Goal: Information Seeking & Learning: Ask a question

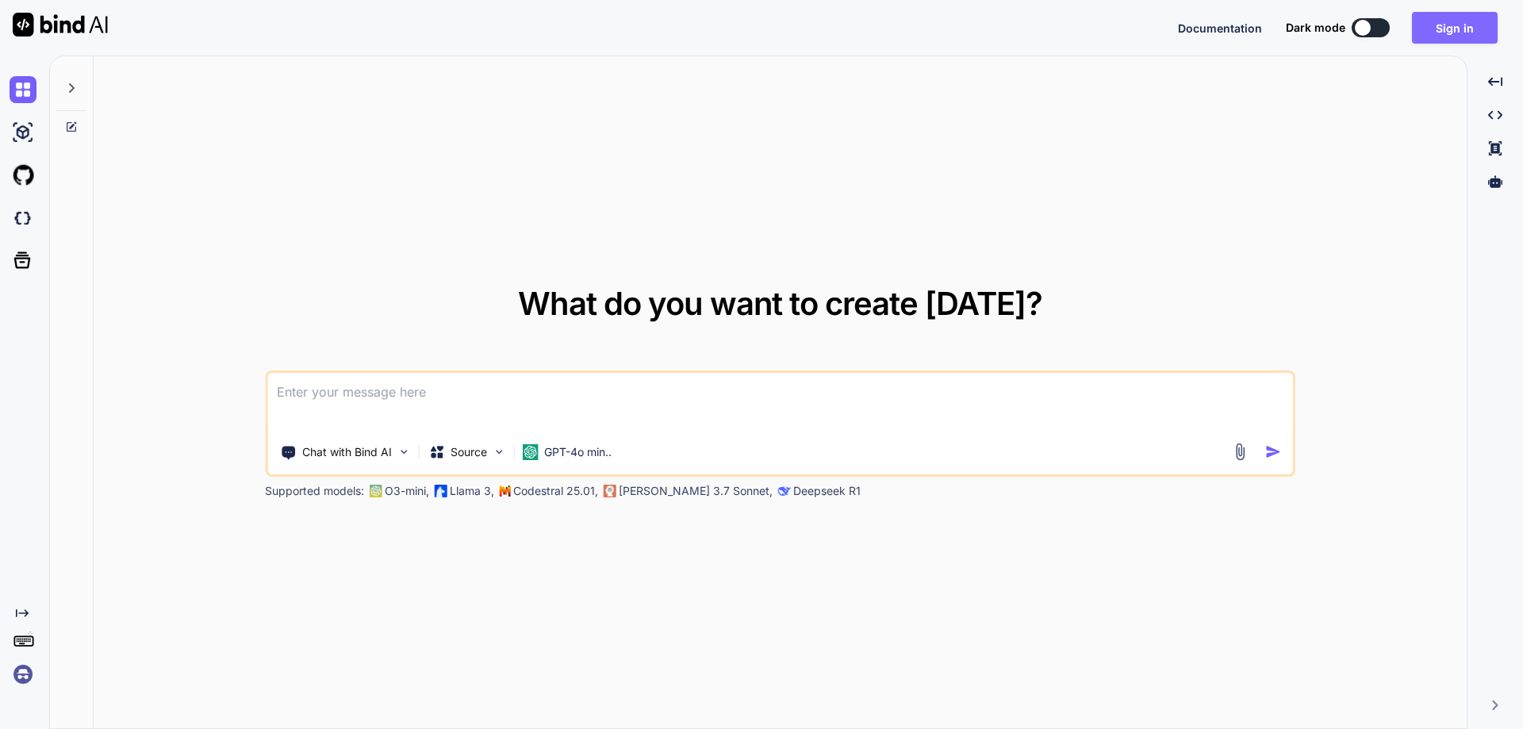
click at [1455, 26] on button "Sign in" at bounding box center [1455, 28] width 86 height 32
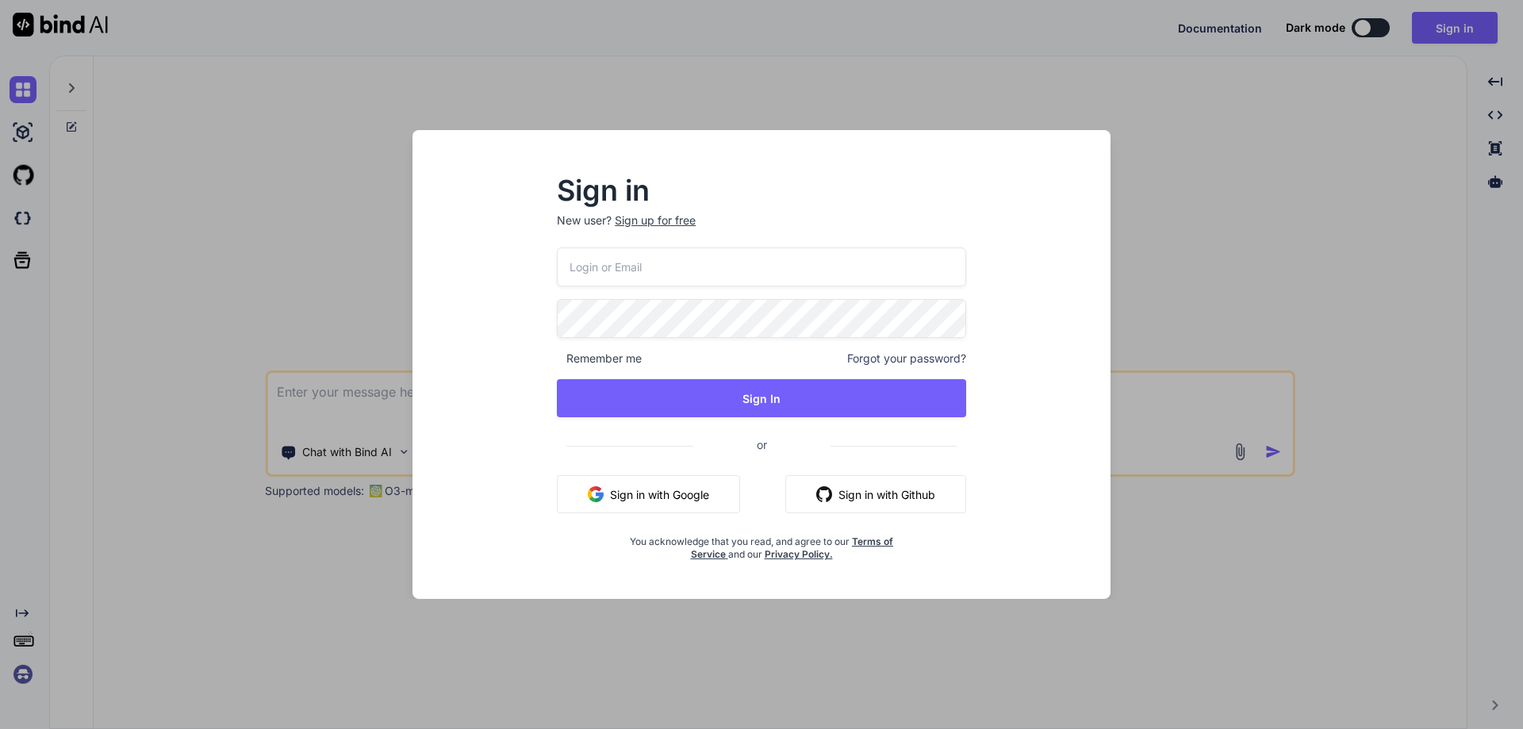
click at [648, 253] on input "email" at bounding box center [761, 267] width 409 height 39
paste input "[EMAIL_ADDRESS][DOMAIN_NAME]"
type input "[EMAIL_ADDRESS][DOMAIN_NAME]"
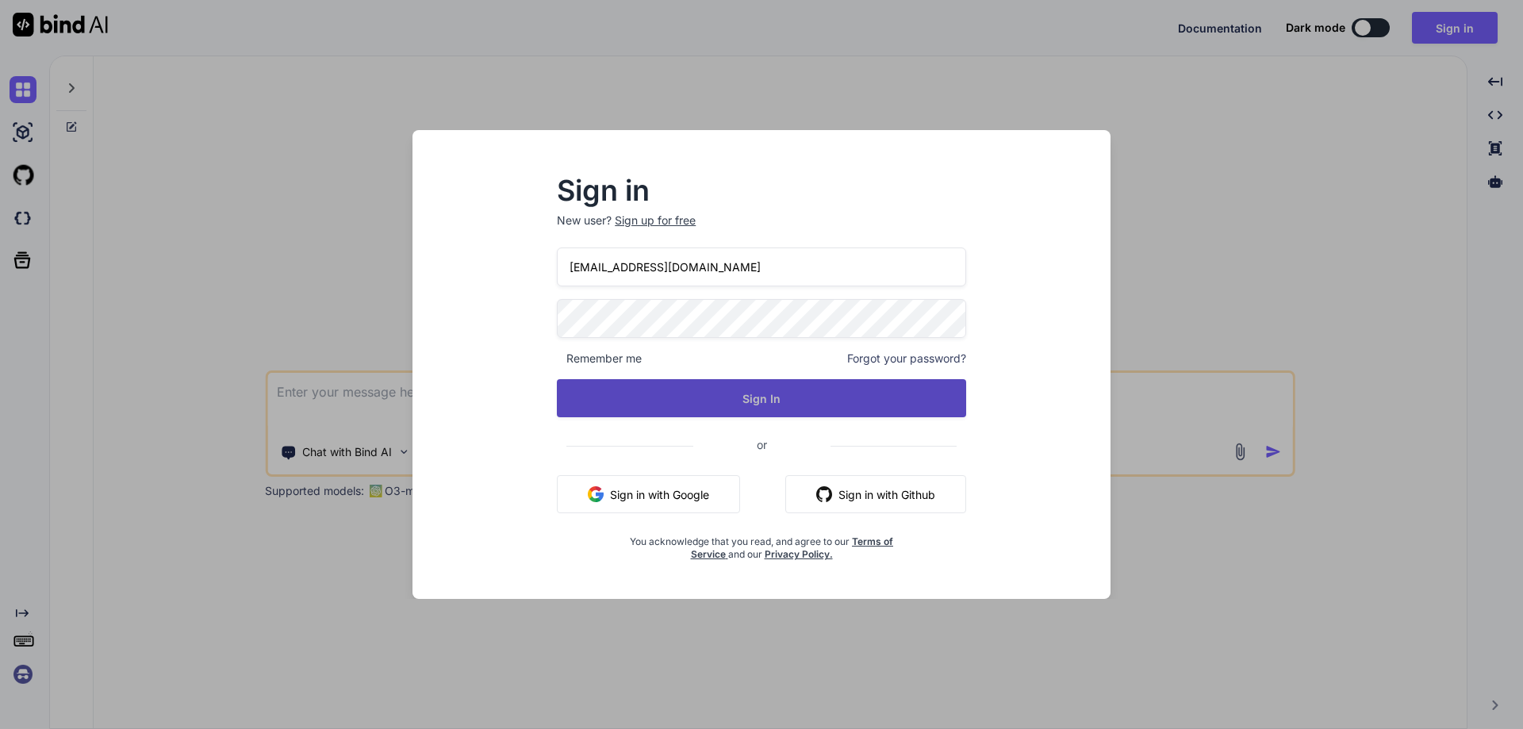
click at [574, 401] on button "Sign In" at bounding box center [761, 398] width 409 height 38
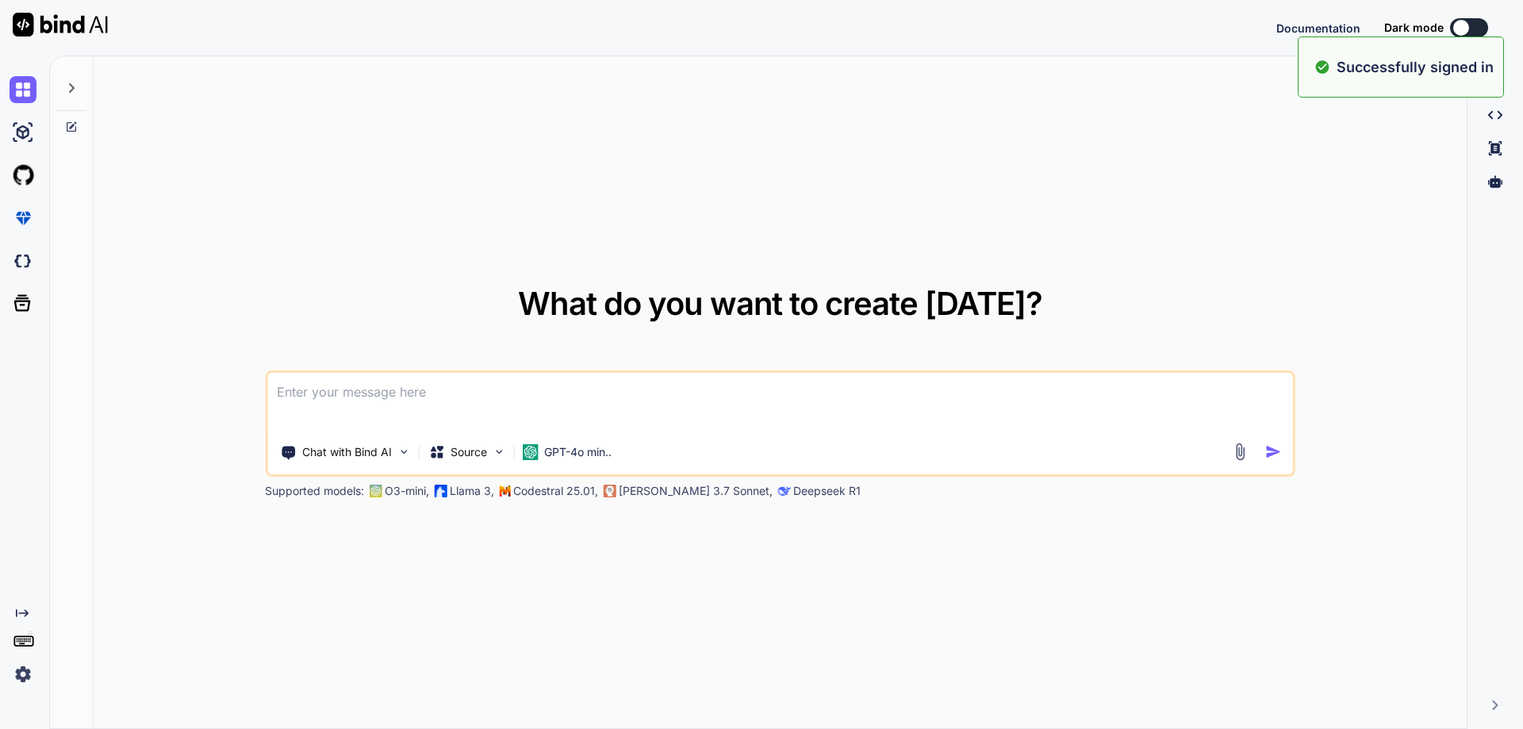
type textarea "x"
drag, startPoint x: 659, startPoint y: 295, endPoint x: 669, endPoint y: 328, distance: 34.9
click at [669, 328] on div "What do you want to create [DATE]?" at bounding box center [780, 316] width 524 height 57
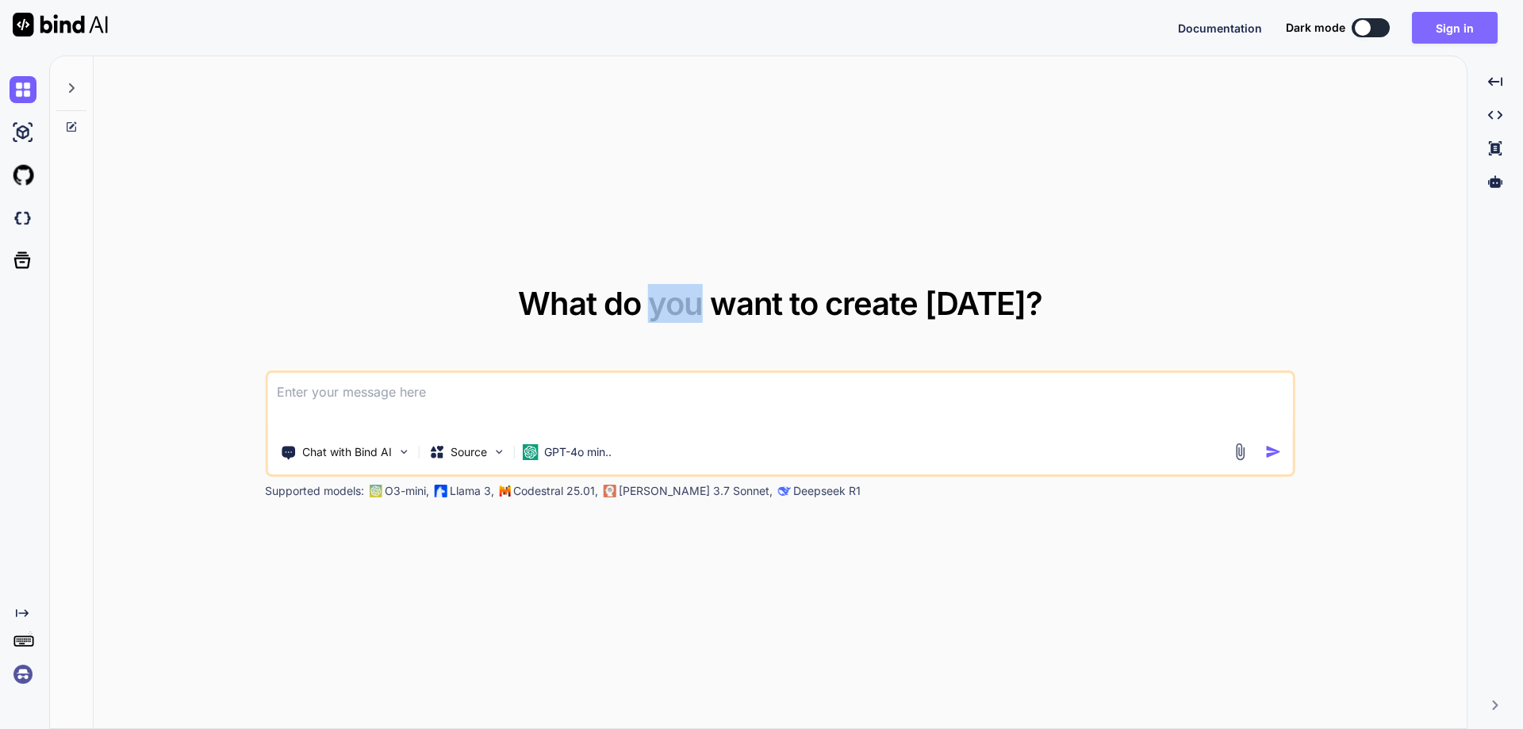
click at [1458, 33] on button "Sign in" at bounding box center [1455, 28] width 86 height 32
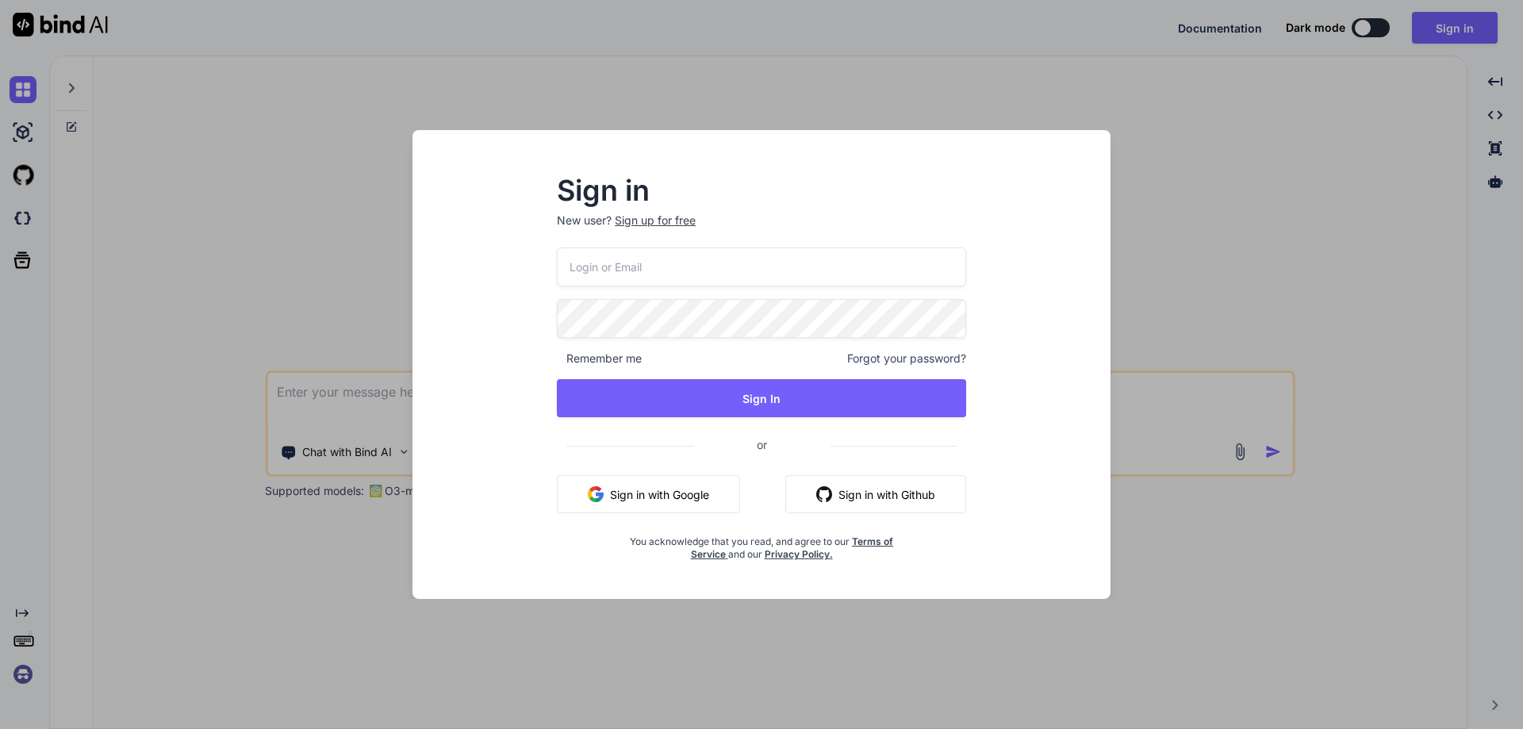
click at [706, 252] on input "email" at bounding box center [761, 267] width 409 height 39
paste input "[EMAIL_ADDRESS][DOMAIN_NAME]"
type input "[EMAIL_ADDRESS][DOMAIN_NAME]"
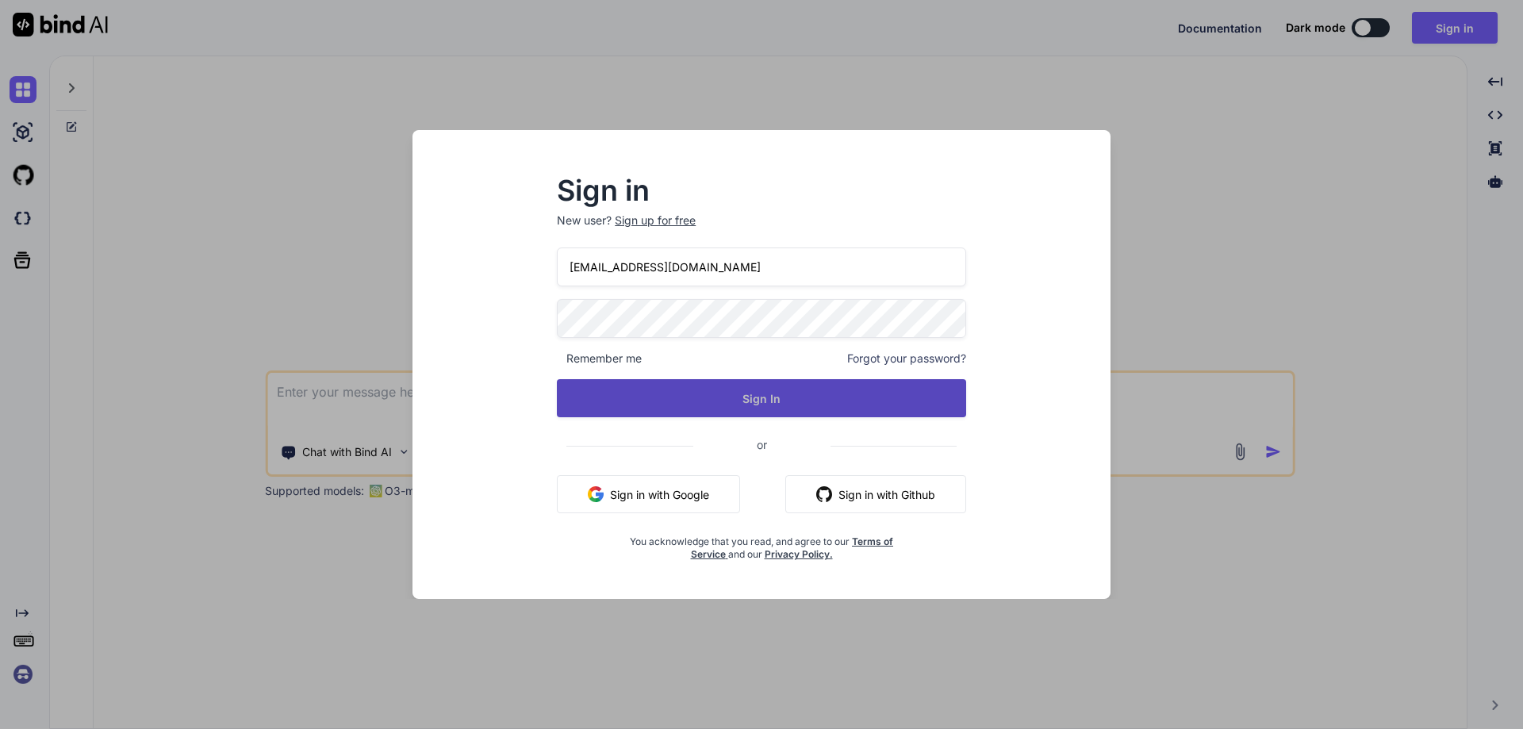
click at [620, 397] on button "Sign In" at bounding box center [761, 398] width 409 height 38
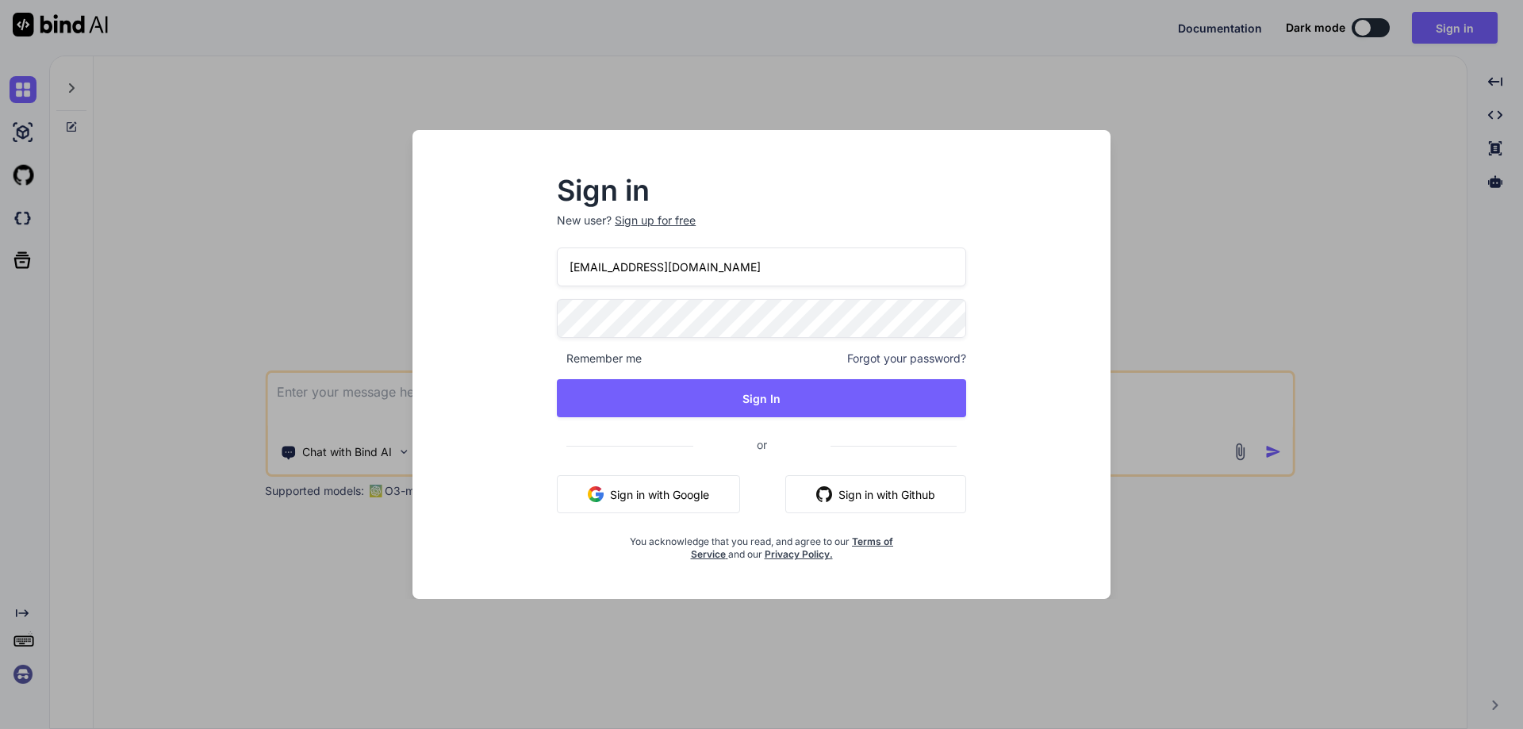
click at [459, 327] on div "Sign in New user? Sign up for free [PERSON_NAME][EMAIL_ADDRESS][DOMAIN_NAME] Re…" at bounding box center [761, 379] width 673 height 440
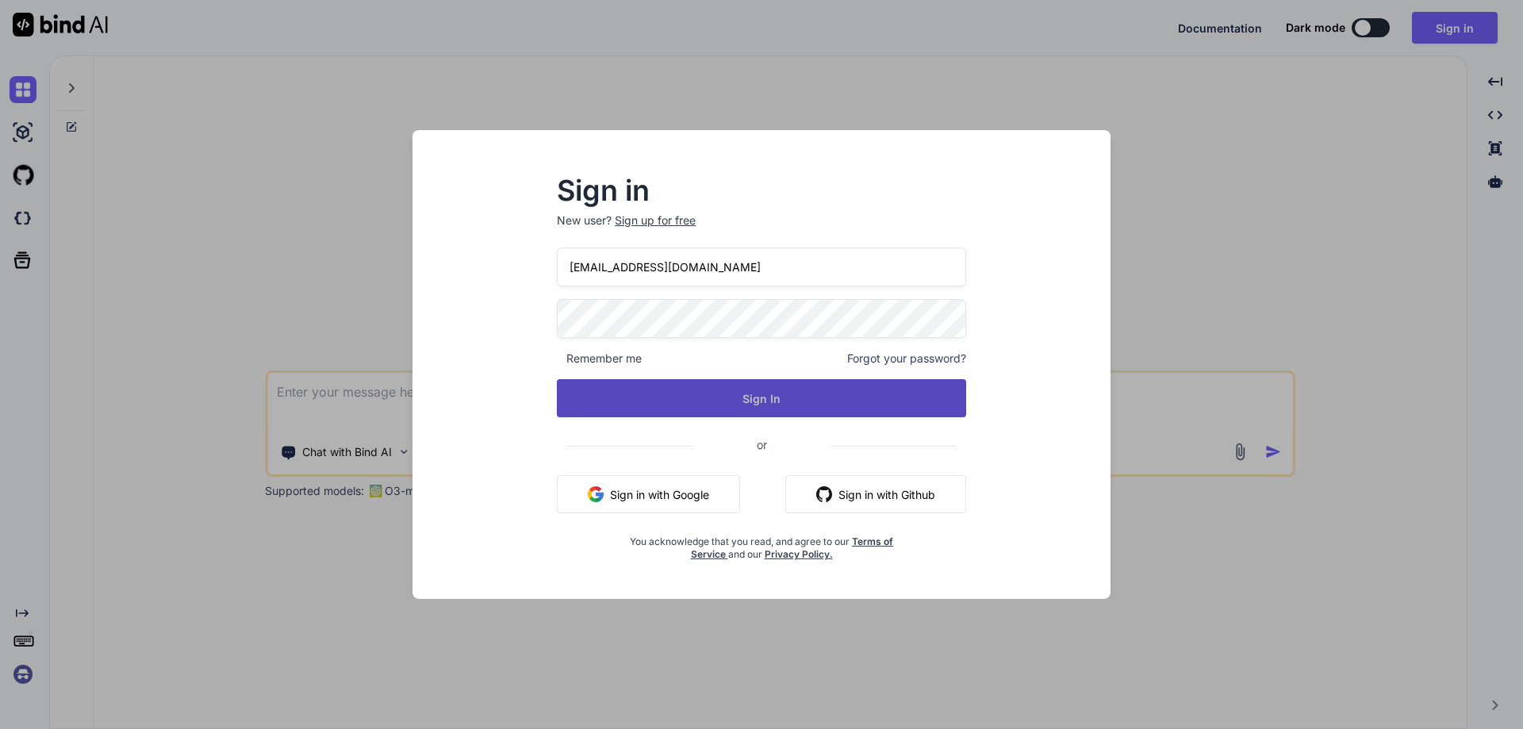
click at [592, 398] on button "Sign In" at bounding box center [761, 398] width 409 height 38
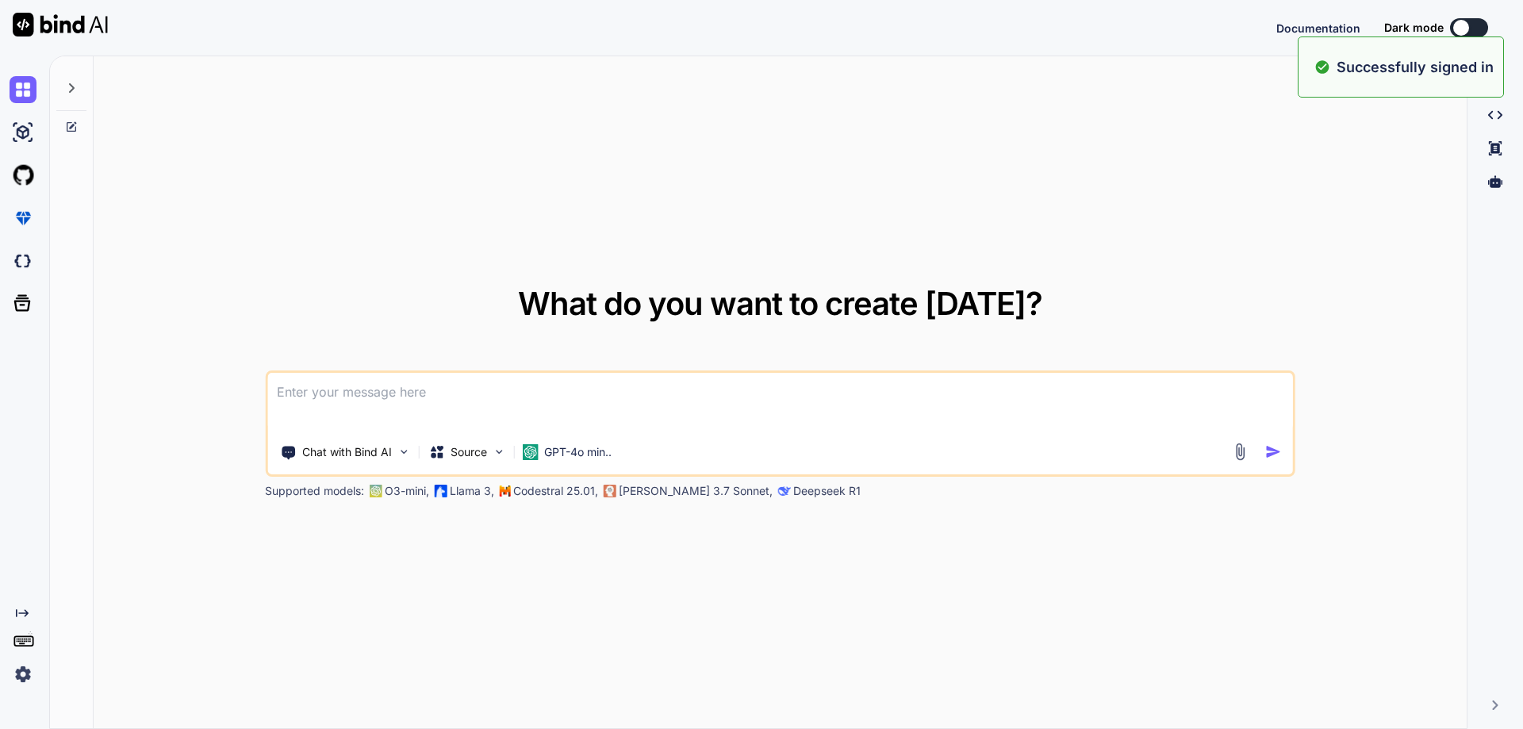
type textarea "x"
click at [517, 412] on textarea at bounding box center [780, 402] width 1026 height 59
paste textarea "How to raise promotion application? a. Send a email b. through discussion c. Ra…"
type textarea "How to raise promotion application? a. Send a email b. through discussion c. Ra…"
type textarea "x"
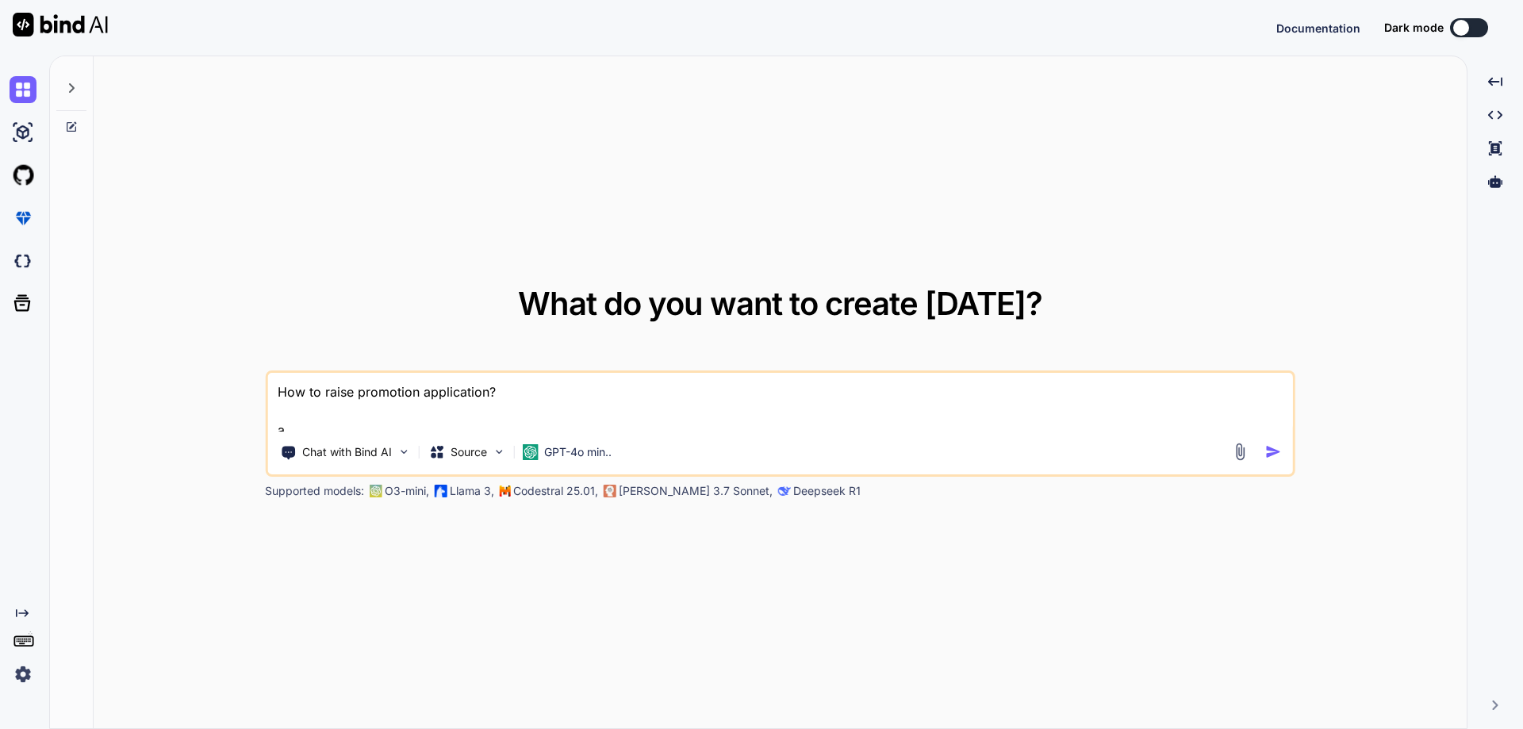
scroll to position [60, 0]
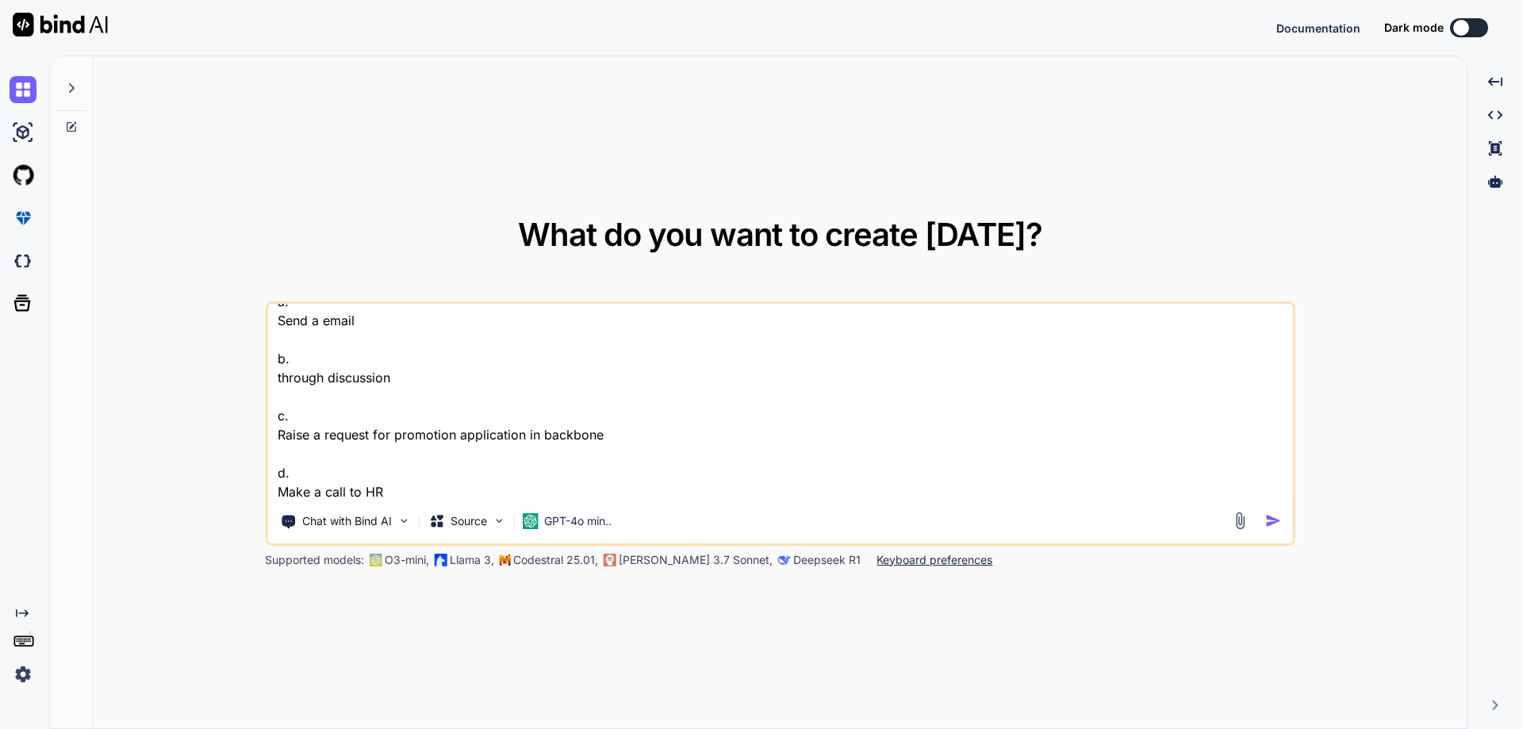
type textarea "How to raise promotion application? a. Send a email b. through discussion c. Ra…"
click at [1273, 517] on img "button" at bounding box center [1274, 521] width 17 height 17
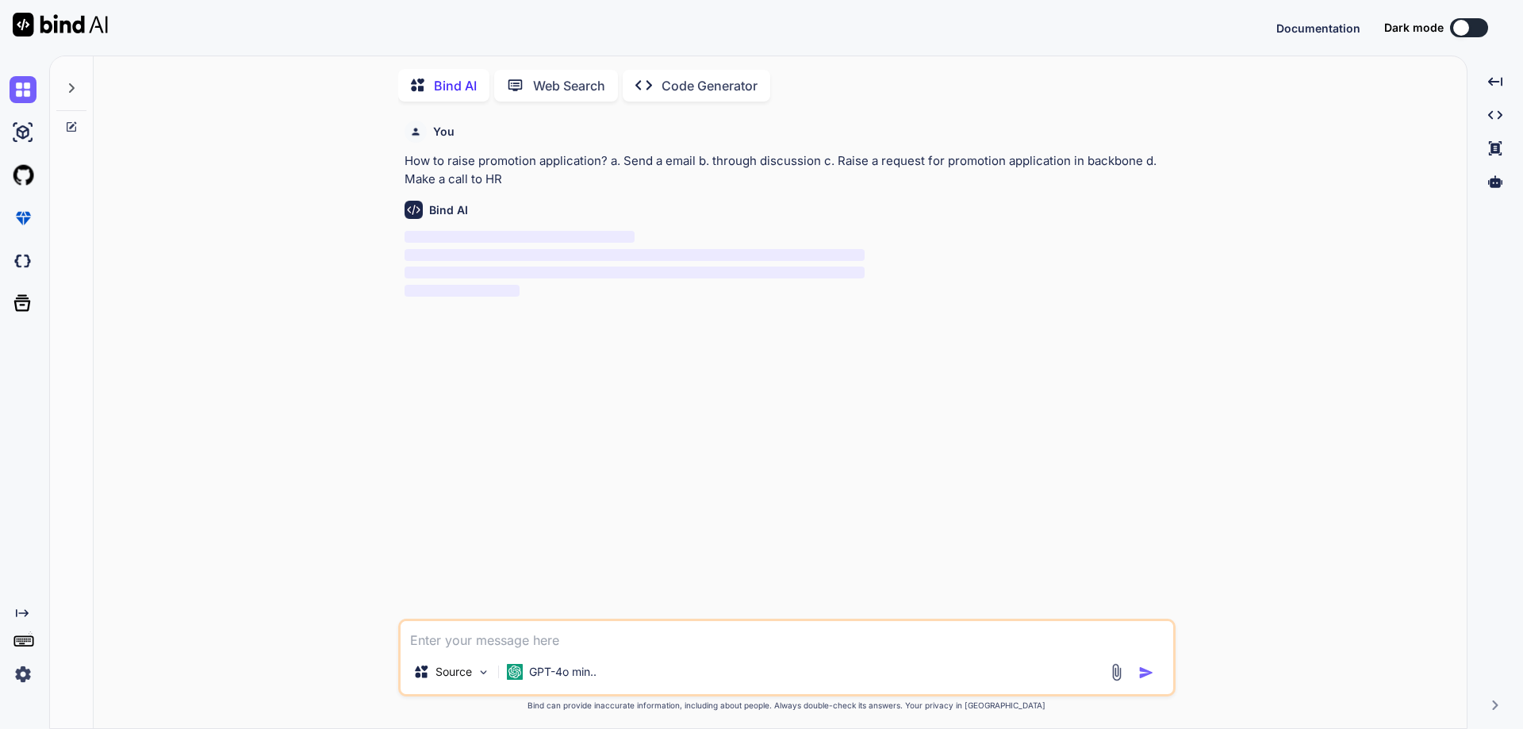
scroll to position [6, 0]
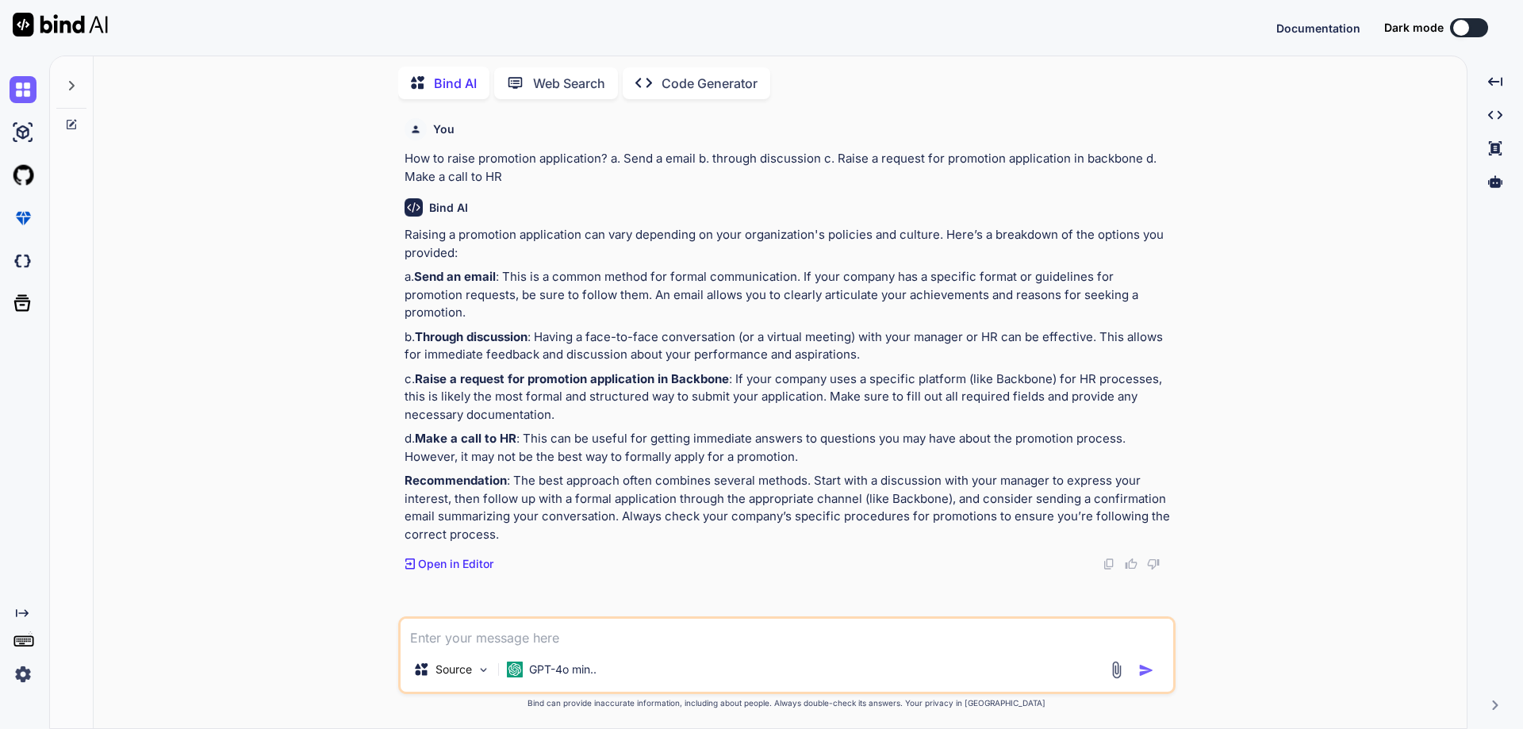
click at [524, 635] on textarea at bounding box center [787, 633] width 773 height 29
type textarea "x"
type textarea "How to raise promotion application? a. Send a email b. through discussion c. Ra…"
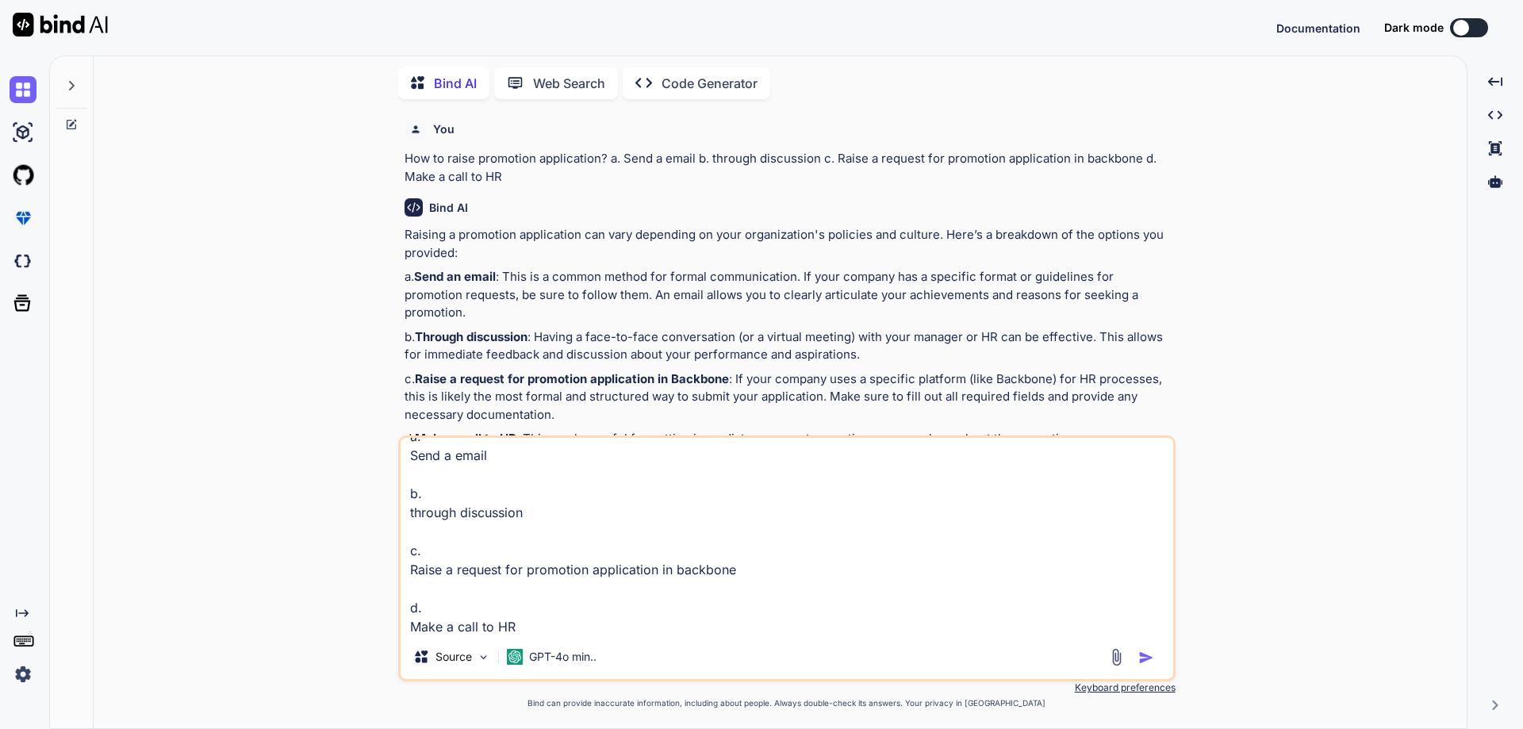
type textarea "x"
type textarea "How to raise promotion application? a. Send a email b. through discussion c. Ra…"
type textarea "x"
type textarea "How to raise promotion application? a. Send a email b. through discussion c. Ra…"
type textarea "x"
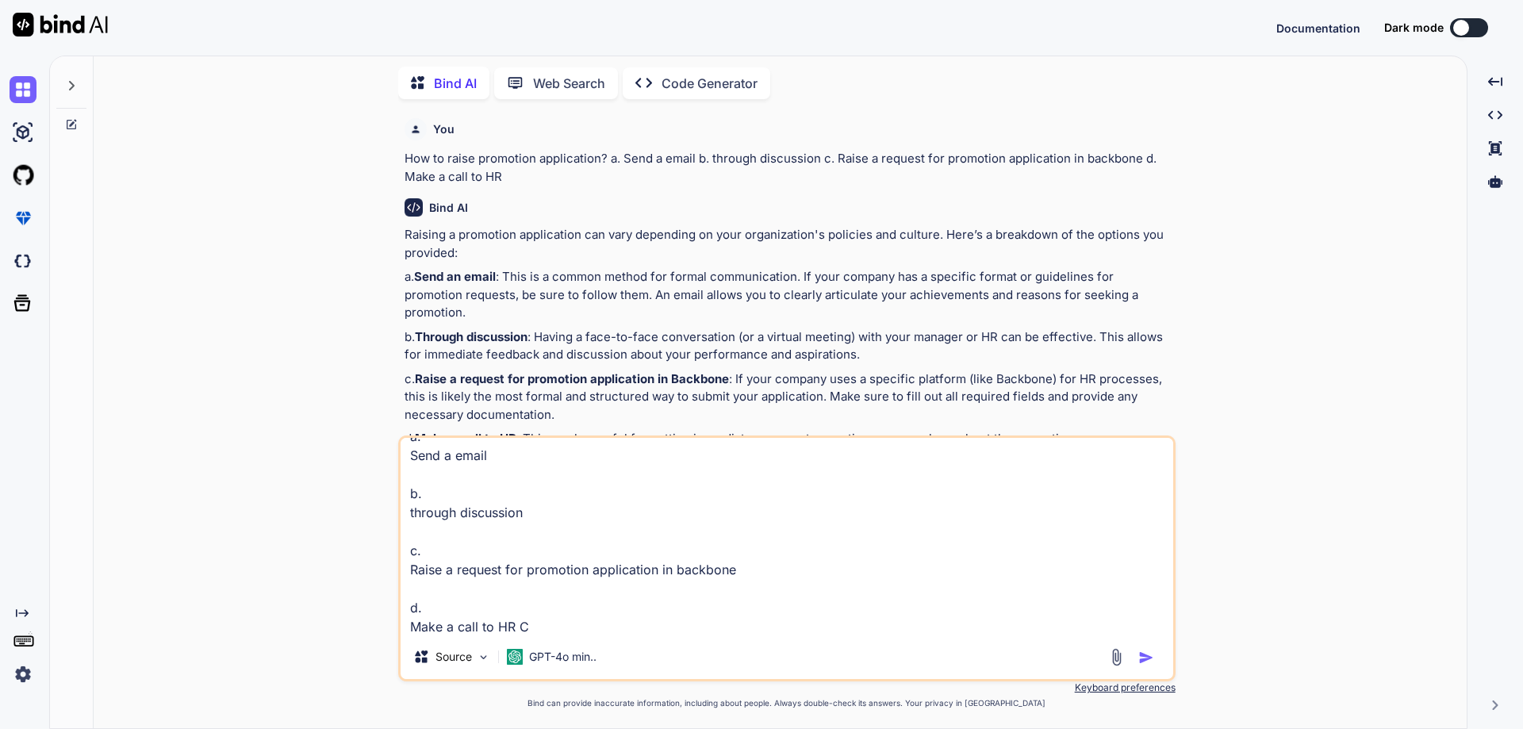
type textarea "How to raise promotion application? a. Send a email b. through discussion c. Ra…"
type textarea "x"
type textarea "How to raise promotion application? a. Send a email b. through discussion c. Ra…"
type textarea "x"
type textarea "How to raise promotion application? a. Send a email b. through discussion c. Ra…"
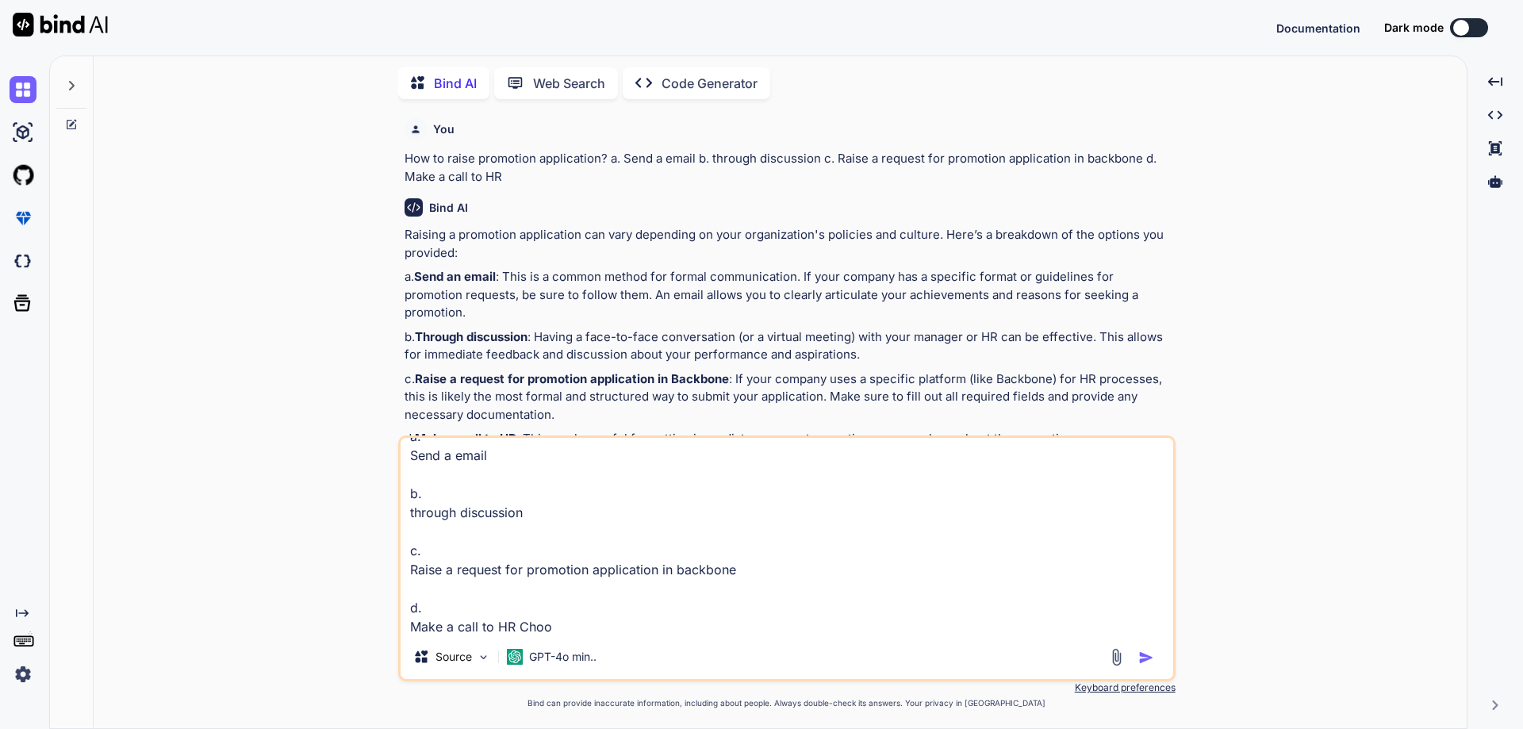
type textarea "x"
type textarea "How to raise promotion application? a. Send a email b. through discussion c. Ra…"
type textarea "x"
type textarea "How to raise promotion application? a. Send a email b. through discussion c. Ra…"
type textarea "x"
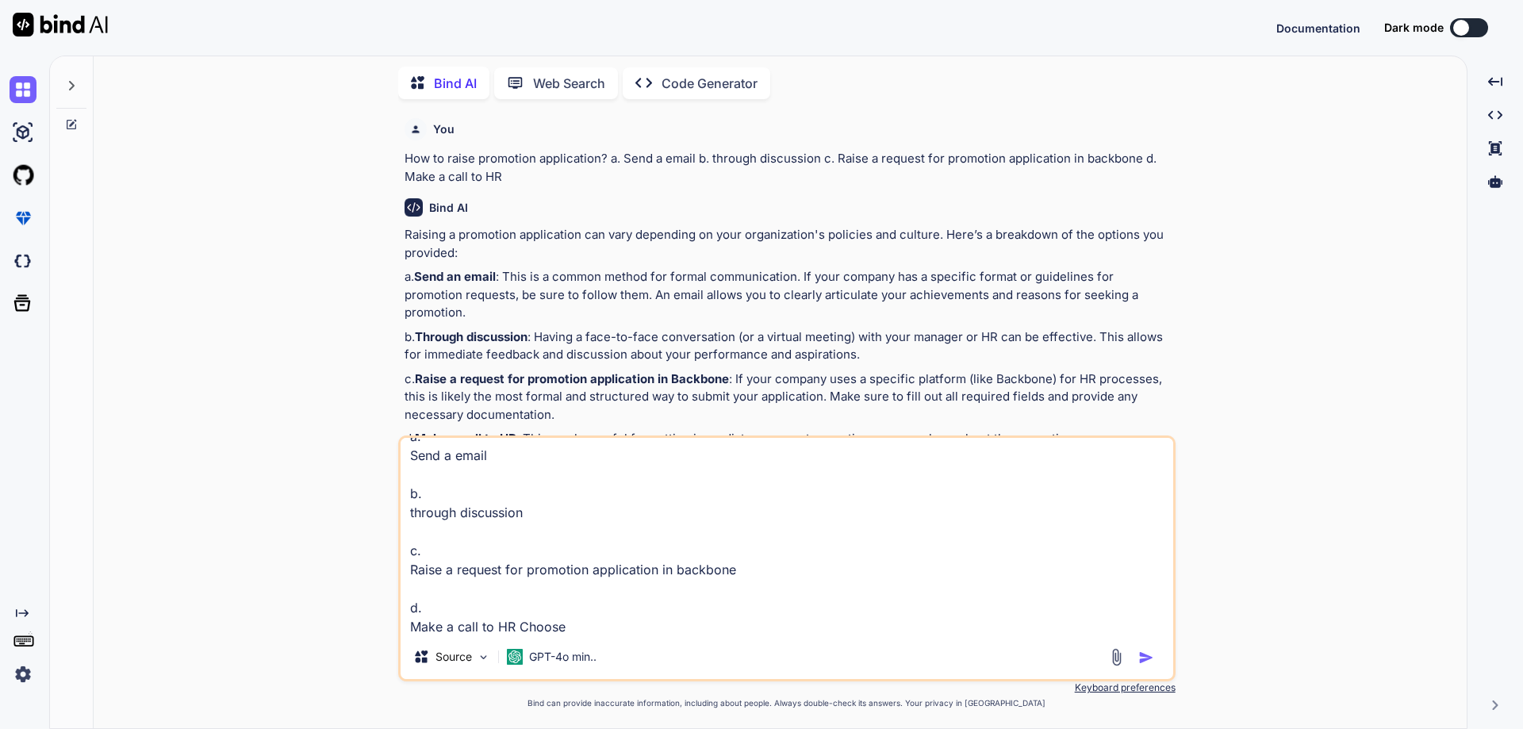
type textarea "How to raise promotion application? a. Send a email b. through discussion c. Ra…"
type textarea "x"
type textarea "How to raise promotion application? a. Send a email b. through discussion c. Ra…"
type textarea "x"
type textarea "How to raise promotion application? a. Send a email b. through discussion c. Ra…"
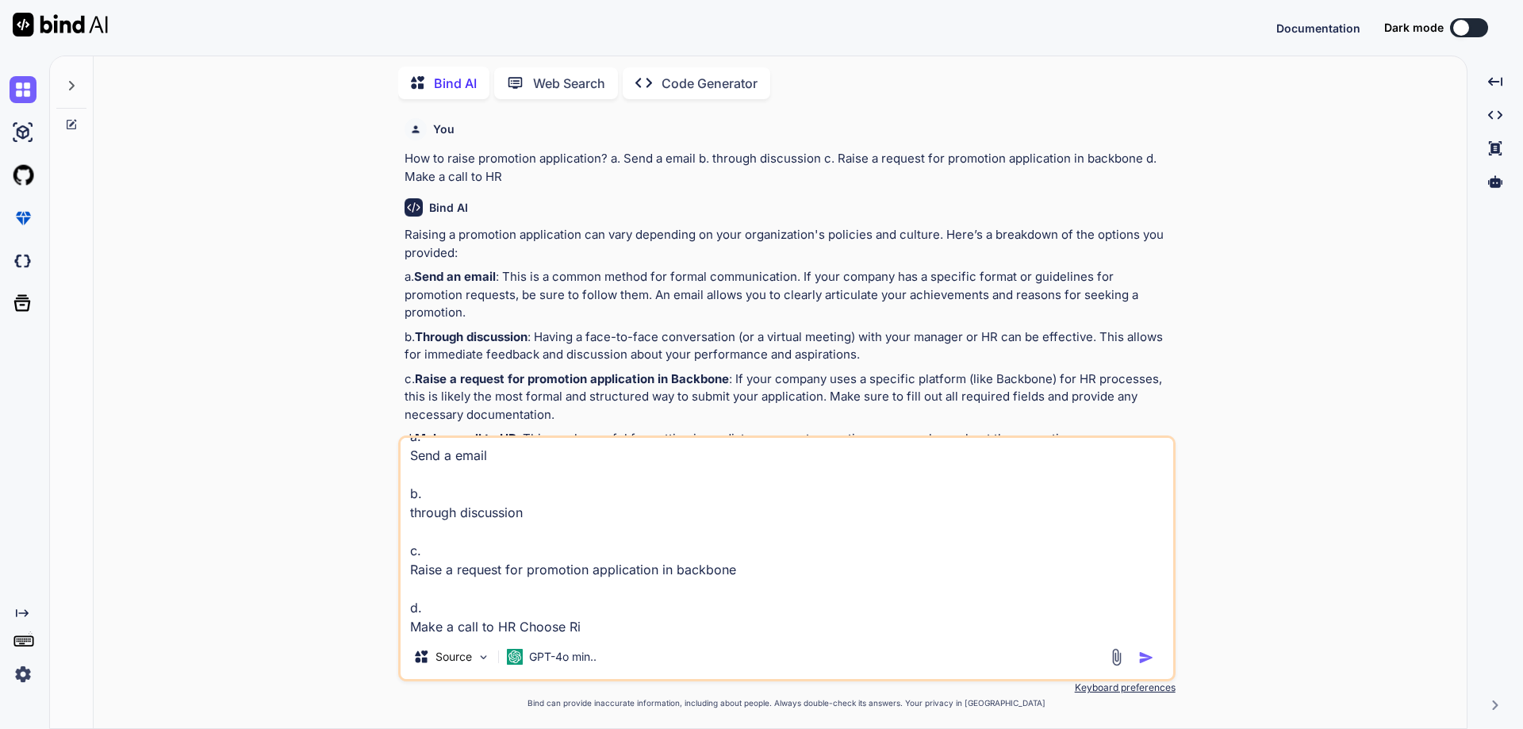
type textarea "x"
type textarea "How to raise promotion application? a. Send a email b. through discussion c. Ra…"
type textarea "x"
type textarea "How to raise promotion application? a. Send a email b. through discussion c. Ra…"
type textarea "x"
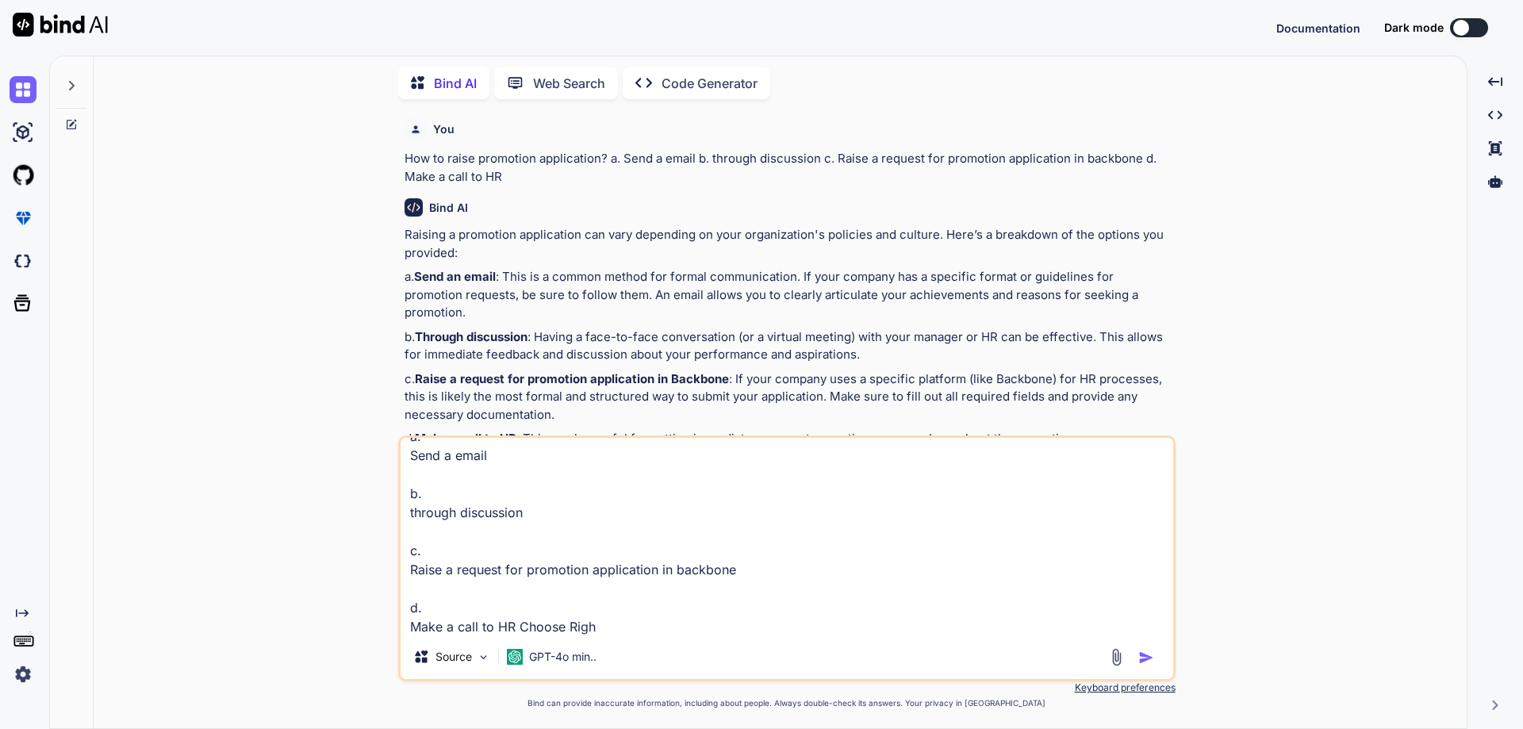
type textarea "How to raise promotion application? a. Send a email b. through discussion c. Ra…"
type textarea "x"
type textarea "How to raise promotion application? a. Send a email b. through discussion c. Ra…"
type textarea "x"
type textarea "How to raise promotion application? a. Send a email b. through discussion c. Ra…"
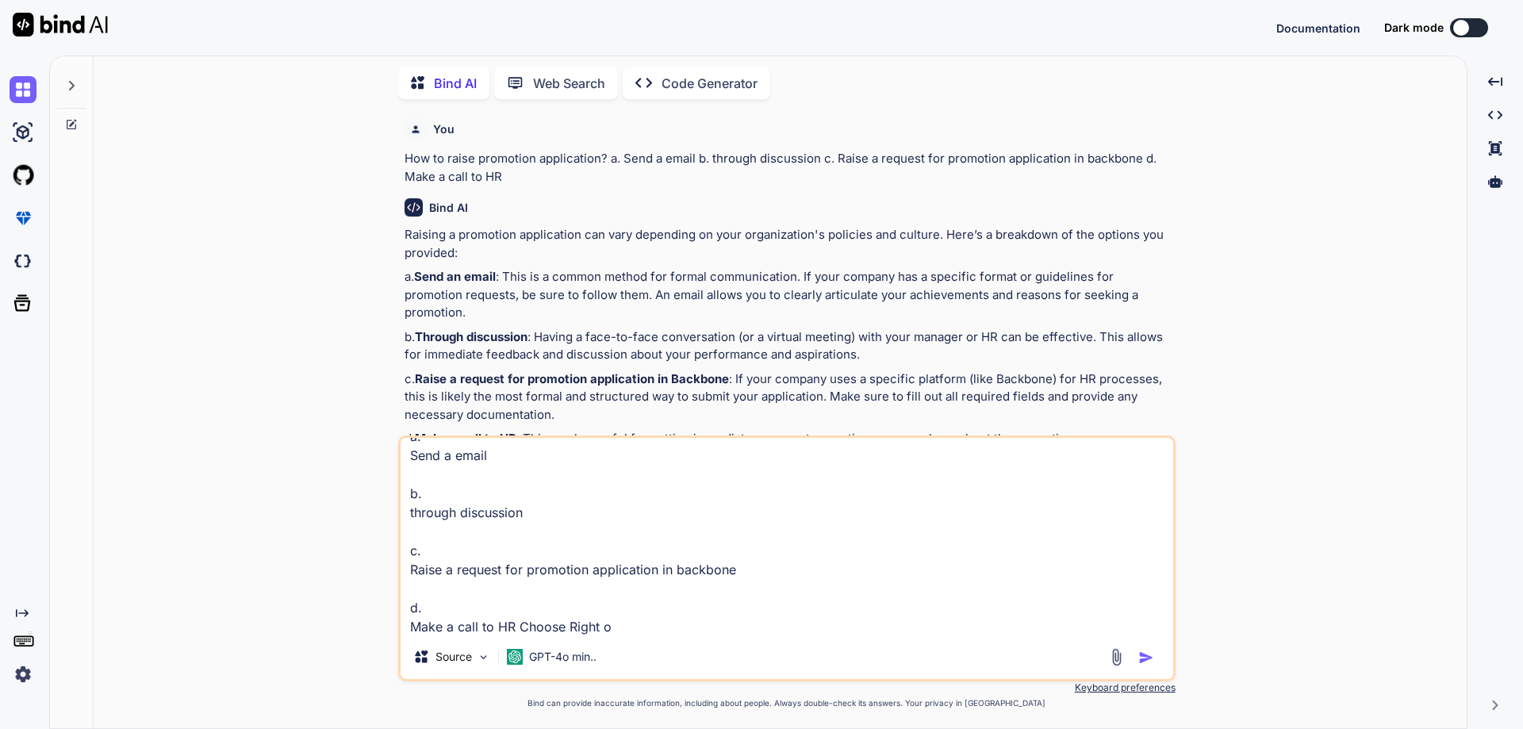
type textarea "x"
type textarea "How to raise promotion application? a. Send a email b. through discussion c. Ra…"
type textarea "x"
type textarea "How to raise promotion application? a. Send a email b. through discussion c. Ra…"
type textarea "x"
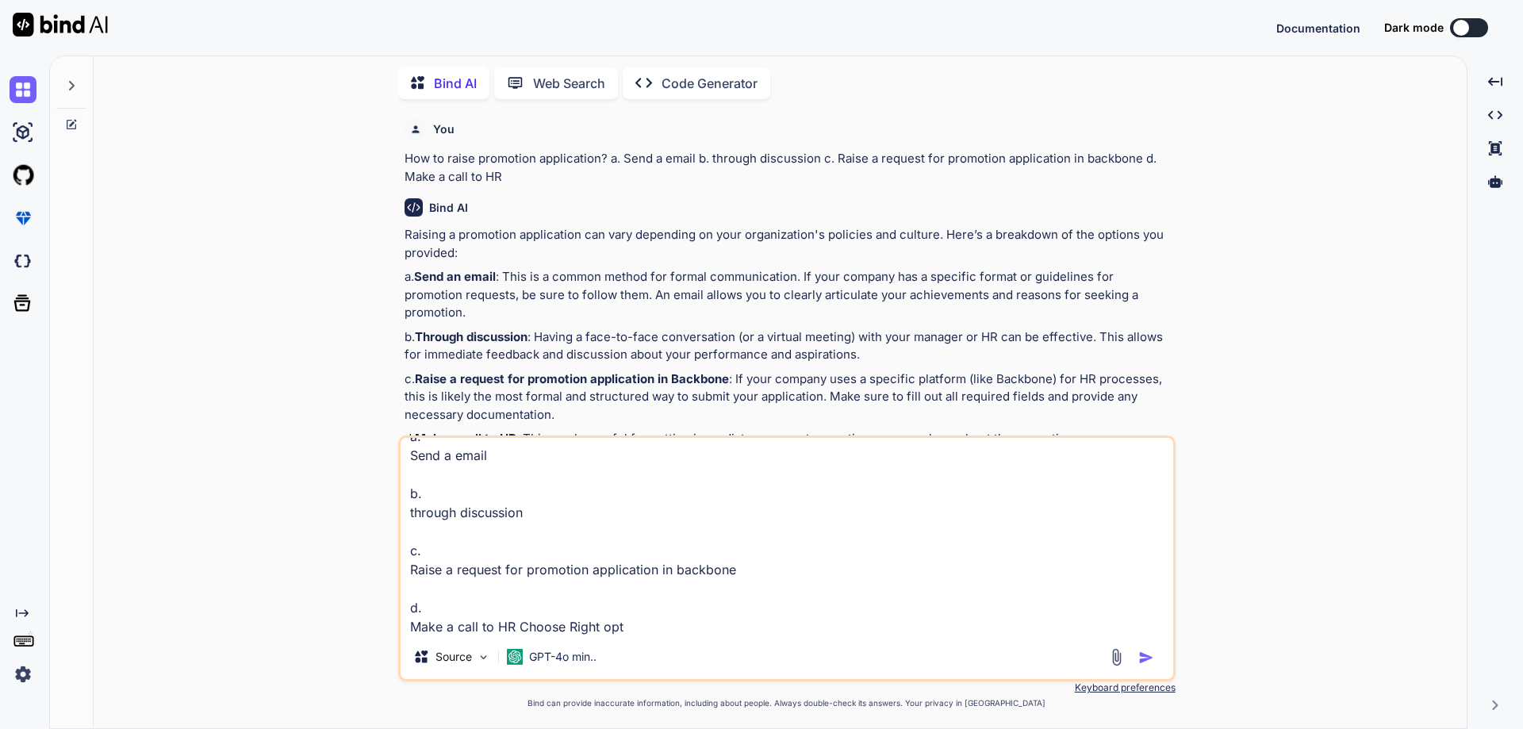
type textarea "How to raise promotion application? a. Send a email b. through discussion c. Ra…"
type textarea "x"
type textarea "How to raise promotion application? a. Send a email b. through discussion c. Ra…"
type textarea "x"
type textarea "How to raise promotion application? a. Send a email b. through discussion c. Ra…"
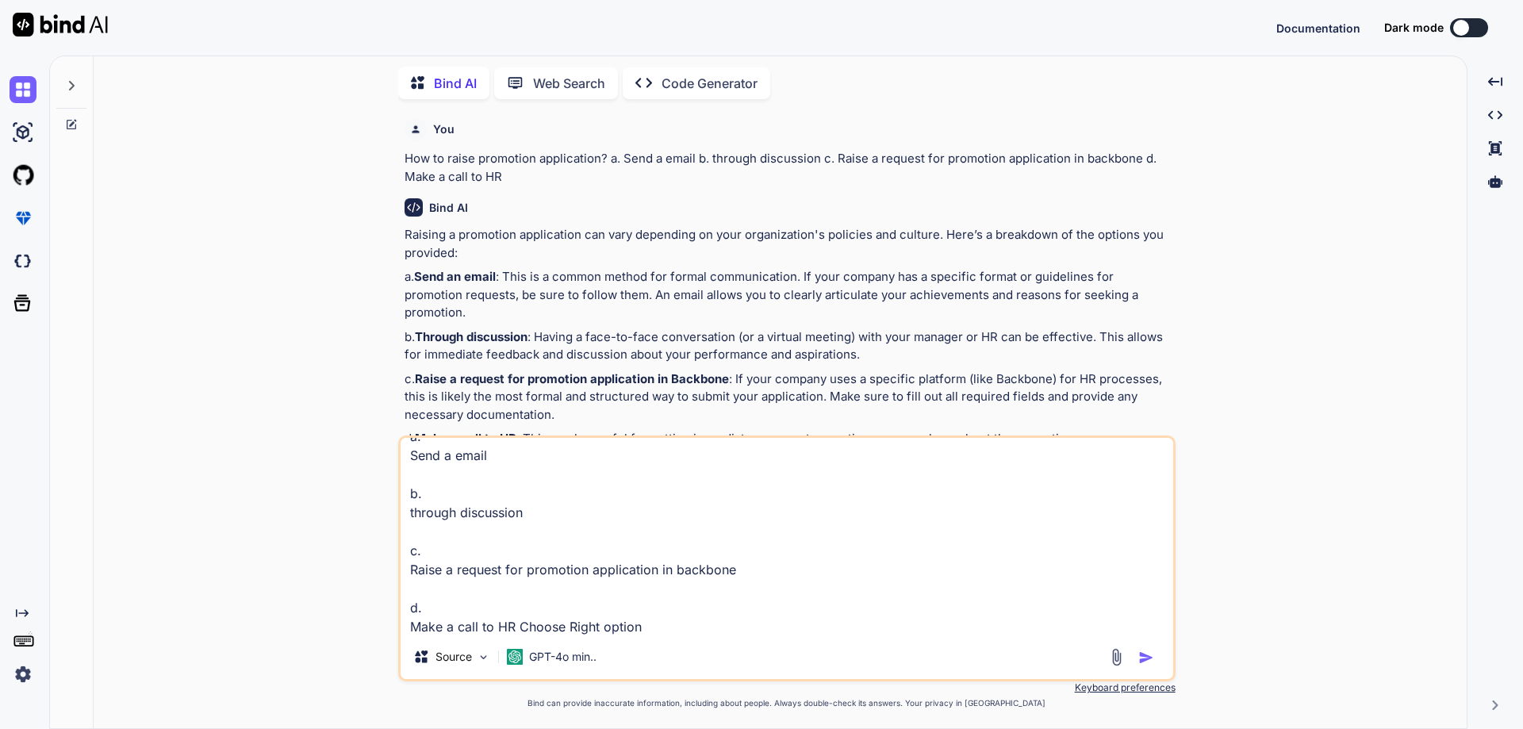
click at [1149, 660] on img "button" at bounding box center [1147, 658] width 16 height 16
type textarea "x"
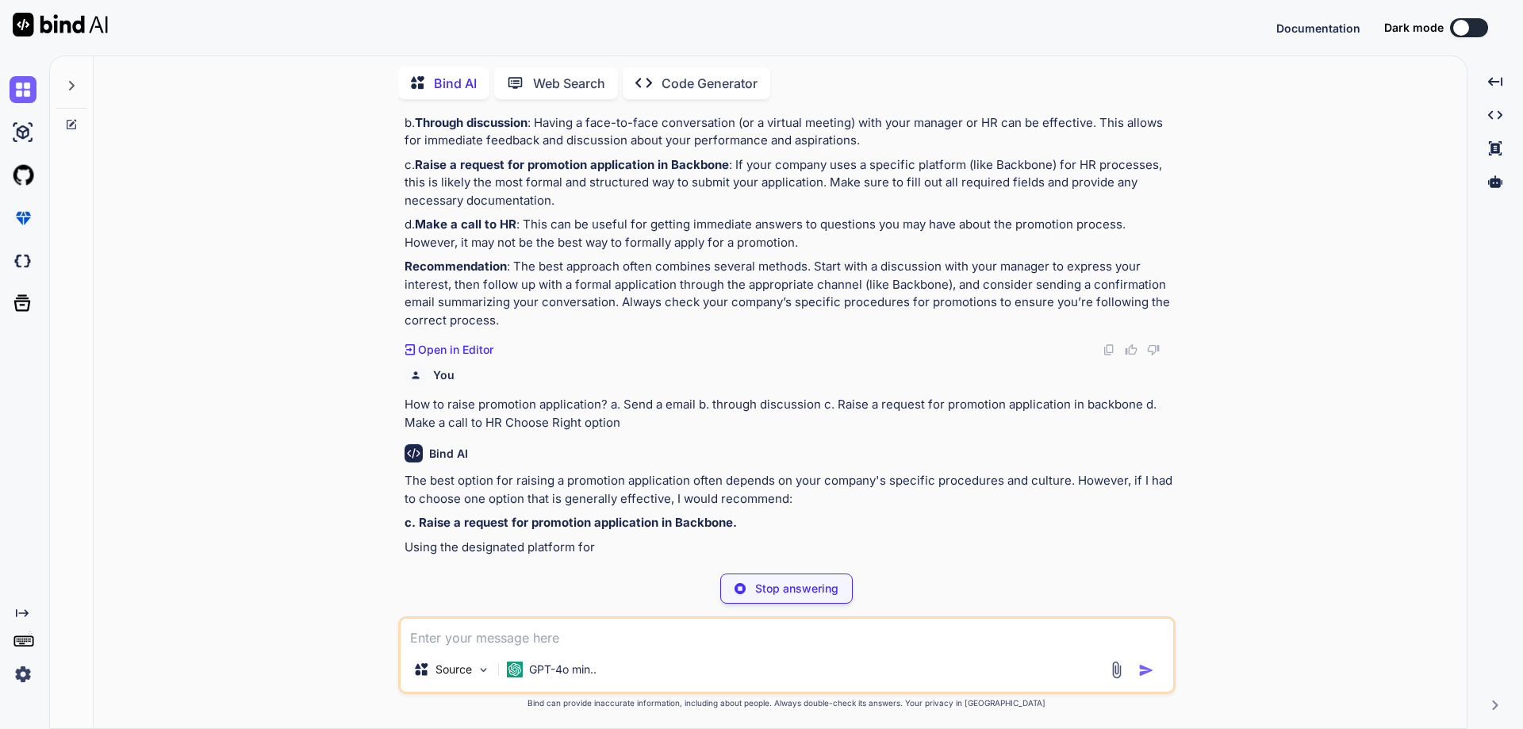
scroll to position [238, 0]
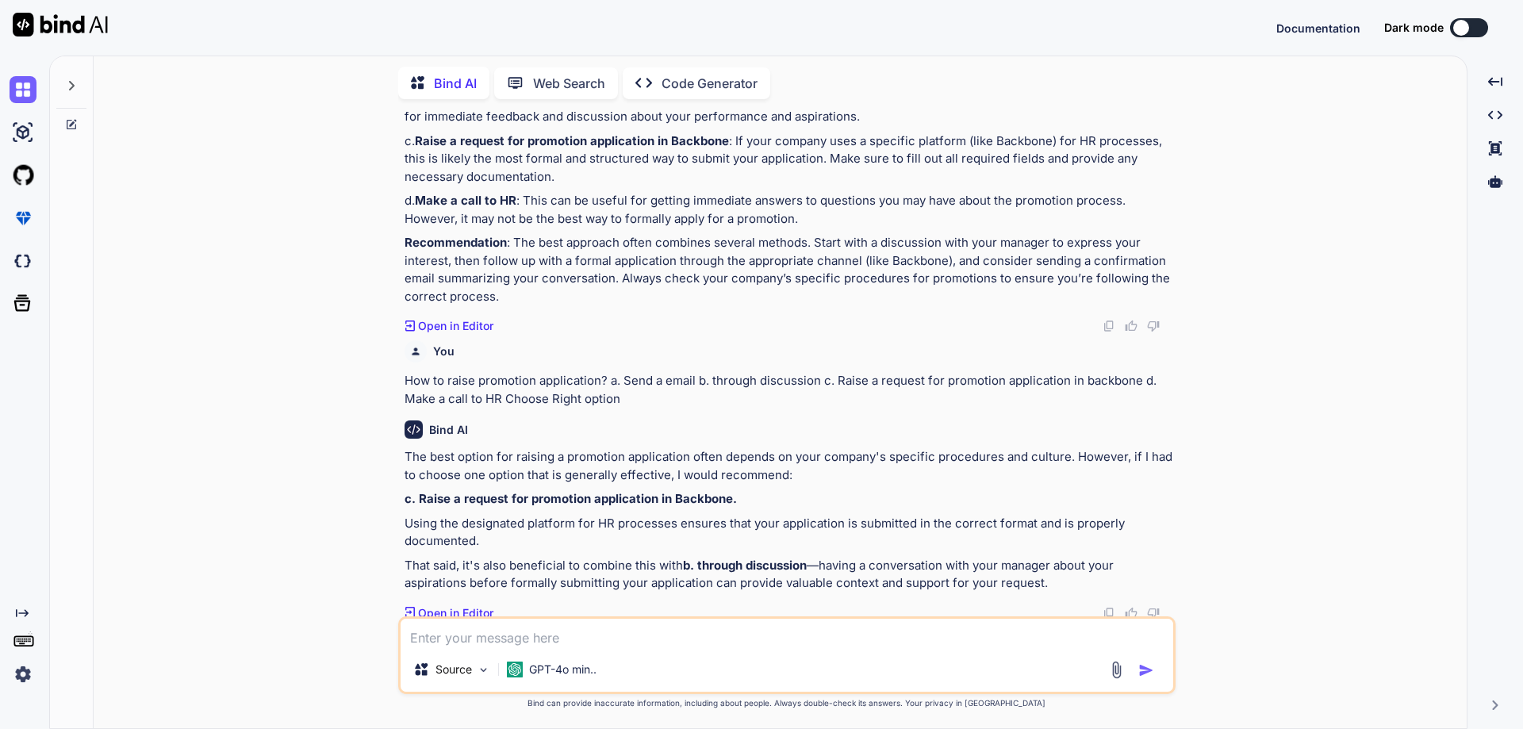
click at [542, 632] on textarea at bounding box center [787, 633] width 773 height 29
paste textarea "How to report an issues to get resolve, If you have any issue with someone? a. …"
type textarea "x"
type textarea "How to report an issues to get resolve, If you have any issue with someone? a. …"
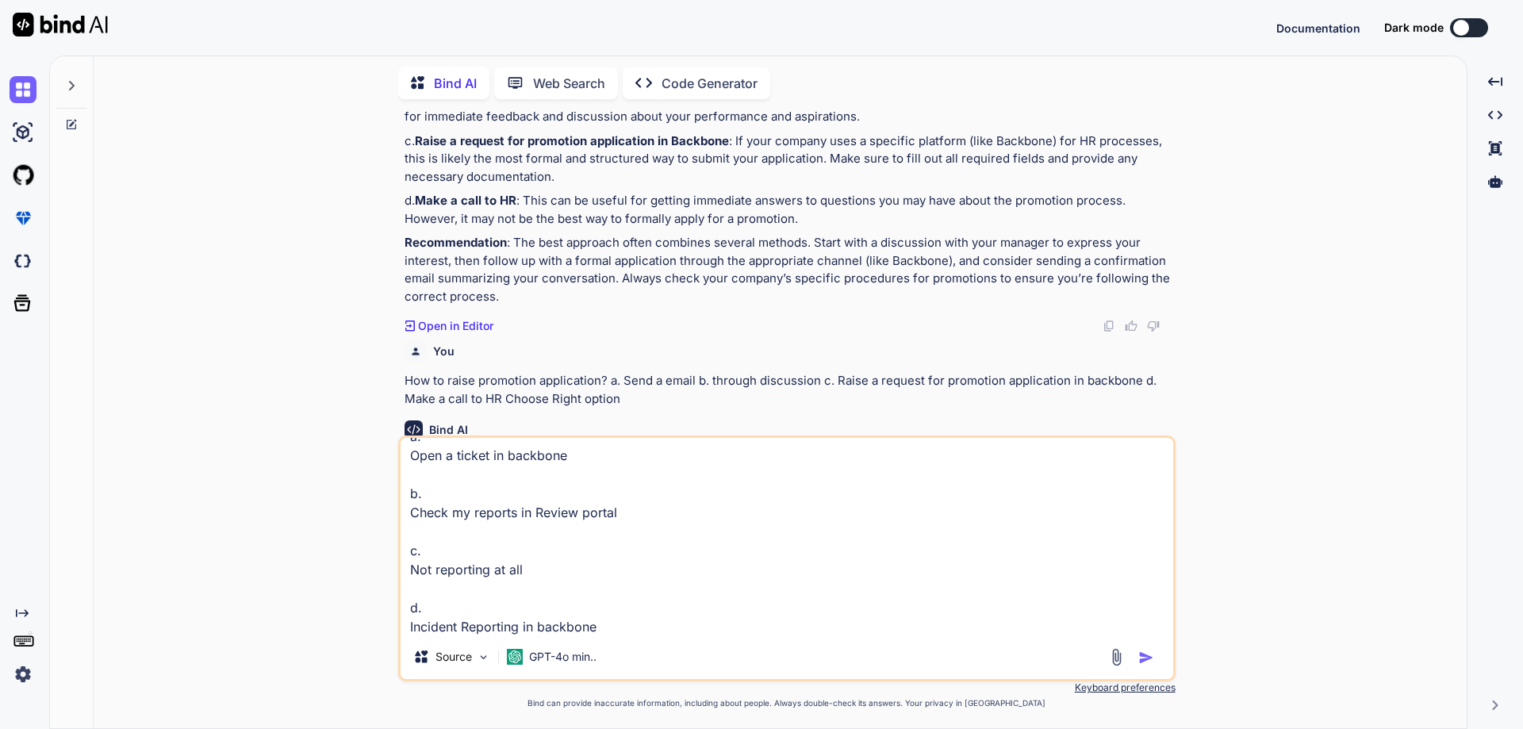
type textarea "x"
type textarea "How to report an issues to get resolve, If you have any issue with someone? a. …"
type textarea "x"
type textarea "How to report an issues to get resolve, If you have any issue with someone? a. …"
type textarea "x"
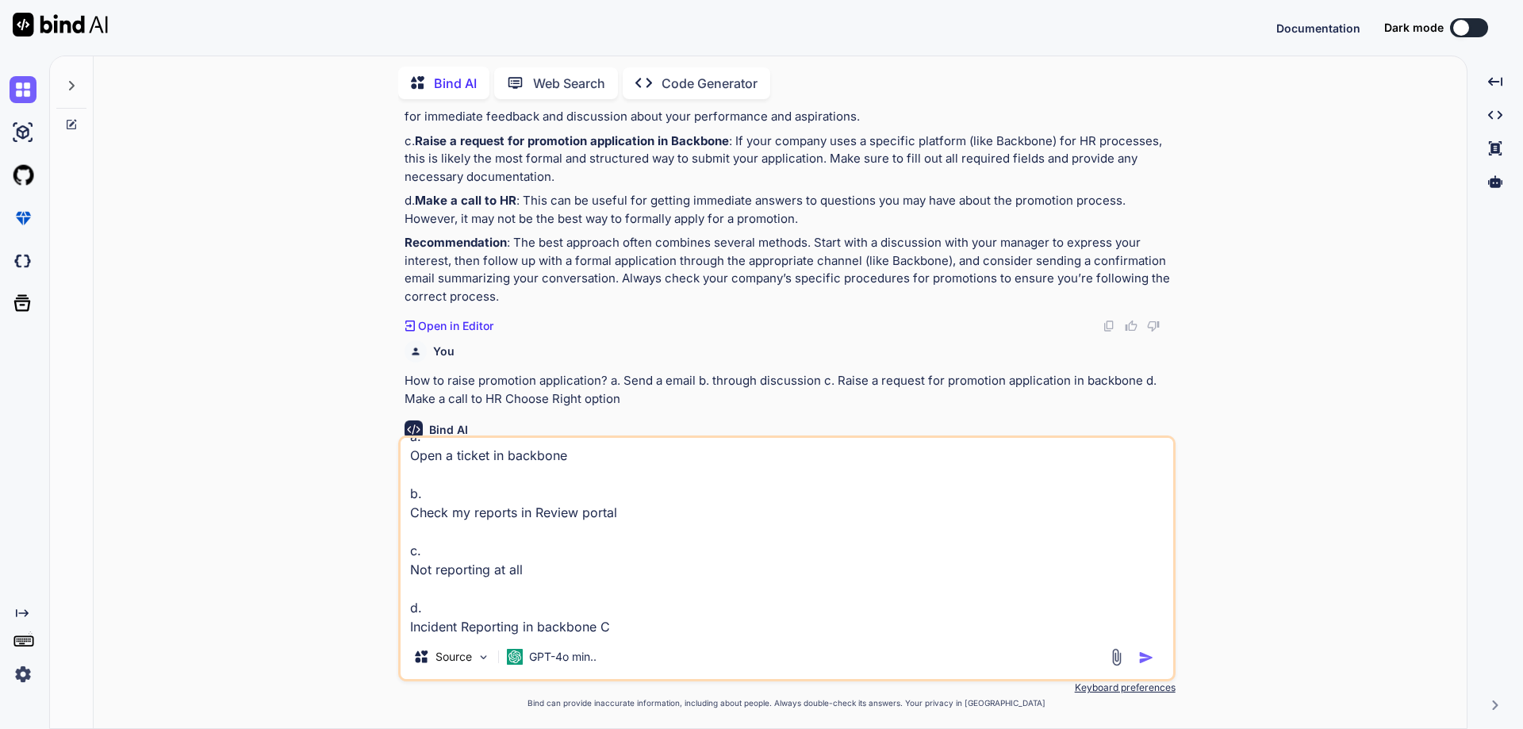
type textarea "How to report an issues to get resolve, If you have any issue with someone? a. …"
type textarea "x"
type textarea "How to report an issues to get resolve, If you have any issue with someone? a. …"
type textarea "x"
type textarea "How to report an issues to get resolve, If you have any issue with someone? a. …"
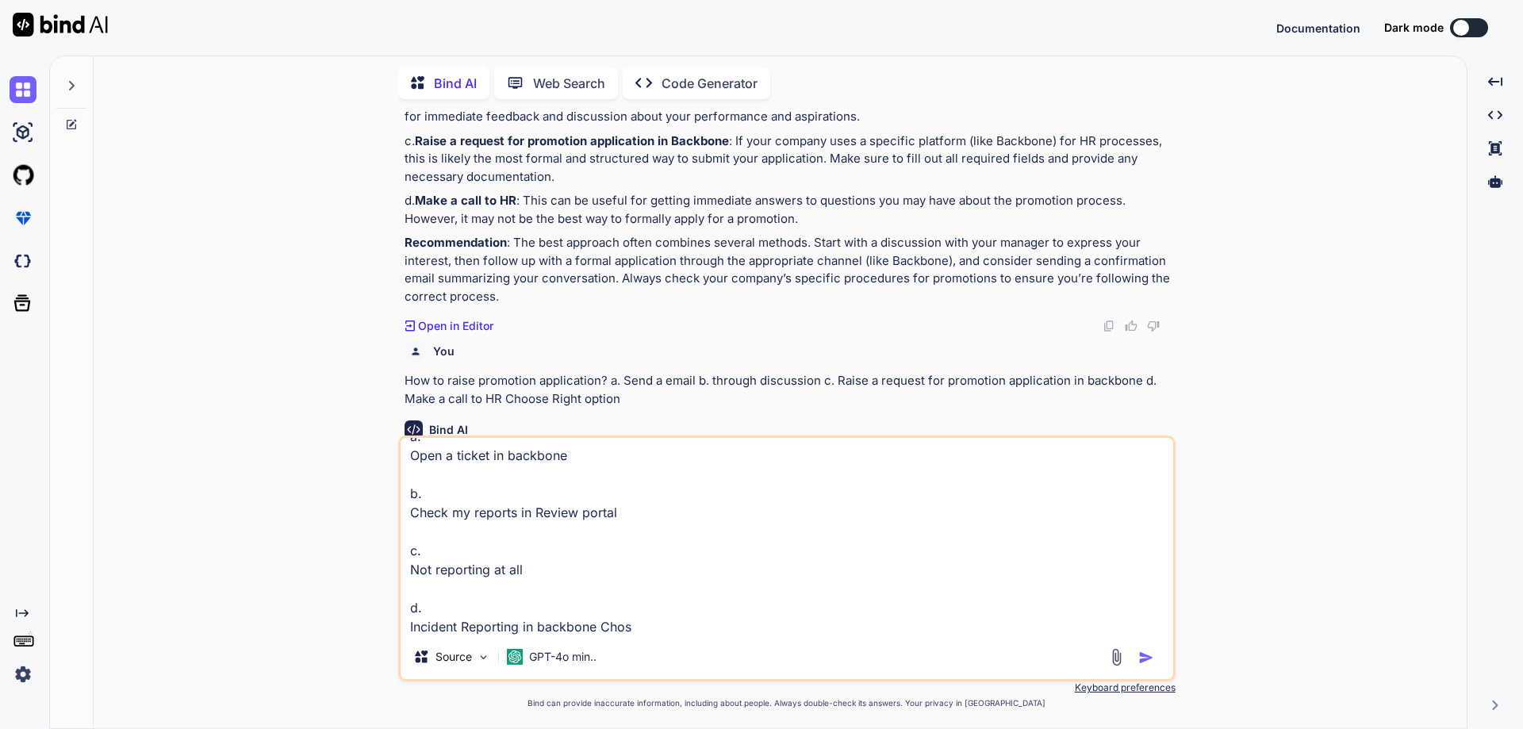
type textarea "x"
type textarea "How to report an issues to get resolve, If you have any issue with someone? a. …"
type textarea "x"
type textarea "How to report an issues to get resolve, If you have any issue with someone? a. …"
type textarea "x"
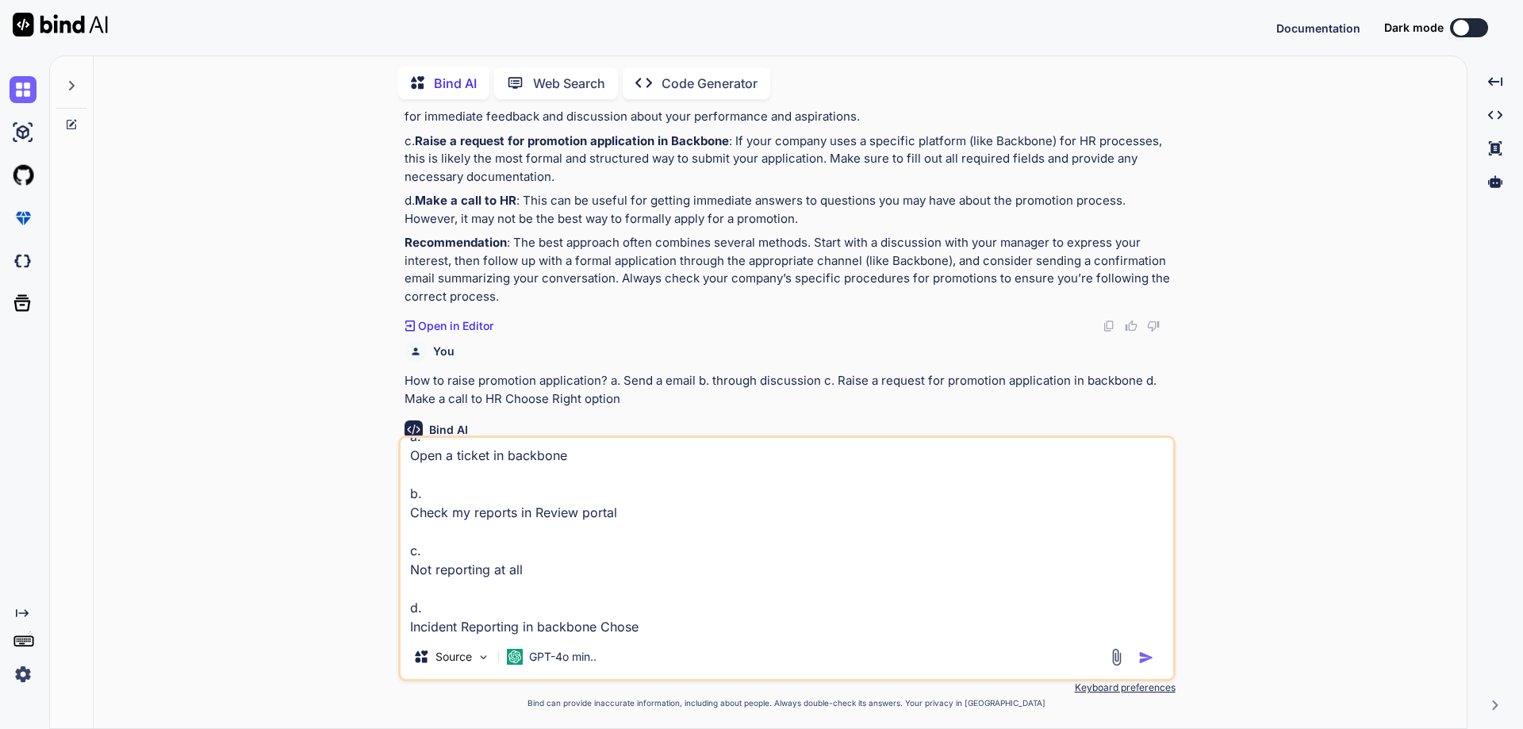
type textarea "How to report an issues to get resolve, If you have any issue with someone? a. …"
type textarea "x"
type textarea "How to report an issues to get resolve, If you have any issue with someone? a. …"
type textarea "x"
type textarea "How to report an issues to get resolve, If you have any issue with someone? a. …"
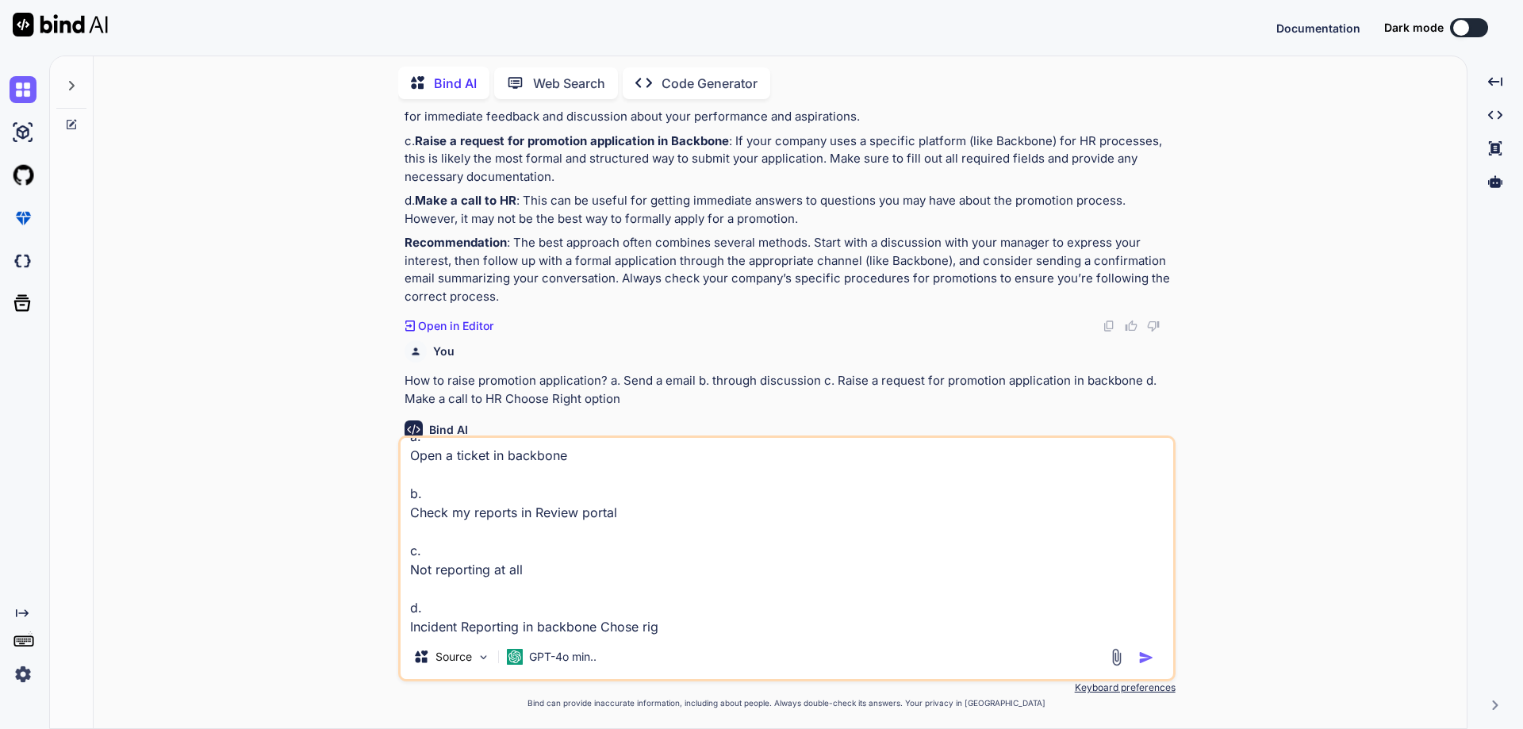
type textarea "x"
type textarea "How to report an issues to get resolve, If you have any issue with someone? a. …"
type textarea "x"
type textarea "How to report an issues to get resolve, If you have any issue with someone? a. …"
type textarea "x"
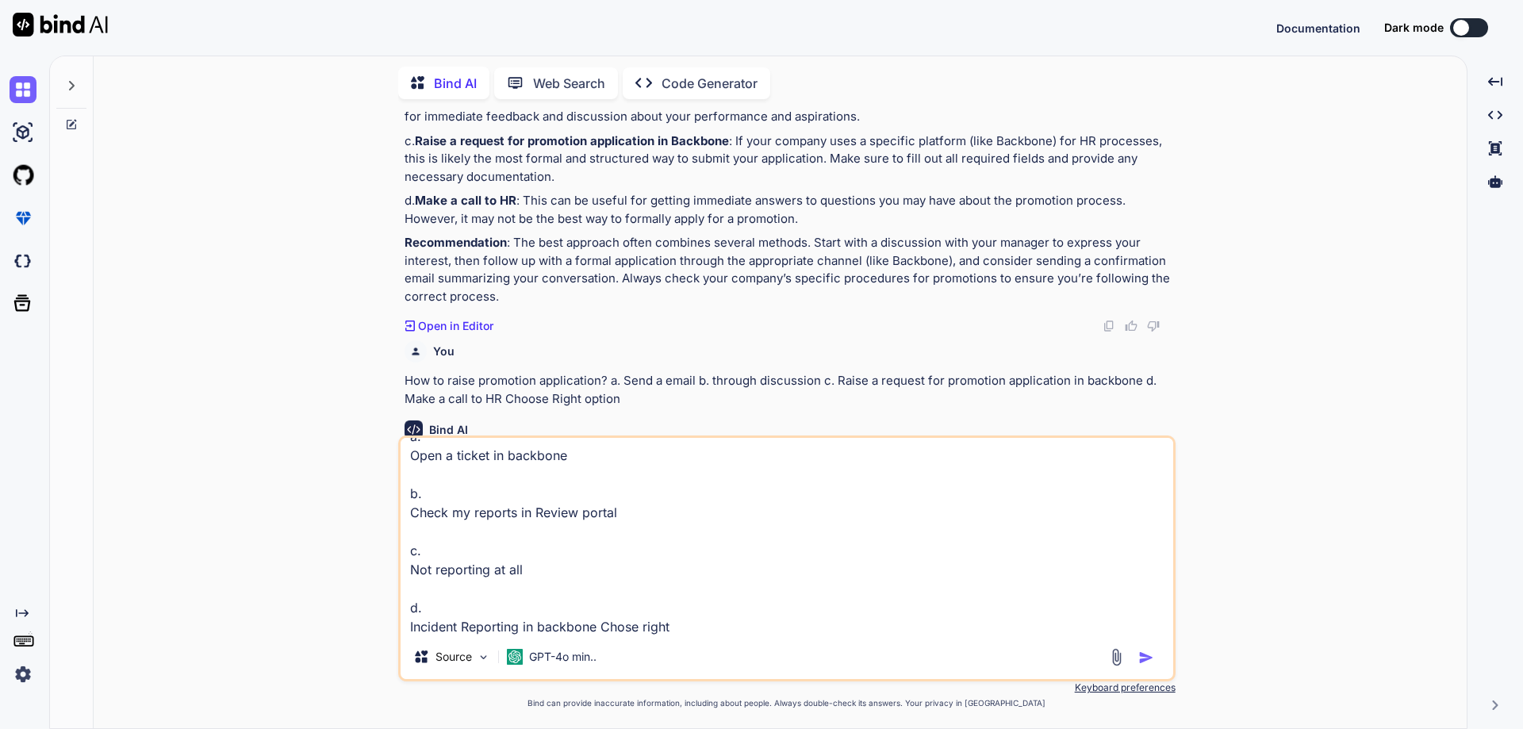
type textarea "How to report an issues to get resolve, If you have any issue with someone? a. …"
type textarea "x"
type textarea "How to report an issues to get resolve, If you have any issue with someone? a. …"
type textarea "x"
type textarea "How to report an issues to get resolve, If you have any issue with someone? a. …"
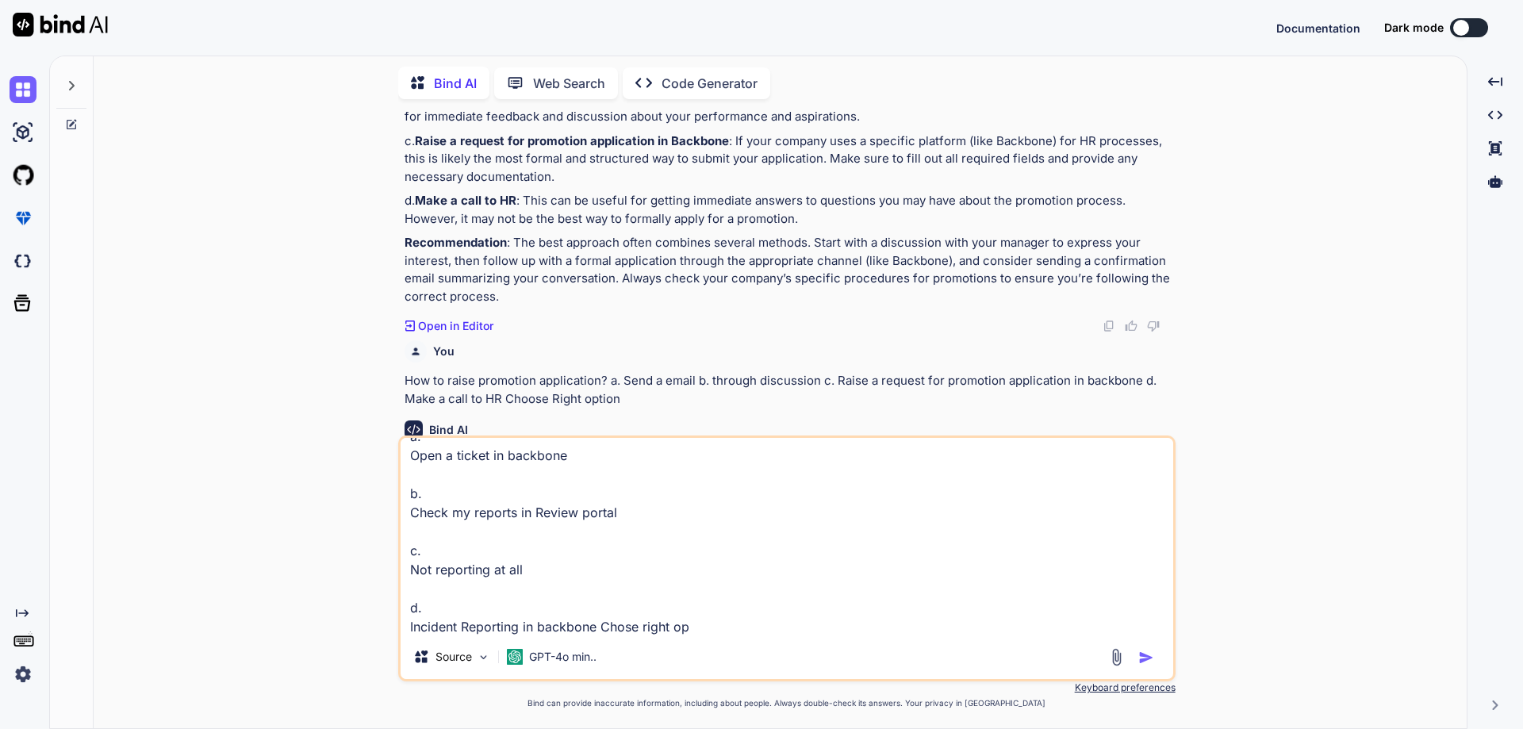
type textarea "x"
type textarea "How to report an issues to get resolve, If you have any issue with someone? a. …"
type textarea "x"
type textarea "How to report an issues to get resolve, If you have any issue with someone? a. …"
type textarea "x"
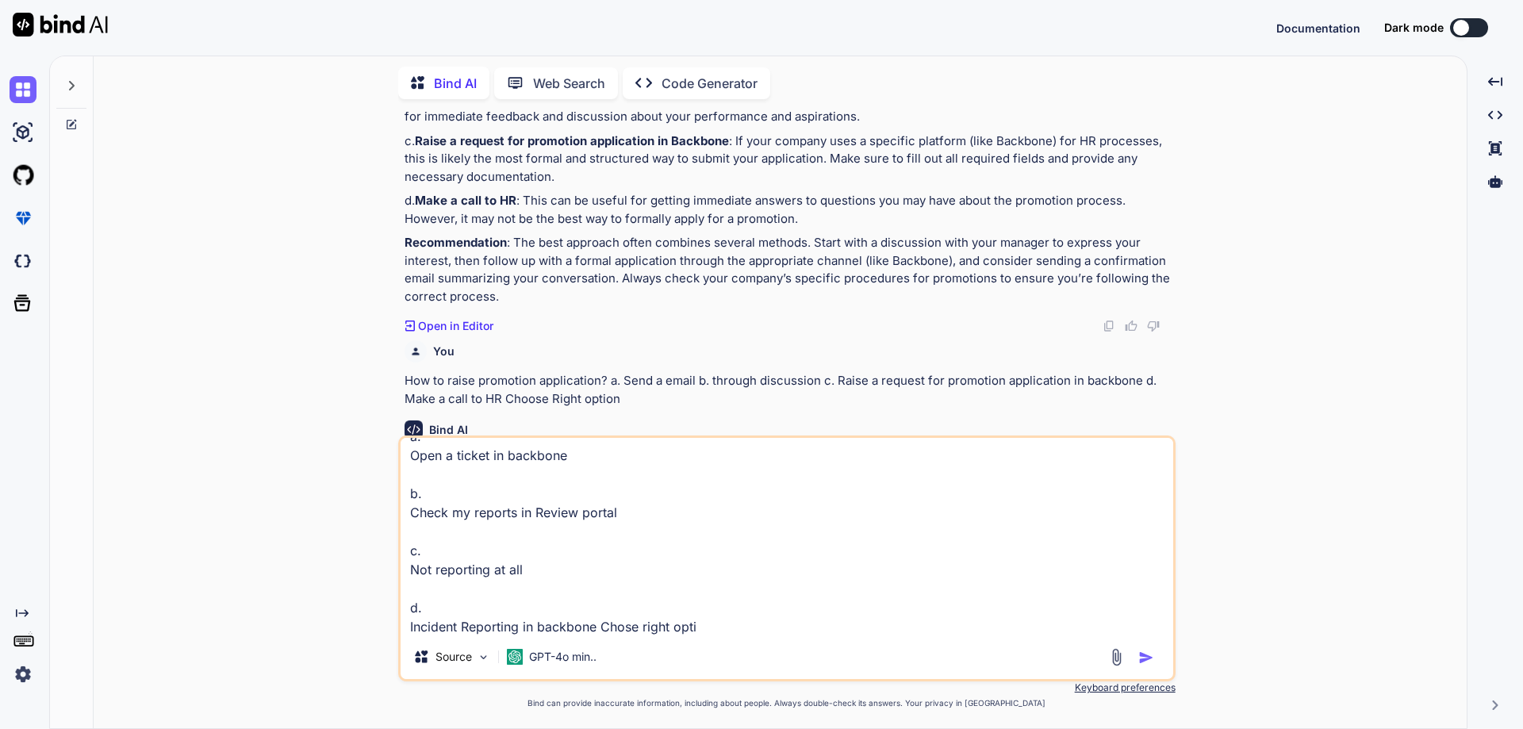
type textarea "How to report an issues to get resolve, If you have any issue with someone? a. …"
type textarea "x"
type textarea "How to report an issues to get resolve, If you have any issue with someone? a. …"
click at [1139, 651] on img "button" at bounding box center [1147, 658] width 16 height 16
type textarea "x"
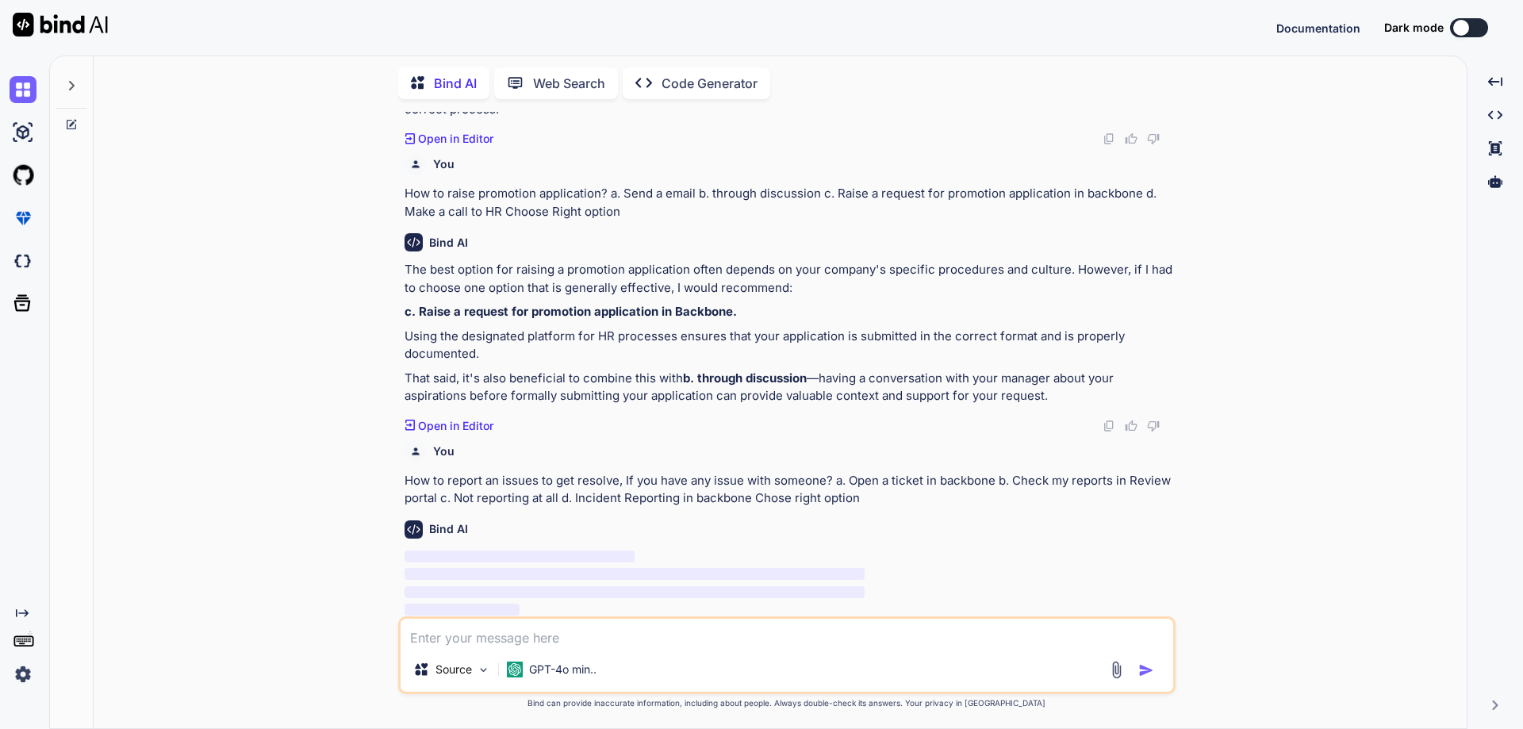
scroll to position [428, 0]
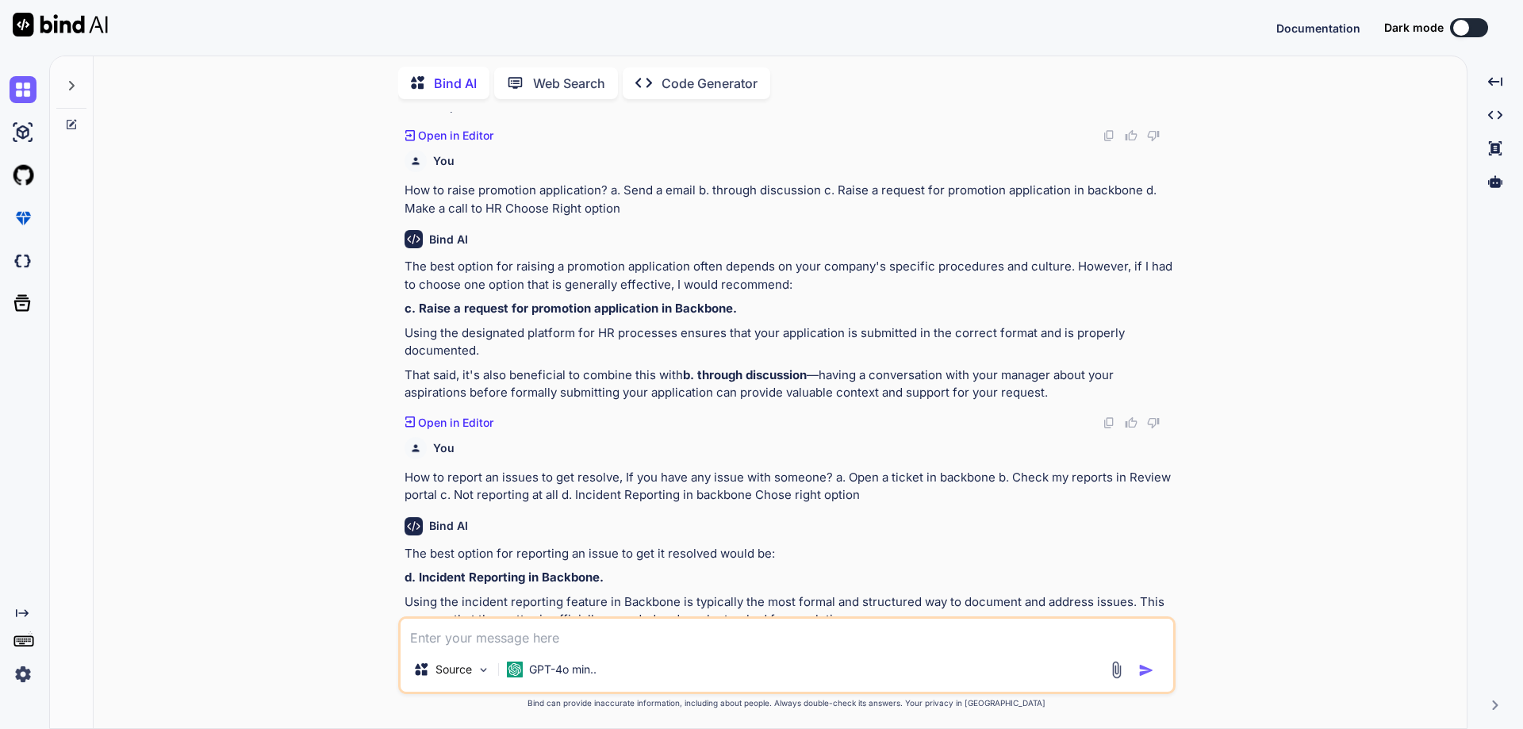
click at [553, 632] on textarea at bounding box center [787, 633] width 773 height 29
paste textarea "Critical thinking is the ability to Answer based on facts and data. (analyze a …"
type textarea "x"
type textarea "Critical thinking is the ability to Answer based on facts and data. (analyze a …"
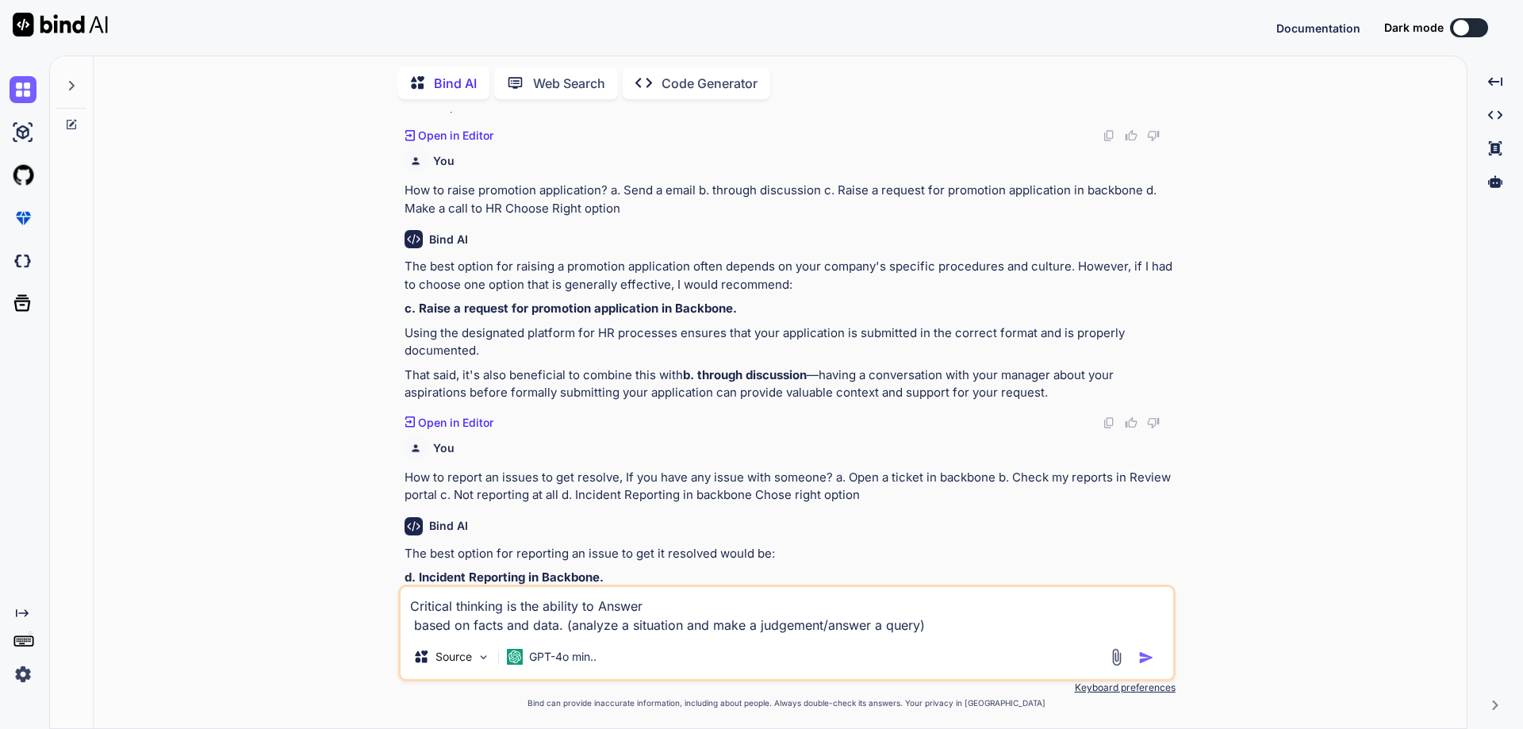
type textarea "x"
type textarea "Critical thinking is the ability to Answer based on facts and data. (analyze a …"
click at [577, 608] on textarea "Critical thinking is the ability to Answer based on facts and data. (analyze a …" at bounding box center [787, 611] width 773 height 48
type textarea "x"
type textarea "Critical thinking is the ability to Answer based on facts and data. (analyze a …"
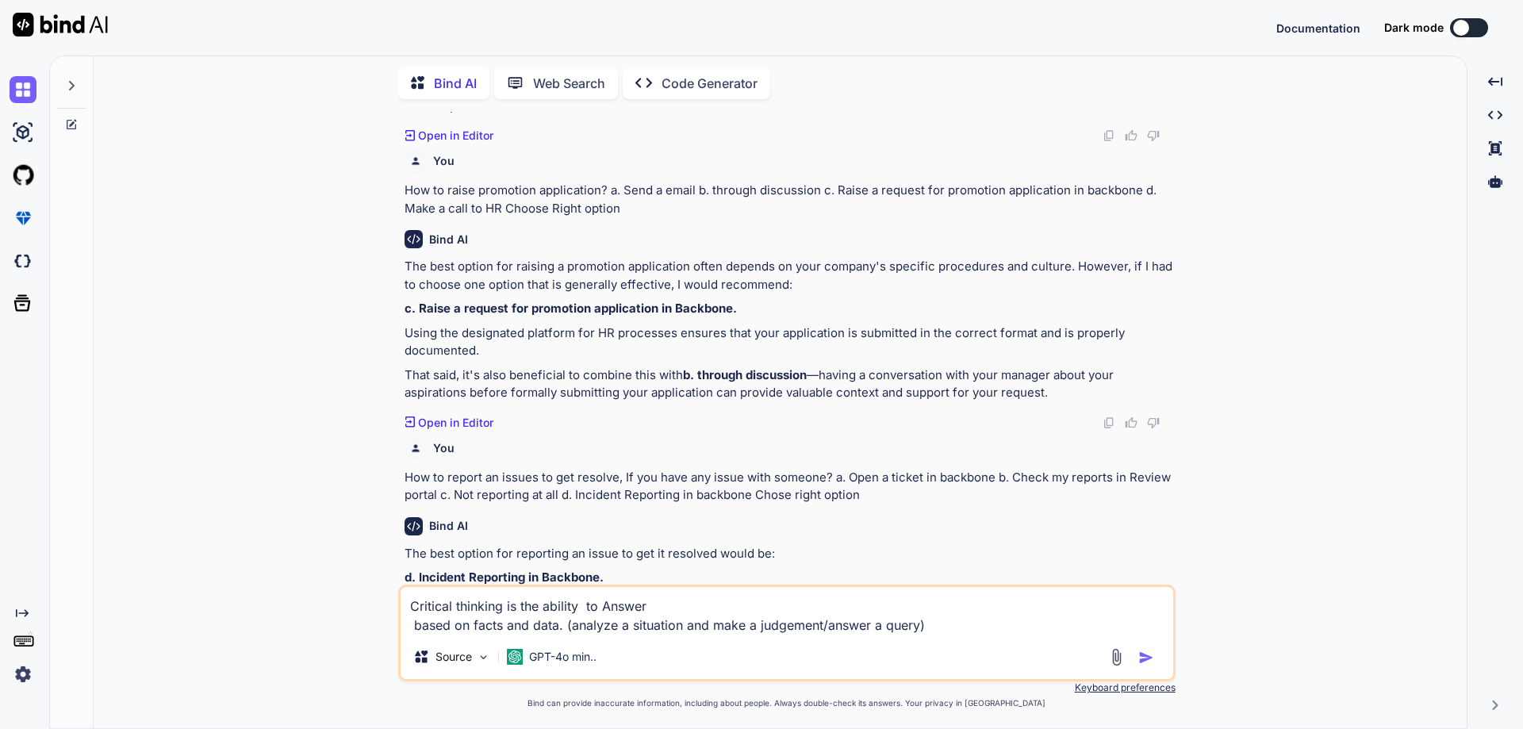
type textarea "x"
type textarea "Critical thinking is the ability _ to Answer based on facts and data. (analyze …"
type textarea "x"
type textarea "Critical thinking is the ability __ to Answer based on facts and data. (analyze…"
type textarea "x"
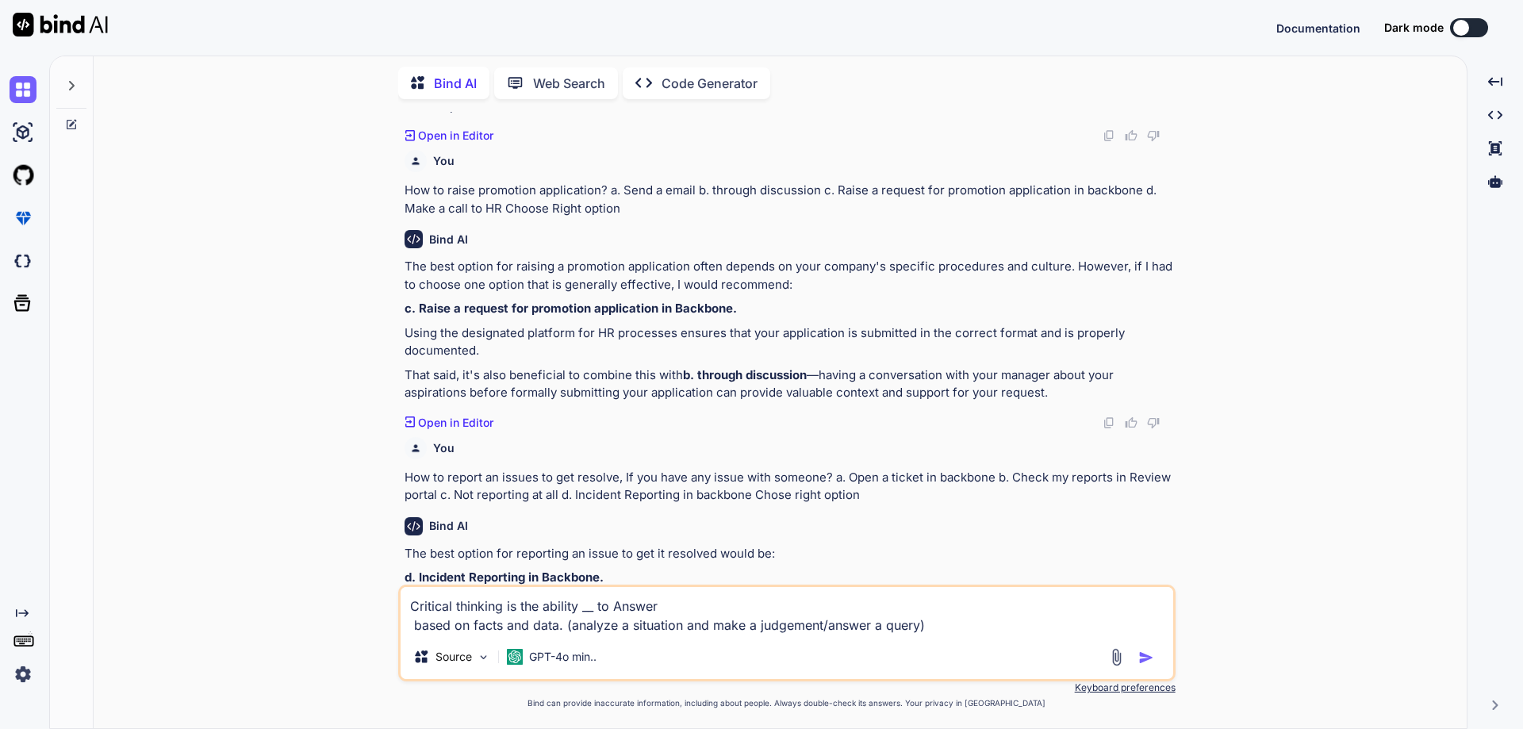
type textarea "Critical thinking is the ability ___ to Answer based on facts and data. (analyz…"
type textarea "x"
type textarea "Critical thinking is the ability ____ to Answer based on facts and data. (analy…"
type textarea "x"
type textarea "Critical thinking is the ability _____ to Answer based on facts and data. (anal…"
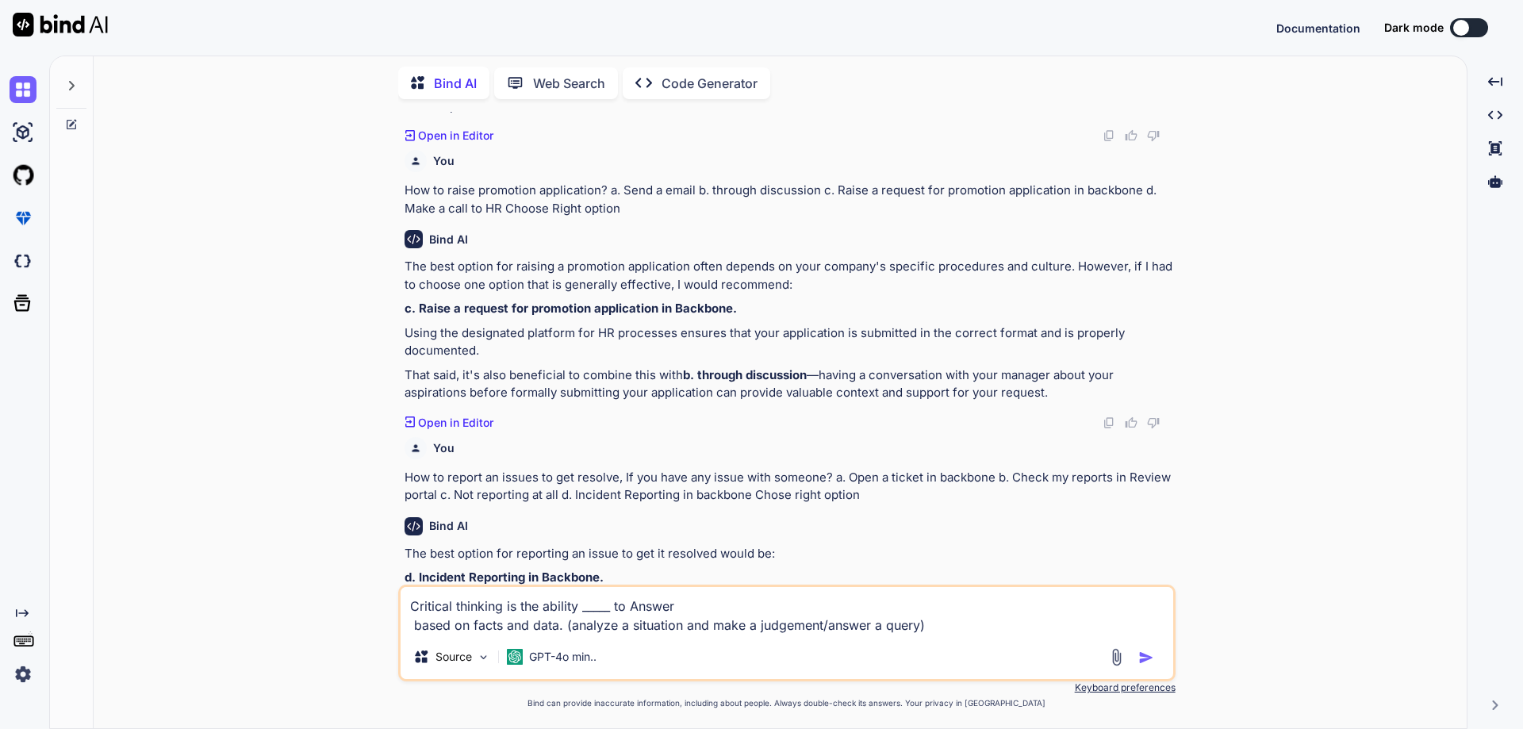
type textarea "x"
type textarea "Critical thinking is the ability ______ to Answer based on facts and data. (ana…"
type textarea "x"
type textarea "Critical thinking is the ability _______ to Answer based on facts and data. (an…"
type textarea "x"
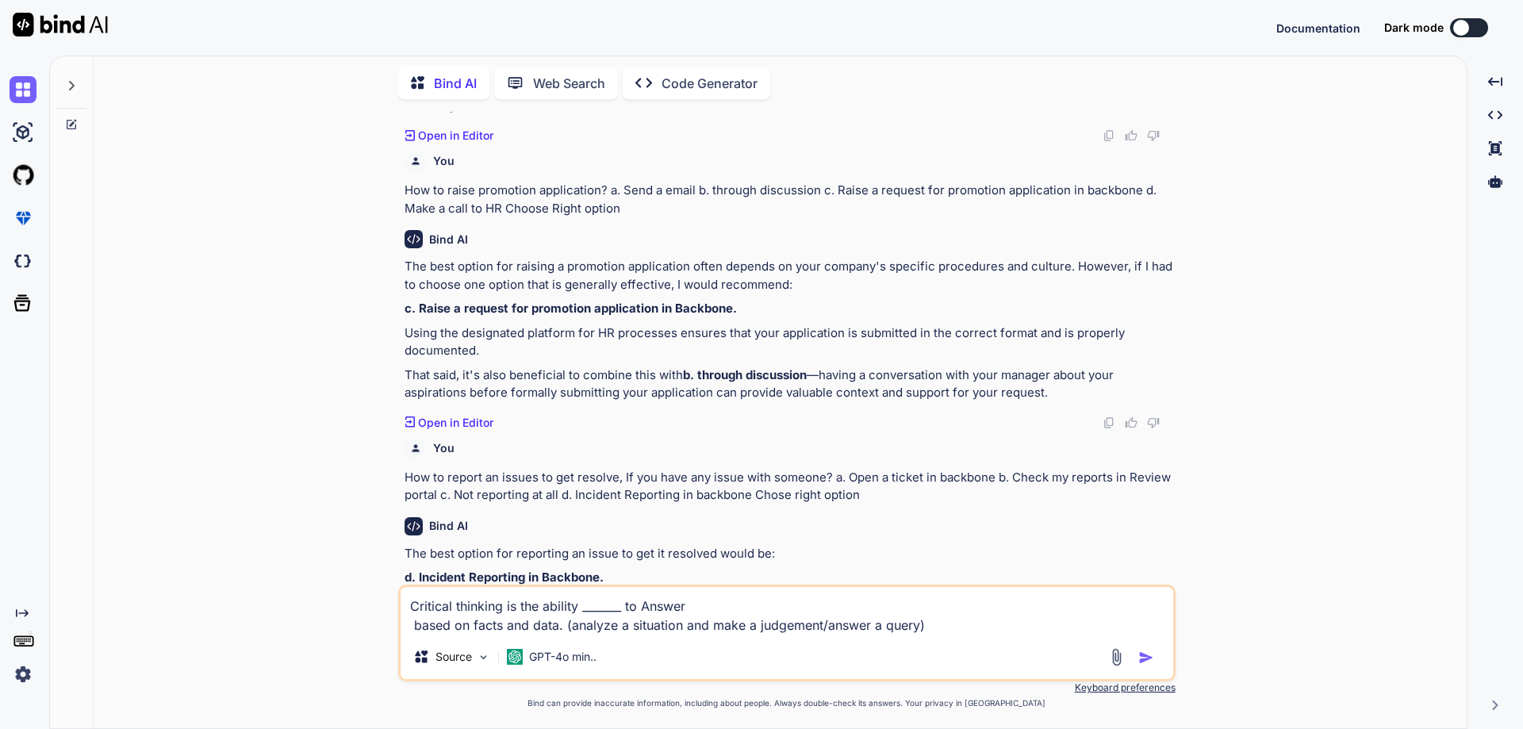
type textarea "Critical thinking is the ability ________ to Answer based on facts and data. (a…"
type textarea "x"
type textarea "Critical thinking is the ability _________ to Answer based on facts and data. (…"
type textarea "x"
type textarea "Critical thinking is the ability __________ to Answer based on facts and data. …"
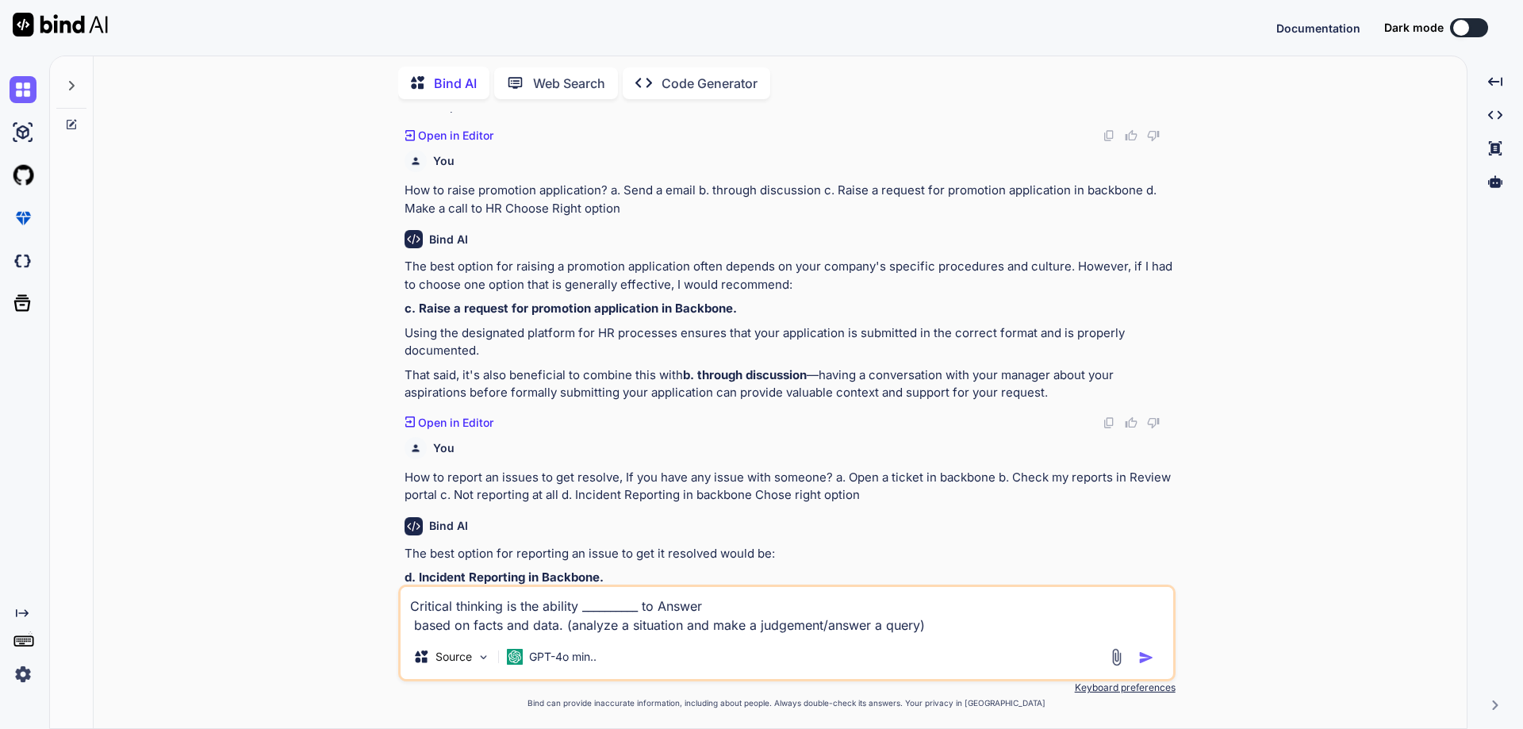
type textarea "x"
type textarea "Critical thinking is the ability ___________ to Answer based on facts and data.…"
click at [950, 620] on textarea "Critical thinking is the ability ___________ to Answer based on facts and data.…" at bounding box center [787, 611] width 773 height 48
type textarea "x"
type textarea "Critical thinking is the ability ___________ to Answer based on facts and data.…"
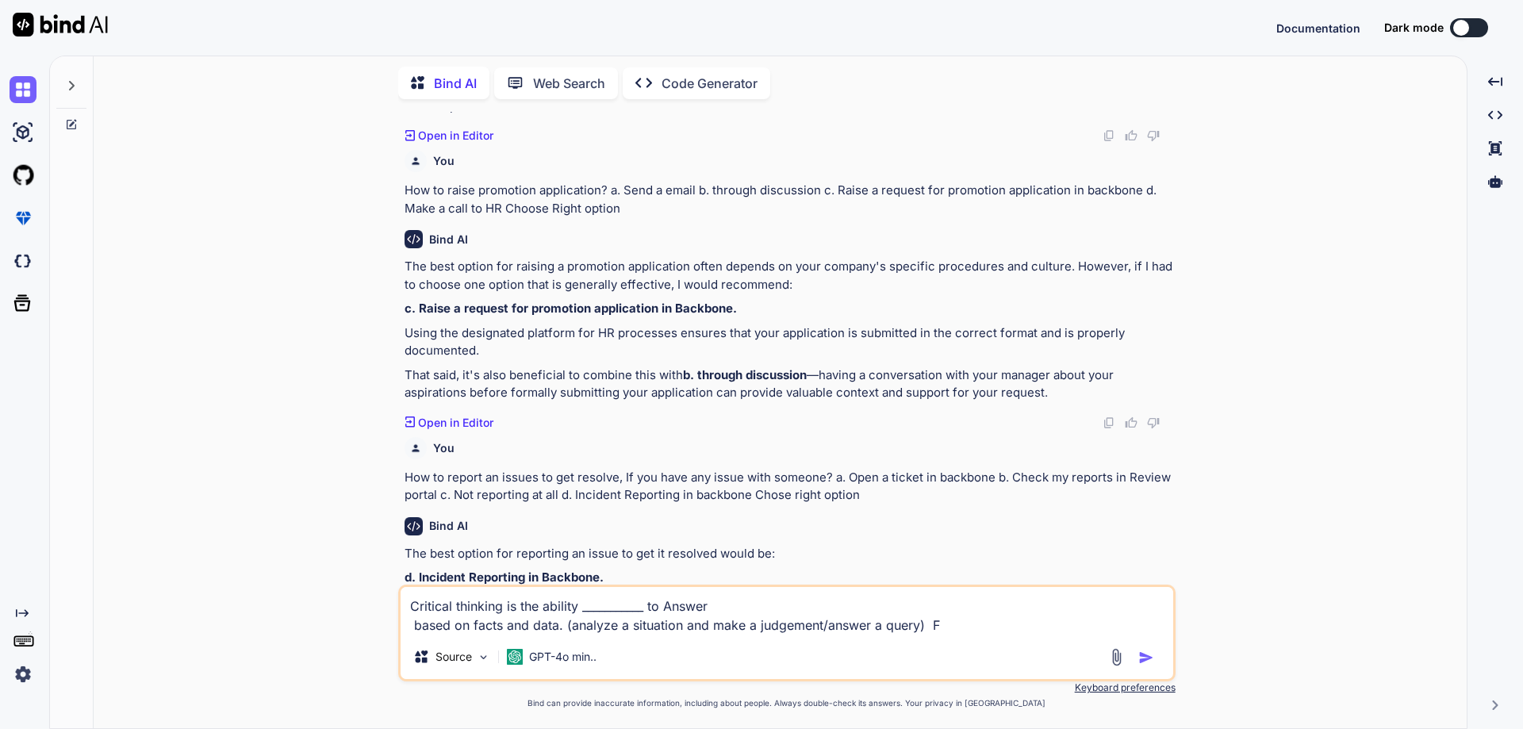
type textarea "x"
type textarea "Critical thinking is the ability ___________ to Answer based on facts and data.…"
type textarea "x"
type textarea "Critical thinking is the ability ___________ to Answer based on facts and data.…"
type textarea "x"
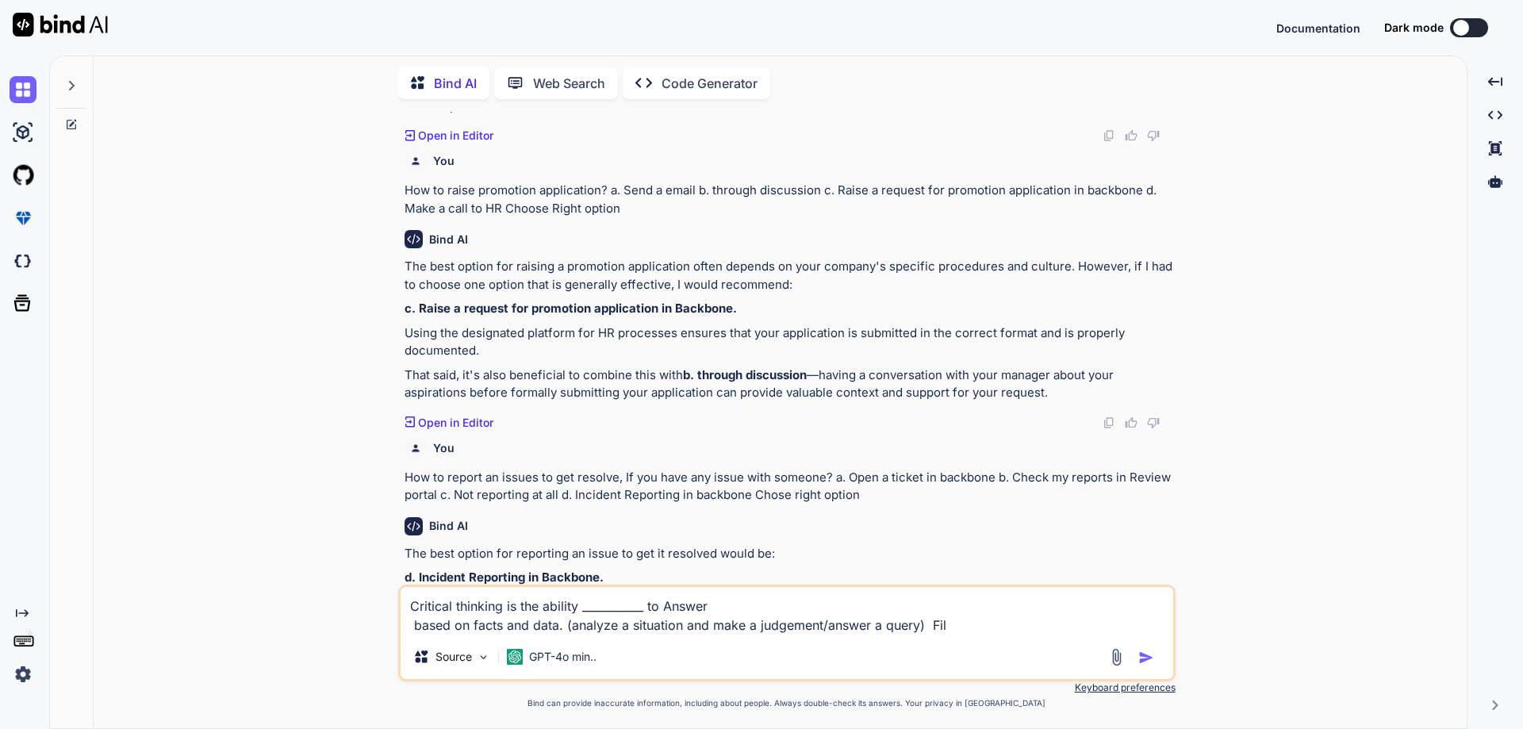
type textarea "Critical thinking is the ability ___________ to Answer based on facts and data.…"
type textarea "x"
type textarea "Critical thinking is the ability ___________ to Answer based on facts and data.…"
type textarea "x"
type textarea "Critical thinking is the ability ___________ to Answer based on facts and data.…"
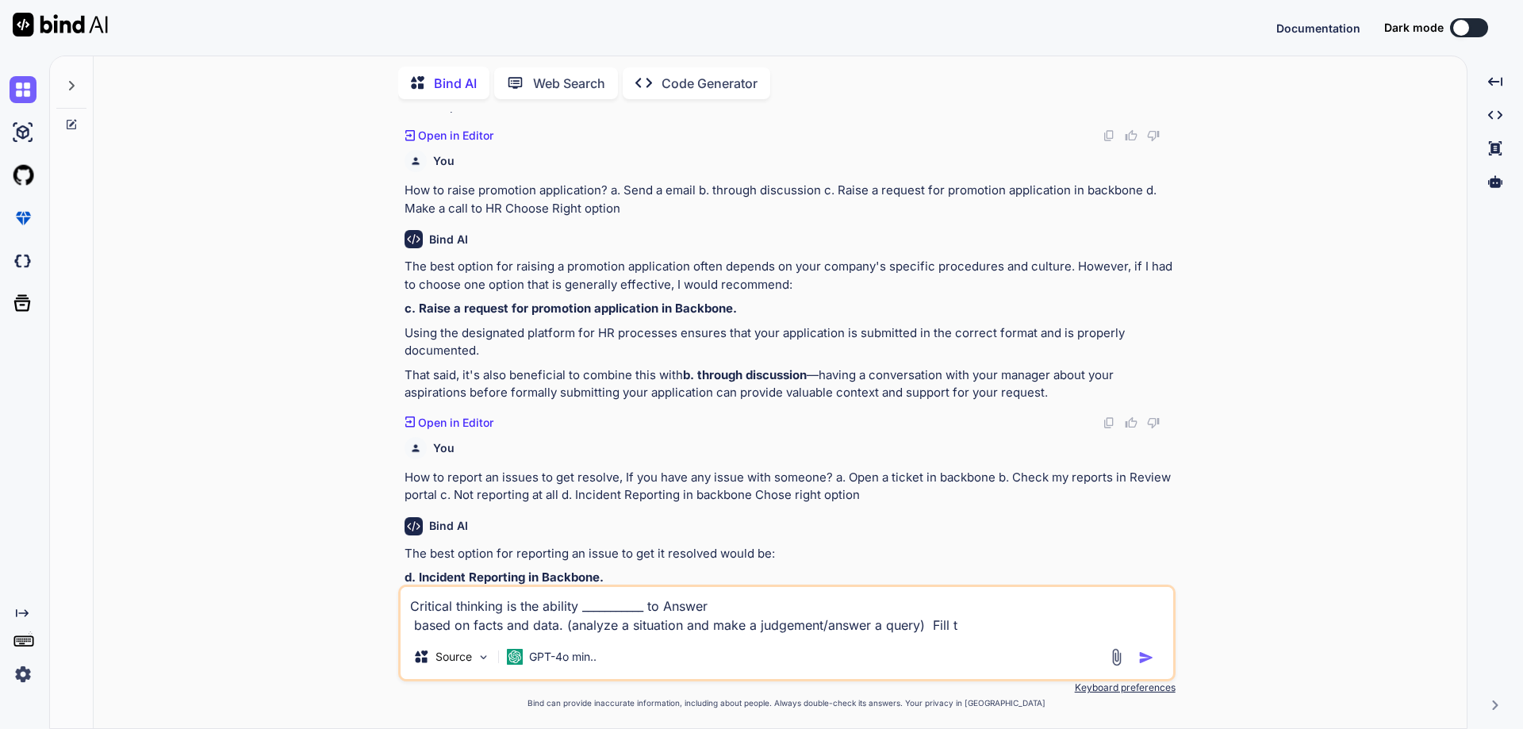
type textarea "x"
type textarea "Critical thinking is the ability ___________ to Answer based on facts and data.…"
type textarea "x"
type textarea "Critical thinking is the ability ___________ to Answer based on facts and data.…"
type textarea "x"
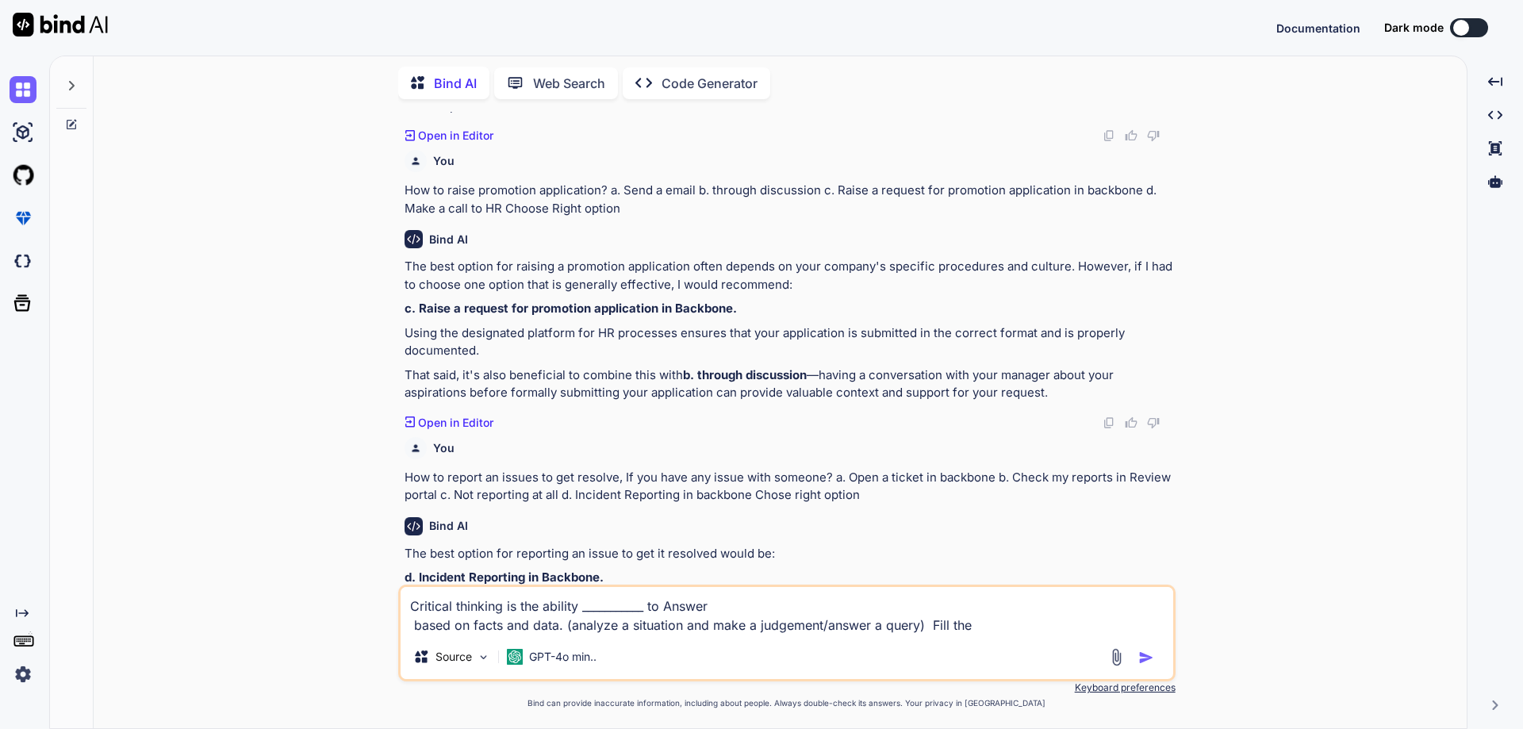
type textarea "Critical thinking is the ability ___________ to Answer based on facts and data.…"
type textarea "x"
type textarea "Critical thinking is the ability ___________ to Answer based on facts and data.…"
type textarea "x"
type textarea "Critical thinking is the ability ___________ to Answer based on facts and data.…"
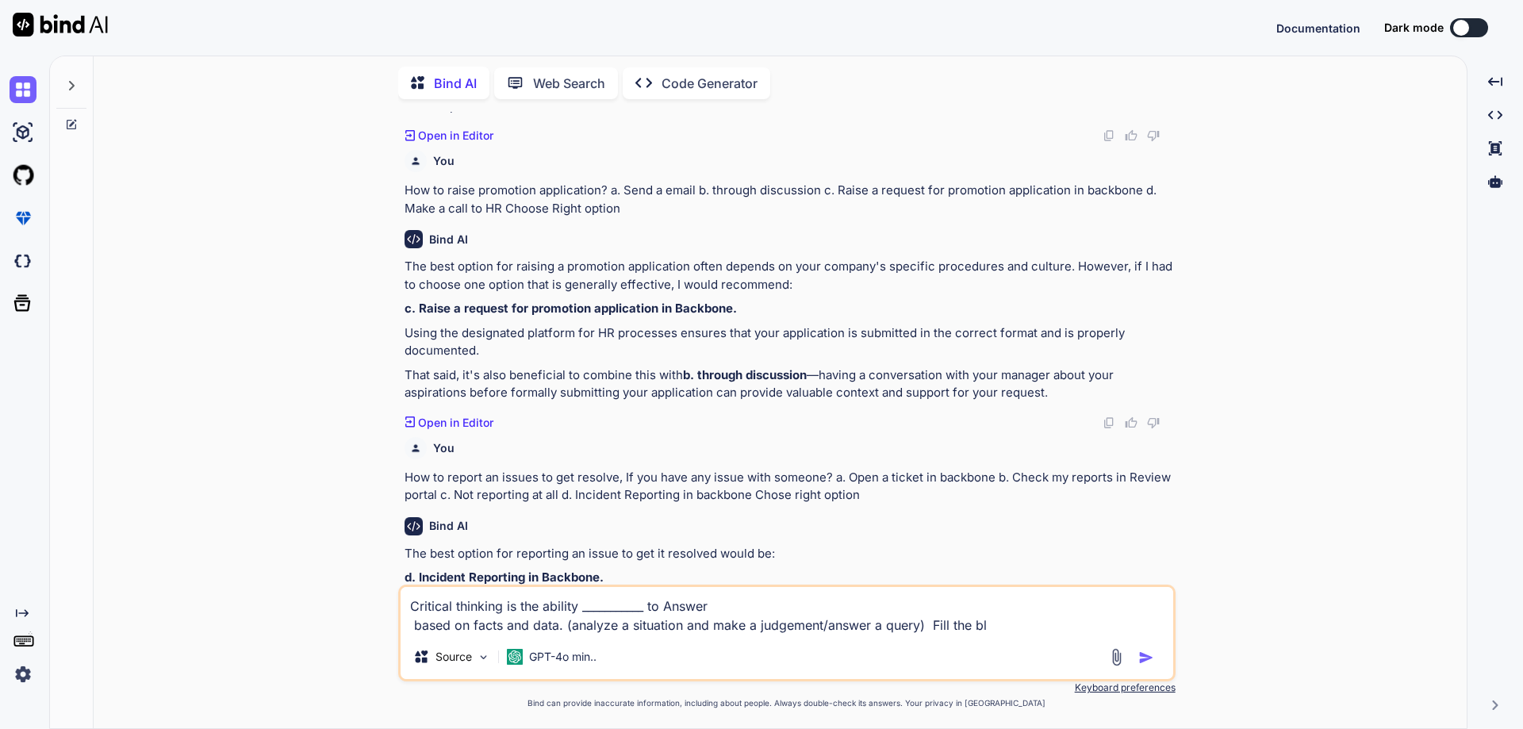
type textarea "x"
type textarea "Critical thinking is the ability ___________ to Answer based on facts and data.…"
type textarea "x"
type textarea "Critical thinking is the ability ___________ to Answer based on facts and data.…"
type textarea "x"
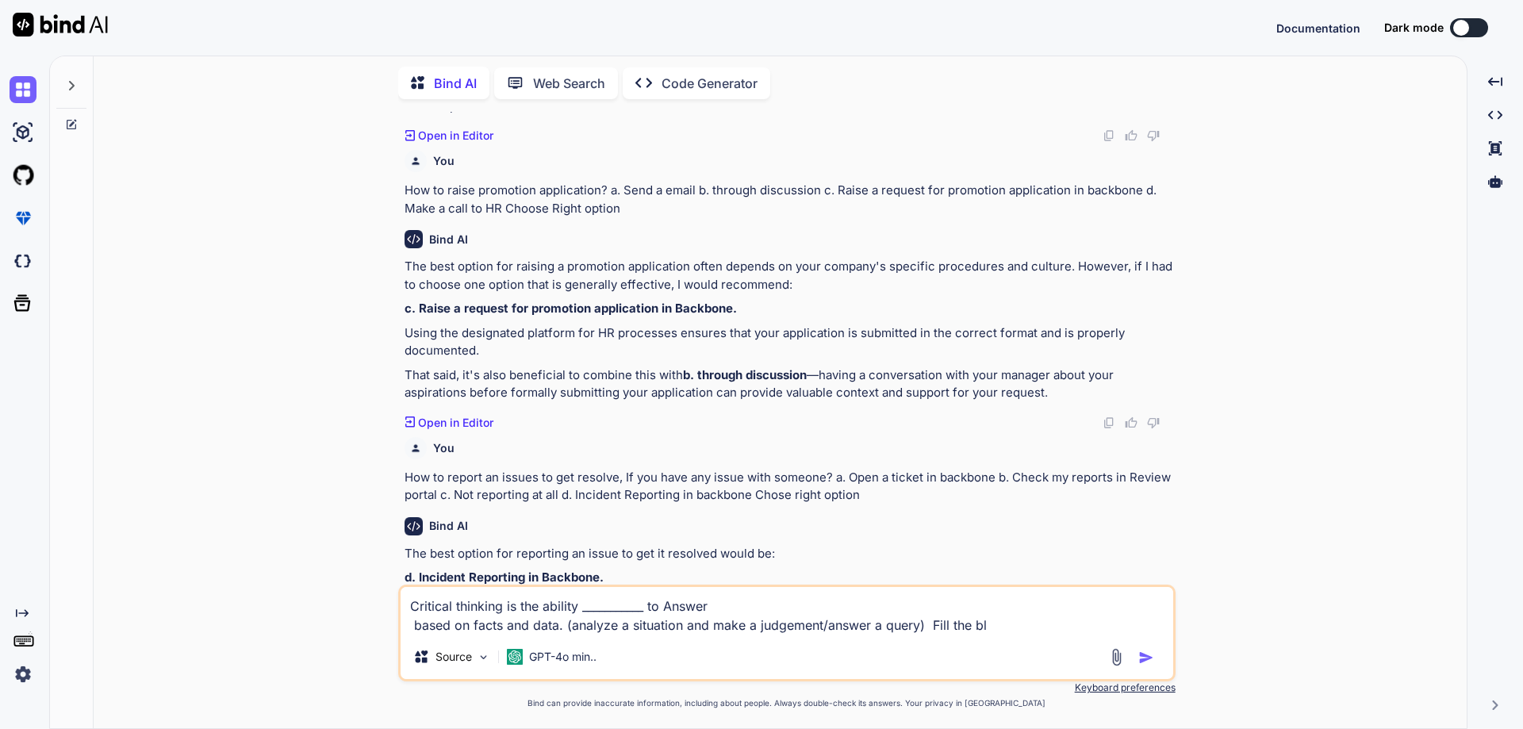
type textarea "Critical thinking is the ability ___________ to Answer based on facts and data.…"
type textarea "x"
type textarea "Critical thinking is the ability ___________ to Answer based on facts and data.…"
type textarea "x"
type textarea "Critical thinking is the ability ___________ to Answer based on facts and data.…"
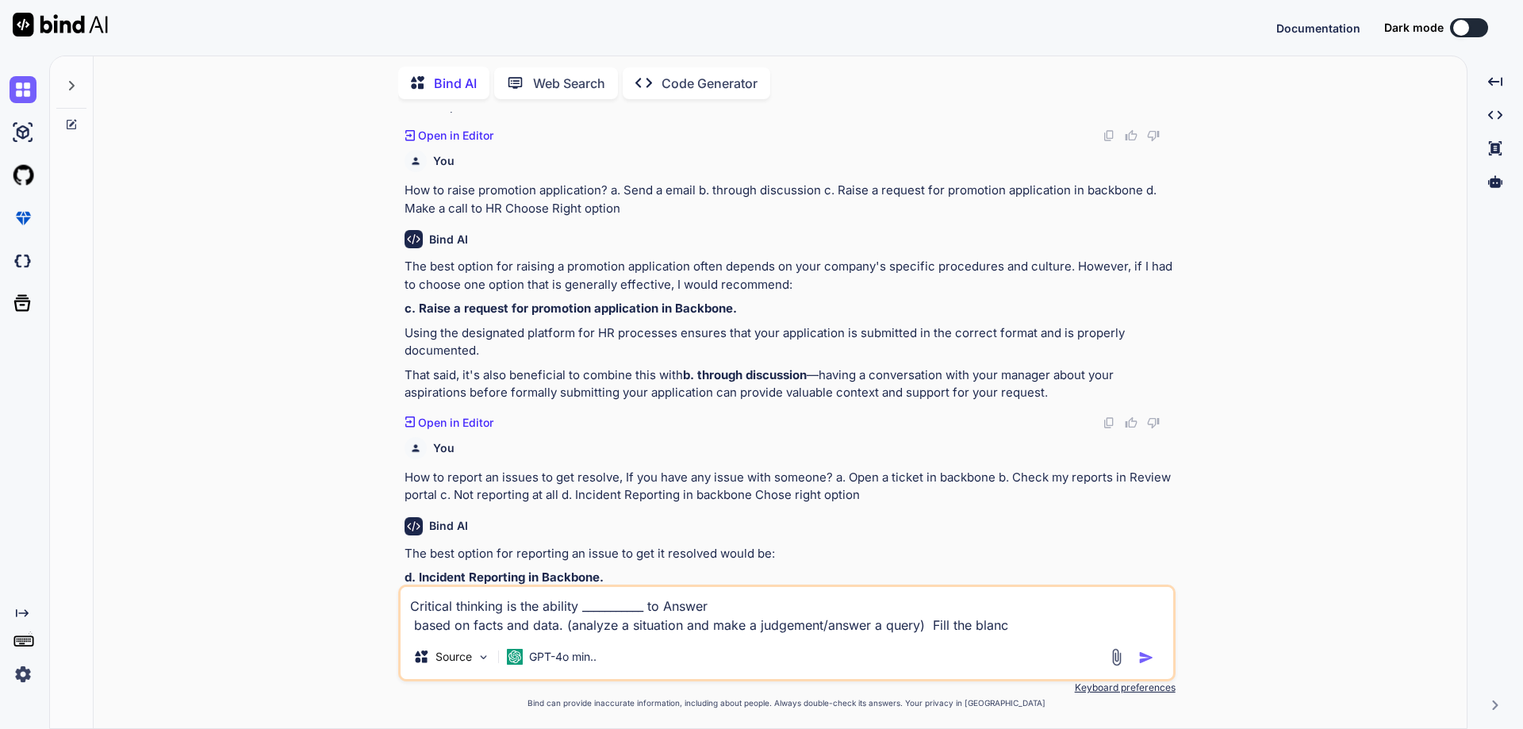
type textarea "x"
type textarea "Critical thinking is the ability ___________ to Answer based on facts and data.…"
type textarea "x"
type textarea "Critical thinking is the ability ___________ to Answer based on facts and data.…"
click at [1149, 659] on img "button" at bounding box center [1147, 658] width 16 height 16
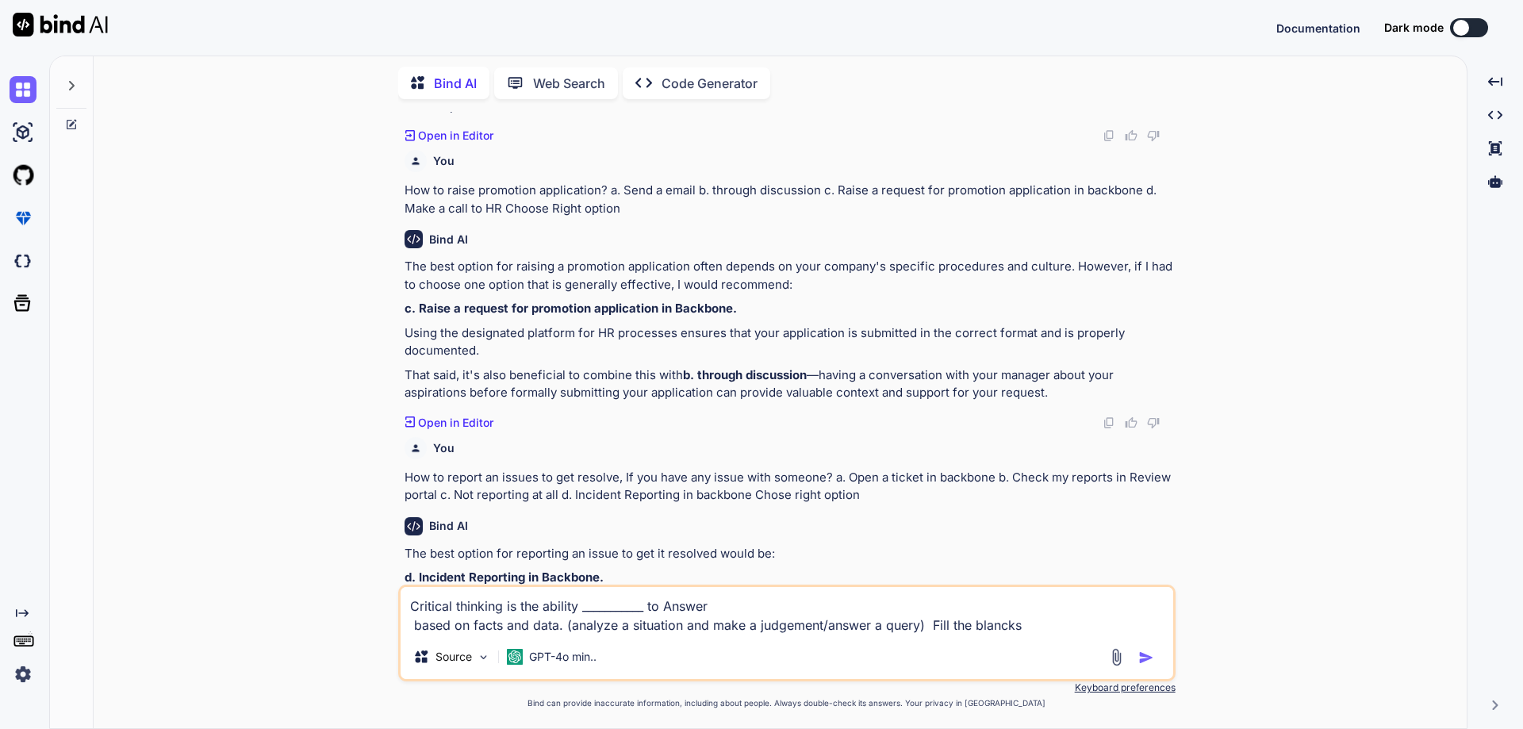
type textarea "x"
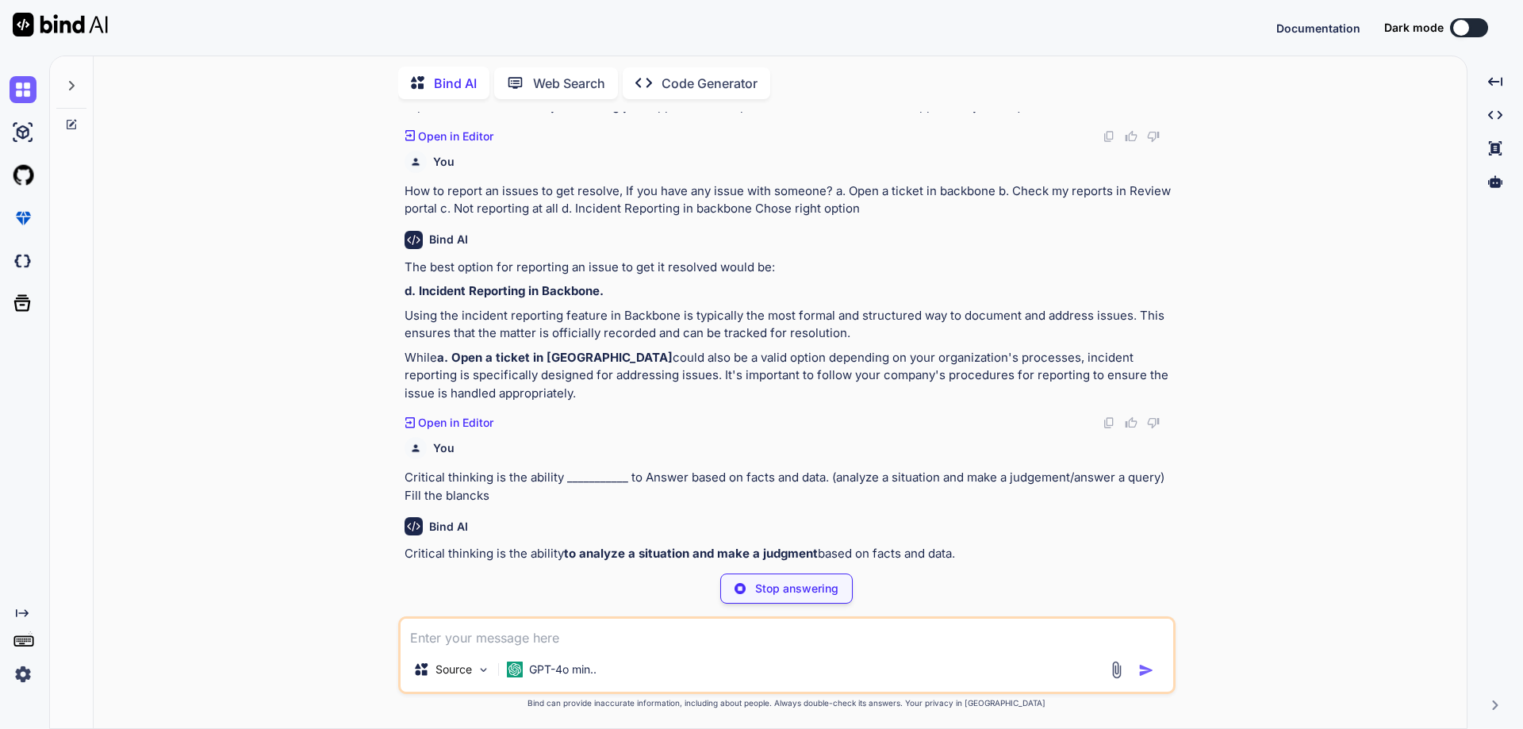
scroll to position [690, 0]
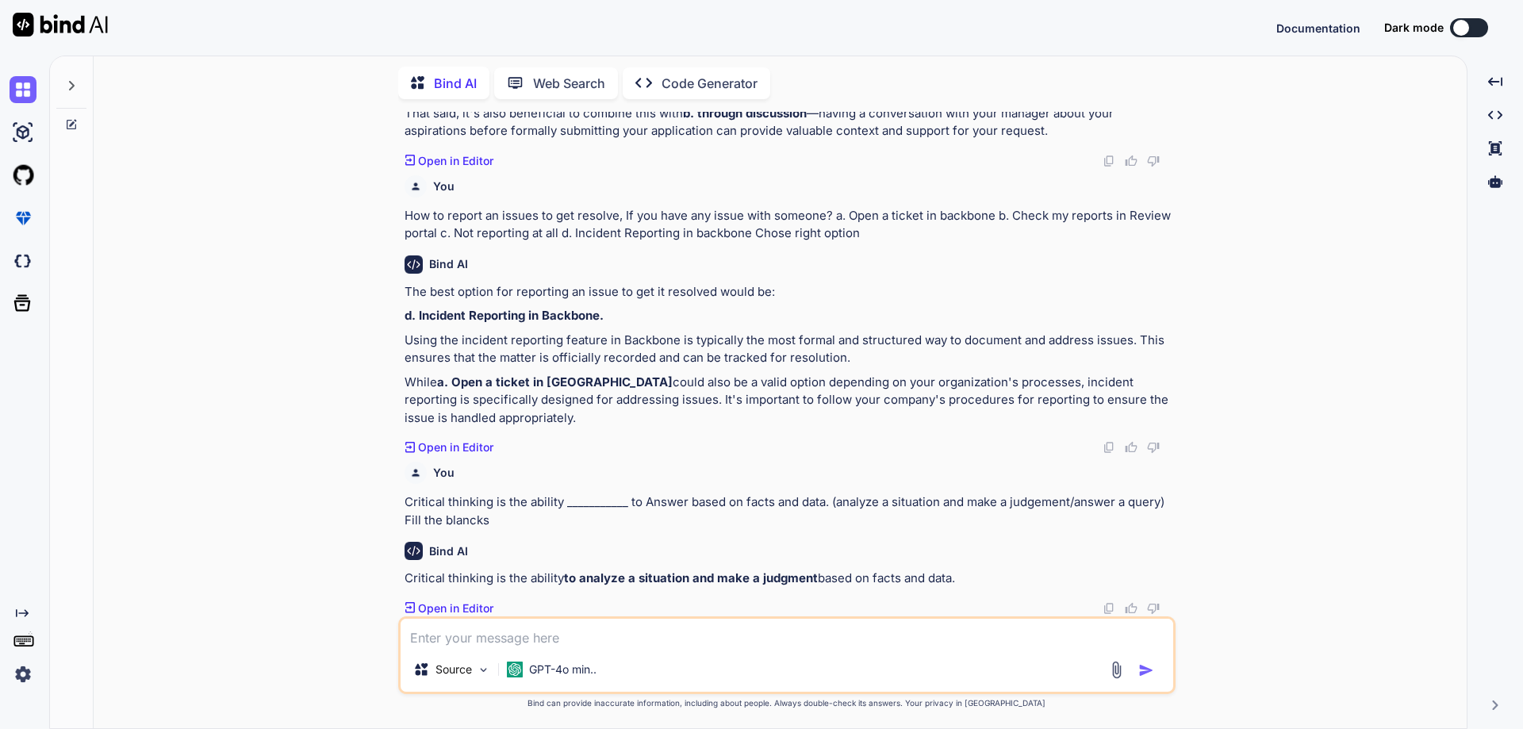
click at [720, 576] on strong "to analyze a situation and make a judgment" at bounding box center [691, 578] width 254 height 15
drag, startPoint x: 566, startPoint y: 576, endPoint x: 815, endPoint y: 580, distance: 249.2
click at [815, 580] on strong "to analyze a situation and make a judgment" at bounding box center [691, 578] width 254 height 15
copy strong "to analyze a situation and make a judgment"
click at [700, 651] on div "Source GPT-4o min.." at bounding box center [787, 656] width 778 height 78
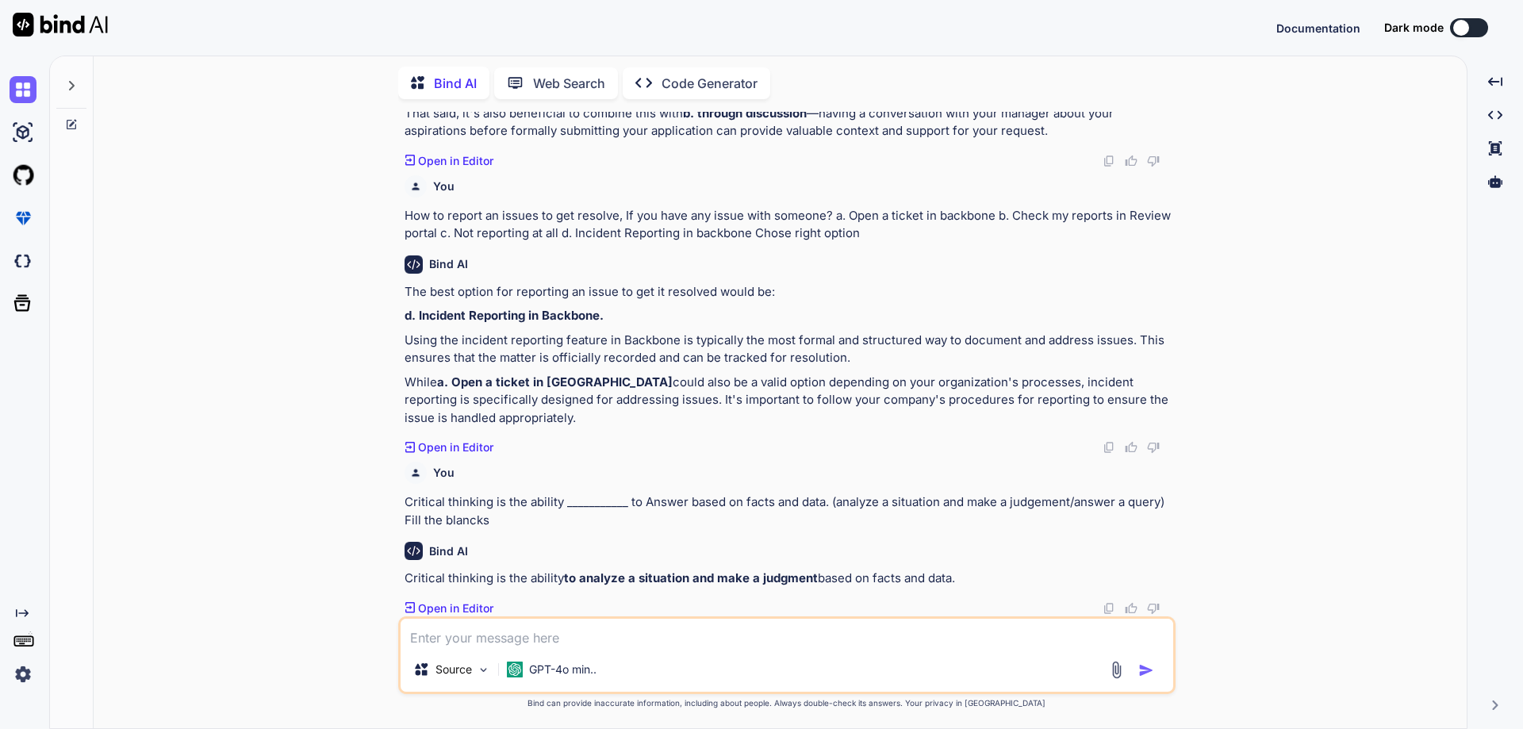
click at [678, 640] on textarea at bounding box center [787, 633] width 773 height 29
paste textarea "Creative thinking is the abiltiy to Answer or solutions.(Comeup with new ideas …"
type textarea "x"
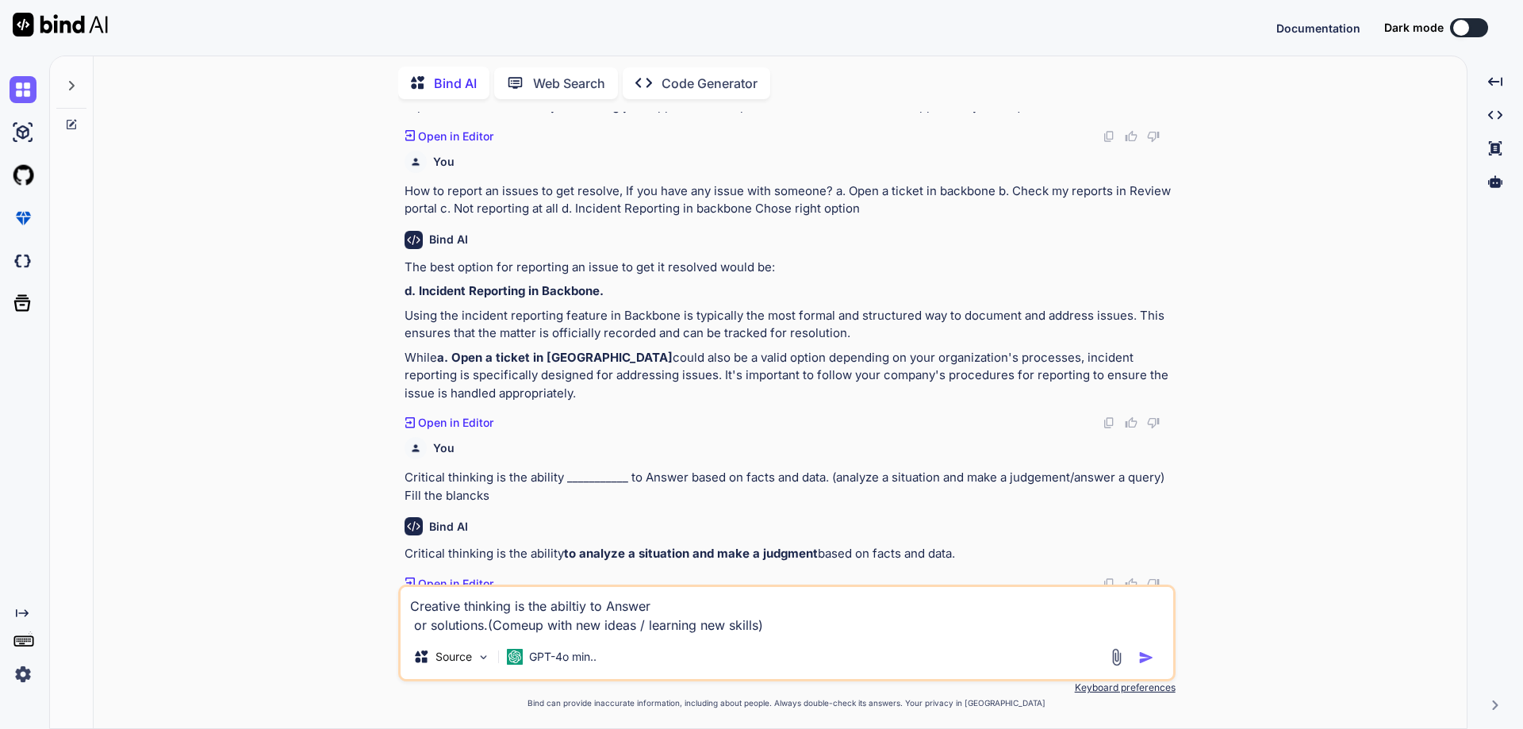
type textarea "Creative thinking is the abiltiy to Answer or solutions.(Comeup with new ideas …"
click at [602, 607] on textarea "Creative thinking is the abiltiy to Answer or solutions.(Comeup with new ideas …" at bounding box center [787, 611] width 773 height 48
type textarea "x"
type textarea "Creative thinking is the abiltiy to_ Answer or solutions.(Comeup with new ideas…"
type textarea "x"
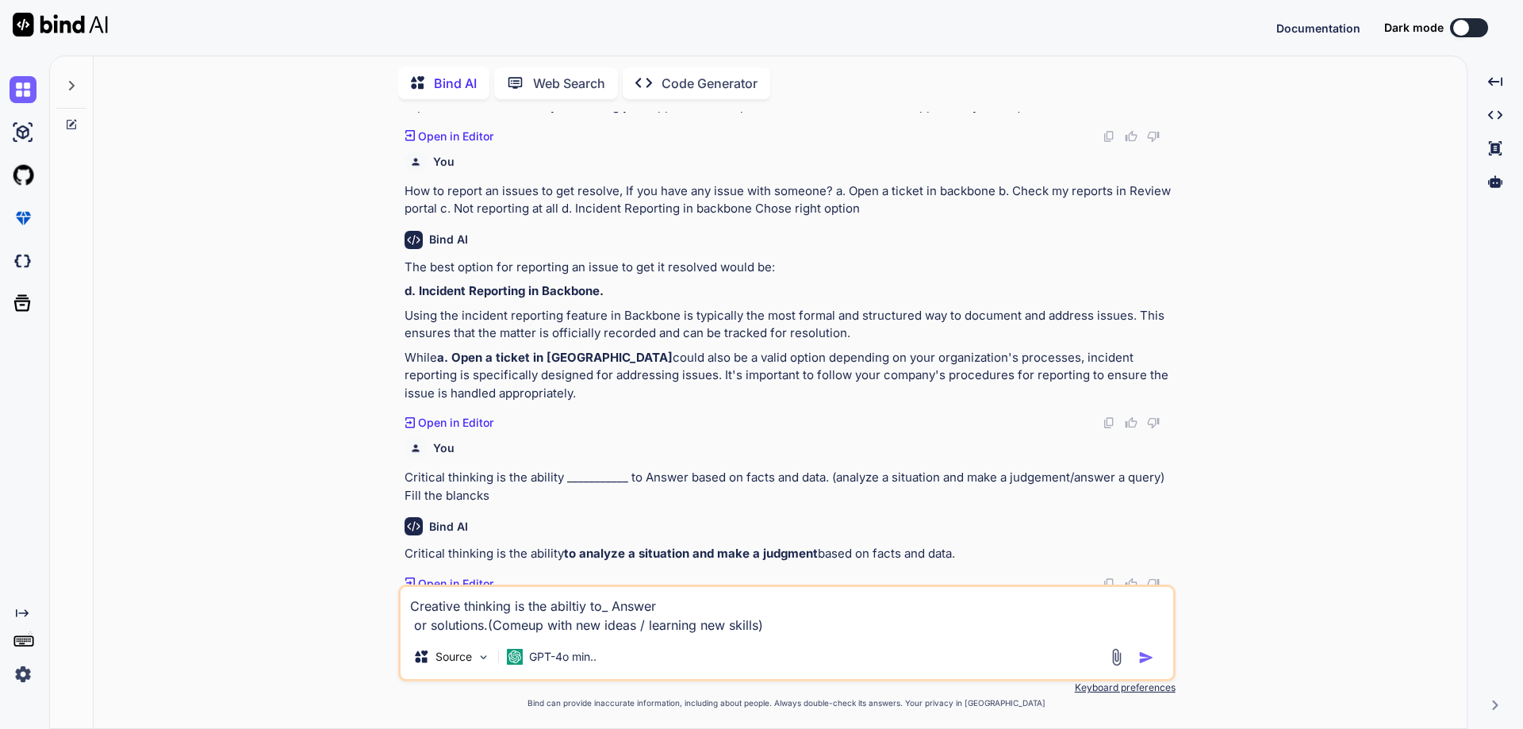
type textarea "Creative thinking is the abiltiy to__ Answer or solutions.(Comeup with new idea…"
type textarea "x"
type textarea "Creative thinking is the abiltiy to___ Answer or solutions.(Comeup with new ide…"
type textarea "x"
type textarea "Creative thinking is the abiltiy to____ Answer or solutions.(Comeup with new id…"
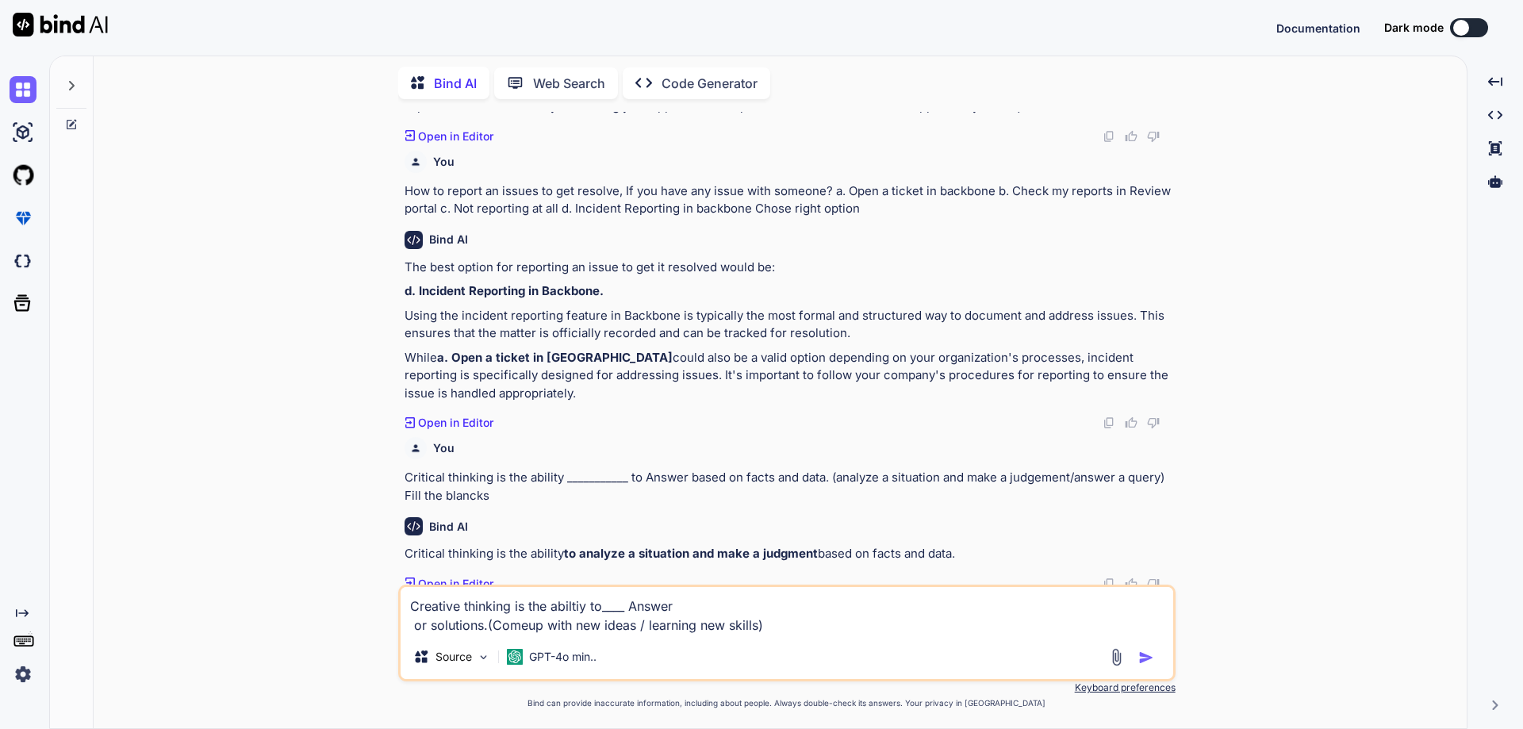
type textarea "x"
type textarea "Creative thinking is the abiltiy to_____ Answer or solutions.(Comeup with new i…"
type textarea "x"
type textarea "Creative thinking is the abiltiy to______ Answer or solutions.(Comeup with new …"
type textarea "x"
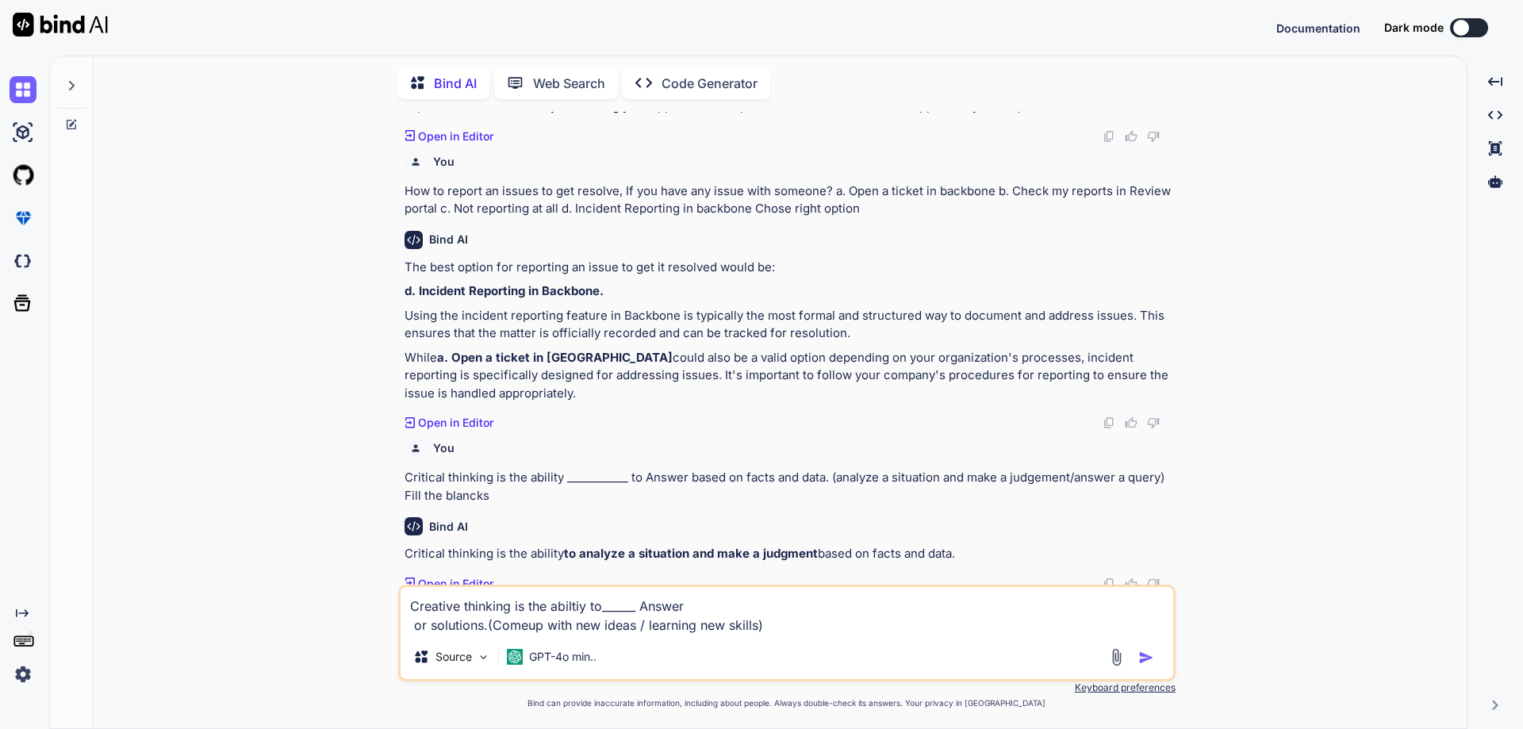
type textarea "Creative thinking is the abiltiy to_______ Answer or solutions.(Comeup with new…"
type textarea "x"
type textarea "Creative thinking is the abiltiy to________ Answer or solutions.(Comeup with ne…"
type textarea "x"
type textarea "Creative thinking is the abiltiy to_________ Answer or solutions.(Comeup with n…"
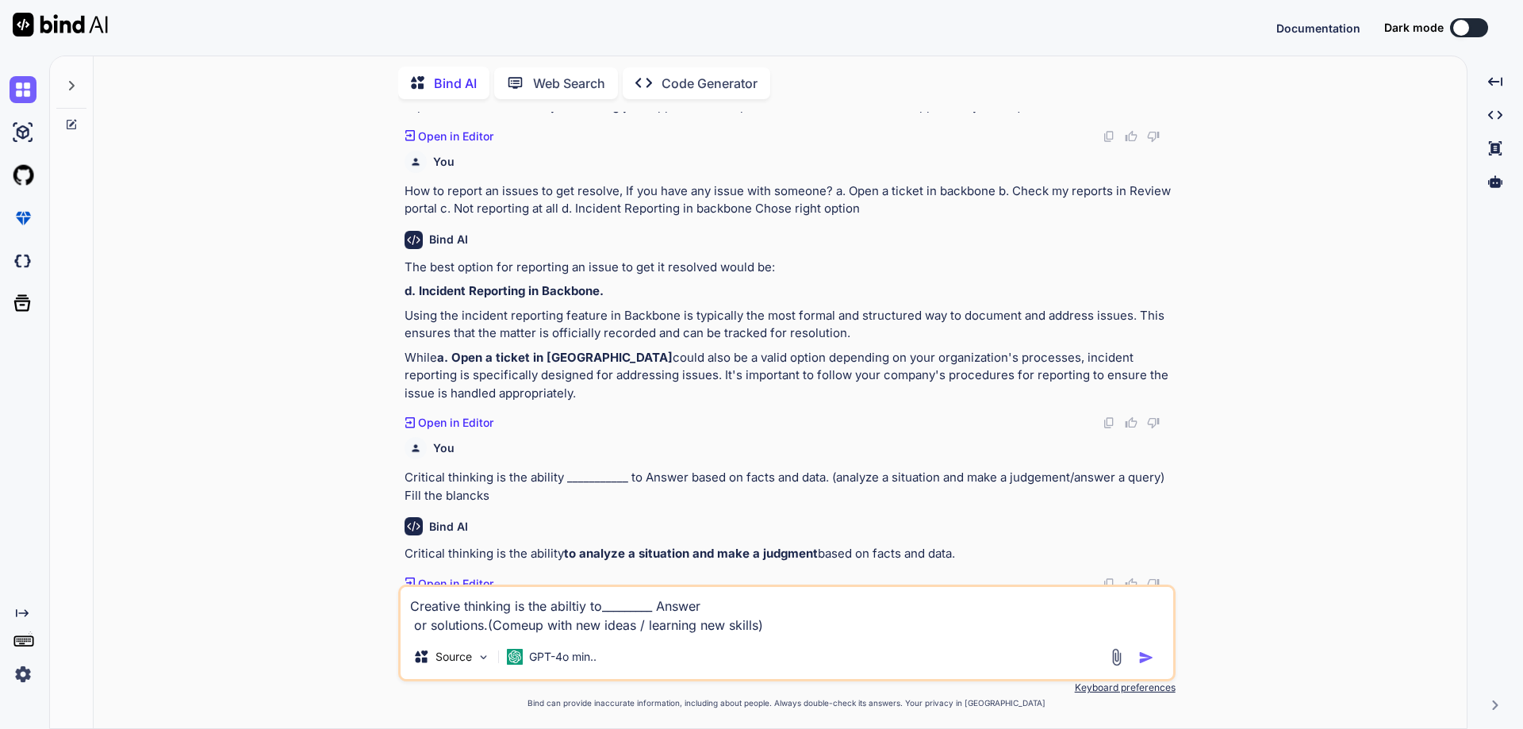
type textarea "x"
type textarea "Creative thinking is the abiltiy to__________ Answer or solutions.(Comeup with …"
type textarea "x"
type textarea "Creative thinking is the abiltiy to___________ Answer or solutions.(Comeup with…"
type textarea "x"
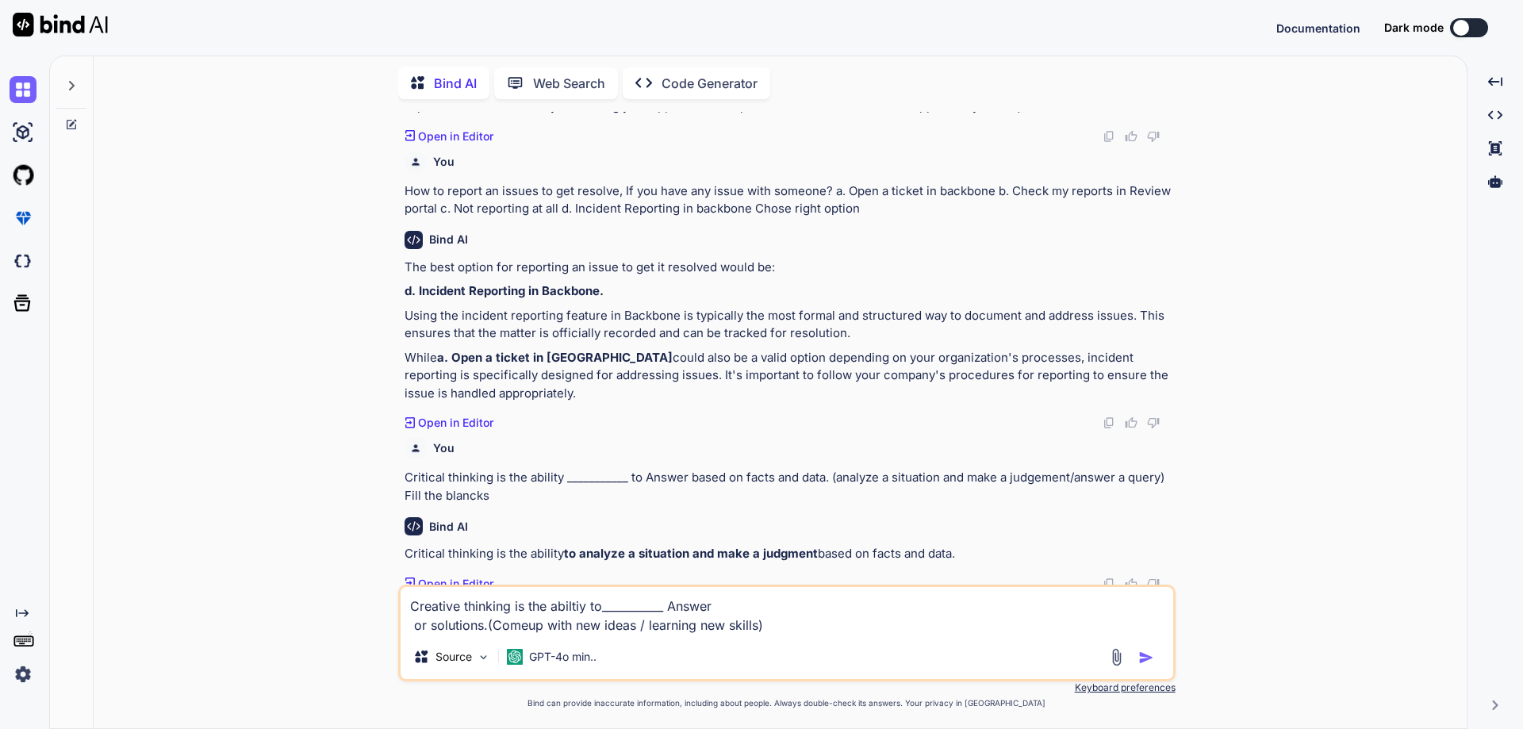
type textarea "Creative thinking is the abiltiy to____________ Answer or solutions.(Comeup wit…"
type textarea "x"
type textarea "Creative thinking is the abiltiy to_____________ Answer or solutions.(Comeup wi…"
type textarea "x"
type textarea "Creative thinking is the abiltiy to______________ Answer or solutions.(Comeup w…"
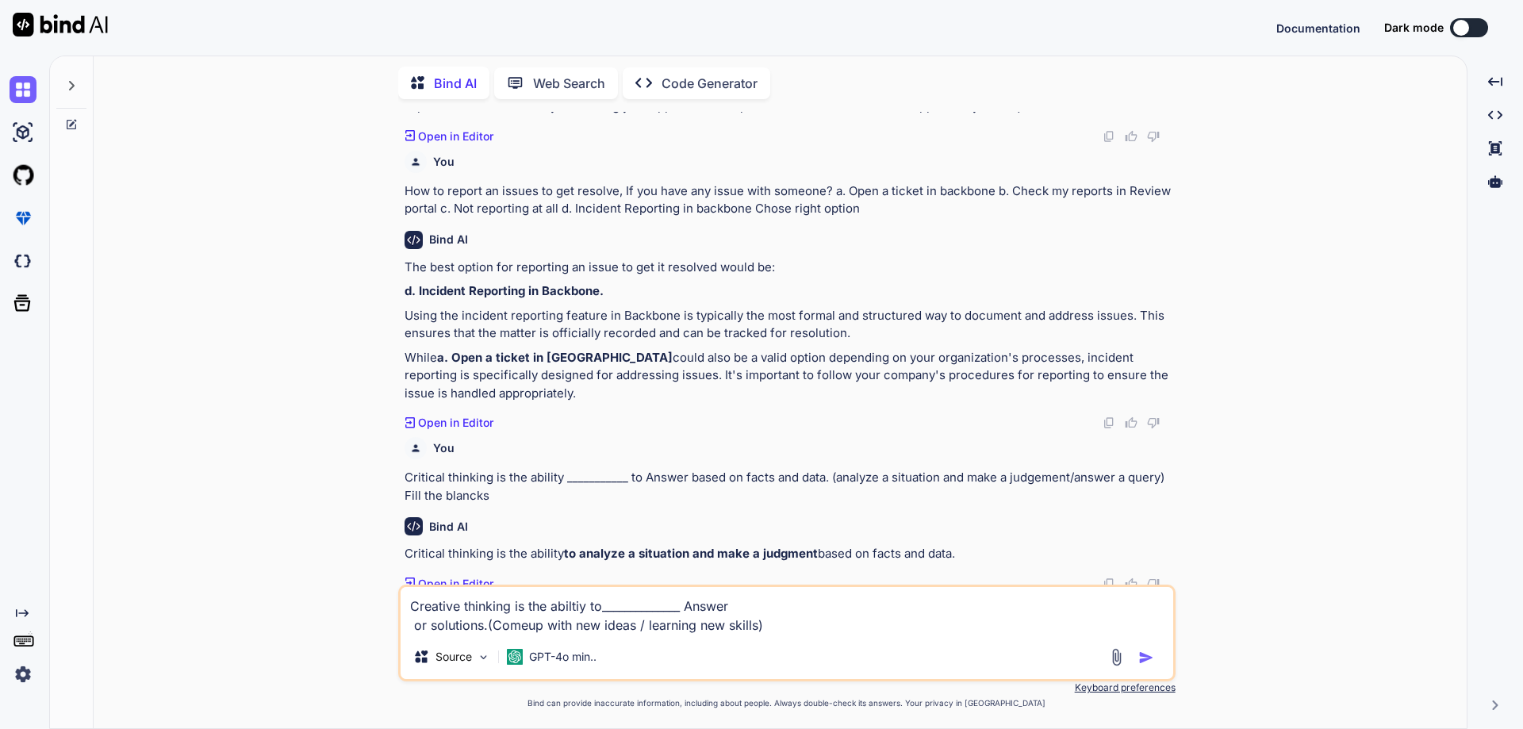
type textarea "x"
type textarea "Creative thinking is the abiltiy to_______________ Answer or solutions.(Comeup …"
type textarea "x"
type textarea "Creative thinking is the abiltiy to________________ Answer or solutions.(Comeup…"
type textarea "x"
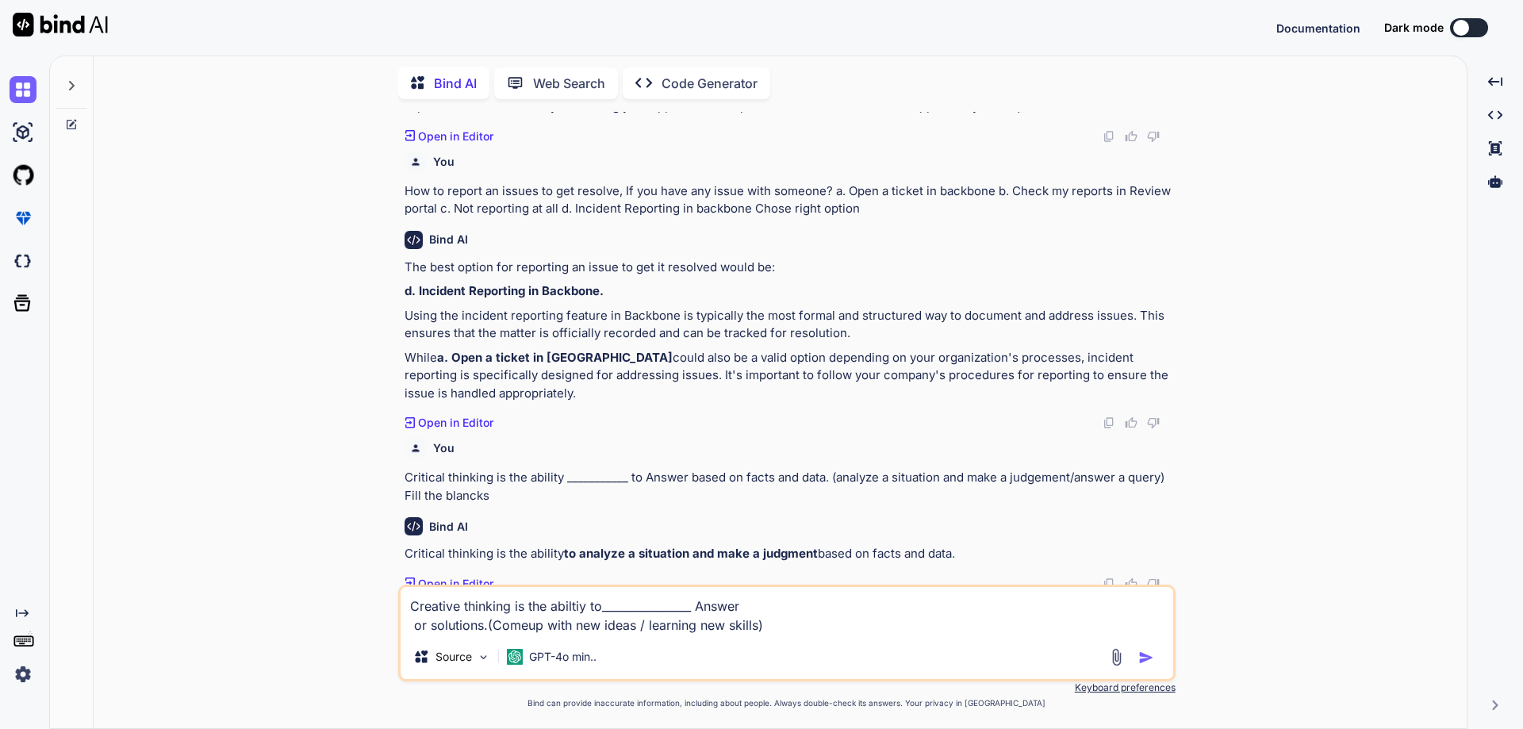
type textarea "Creative thinking is the abiltiy to_________________ Answer or solutions.(Comeu…"
type textarea "x"
type textarea "Creative thinking is the abiltiy to__________________ Answer or solutions.(Come…"
type textarea "x"
type textarea "Creative thinking is the abiltiy to___________________ Answer or solutions.(Com…"
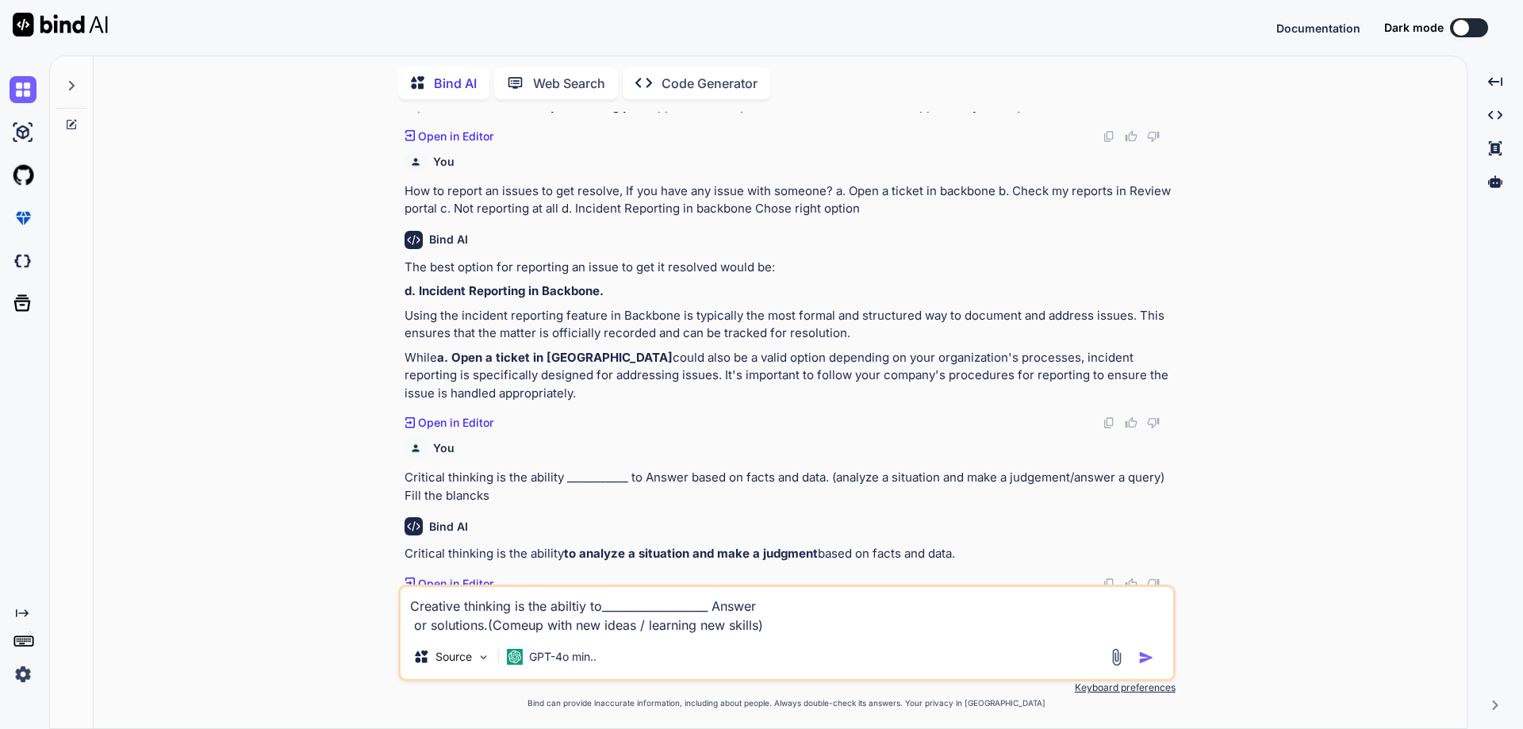
type textarea "x"
click at [1140, 651] on img "button" at bounding box center [1147, 658] width 16 height 16
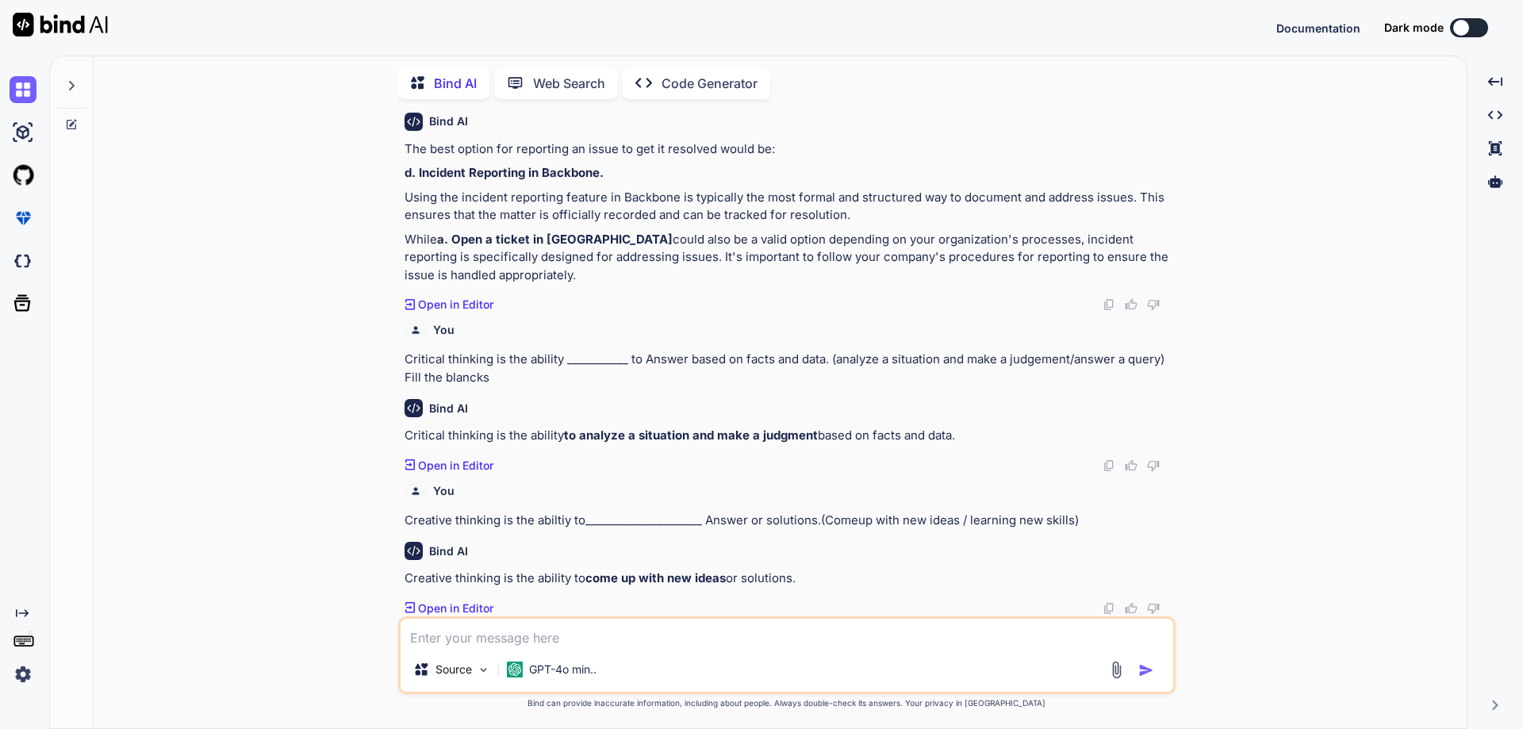
scroll to position [833, 0]
drag, startPoint x: 586, startPoint y: 582, endPoint x: 726, endPoint y: 573, distance: 140.0
click at [726, 573] on p "Creative thinking is the ability to come up with new ideas or solutions." at bounding box center [789, 579] width 768 height 18
copy strong "come up with new ideas"
click at [602, 632] on textarea at bounding box center [787, 633] width 773 height 29
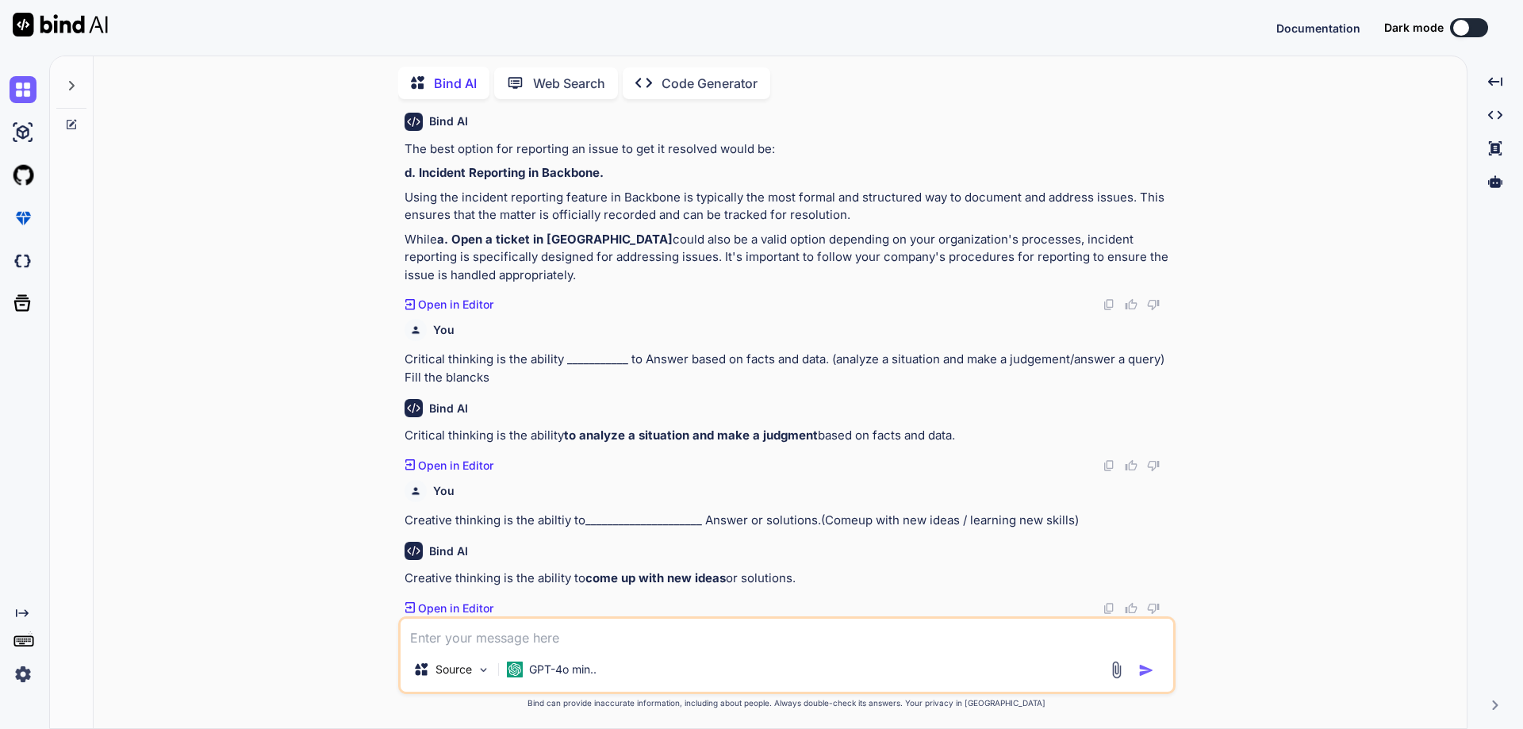
paste textarea "Can someone be both a creative thinker and a critical thinker? a. No b. Yes"
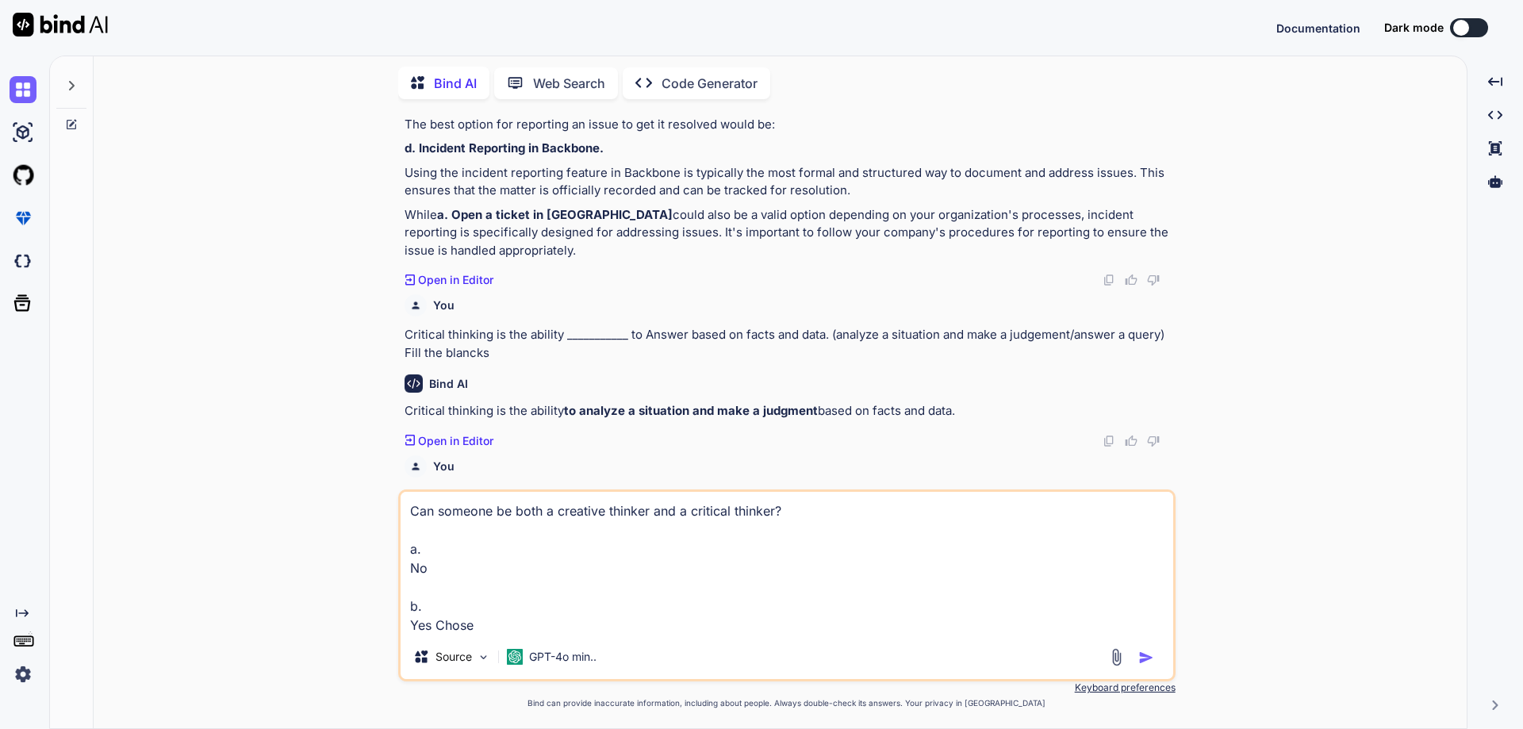
click at [1139, 656] on img "button" at bounding box center [1147, 658] width 16 height 16
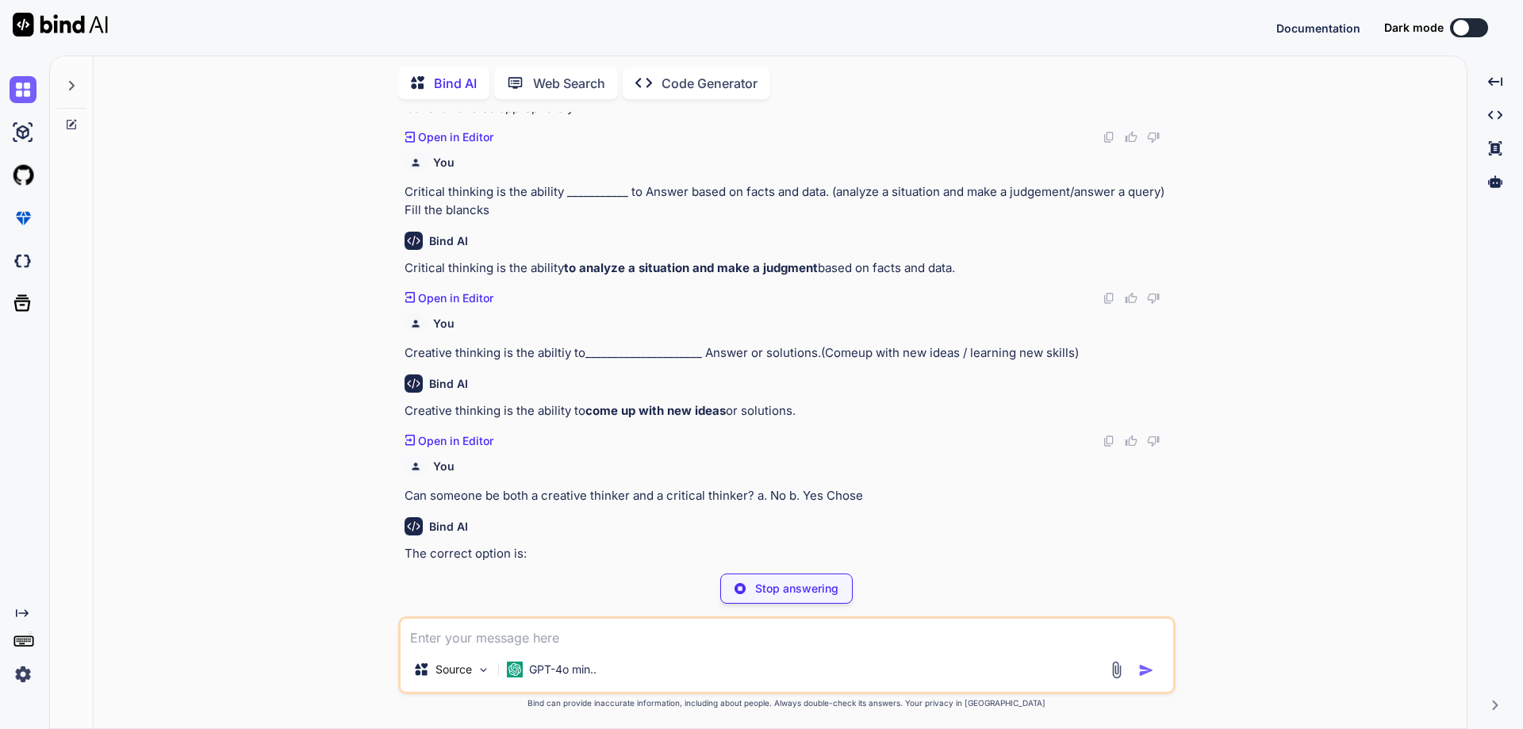
scroll to position [1060, 0]
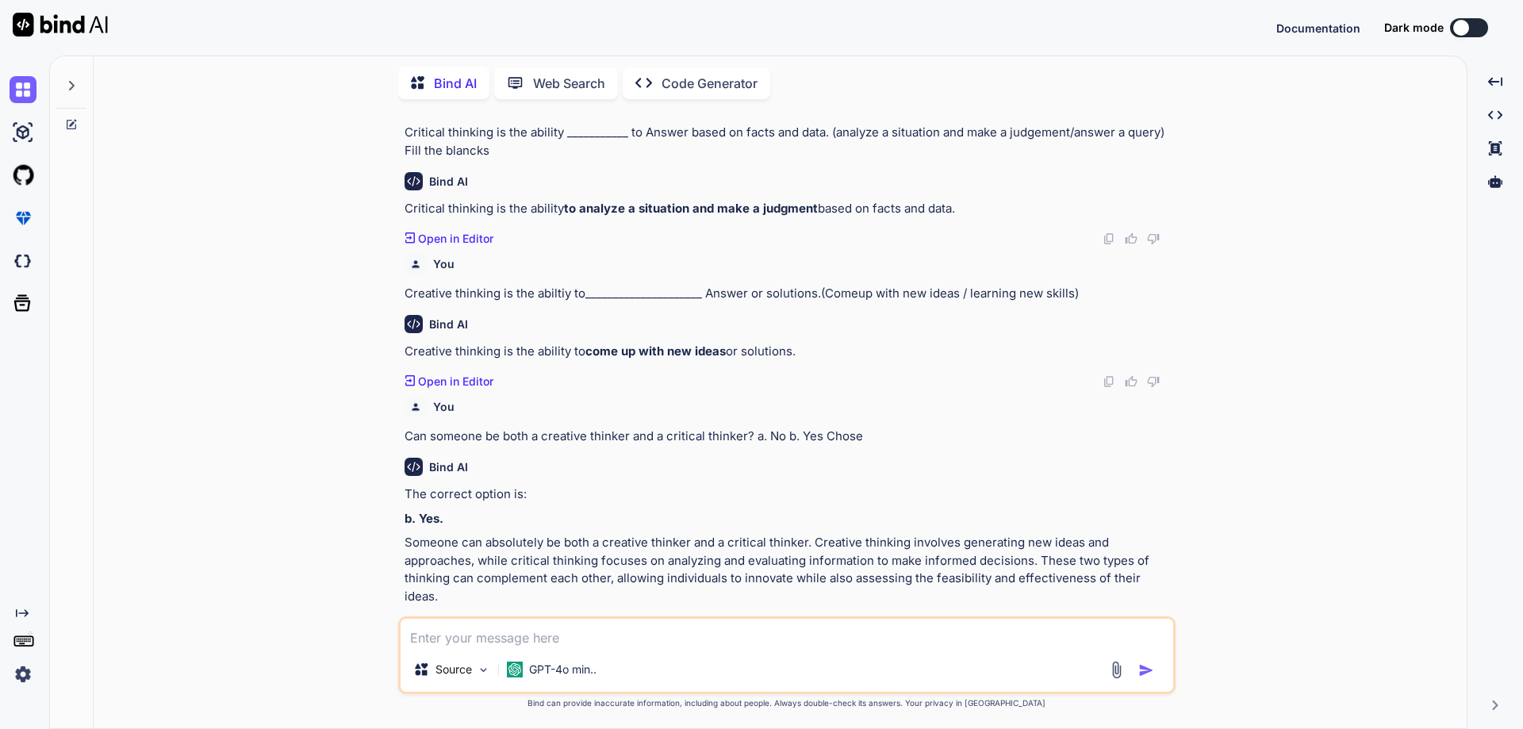
click at [547, 642] on textarea at bounding box center [787, 633] width 773 height 29
paste textarea "How can creative thinking benefit problem-solving? ANSWER: Creative thinking al…"
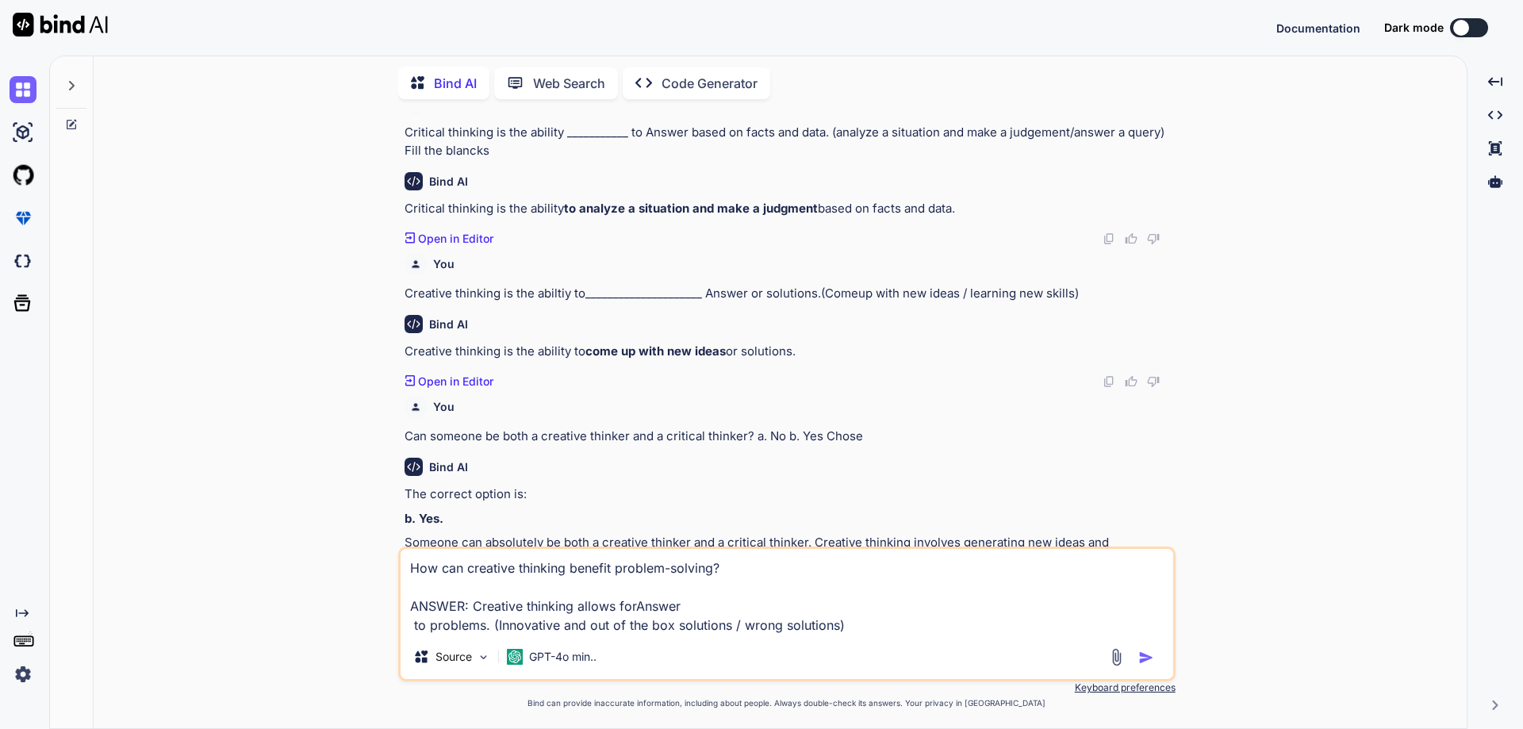
click at [636, 607] on textarea "How can creative thinking benefit problem-solving? ANSWER: Creative thinking al…" at bounding box center [787, 592] width 773 height 86
click at [1142, 655] on img "button" at bounding box center [1147, 658] width 16 height 16
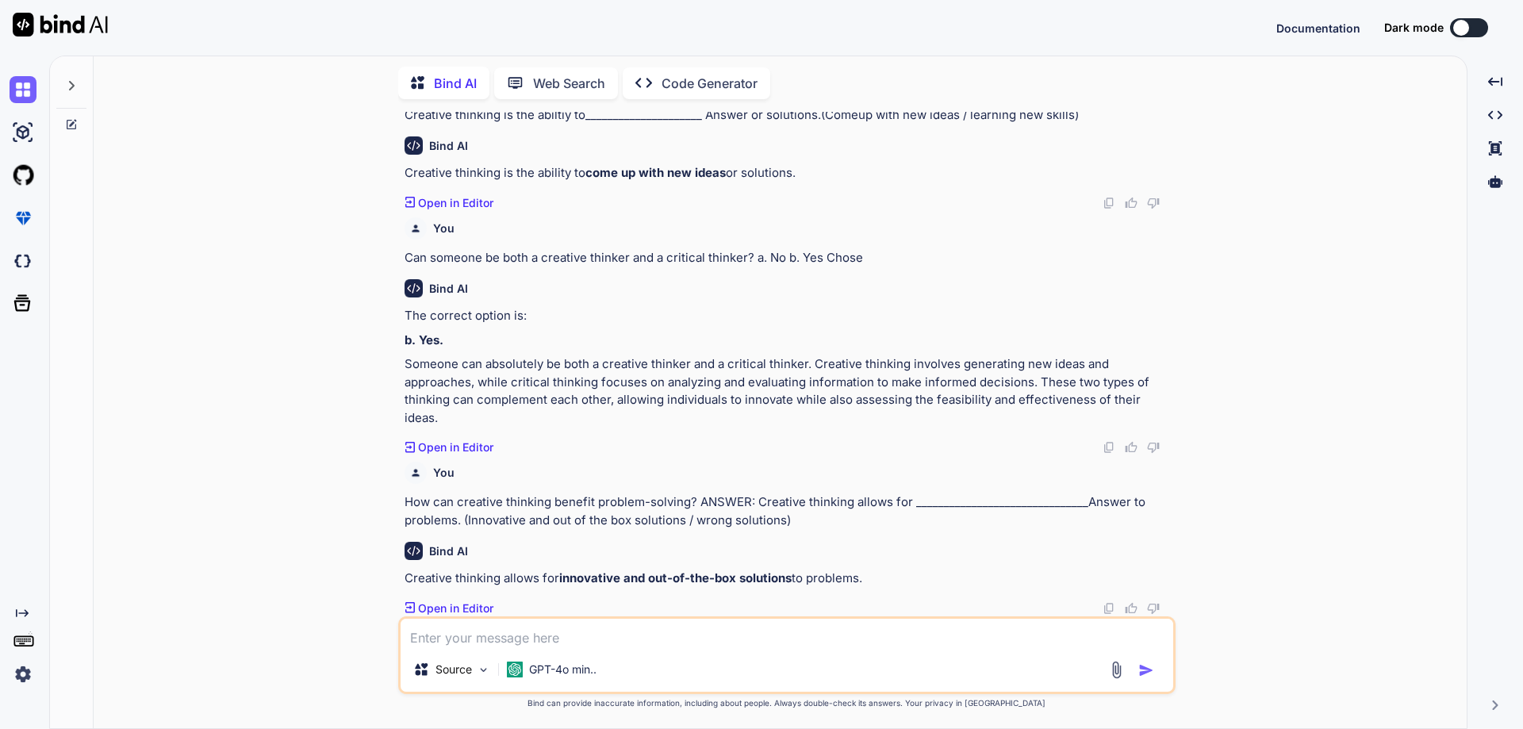
scroll to position [1220, 0]
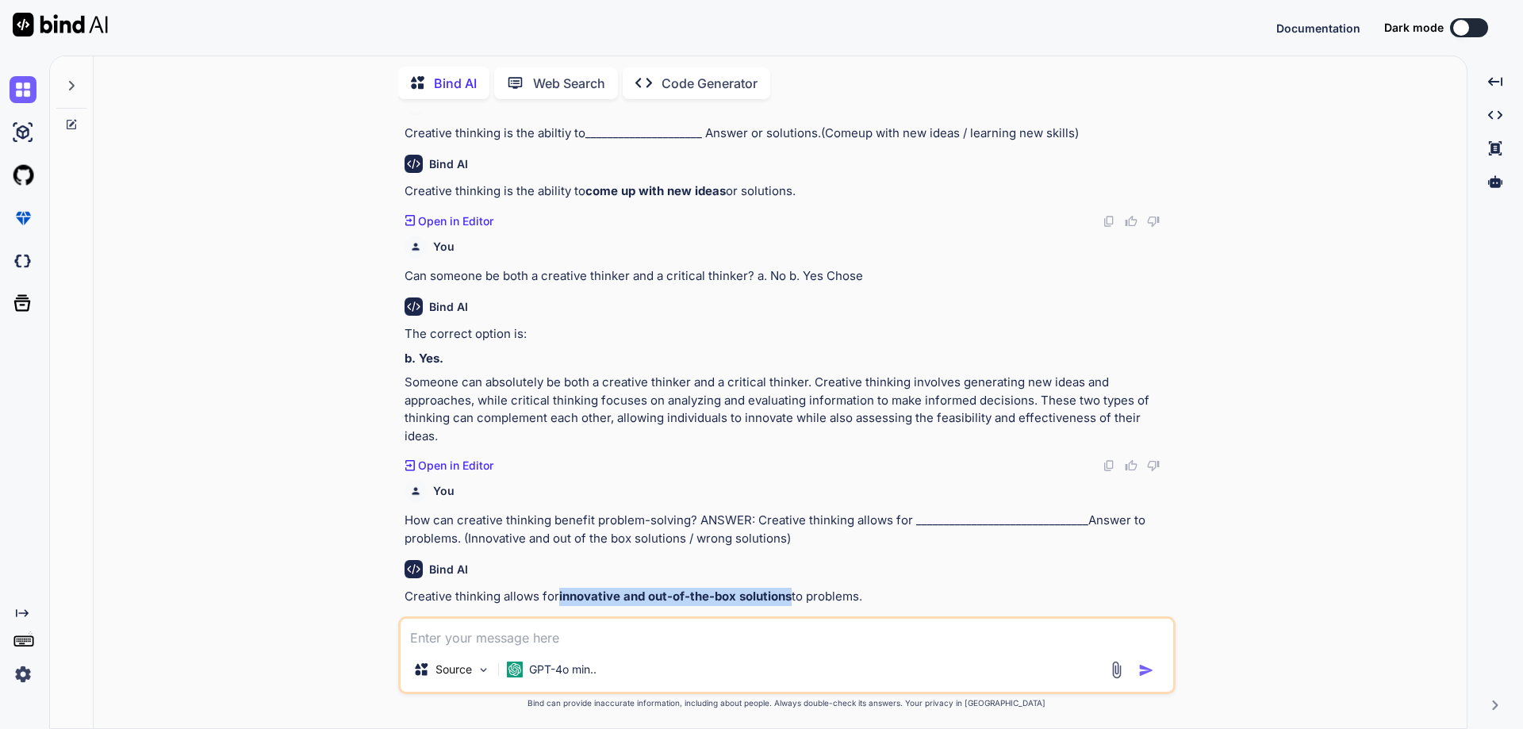
drag, startPoint x: 560, startPoint y: 574, endPoint x: 791, endPoint y: 581, distance: 231.0
click at [791, 589] on strong "innovative and out-of-the-box solutions" at bounding box center [675, 596] width 232 height 15
copy strong "innovative and out-of-the-box solutions"
click at [747, 653] on div "Source GPT-4o min.." at bounding box center [787, 656] width 778 height 78
click at [736, 642] on textarea at bounding box center [787, 633] width 773 height 29
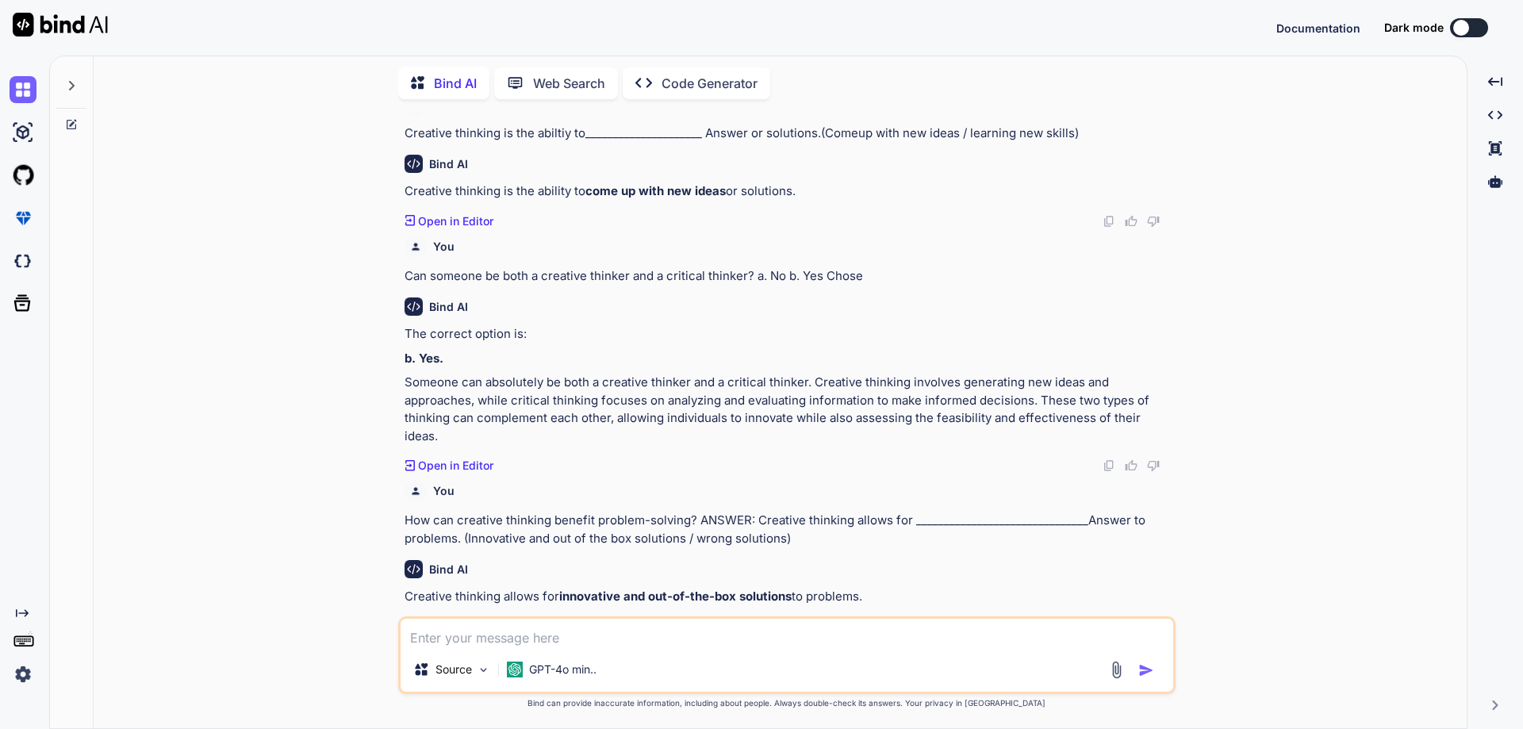
paste textarea "Is it possible to enhance creative and critical thinking skills? a. Yes b. No"
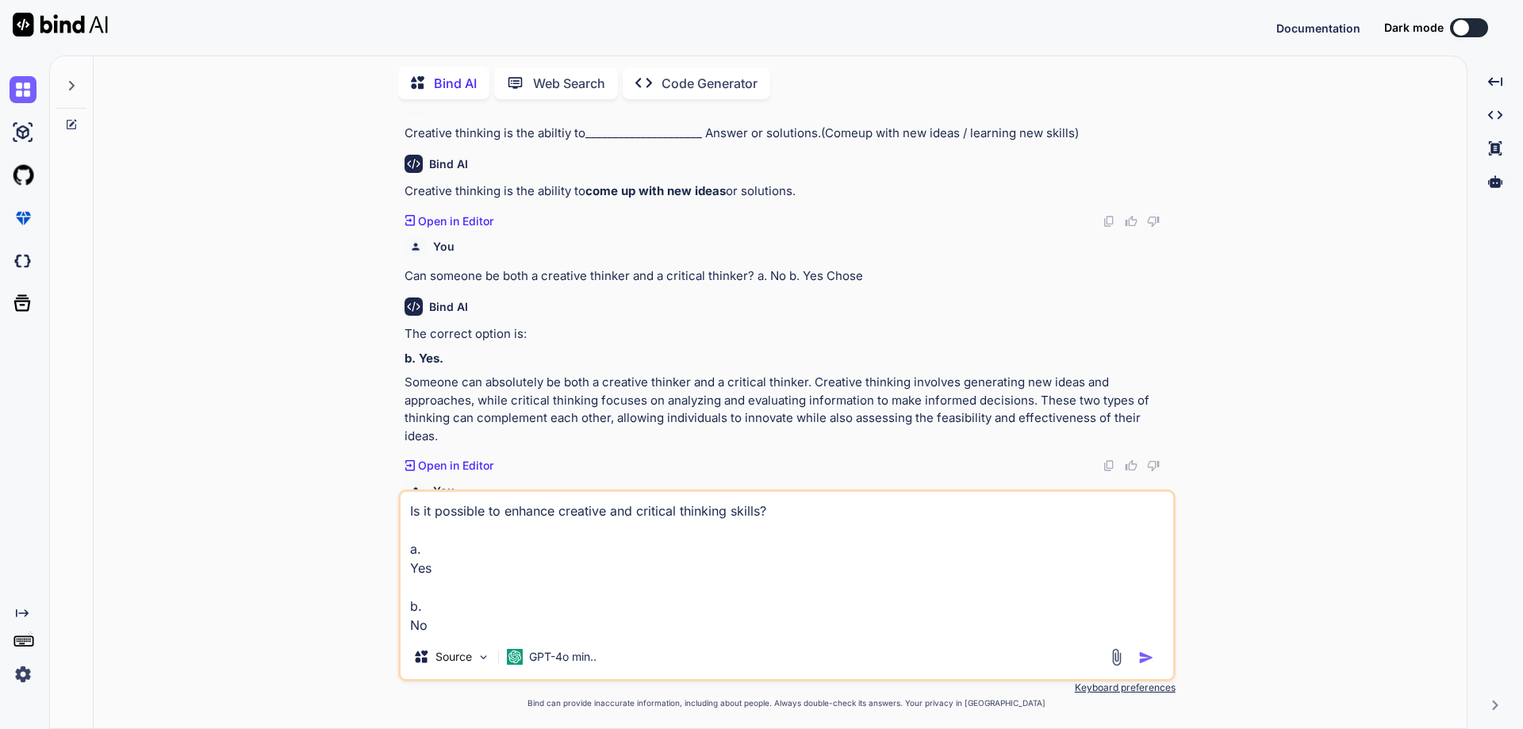
scroll to position [1246, 0]
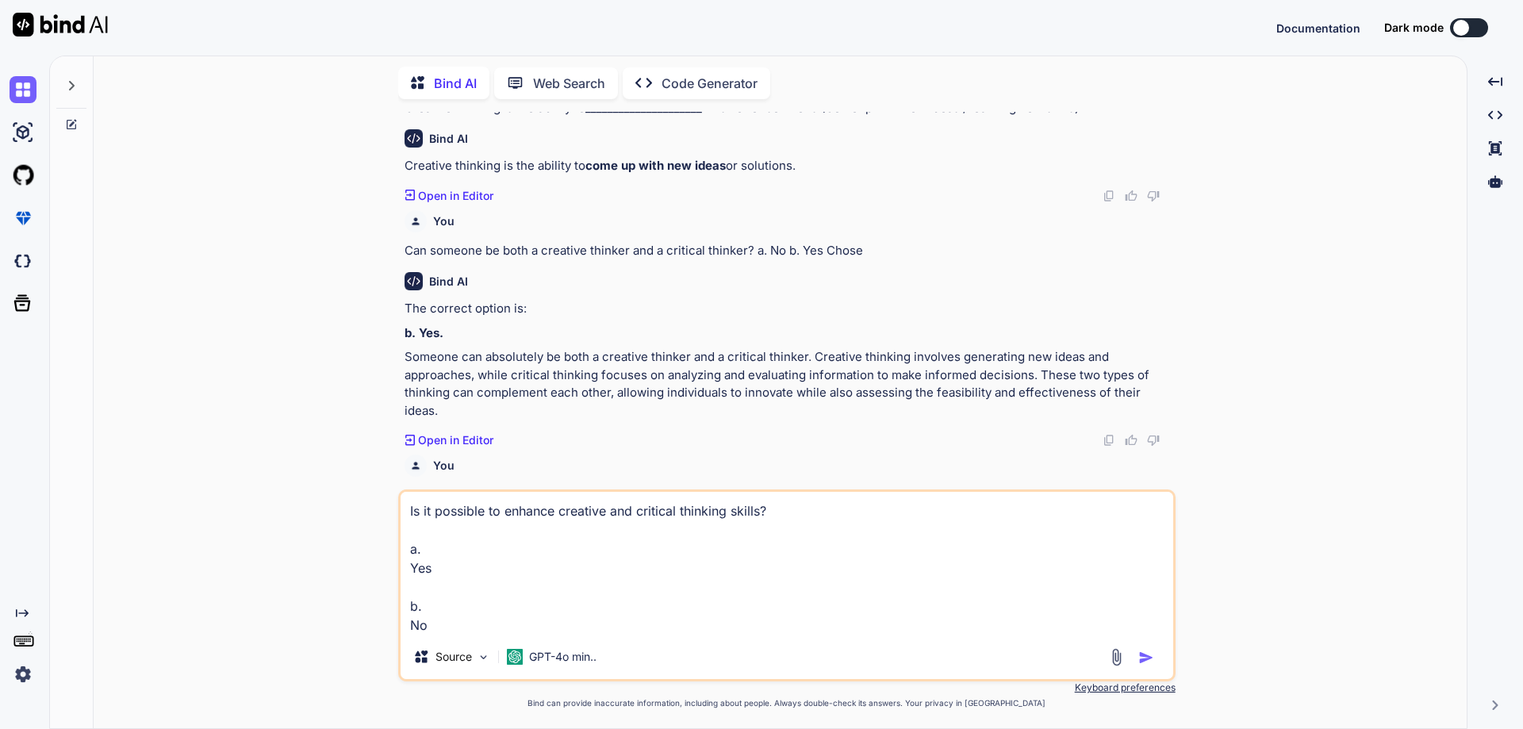
click at [1141, 661] on img "button" at bounding box center [1147, 658] width 16 height 16
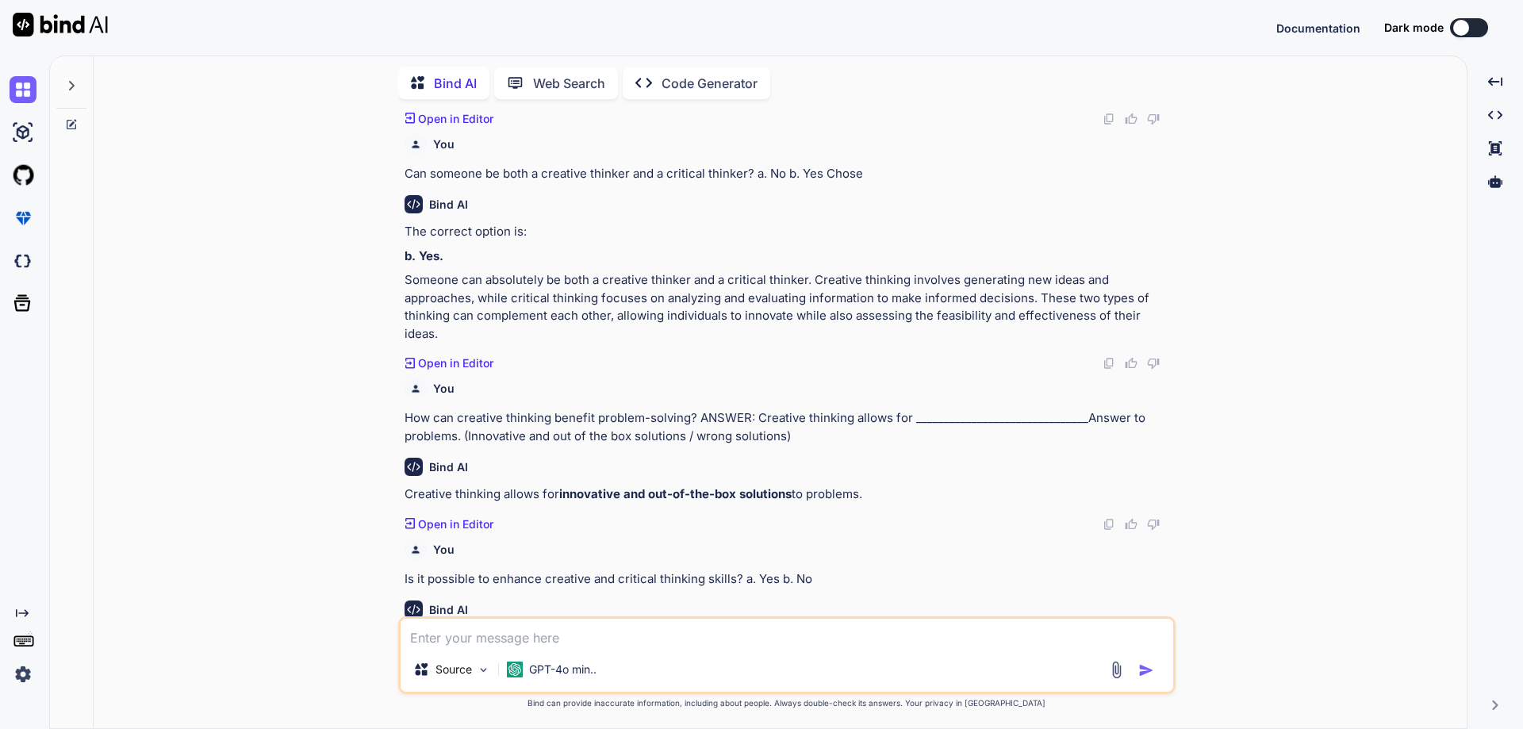
scroll to position [1389, 0]
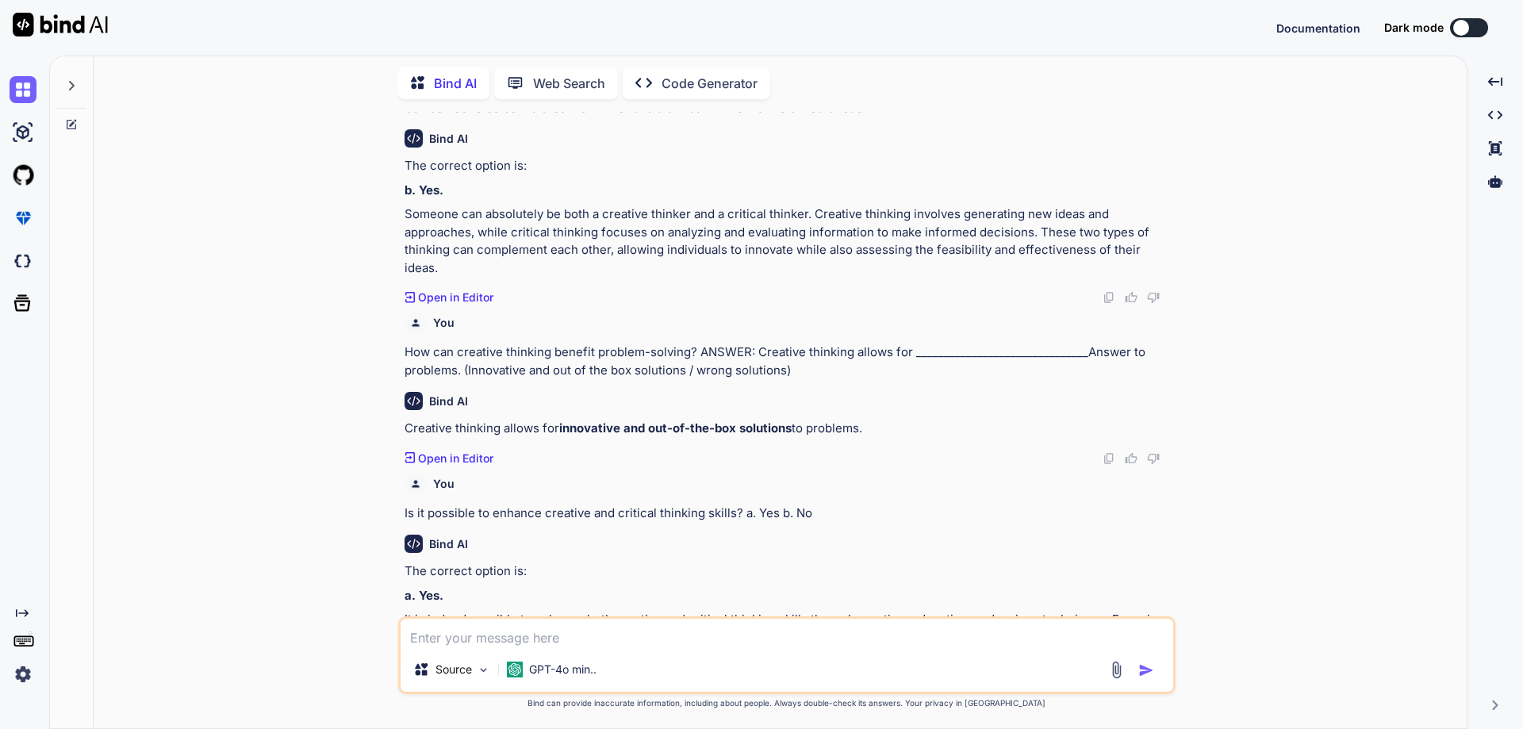
click at [737, 647] on textarea at bounding box center [787, 633] width 773 height 29
paste textarea "Don't share information without Answer (Consent/ writing)."
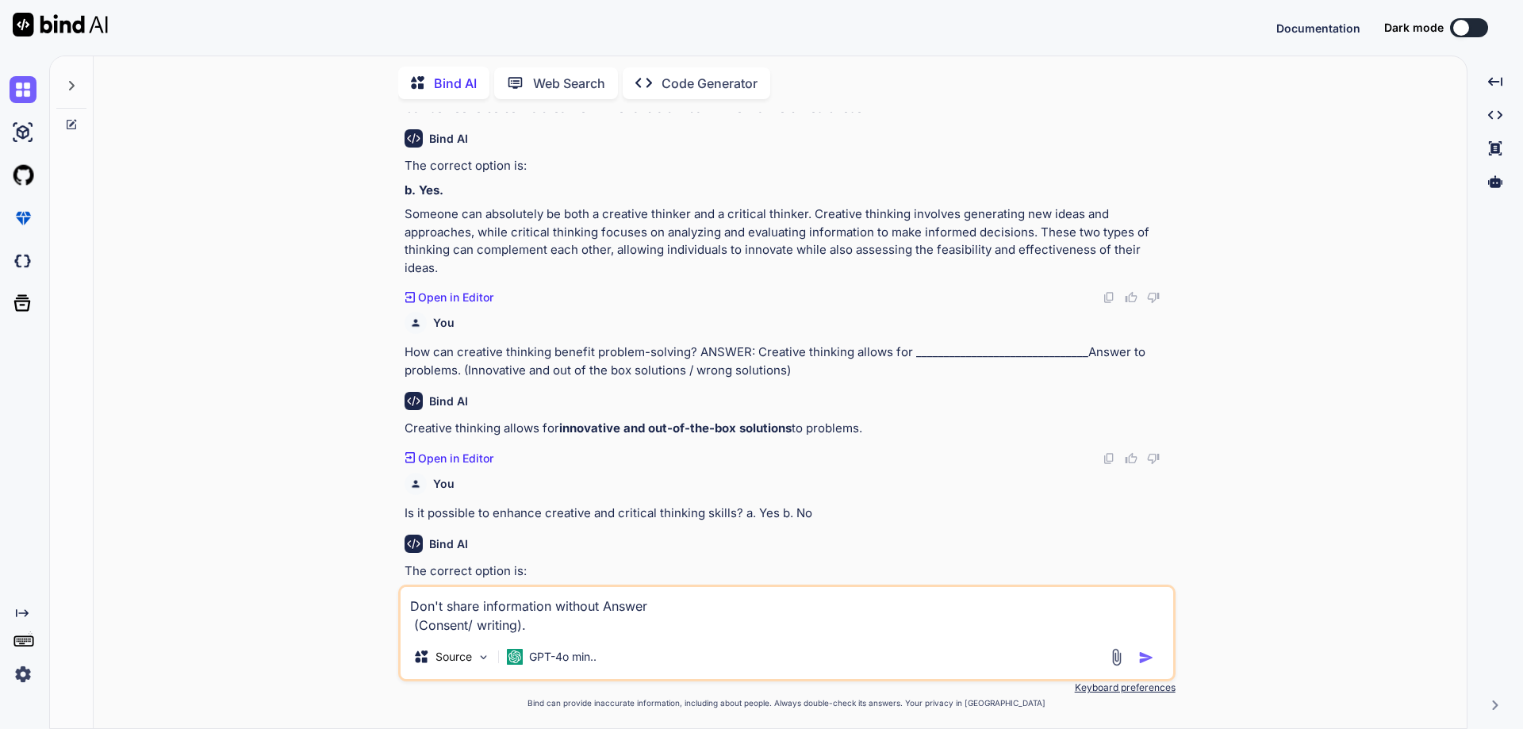
click at [601, 602] on textarea "Don't share information without Answer (Consent/ writing)." at bounding box center [787, 611] width 773 height 48
click at [1155, 663] on button "button" at bounding box center [1150, 658] width 22 height 16
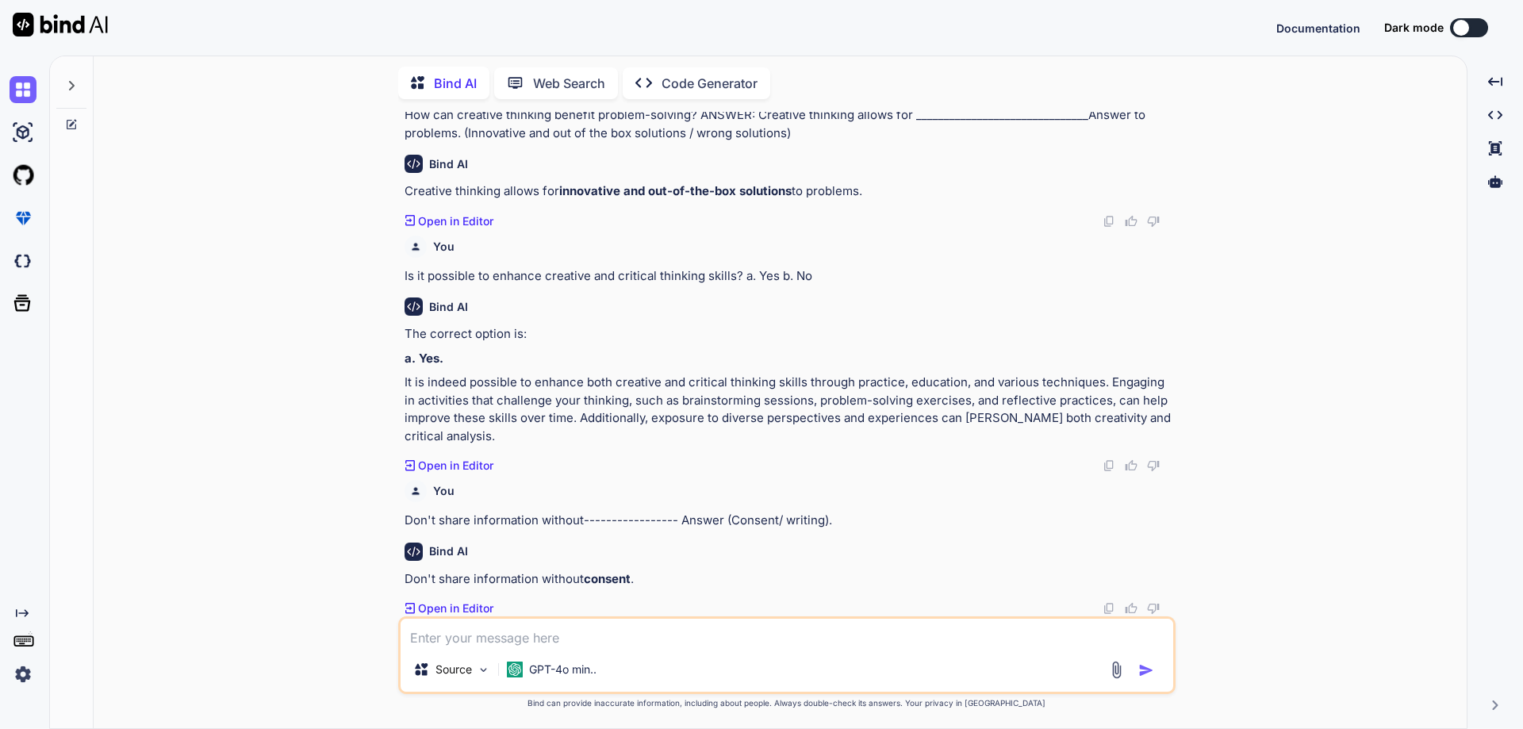
scroll to position [1608, 0]
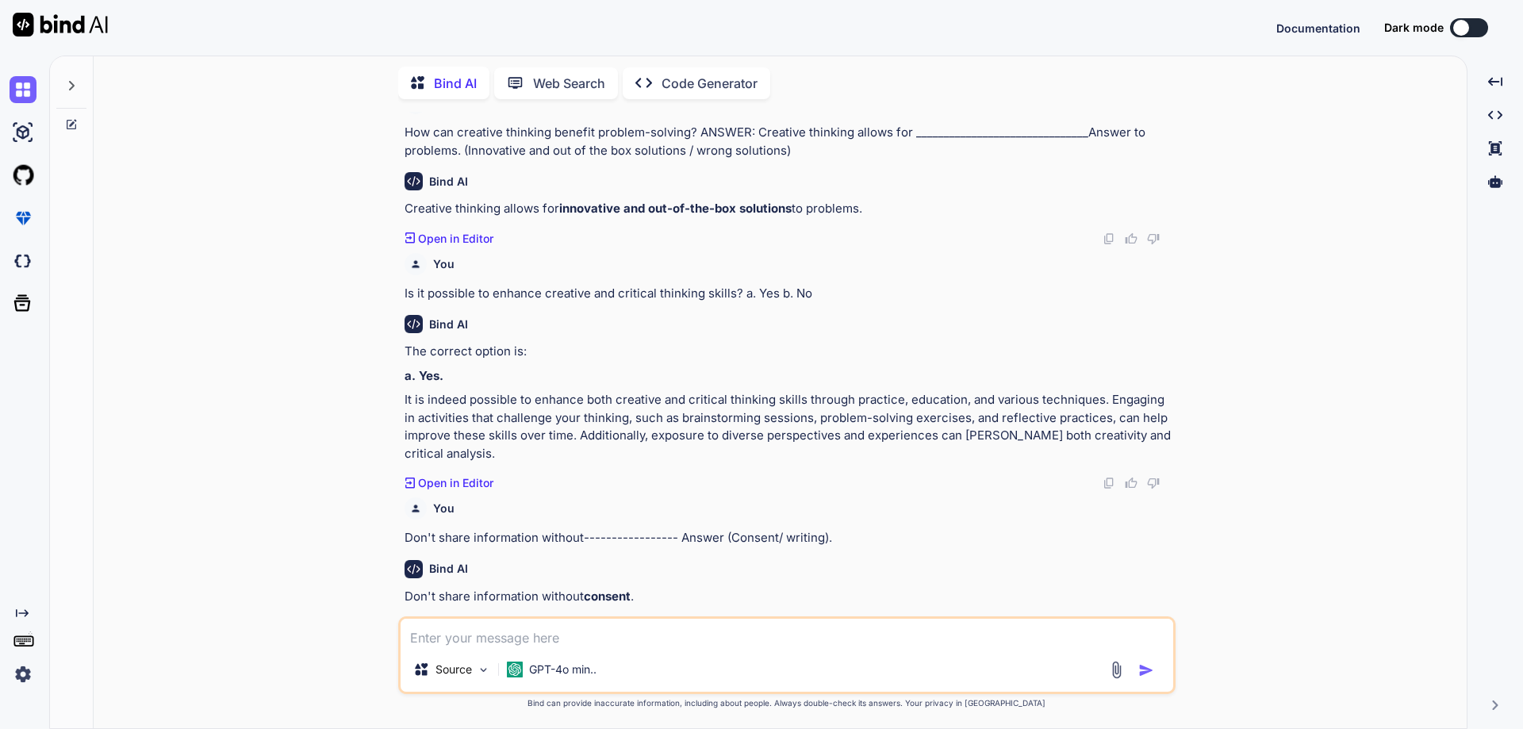
click at [609, 628] on textarea at bounding box center [787, 633] width 773 height 29
paste textarea "All members need to maintain Answer as per the company policy. (shift hours and…"
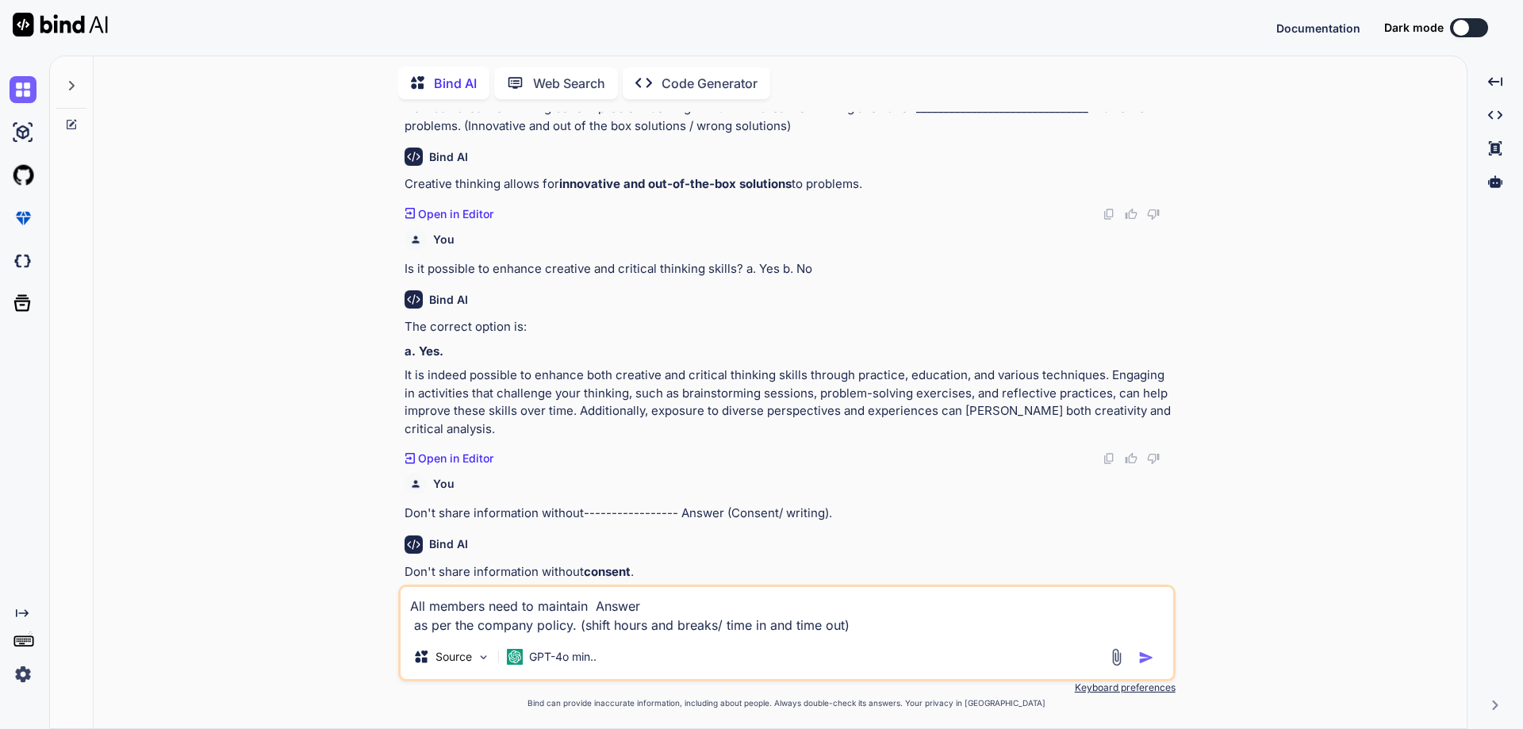
click at [590, 605] on textarea "All members need to maintain Answer as per the company policy. (shift hours and…" at bounding box center [787, 611] width 773 height 48
click at [1152, 655] on img "button" at bounding box center [1147, 658] width 16 height 16
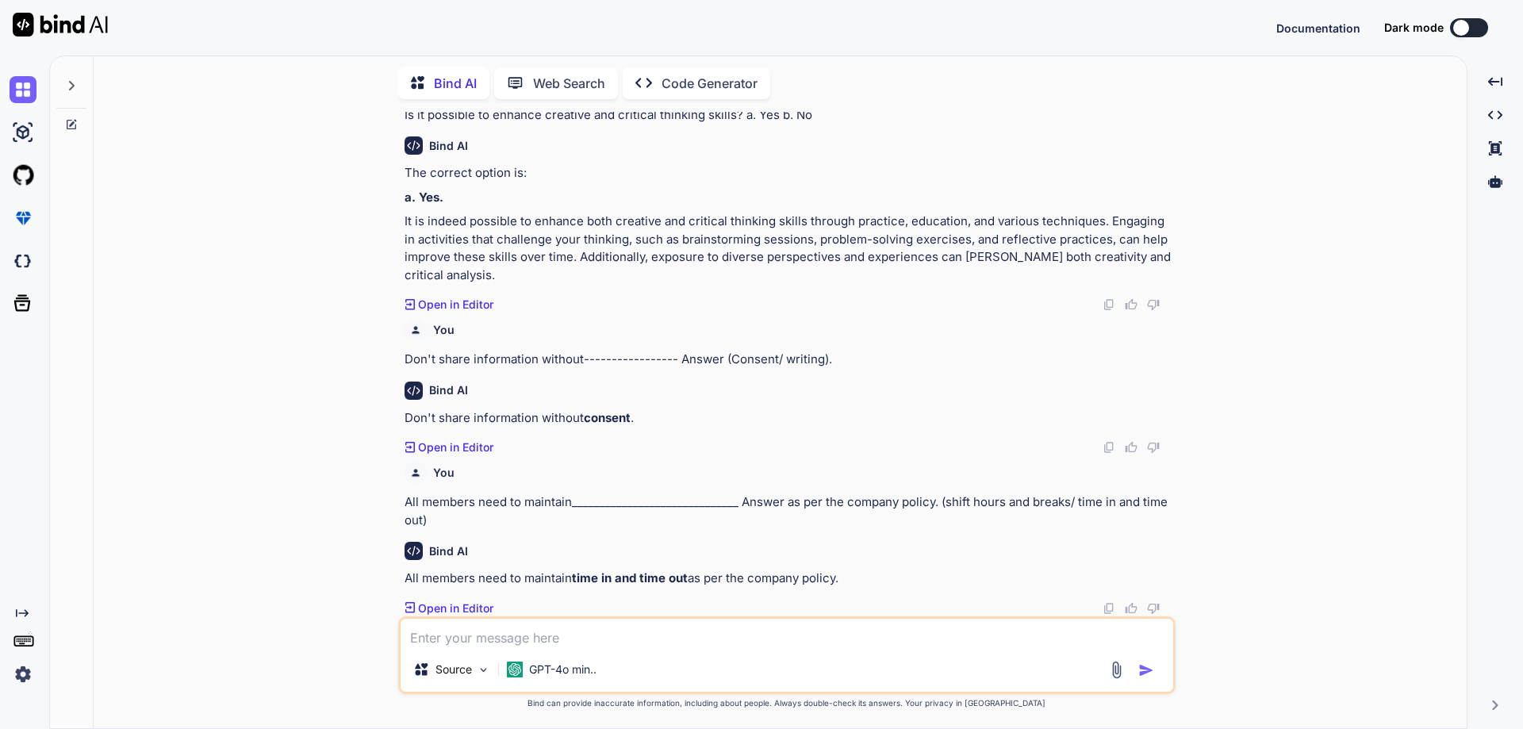
scroll to position [1769, 0]
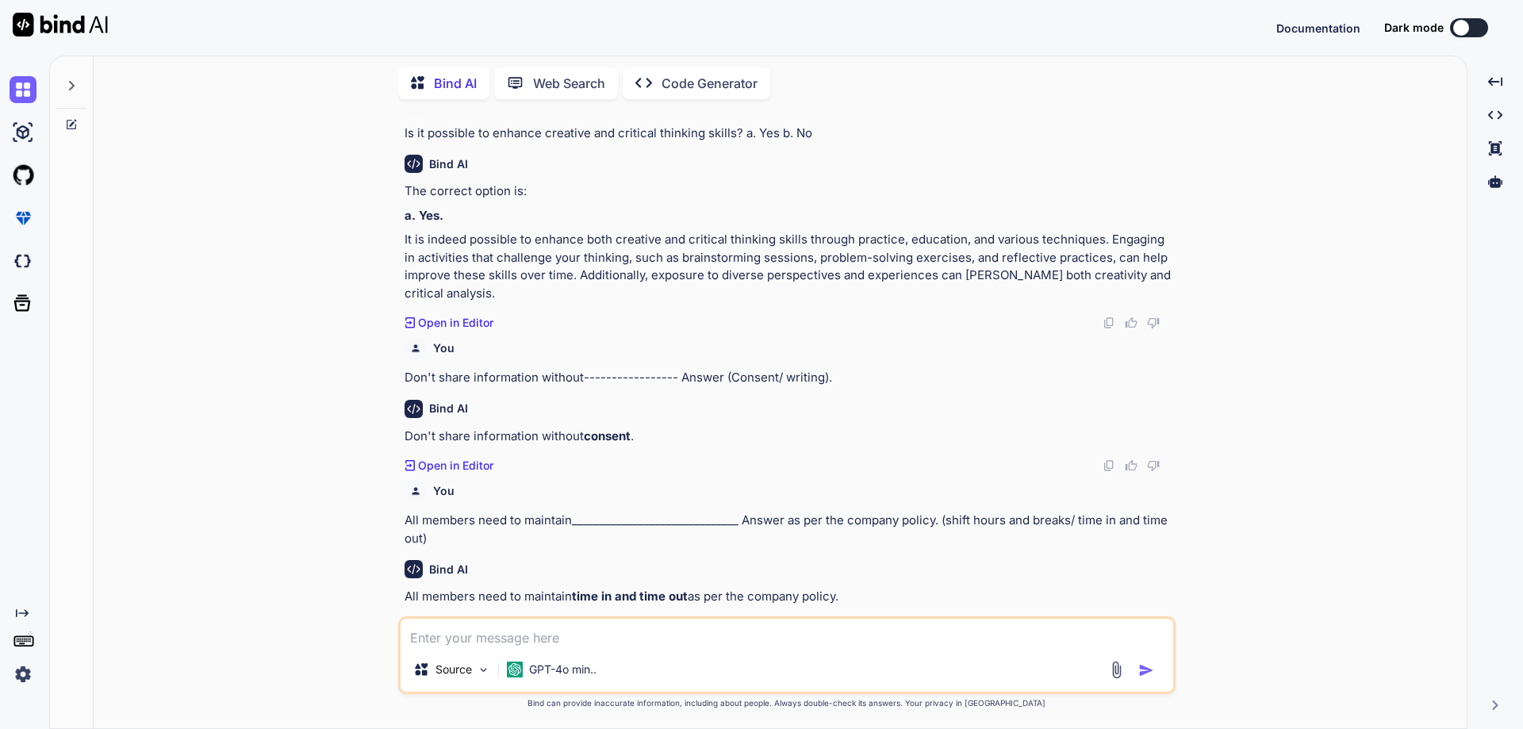
click at [633, 640] on textarea at bounding box center [787, 633] width 773 height 29
paste textarea "We should not get ourselves in Answer orkplace ehics) (Workplace bullying/ Work…"
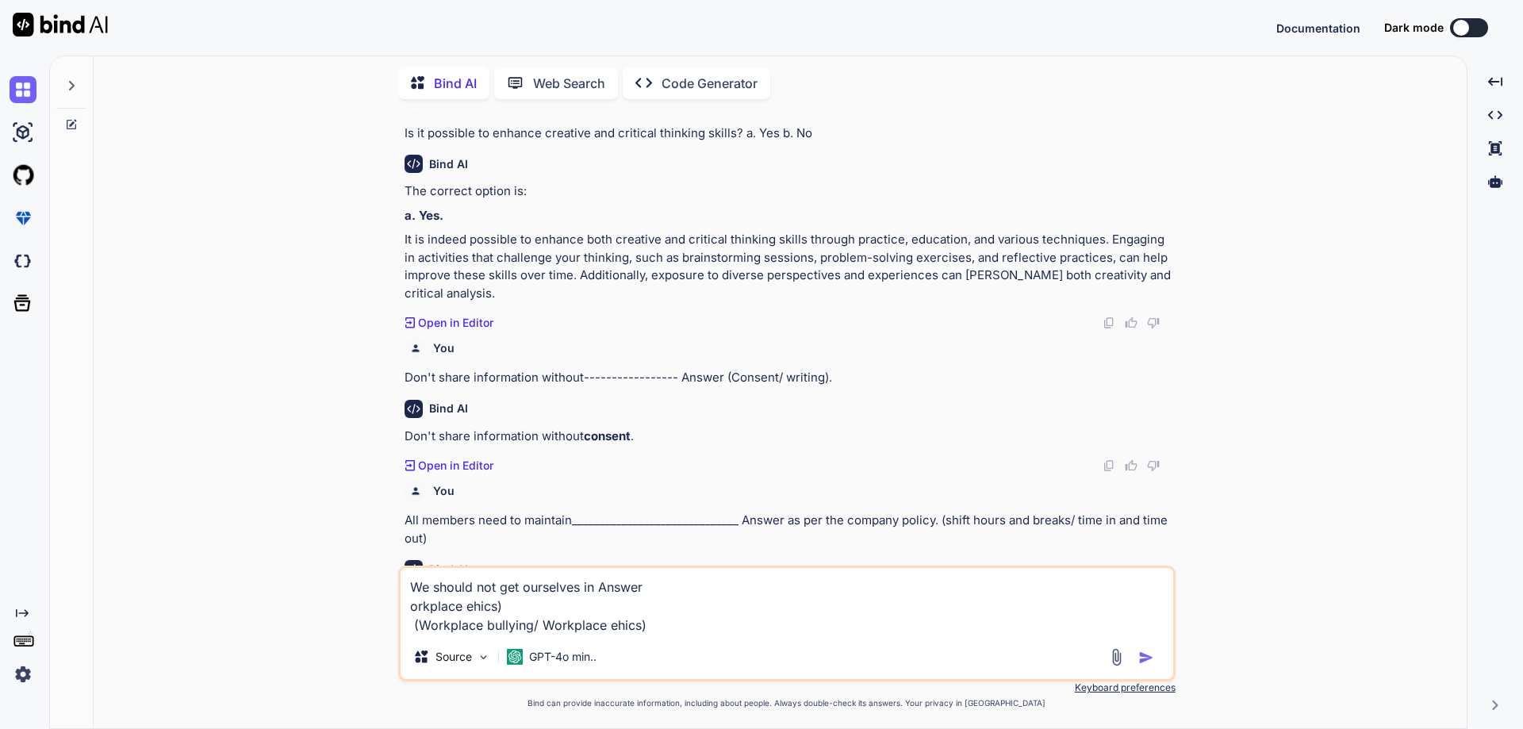
scroll to position [1794, 0]
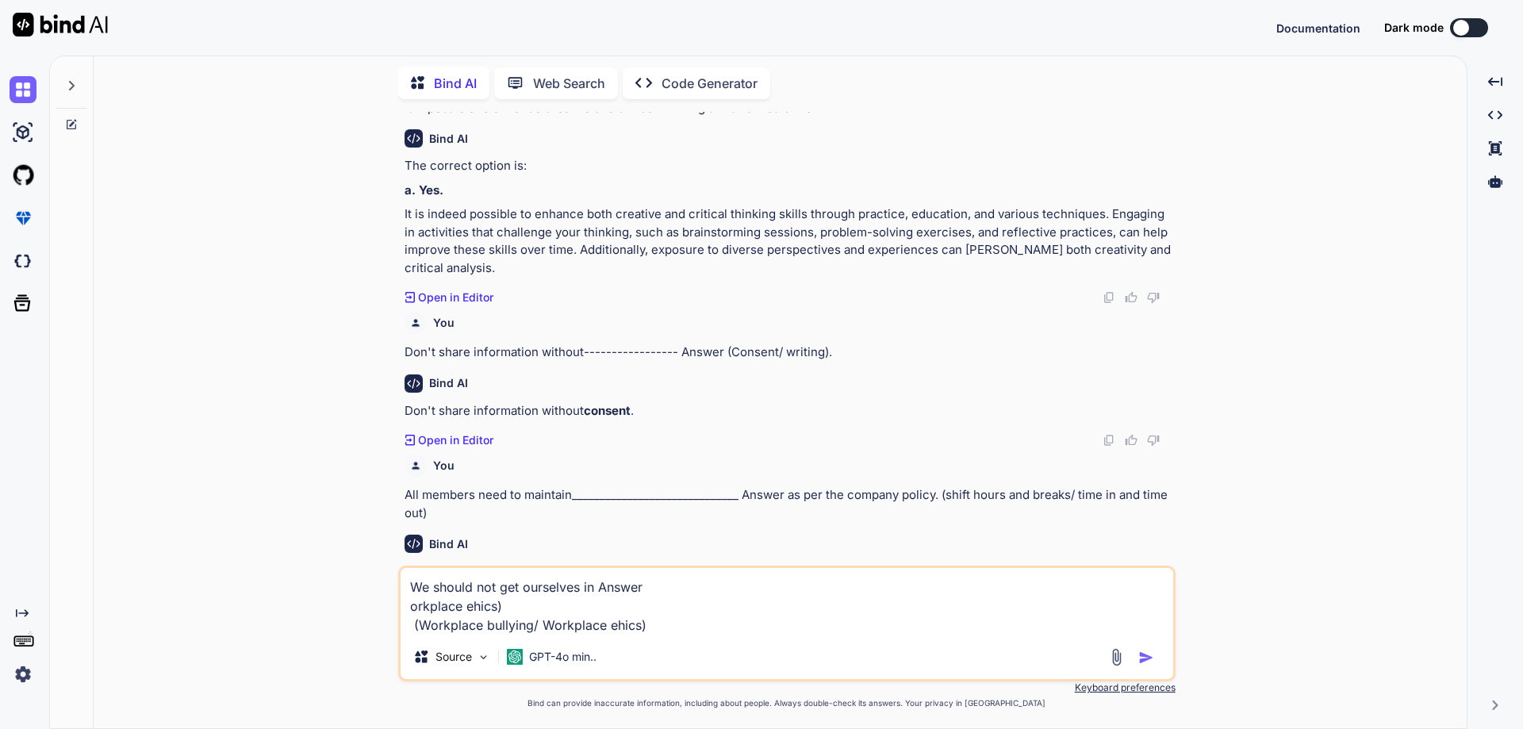
click at [591, 588] on textarea "We should not get ourselves in Answer orkplace ehics) (Workplace bullying/ Work…" at bounding box center [787, 601] width 773 height 67
click at [1141, 661] on img "button" at bounding box center [1147, 658] width 16 height 16
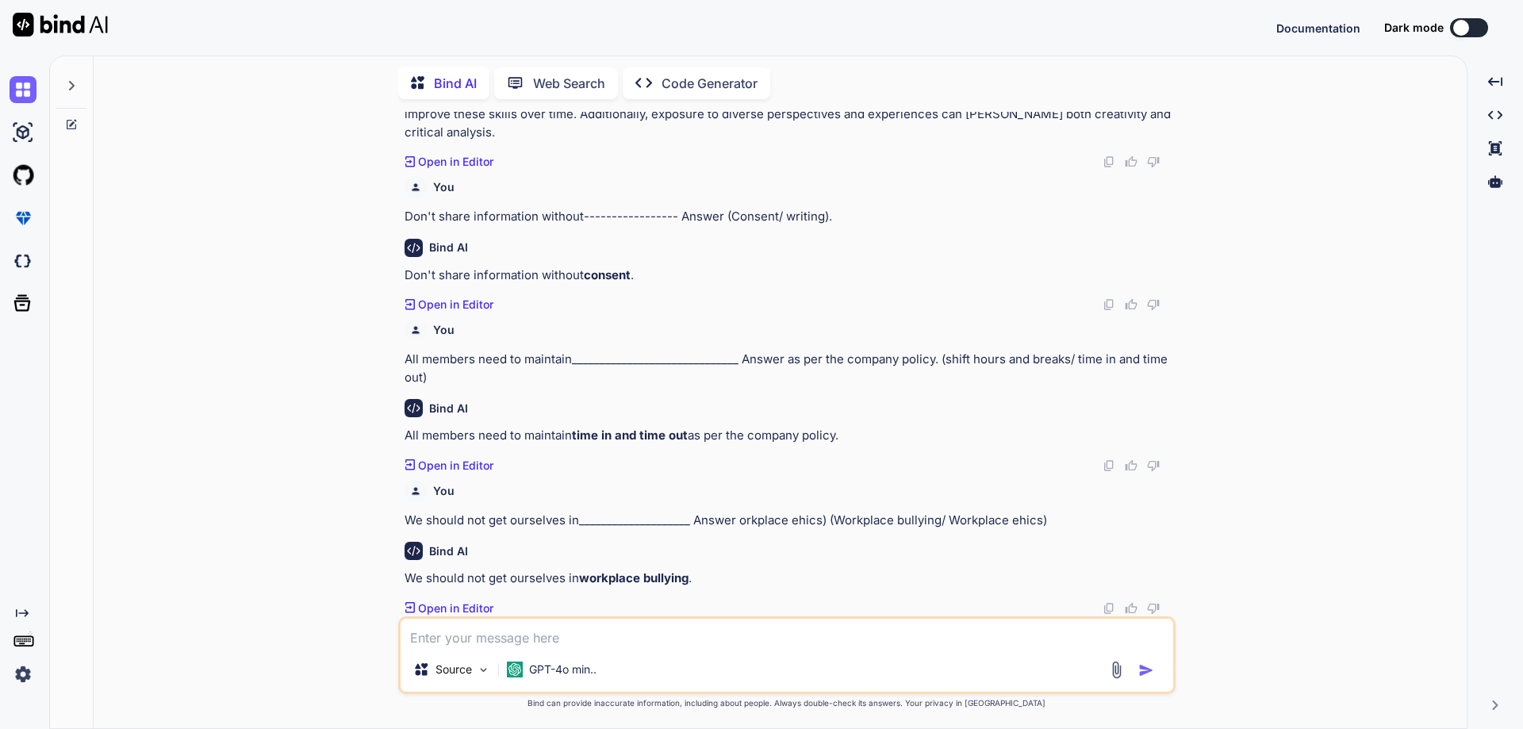
scroll to position [1911, 0]
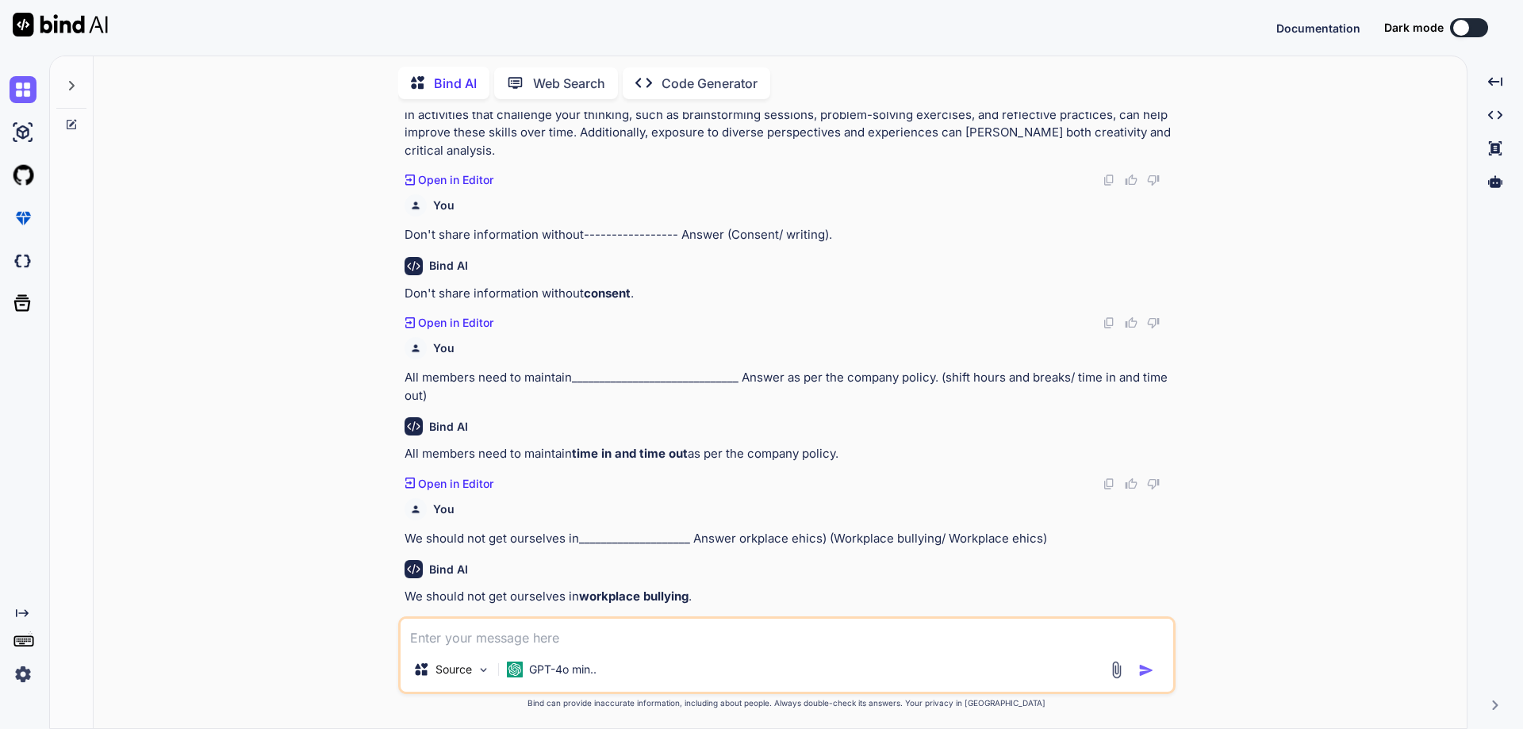
click at [585, 639] on textarea at bounding box center [787, 633] width 773 height 29
paste textarea "Which documents required for Bank Account Opening? a. ID Proof Only. b. Address…"
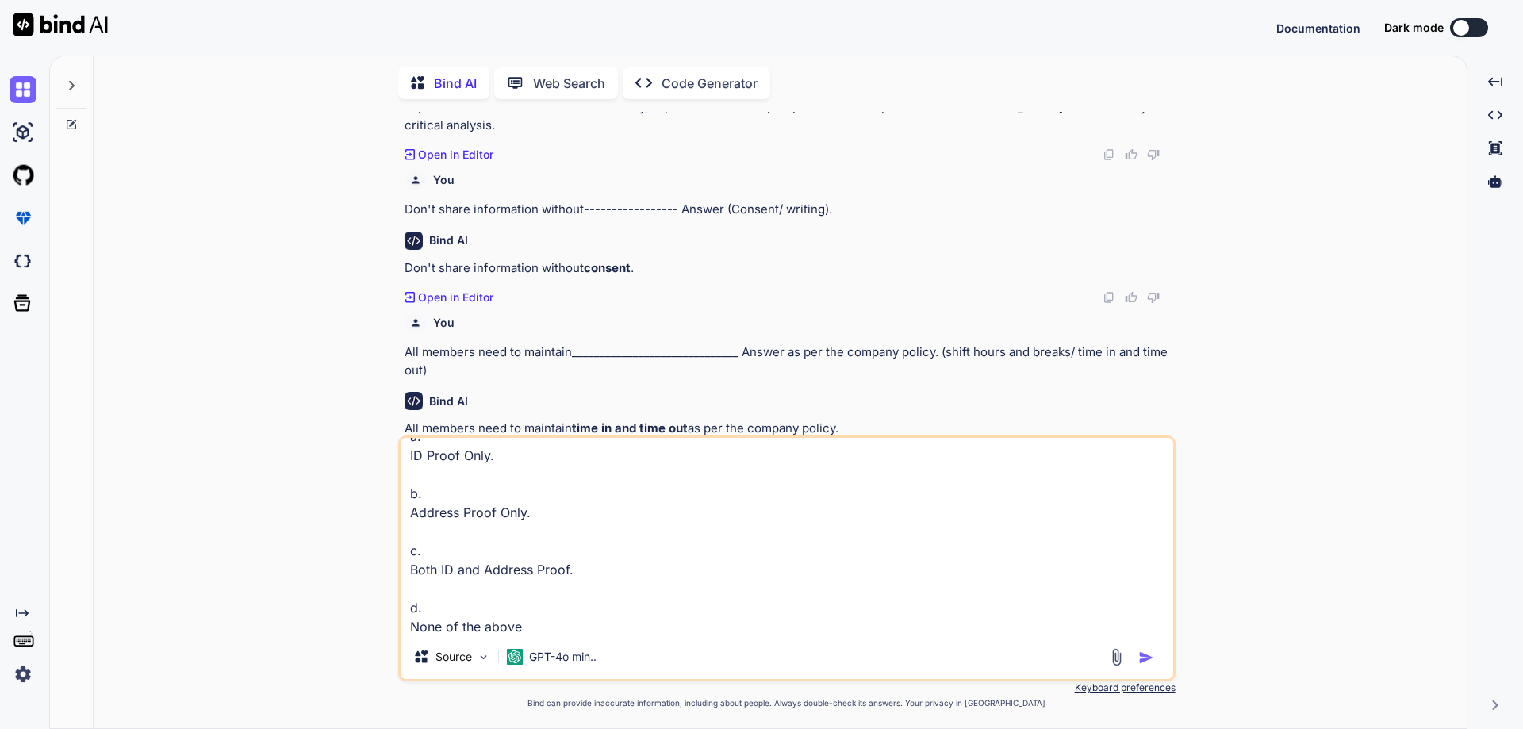
click at [1135, 650] on div at bounding box center [1134, 657] width 53 height 18
click at [1147, 659] on img "button" at bounding box center [1147, 658] width 16 height 16
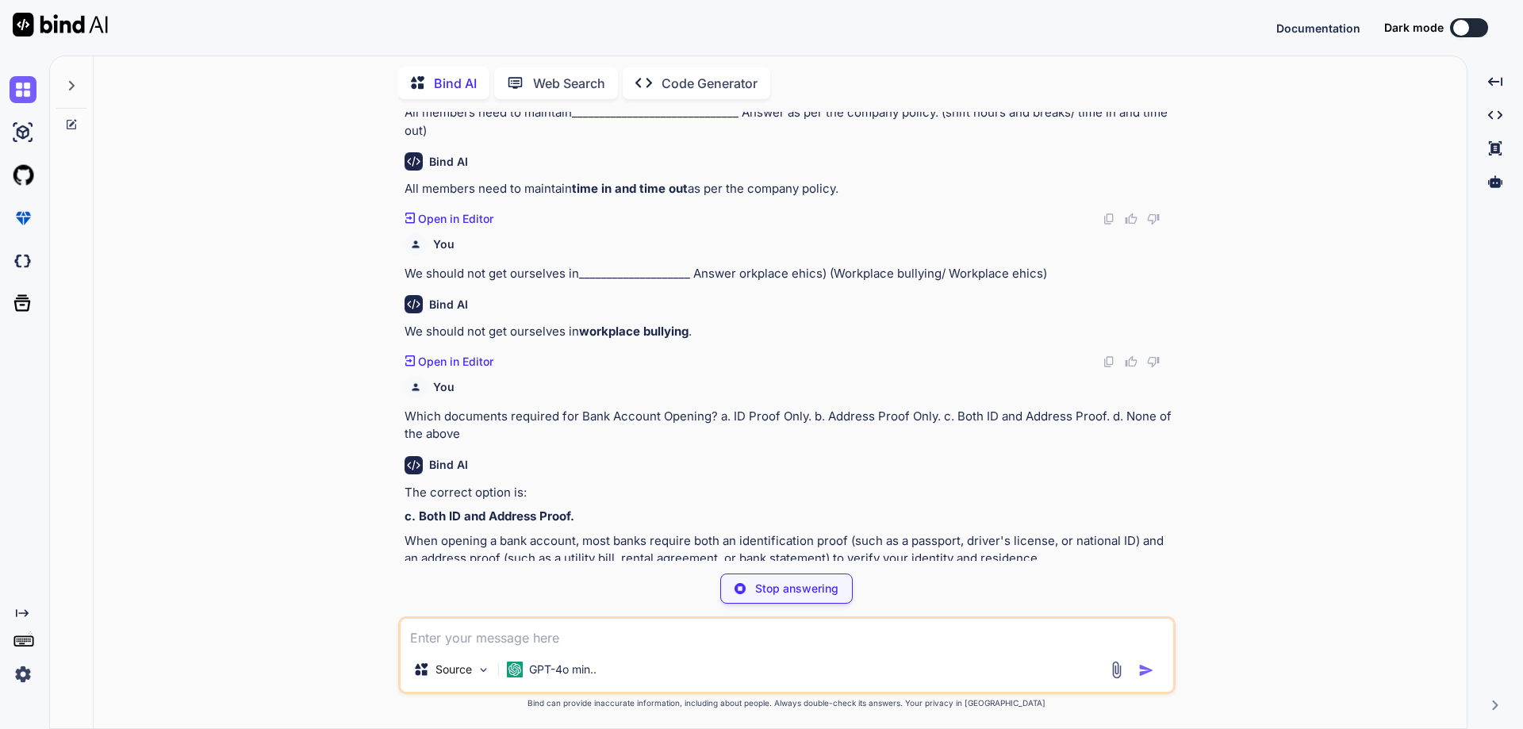
scroll to position [2138, 0]
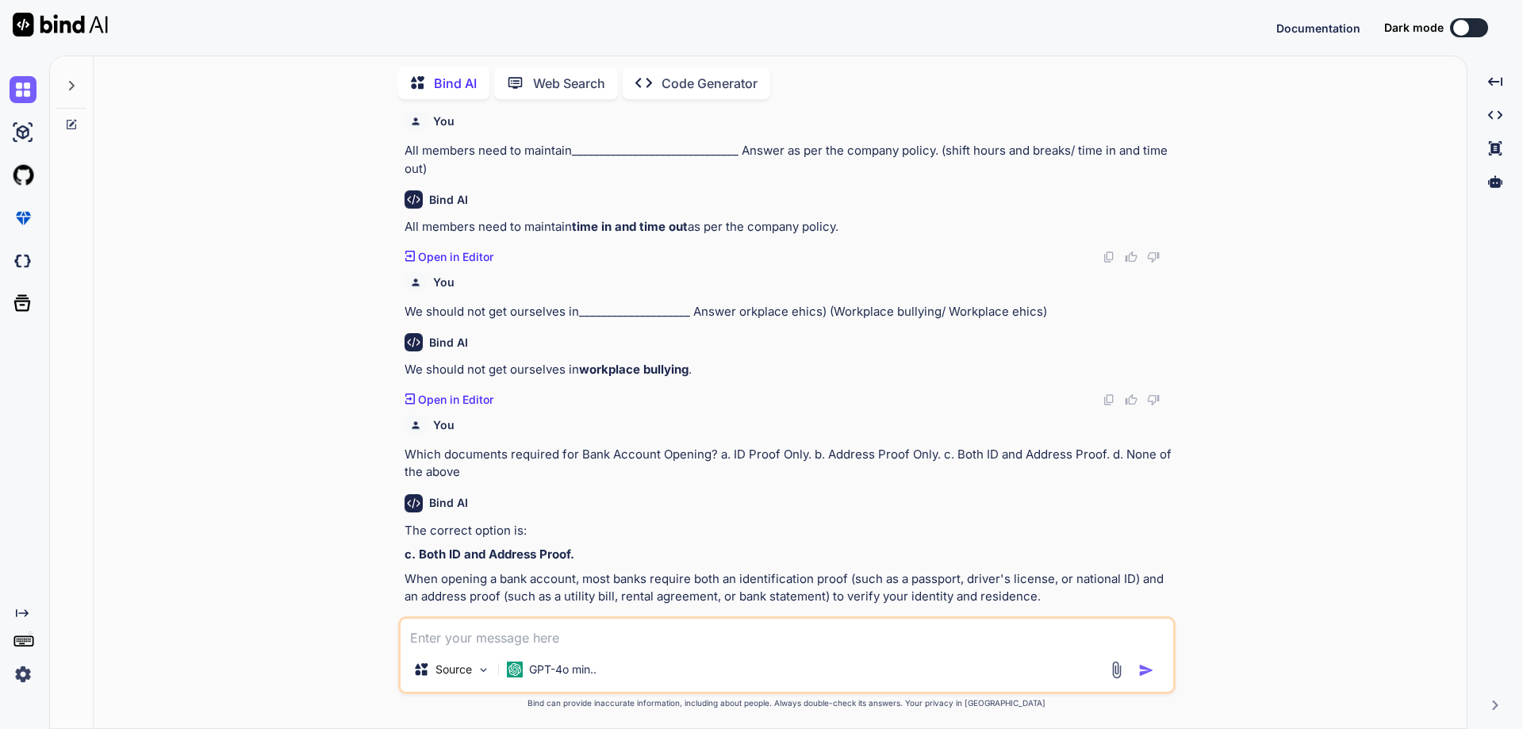
click at [726, 652] on div "Source GPT-4o min.." at bounding box center [787, 656] width 778 height 78
click at [634, 637] on textarea at bounding box center [787, 633] width 773 height 29
paste textarea "Which documents required to Upload in Profile Form? a. PAN Card and Voter ID Ca…"
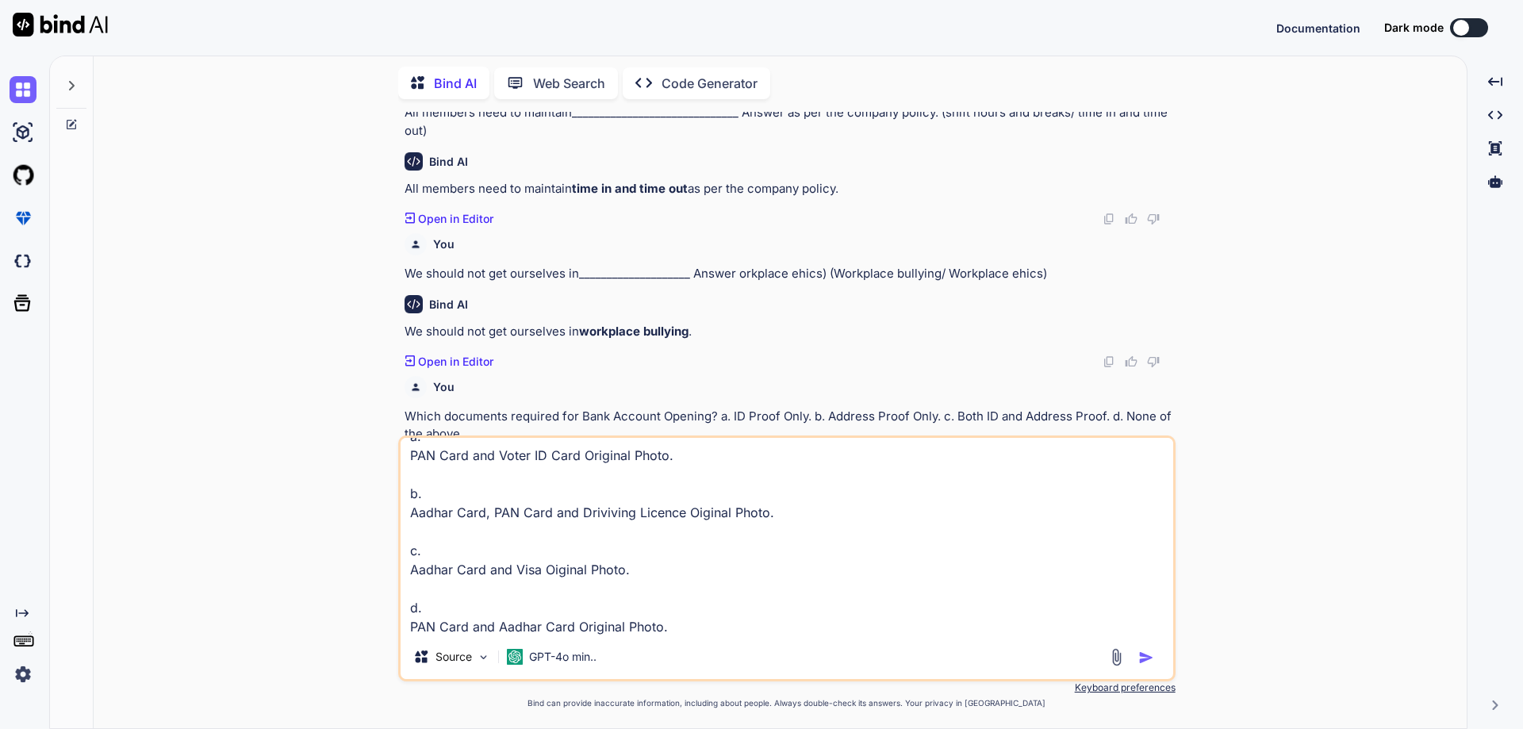
click at [1147, 655] on img "button" at bounding box center [1147, 658] width 16 height 16
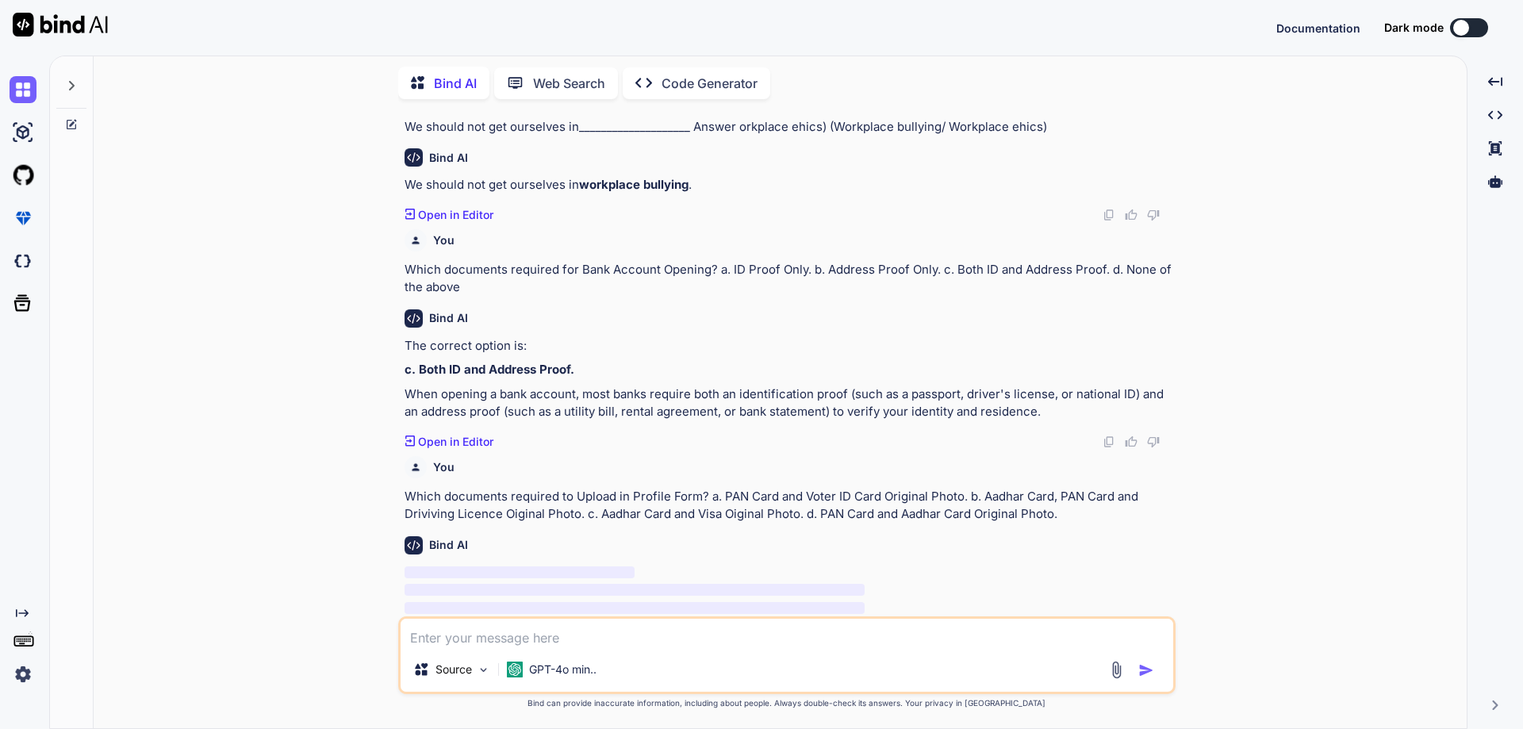
scroll to position [2324, 0]
click at [575, 649] on div "Source GPT-4o min.." at bounding box center [787, 656] width 778 height 78
click at [575, 640] on textarea at bounding box center [787, 633] width 773 height 29
paste textarea "Which documents is required to take the benefit of Home Loan Interest Amount? a…"
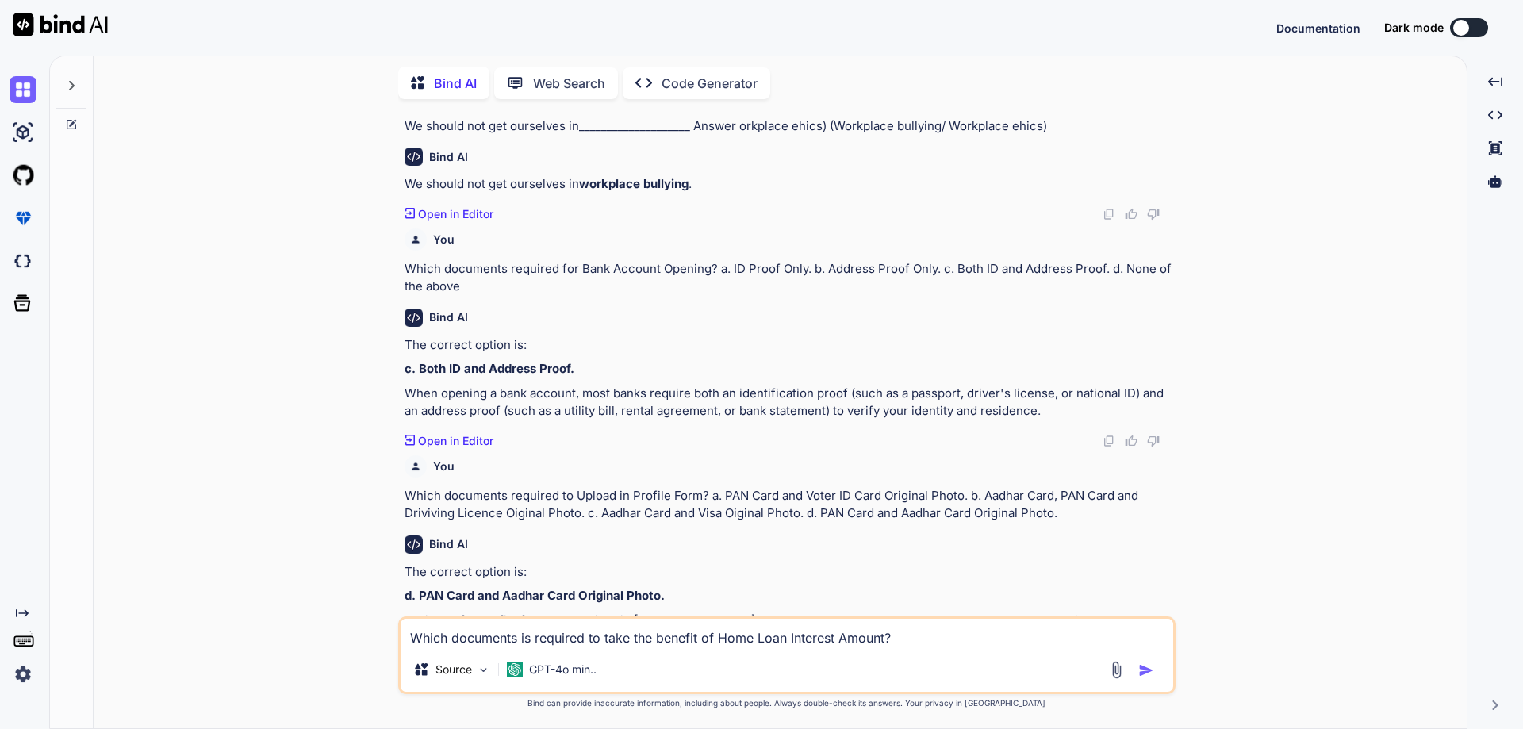
scroll to position [59, 0]
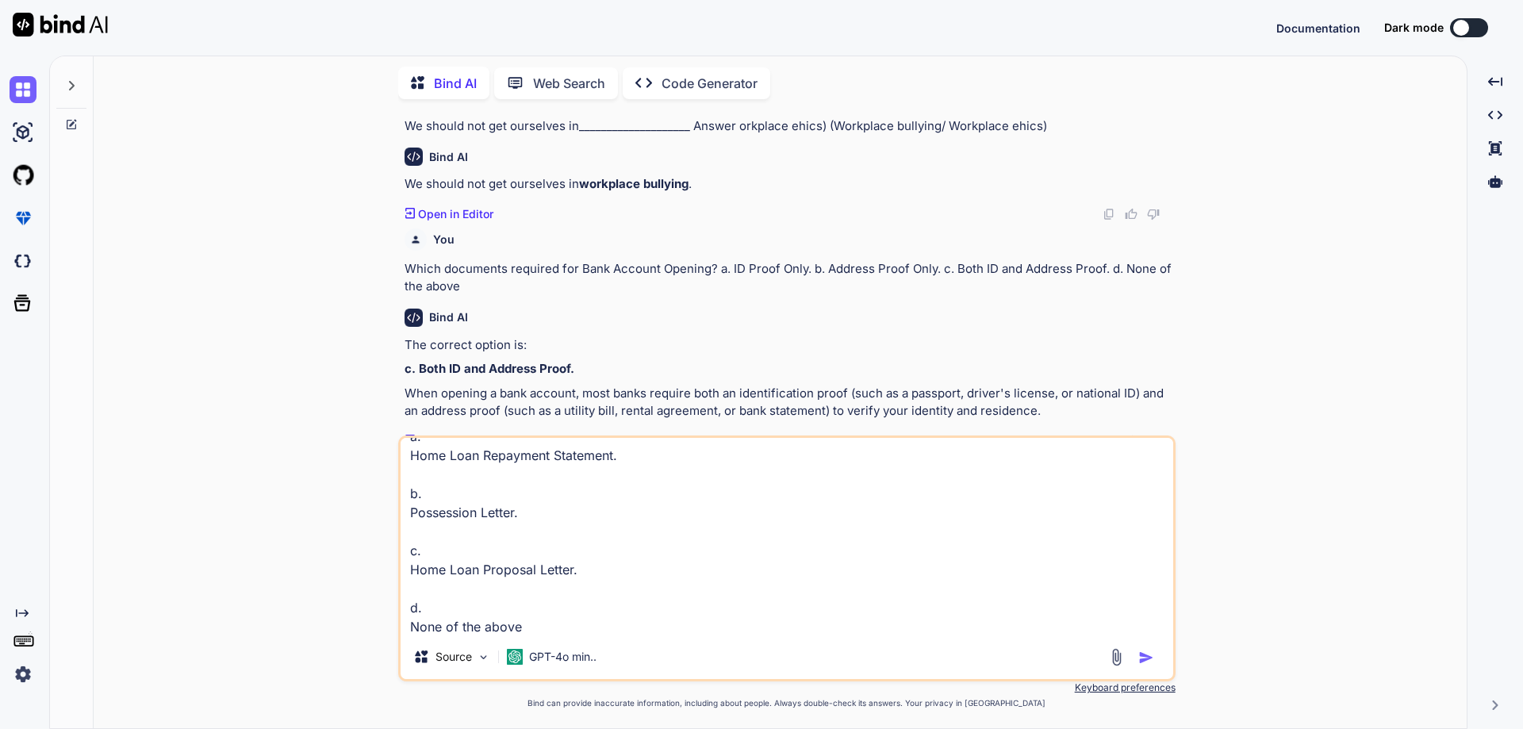
click at [1139, 662] on img "button" at bounding box center [1147, 658] width 16 height 16
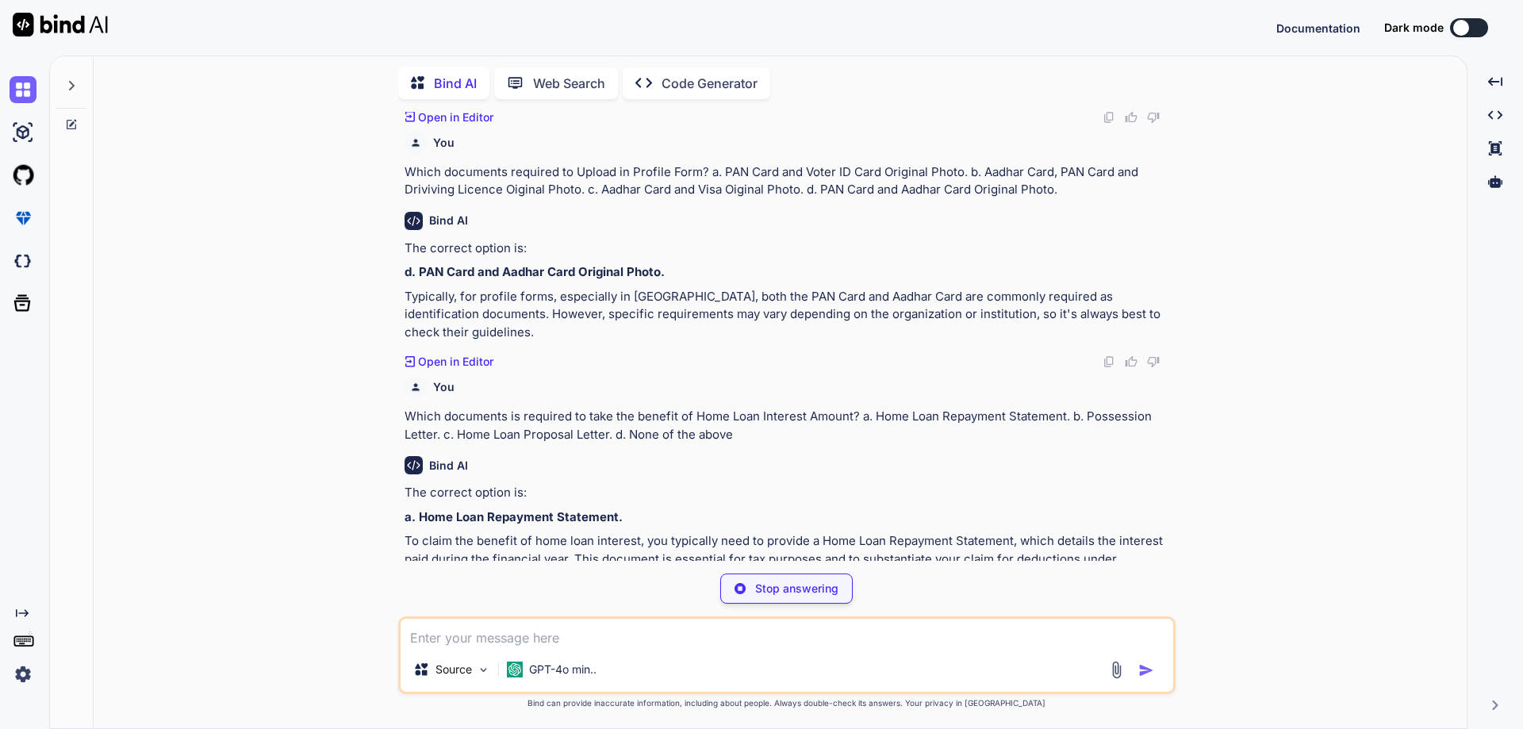
scroll to position [2611, 0]
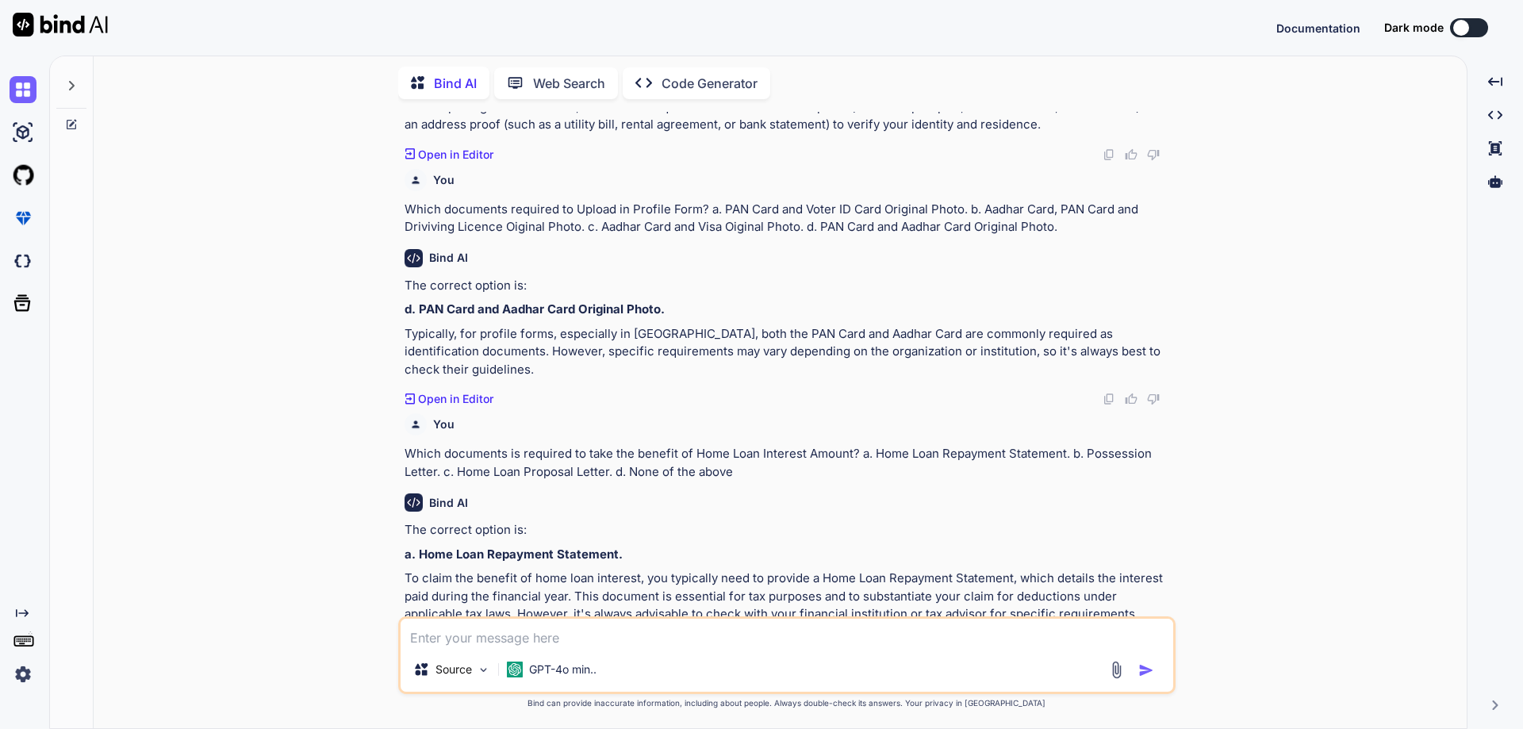
click at [667, 646] on textarea at bounding box center [787, 633] width 773 height 29
paste textarea "What are the Perquisites Tax Head in the Investment Declaration Tax Process? a.…"
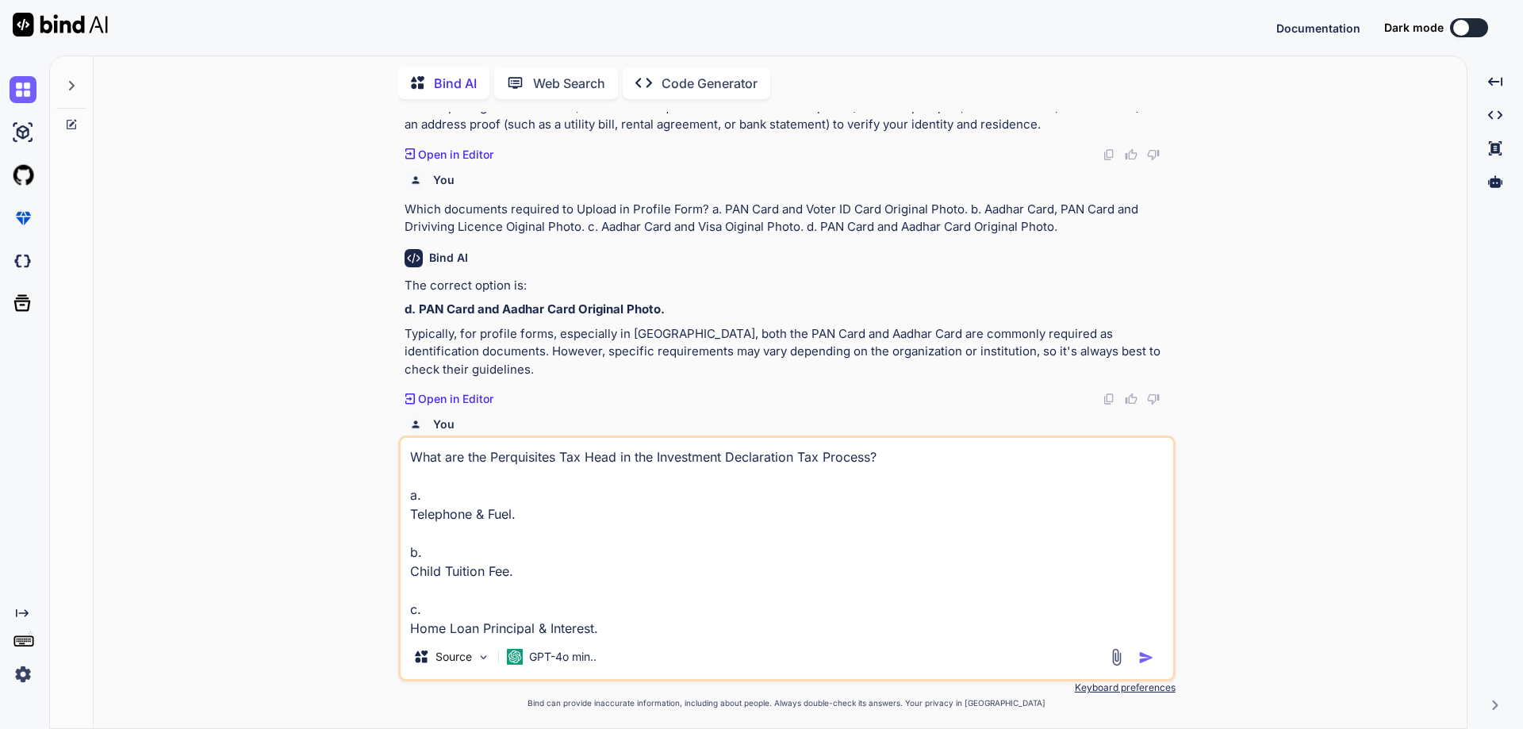
scroll to position [2648, 0]
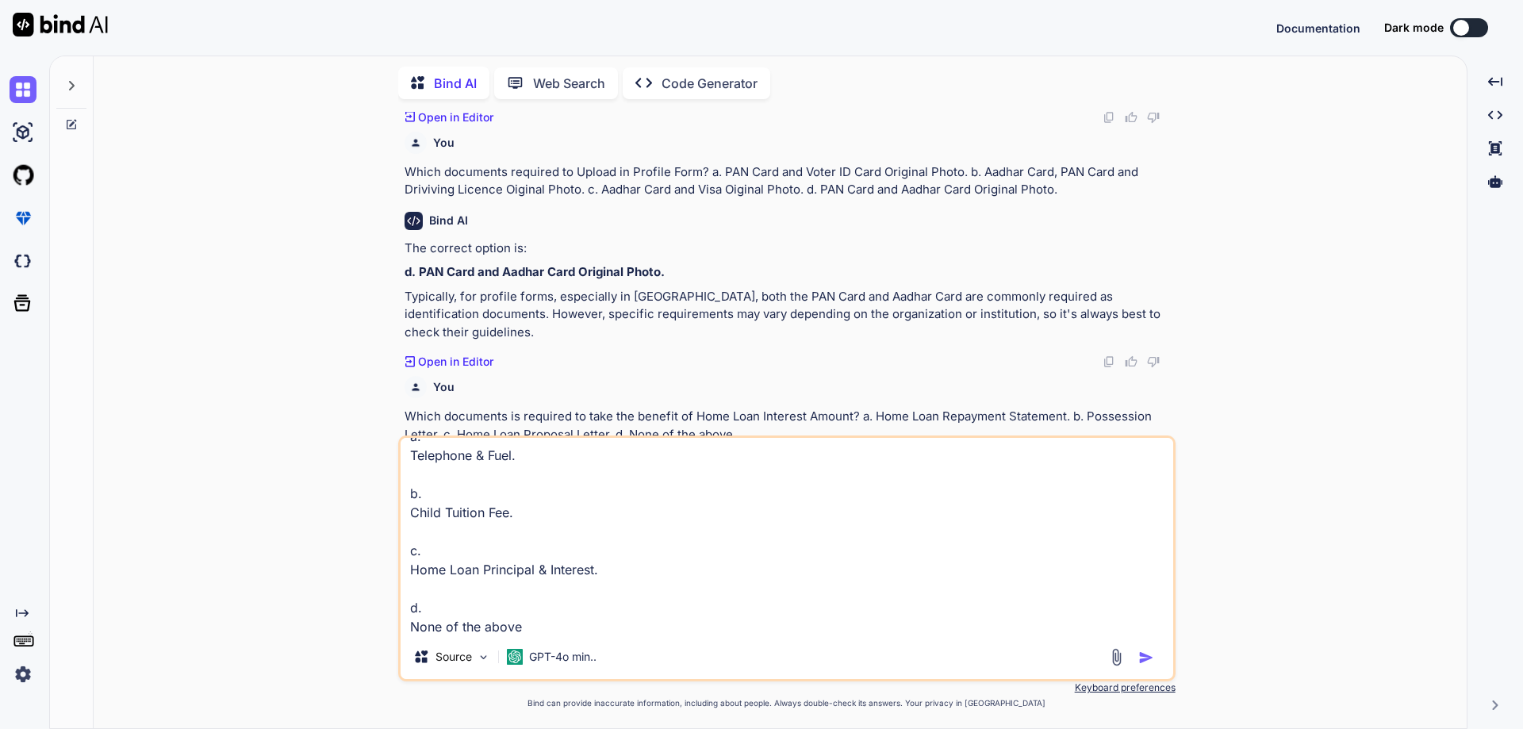
click at [1139, 661] on img "button" at bounding box center [1147, 658] width 16 height 16
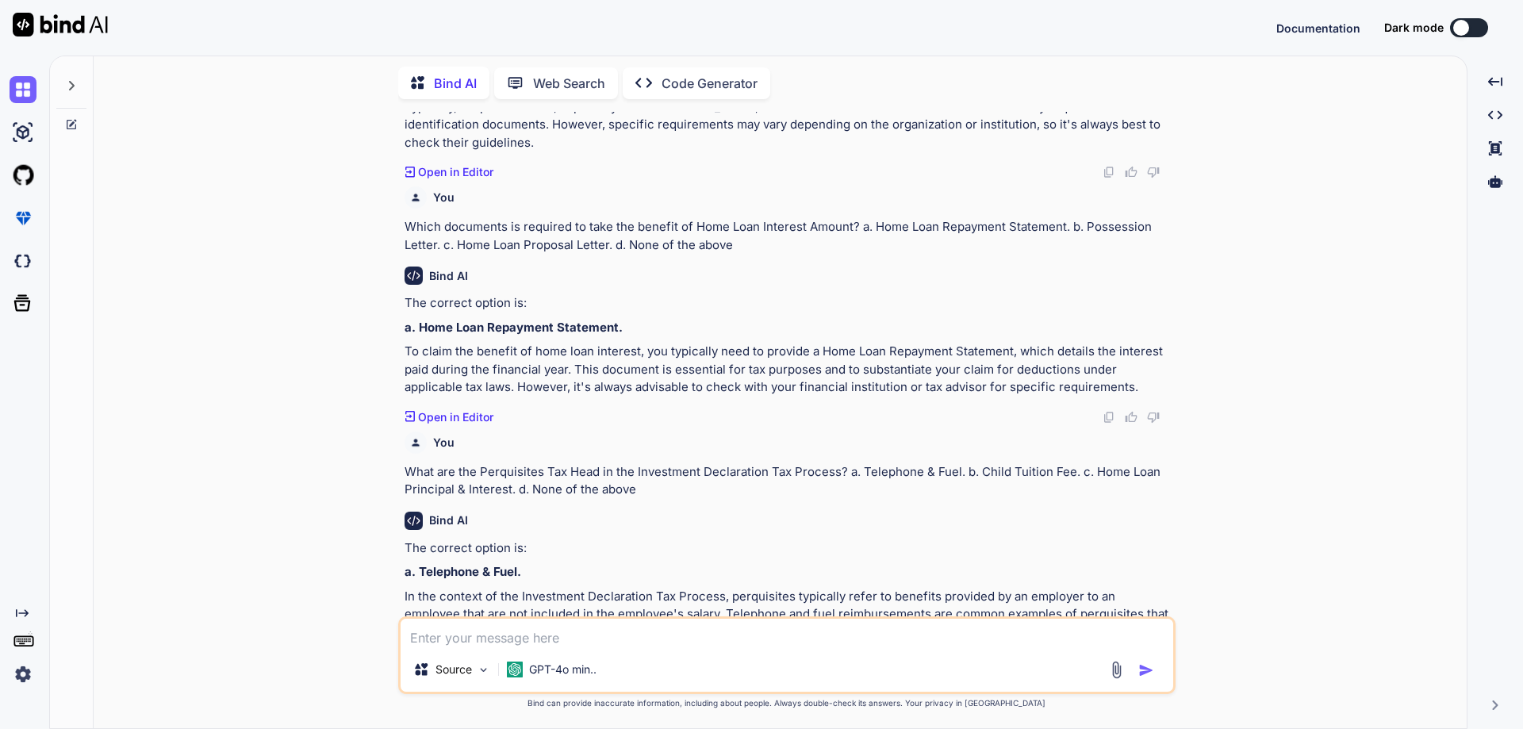
scroll to position [2873, 0]
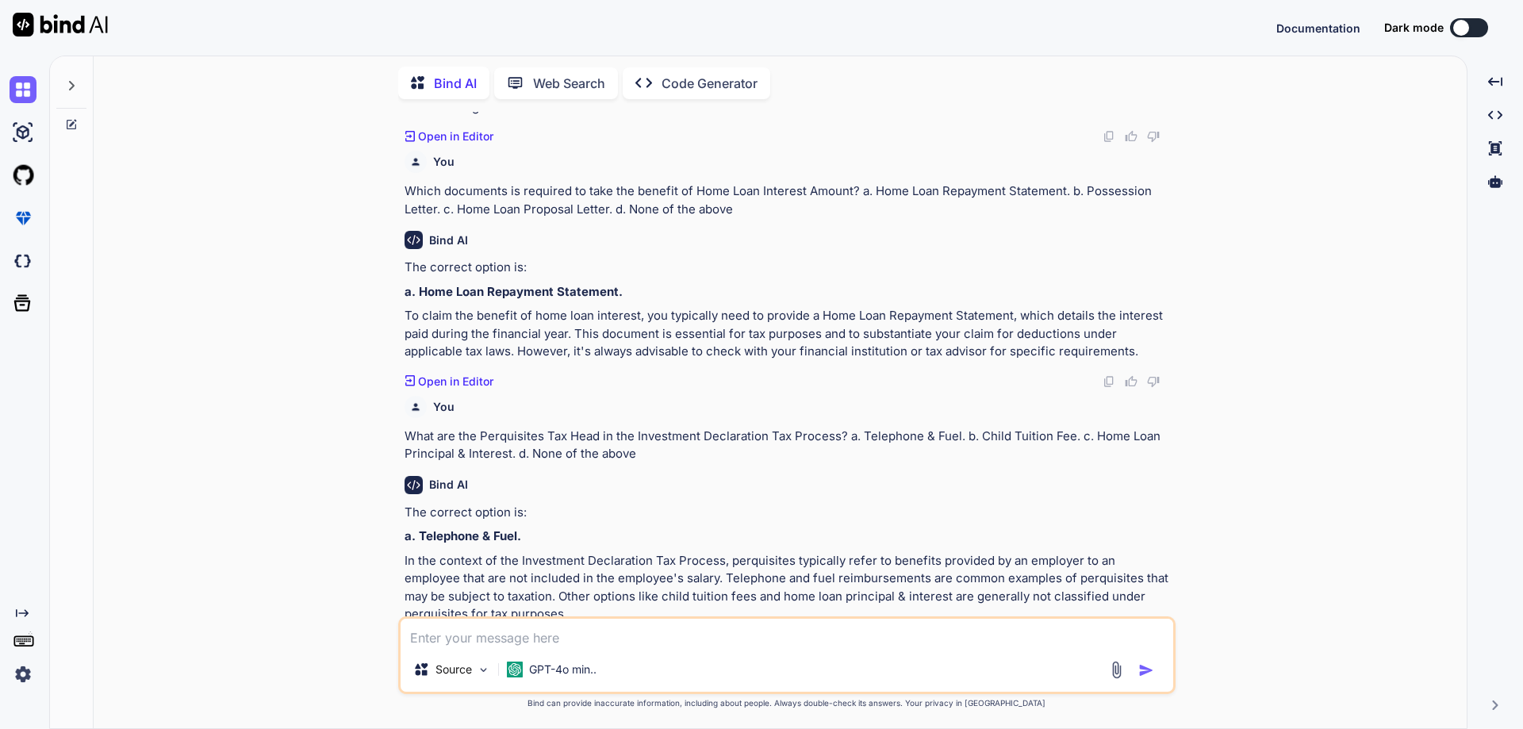
click at [631, 633] on textarea at bounding box center [787, 633] width 773 height 29
paste textarea "In the Proof Submission, Member has to submit Proof on the basis of? a. Quarter…"
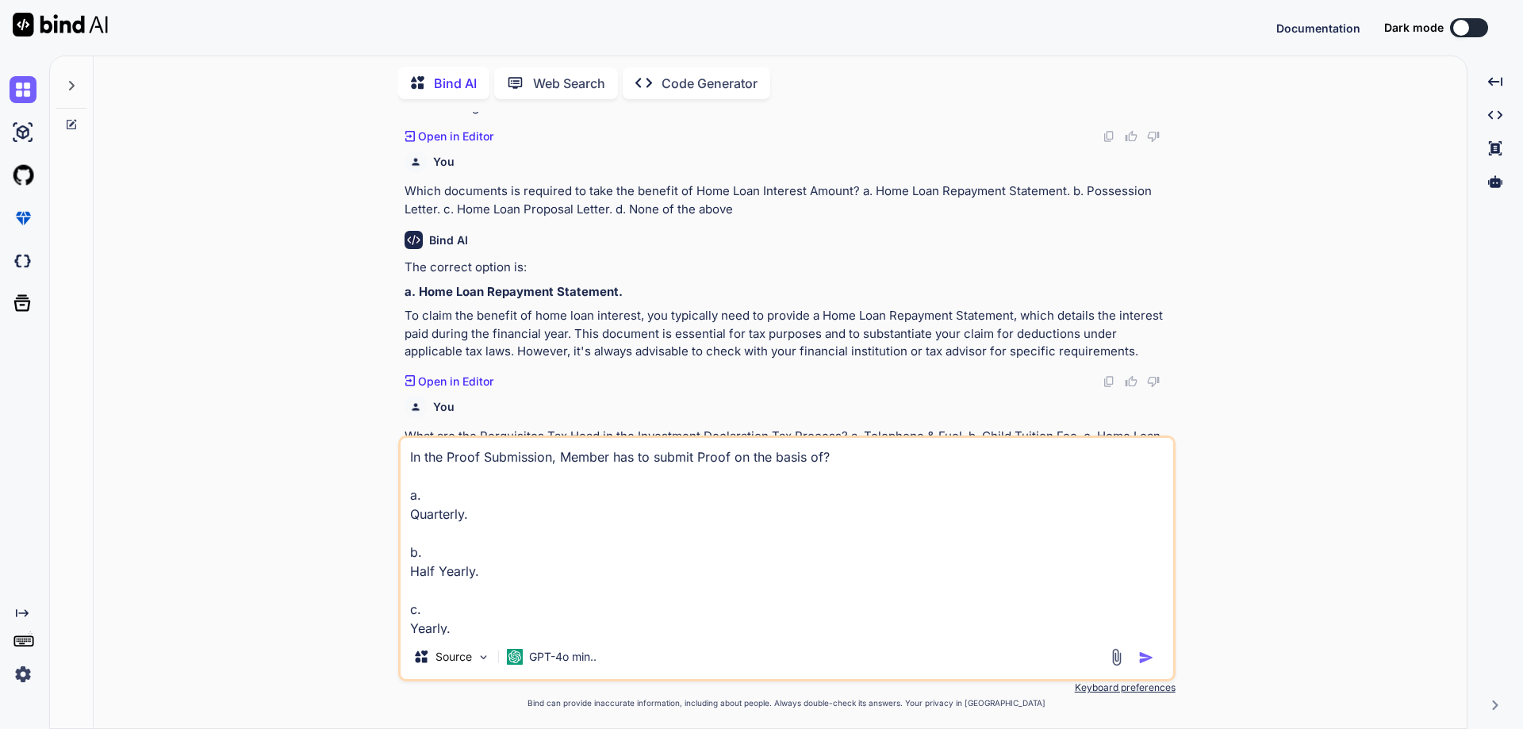
scroll to position [59, 0]
click at [1144, 663] on img "button" at bounding box center [1147, 658] width 16 height 16
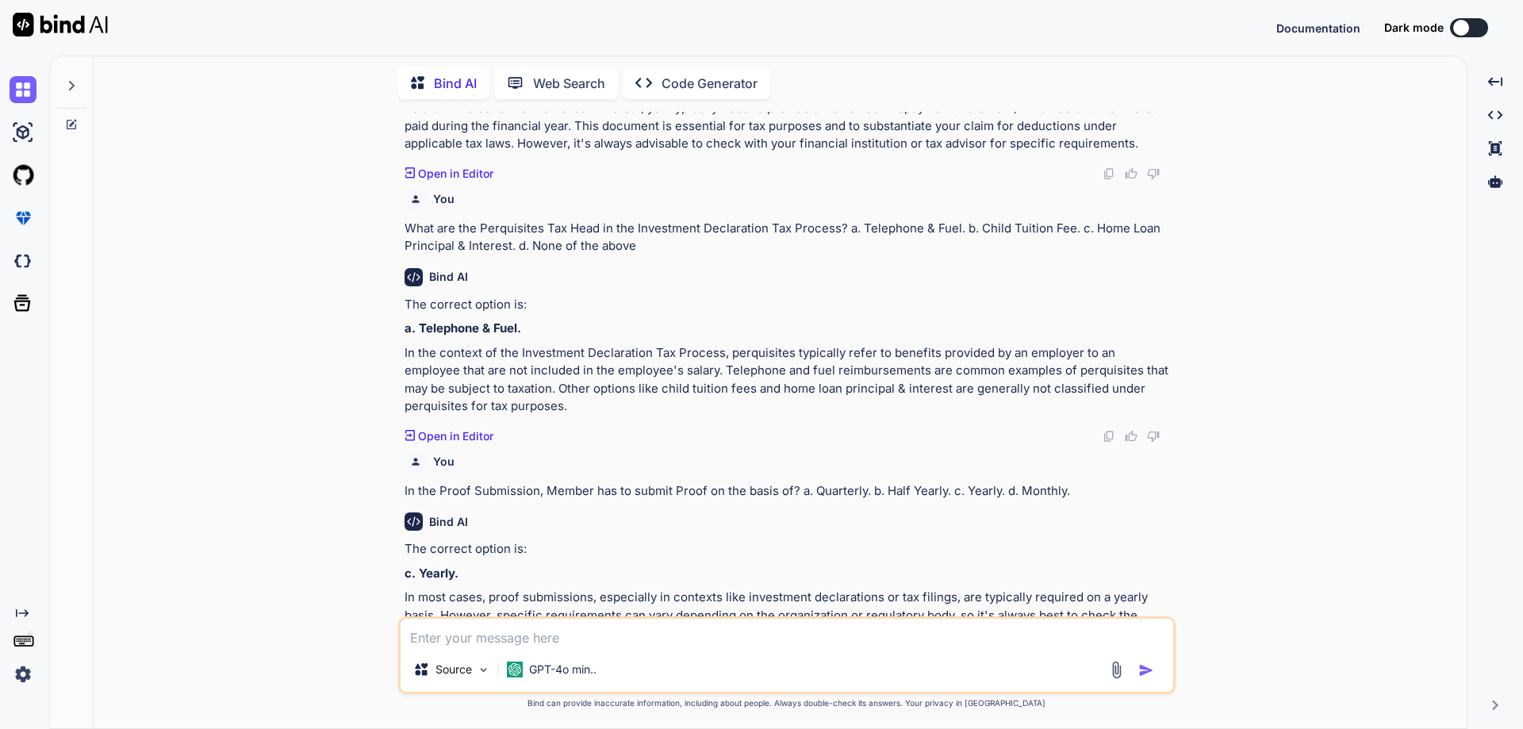
scroll to position [3100, 0]
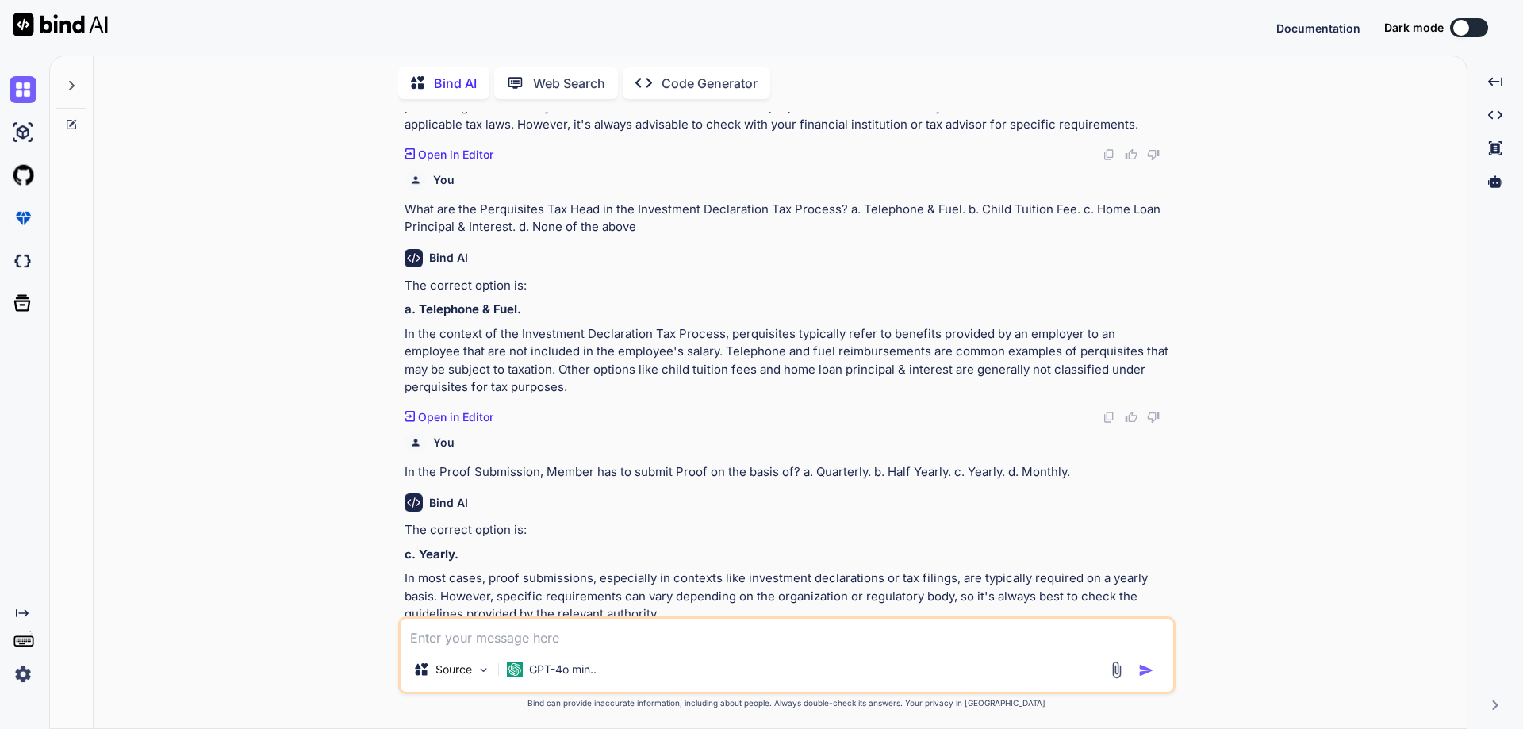
click at [604, 647] on textarea at bounding box center [787, 633] width 773 height 29
paste textarea "When members can get the Mediclaim policy after joining? a. After 1 month b. Af…"
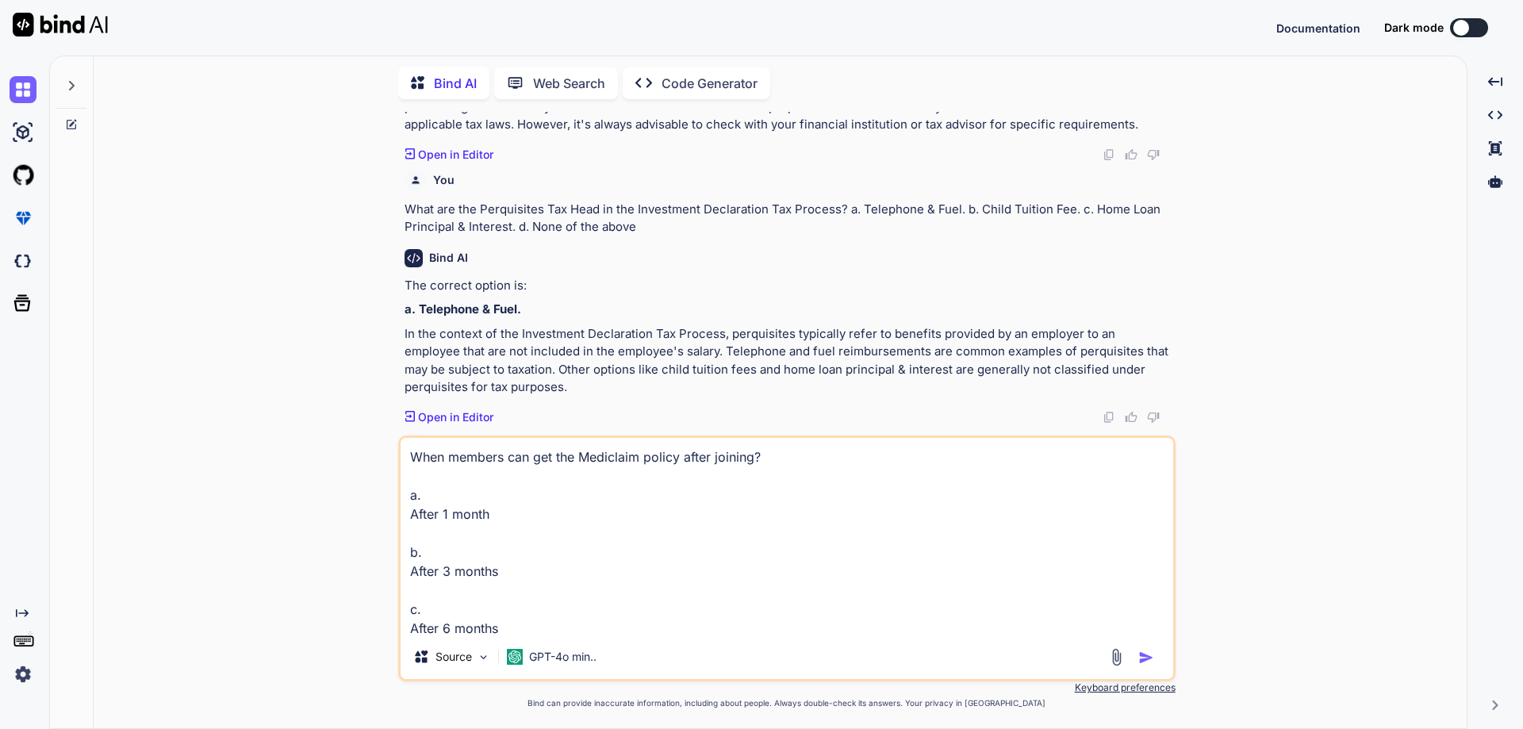
scroll to position [59, 0]
click at [1143, 663] on img "button" at bounding box center [1147, 658] width 16 height 16
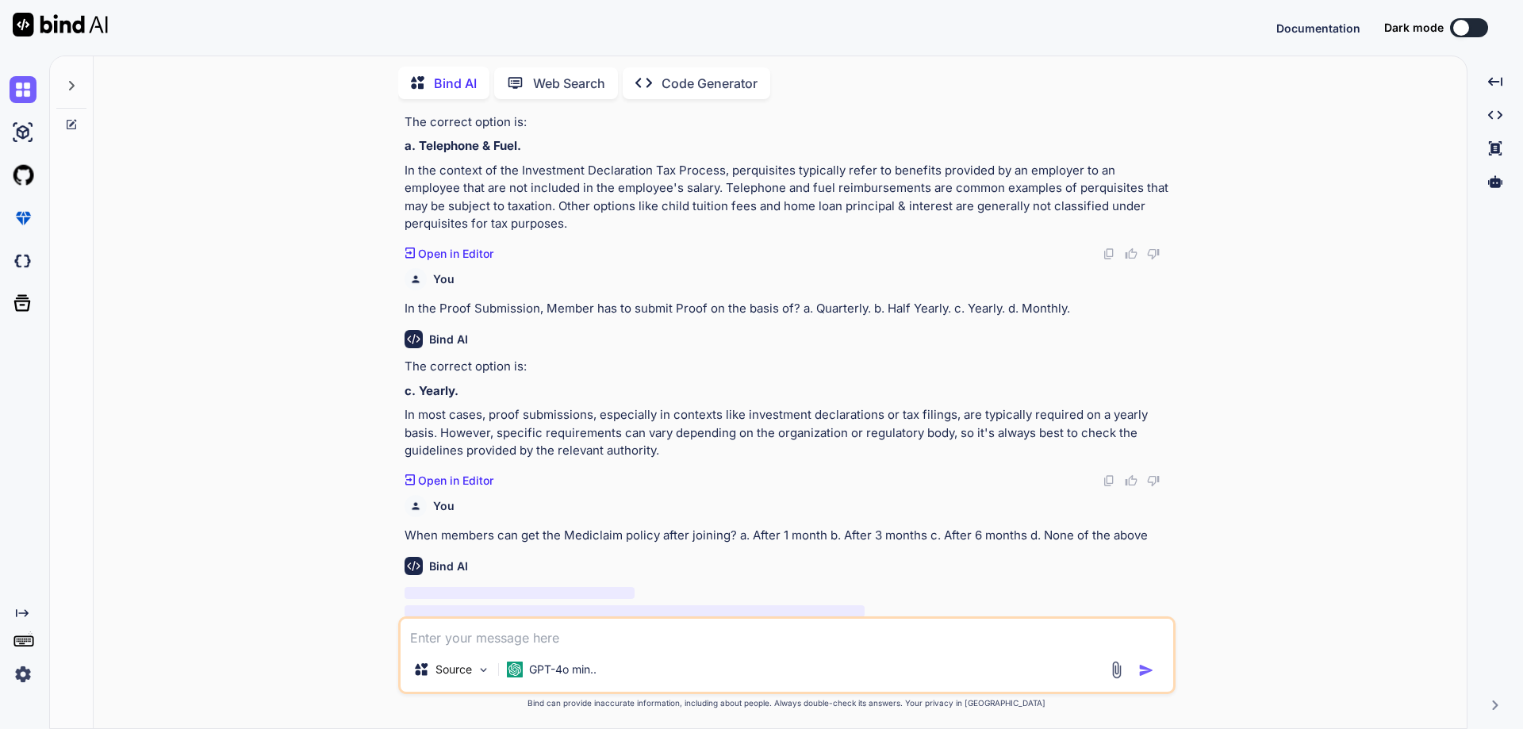
scroll to position [3268, 0]
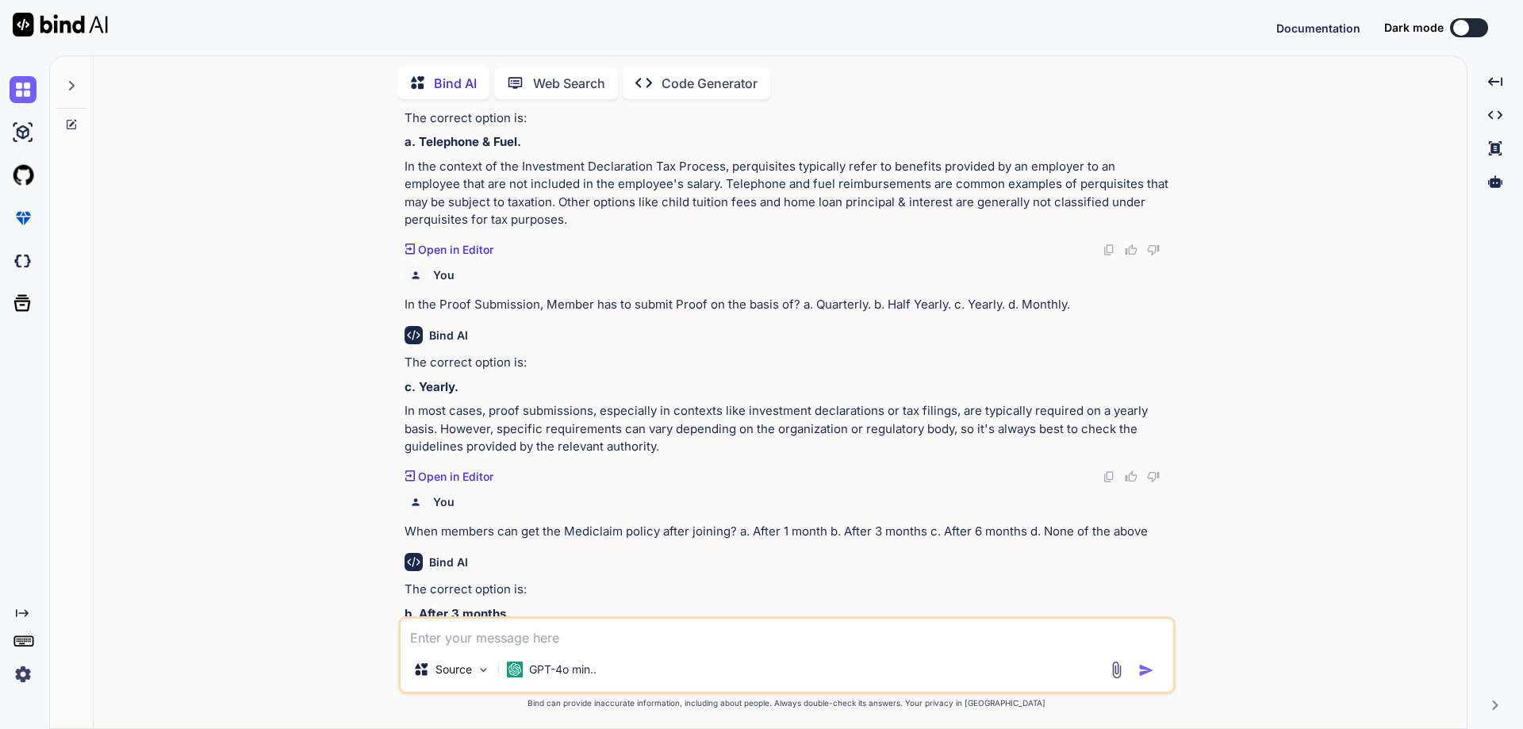
click at [617, 643] on textarea at bounding box center [787, 633] width 773 height 29
paste textarea "When members can apply for housing benefits after joining? a. After 1 month b. …"
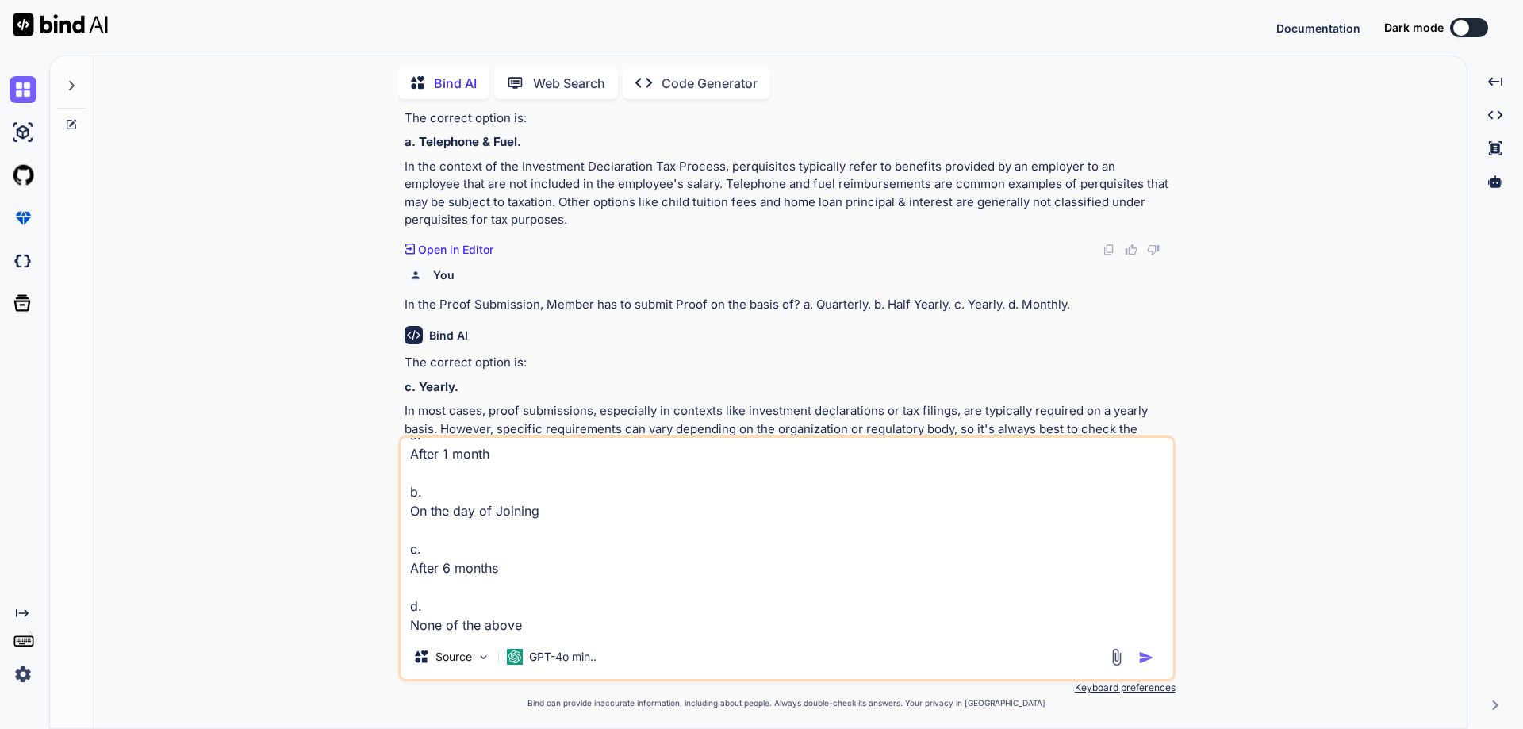
click at [1147, 659] on img "button" at bounding box center [1147, 658] width 16 height 16
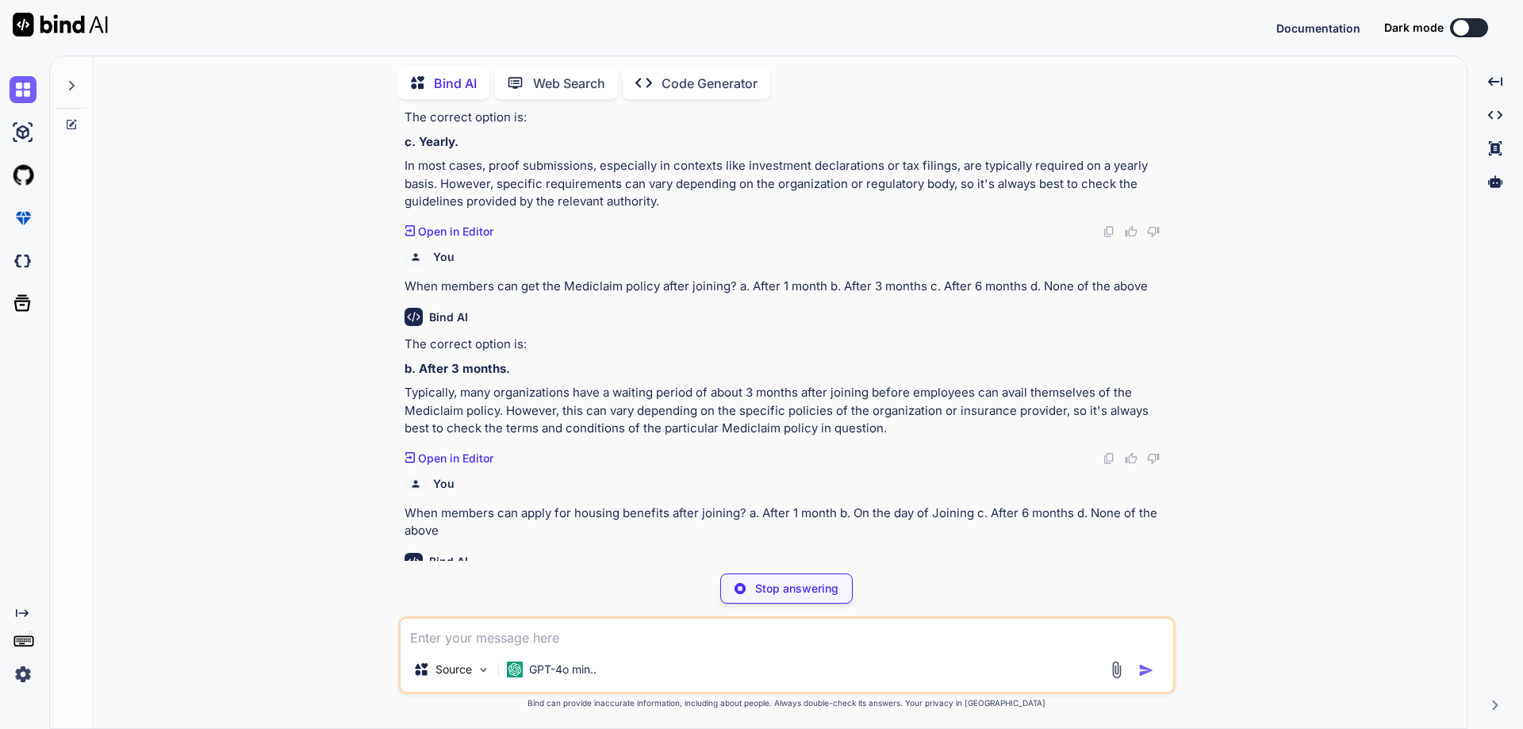
scroll to position [3571, 0]
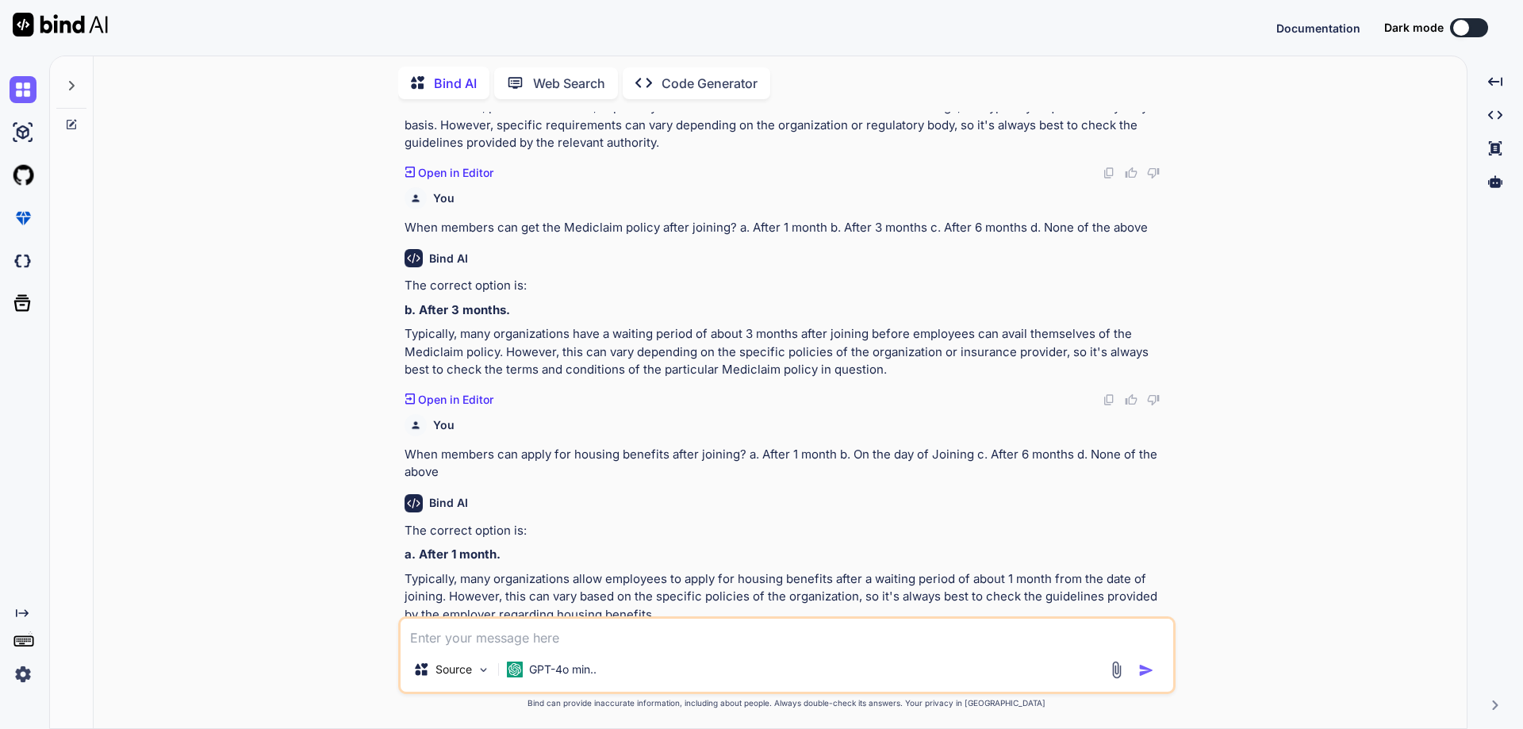
click at [611, 645] on textarea at bounding box center [787, 633] width 773 height 29
paste textarea "What is the % rate of employer contribution in Employees Provident Fund? a. 11.…"
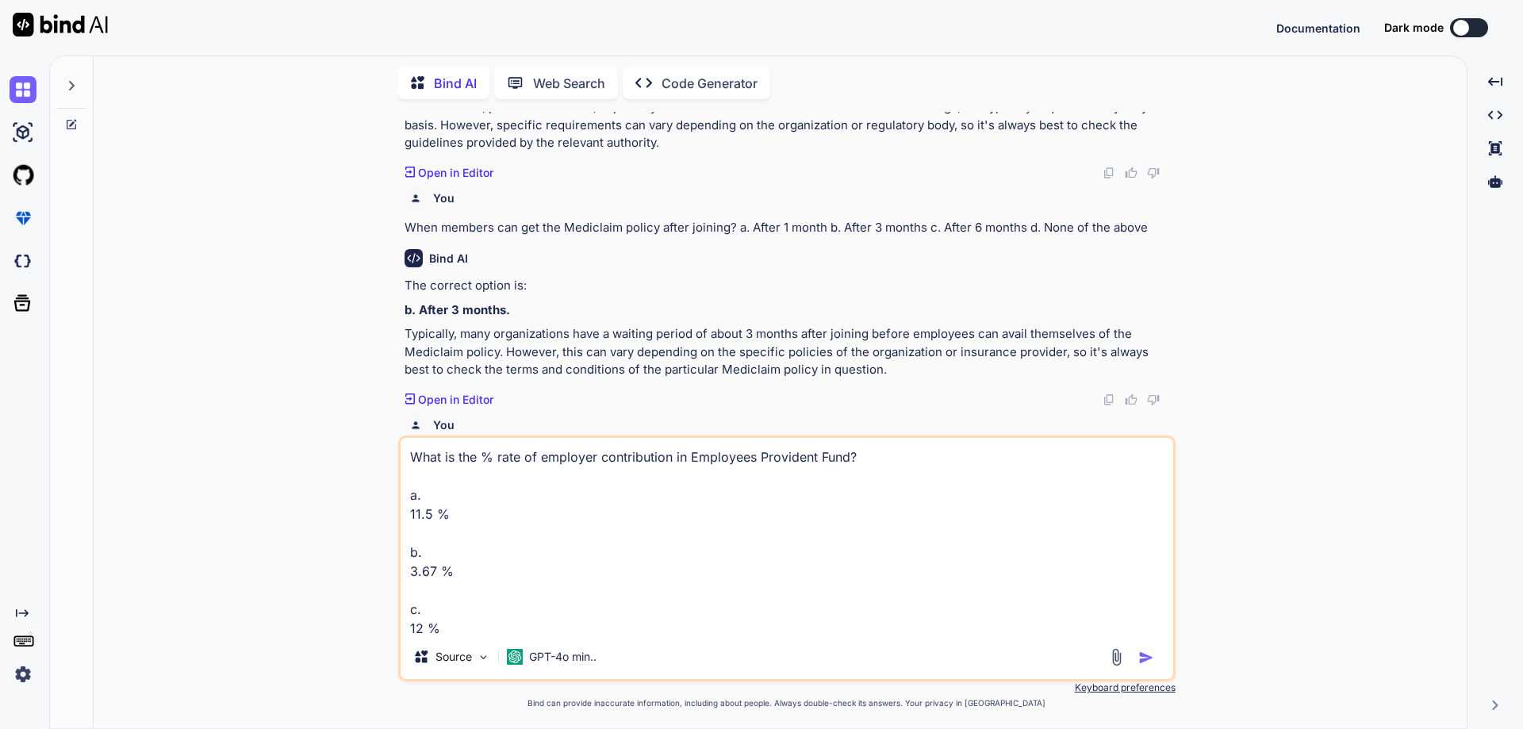
scroll to position [59, 0]
drag, startPoint x: 610, startPoint y: 645, endPoint x: 1147, endPoint y: 661, distance: 537.4
click at [1147, 661] on img "button" at bounding box center [1147, 658] width 16 height 16
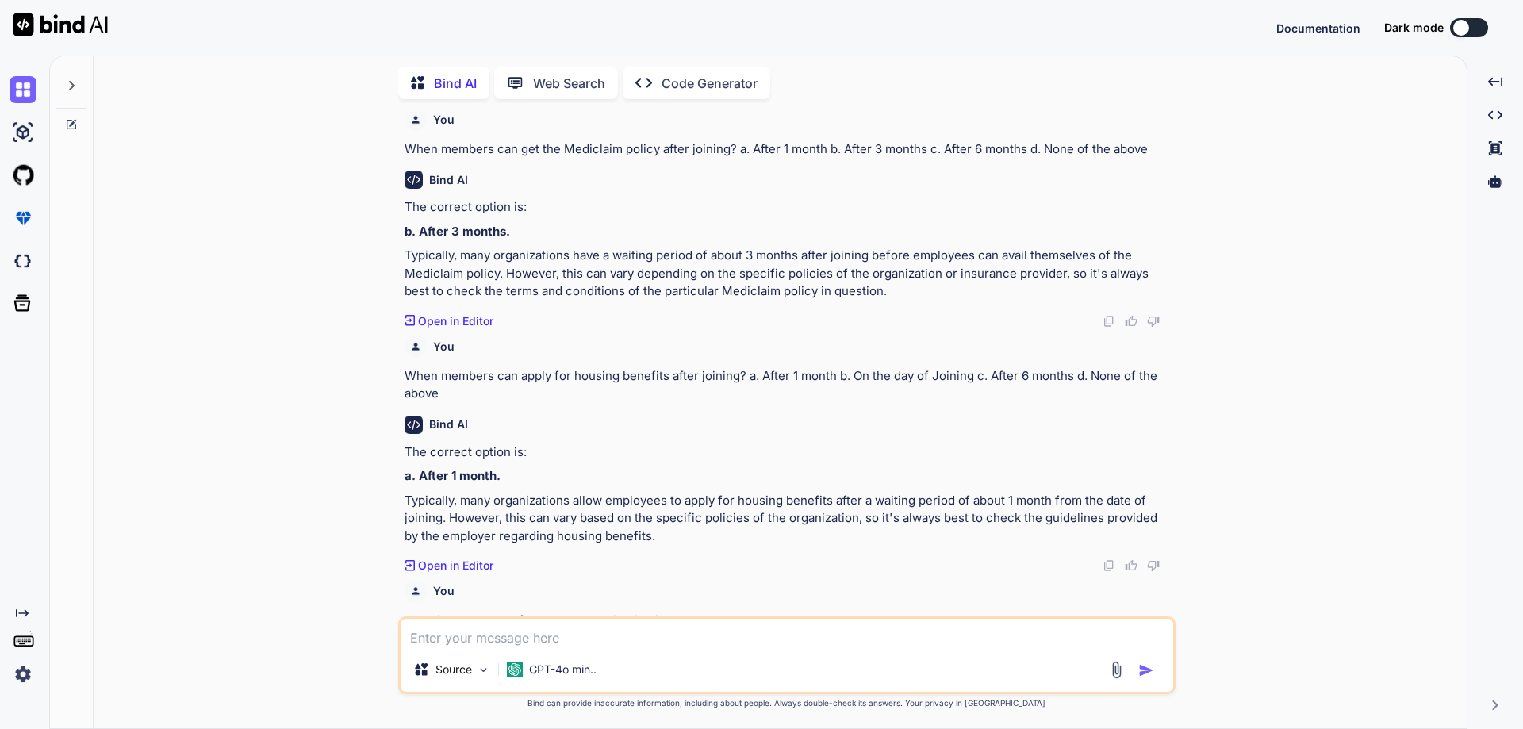
scroll to position [3740, 0]
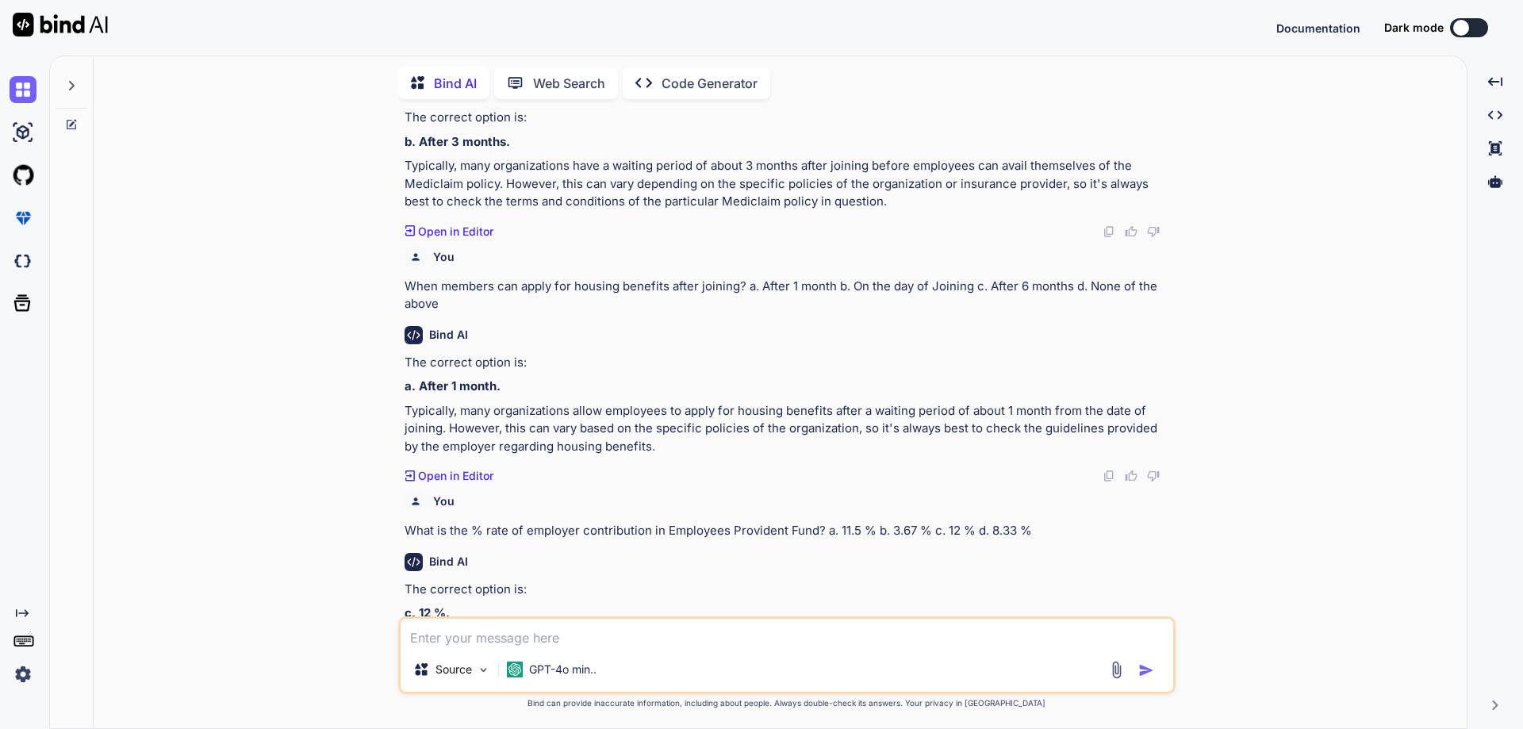
click at [560, 641] on textarea at bounding box center [787, 633] width 773 height 29
paste textarea "How much MBPS ILL connection we are using in our H-6 premises? a. 300 MBPS b. 5…"
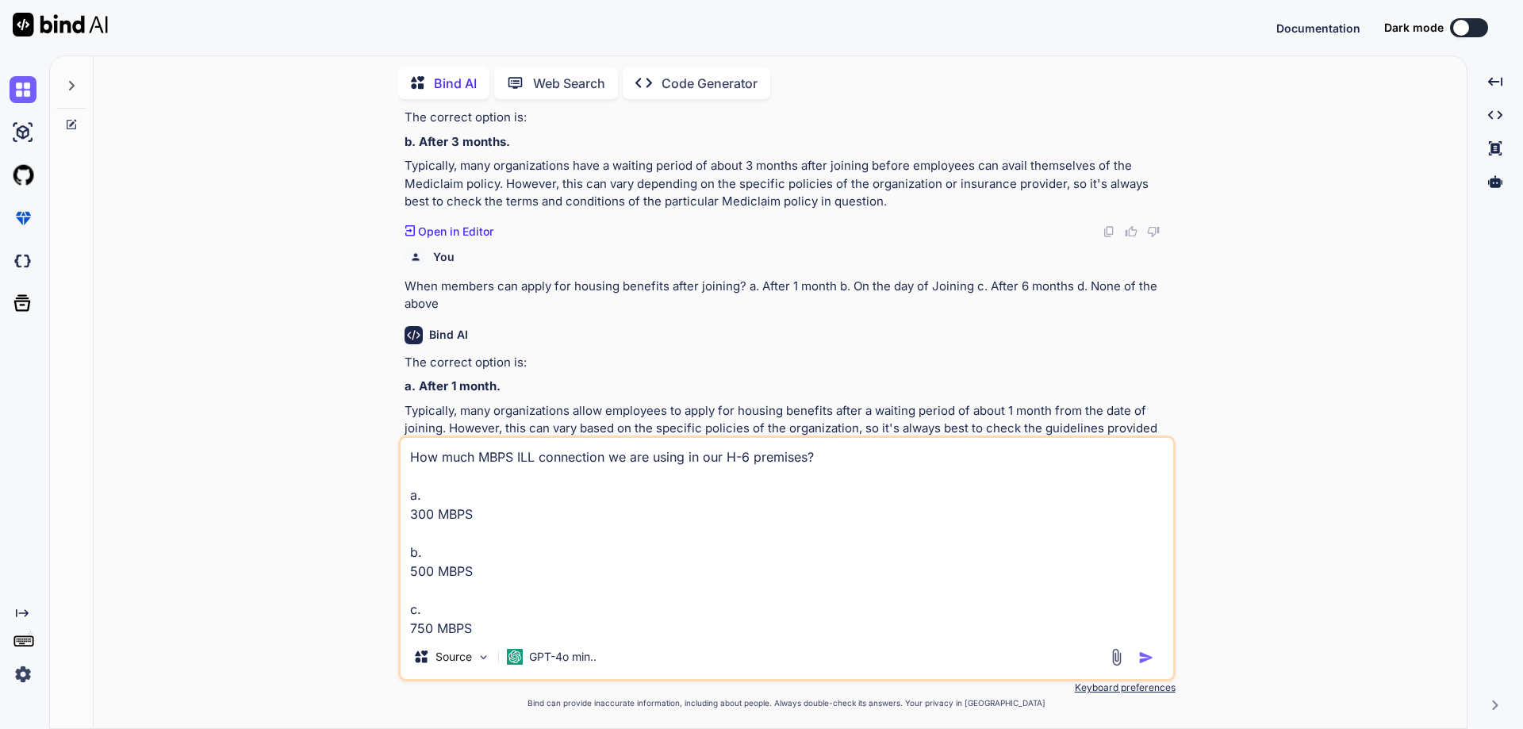
scroll to position [59, 0]
click at [1146, 661] on img "button" at bounding box center [1147, 658] width 16 height 16
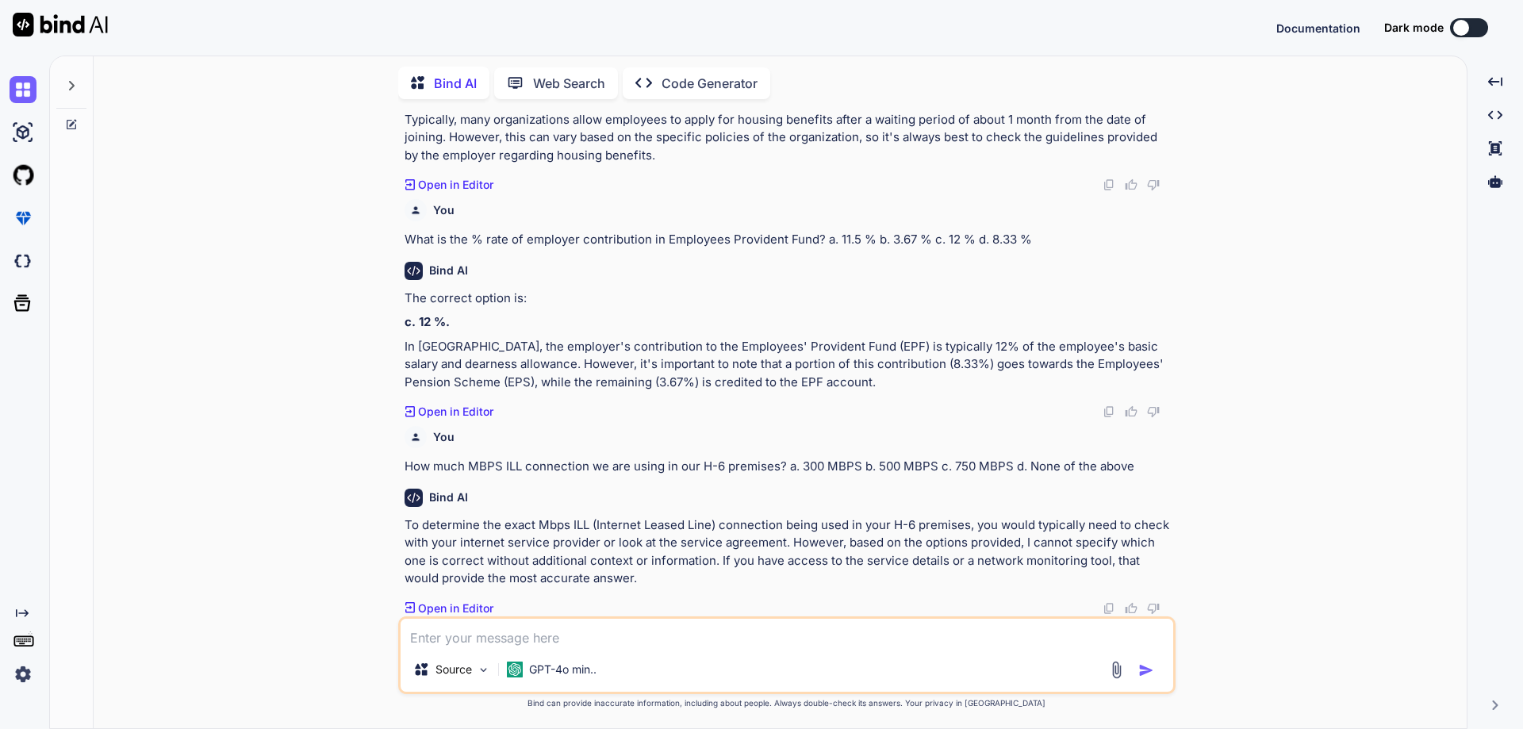
scroll to position [3995, 0]
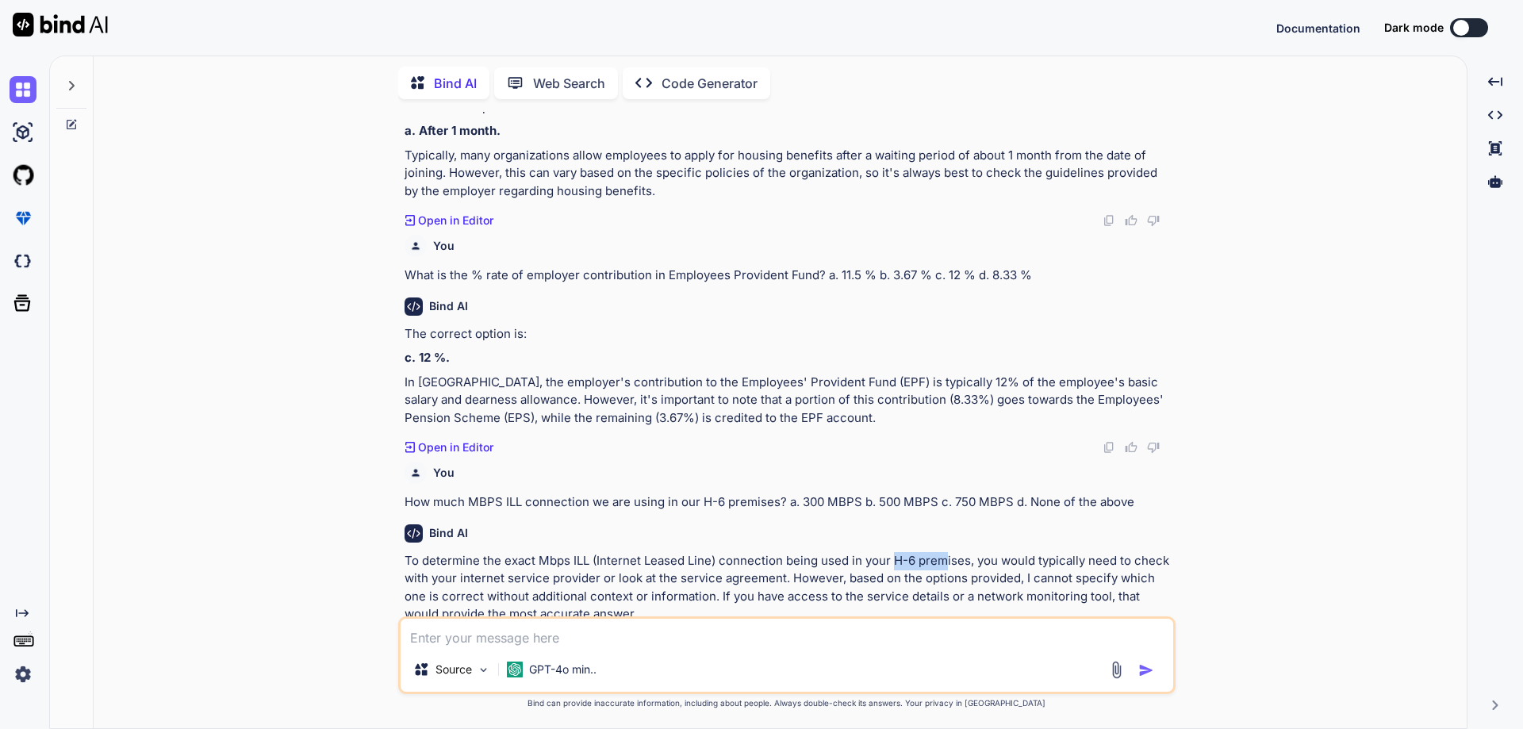
drag, startPoint x: 893, startPoint y: 526, endPoint x: 947, endPoint y: 530, distance: 54.1
click at [947, 552] on p "To determine the exact Mbps ILL (Internet Leased Line) connection being used in…" at bounding box center [789, 587] width 768 height 71
click at [659, 642] on textarea at bounding box center [787, 633] width 773 height 29
paste textarea "What should you do before your mailbox gets full? a. Take an email backup in th…"
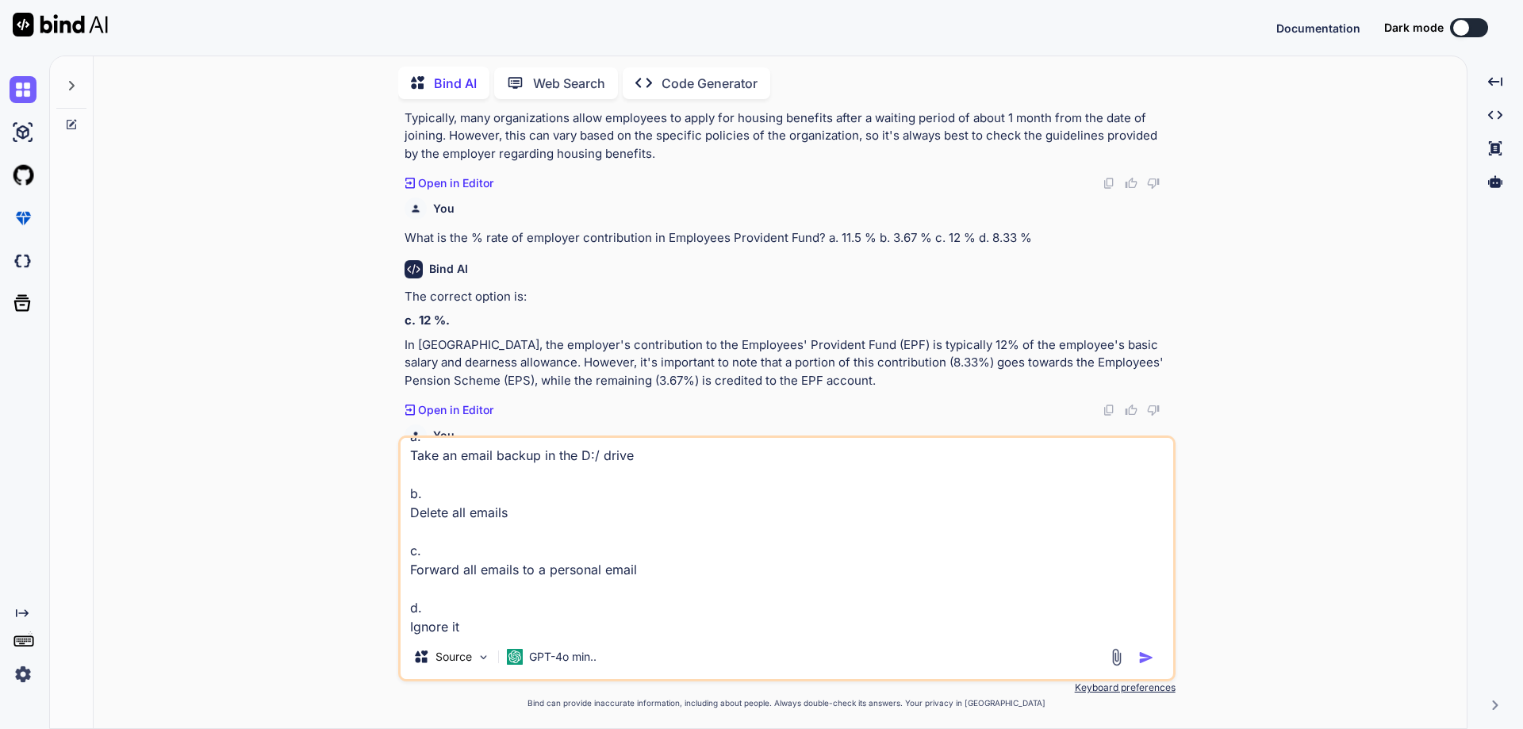
click at [1139, 656] on img "button" at bounding box center [1147, 658] width 16 height 16
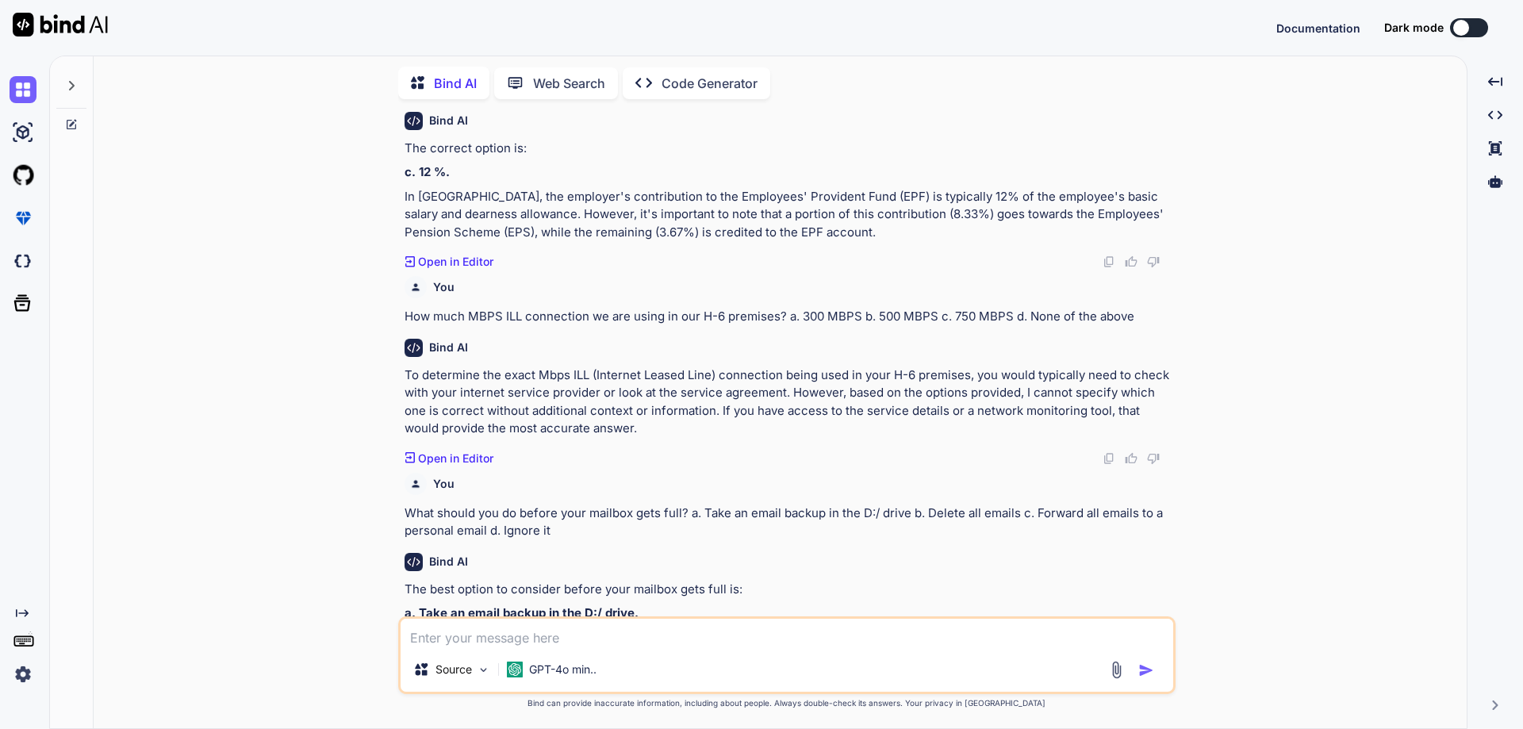
scroll to position [4258, 0]
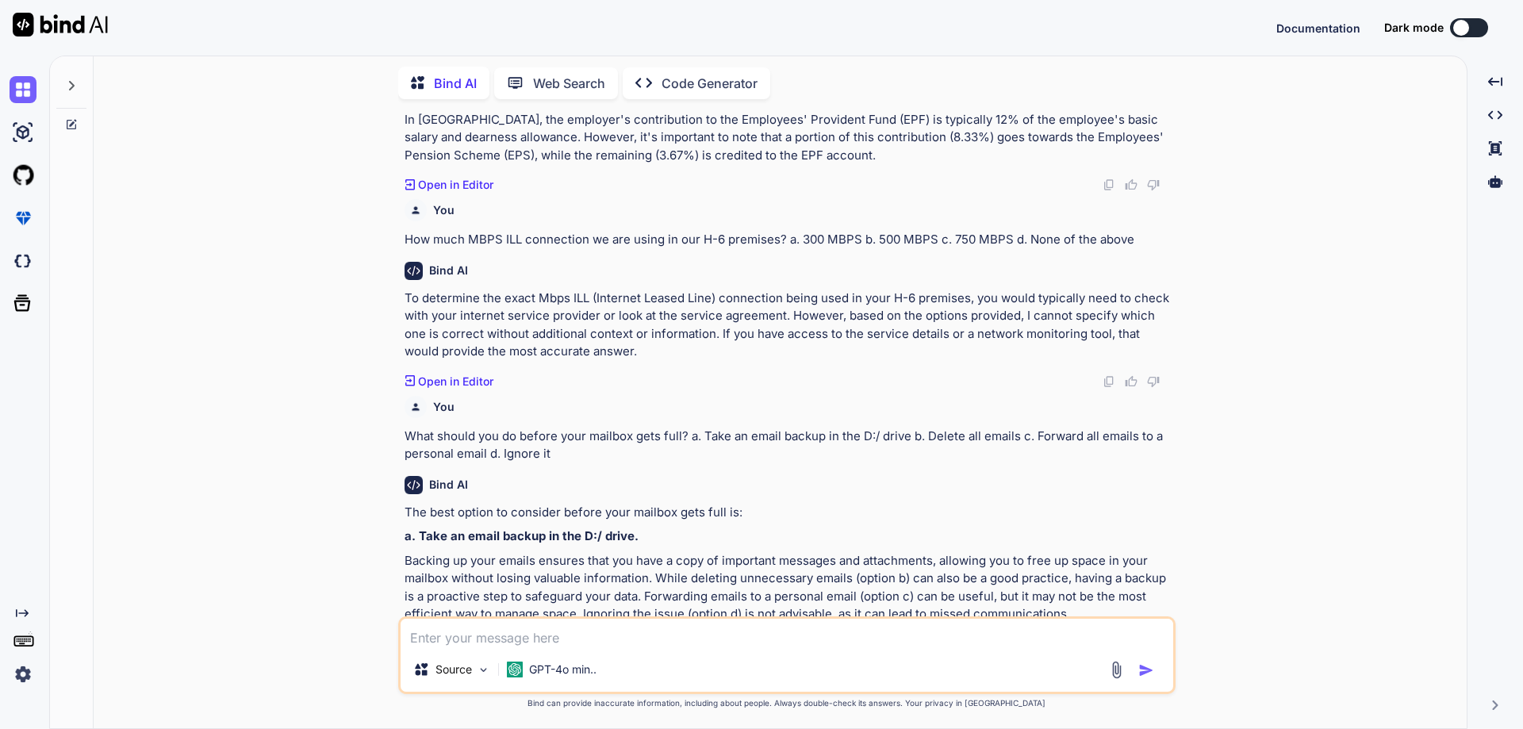
click at [670, 652] on div "Source GPT-4o min.." at bounding box center [787, 656] width 778 height 78
click at [649, 627] on textarea at bounding box center [787, 633] width 773 height 29
paste textarea "which Monitoring tool we used for monitoring? a. NMAP b. [GEOGRAPHIC_DATA] c. S…"
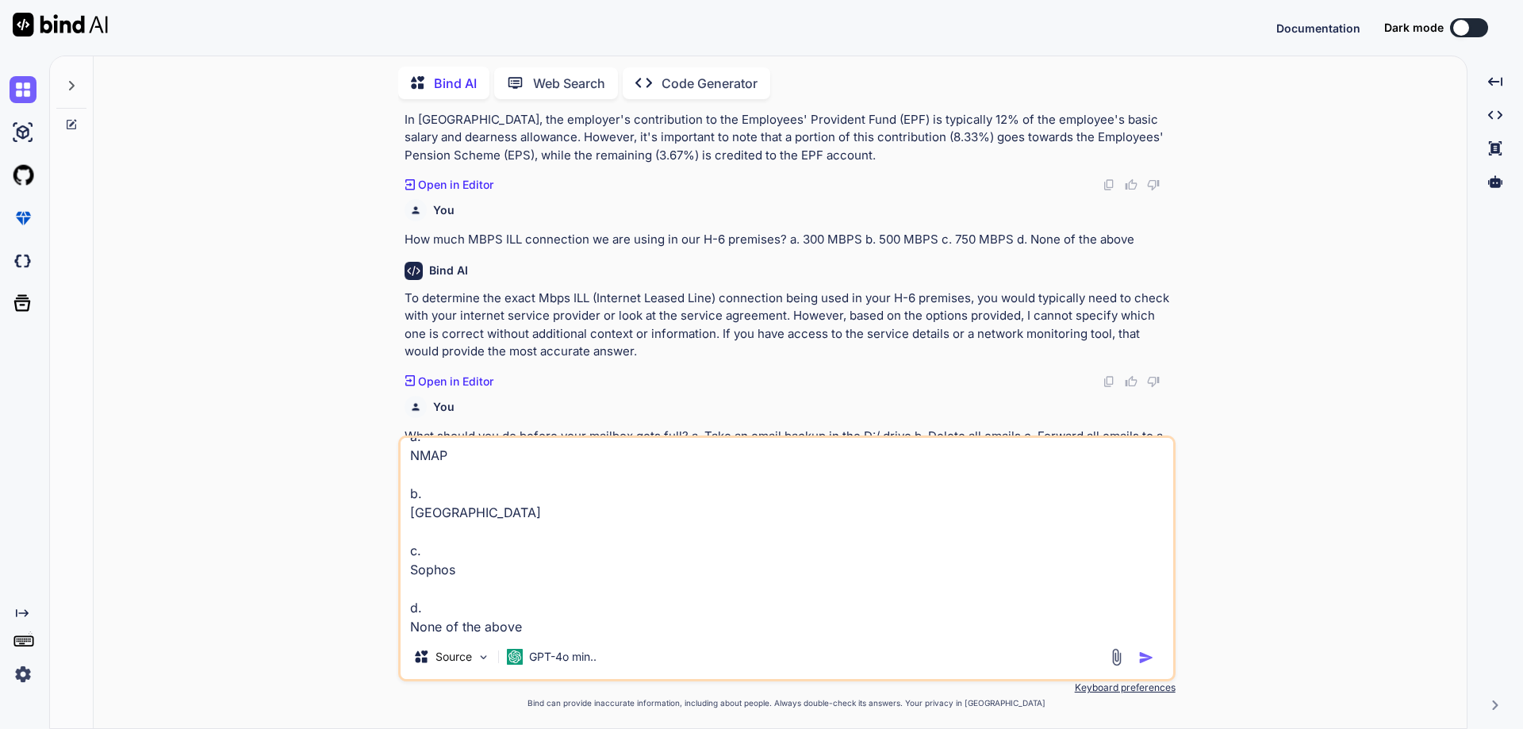
click at [1151, 658] on img "button" at bounding box center [1147, 658] width 16 height 16
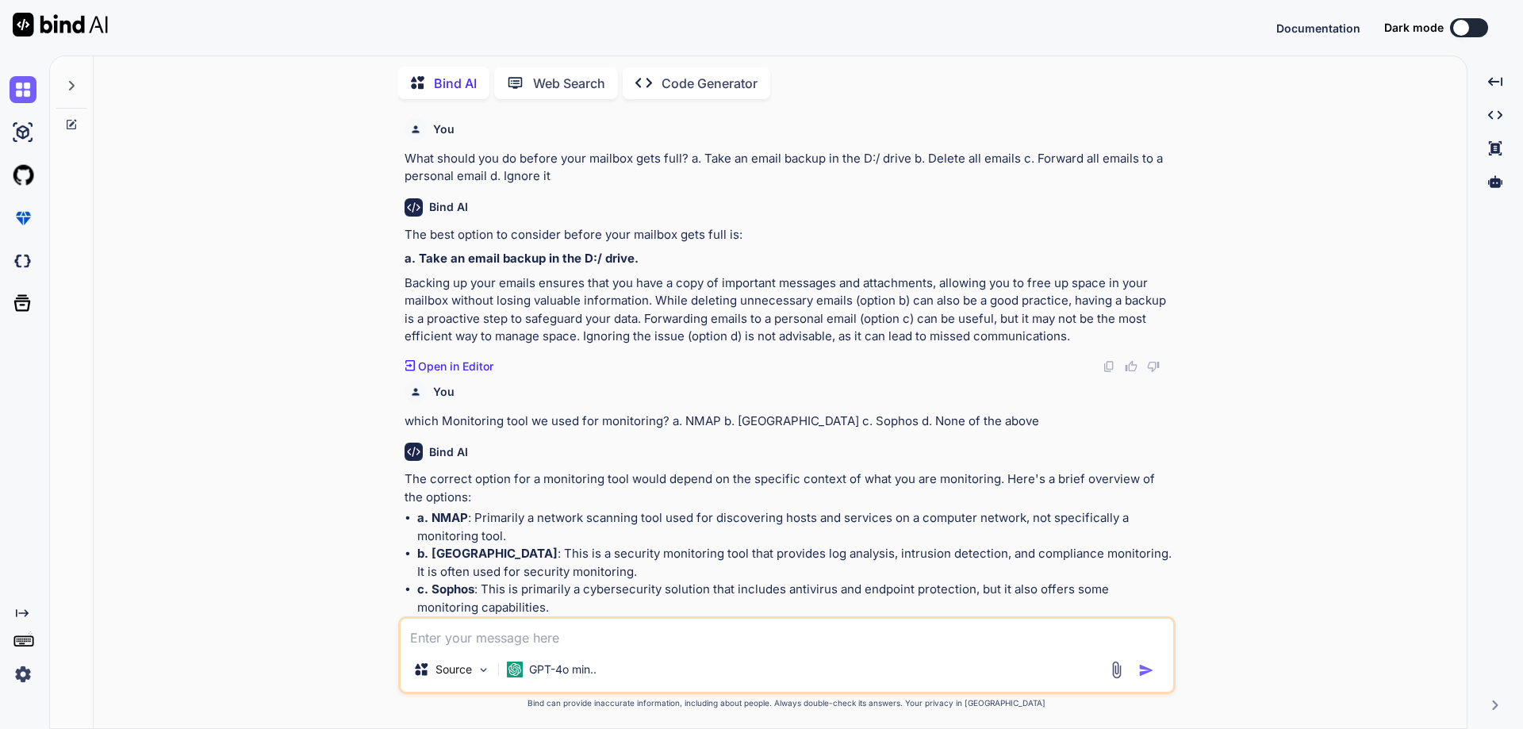
scroll to position [4570, 0]
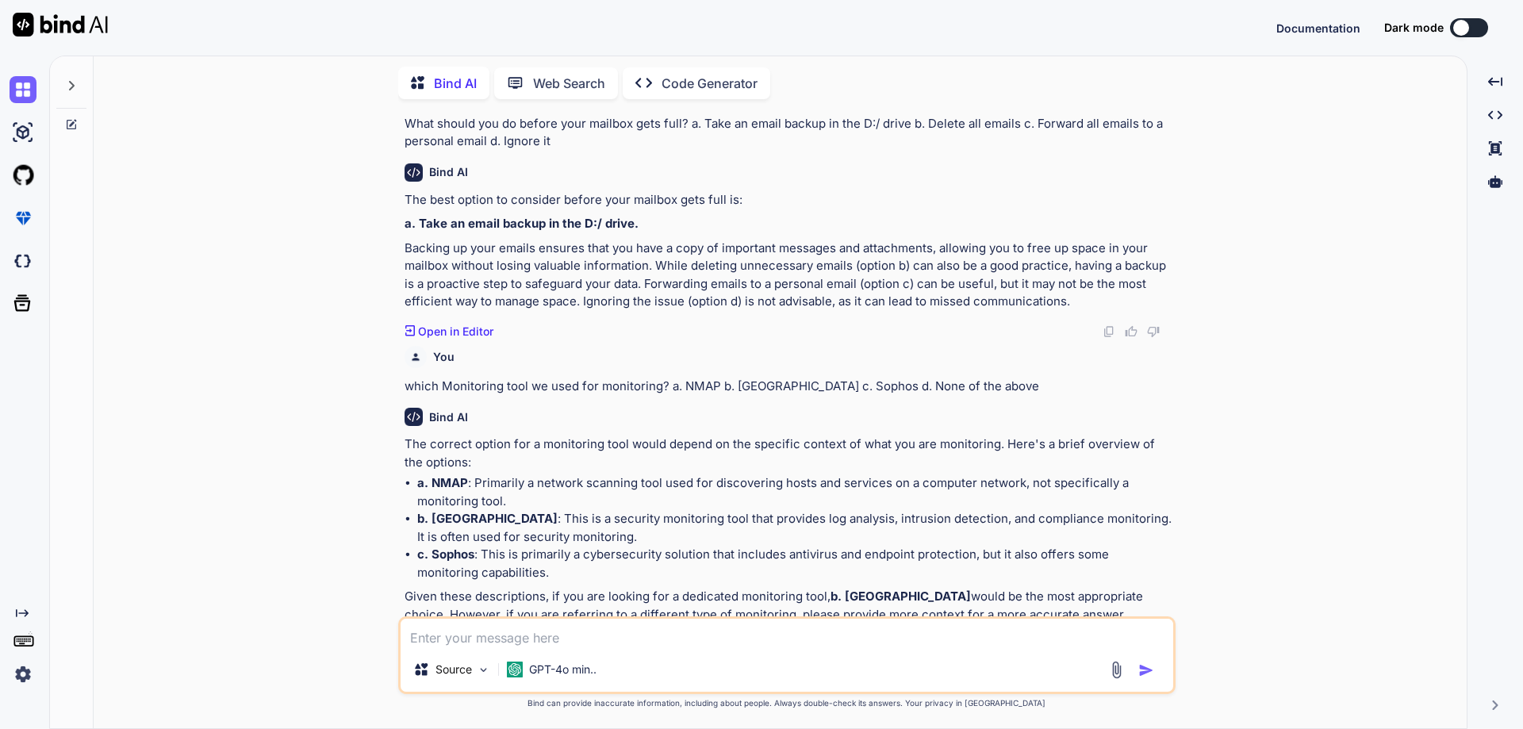
click at [531, 647] on textarea at bounding box center [787, 633] width 773 height 29
paste textarea "what is the full form of VAPT? a. Vulnerability Access & Penetration Testing b.…"
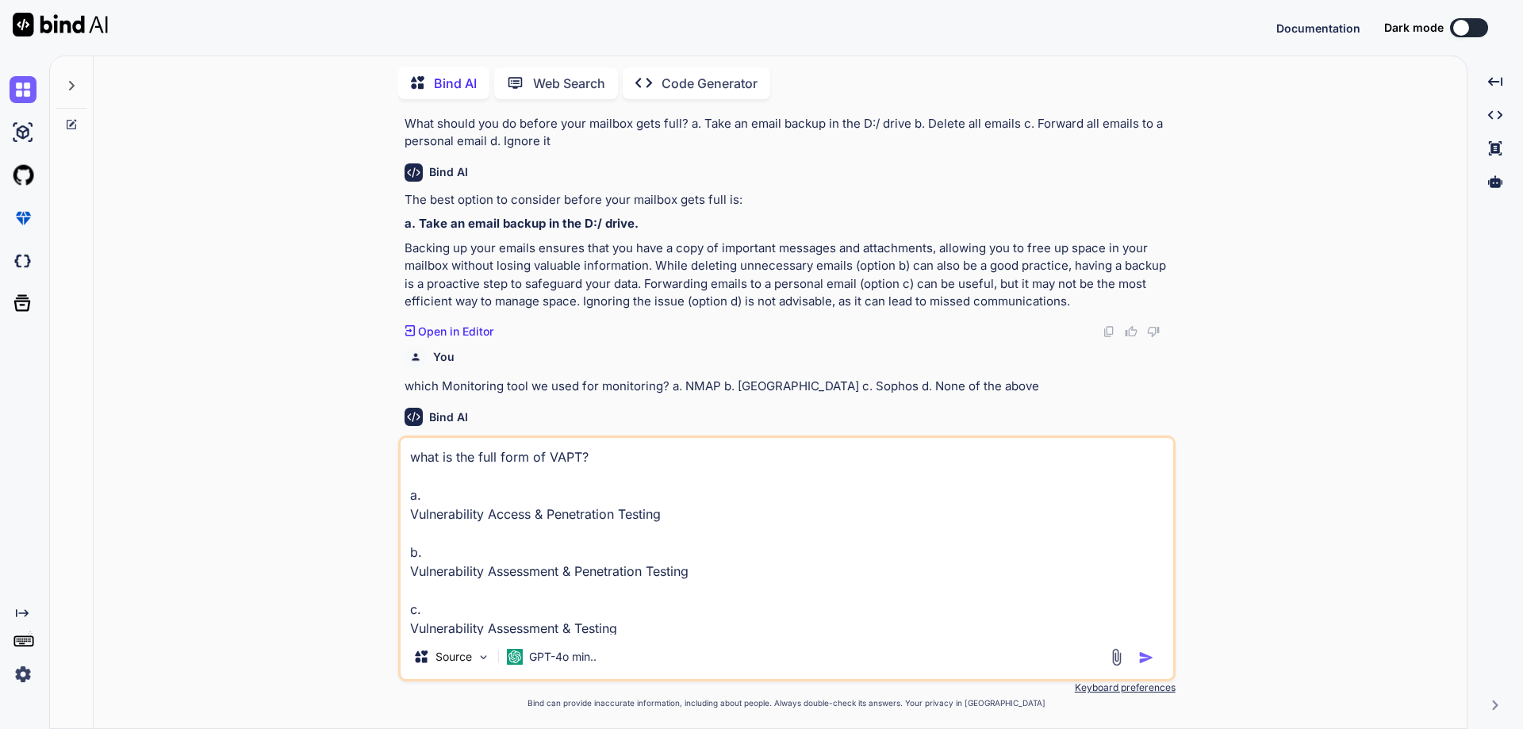
scroll to position [59, 0]
click at [1143, 647] on div "Source GPT-4o min.." at bounding box center [787, 660] width 773 height 38
click at [1161, 657] on div "Source GPT-4o min.." at bounding box center [787, 660] width 773 height 38
click at [1145, 650] on img "button" at bounding box center [1147, 658] width 16 height 16
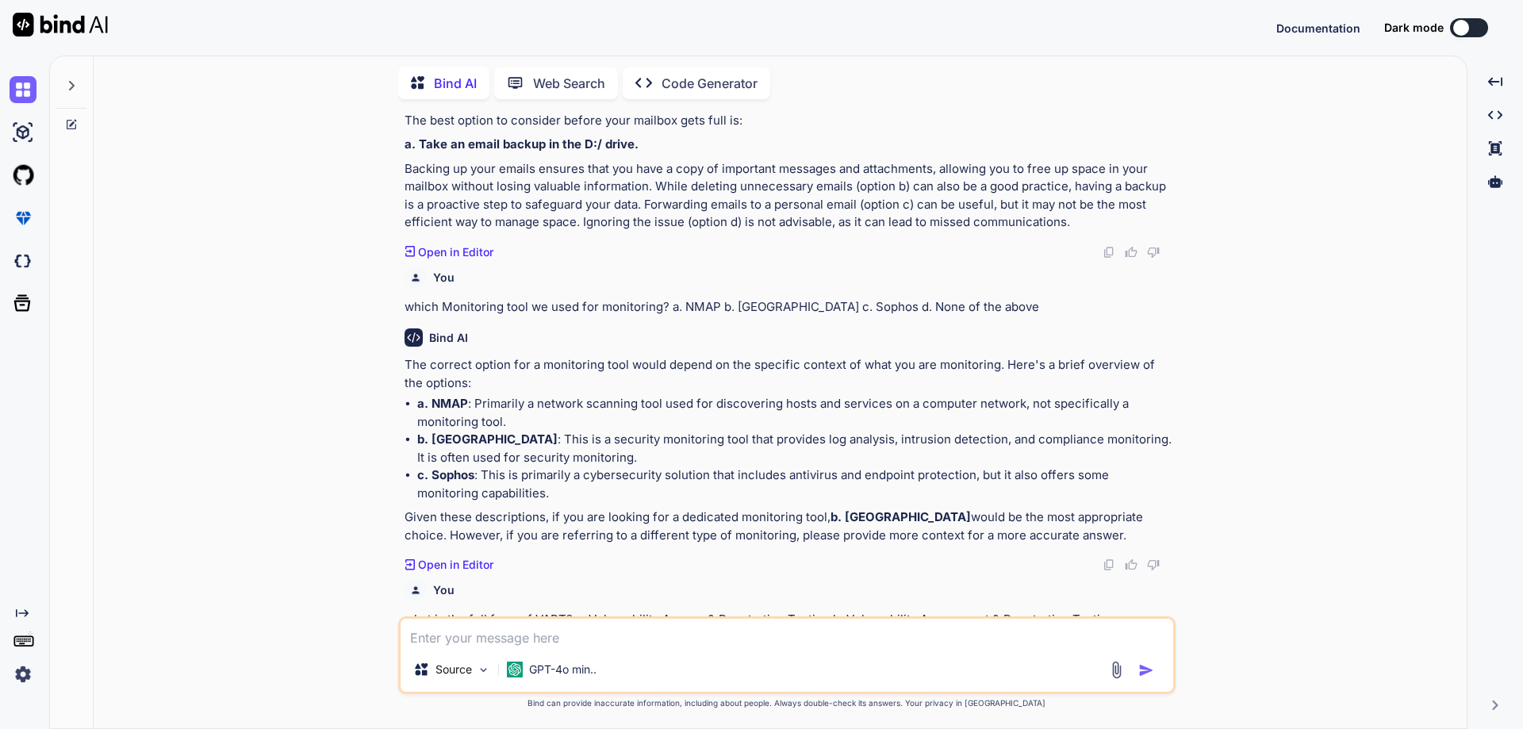
scroll to position [4756, 0]
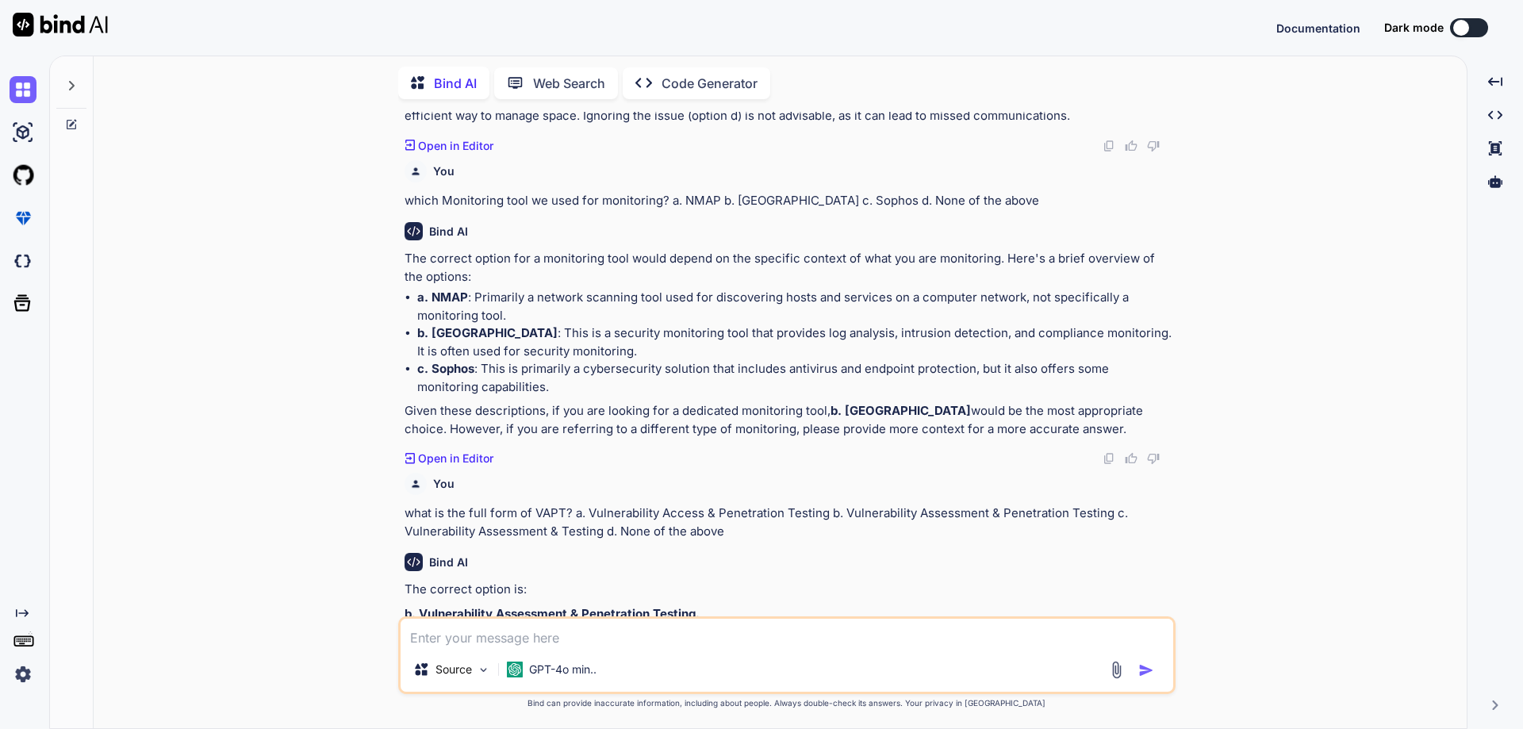
click at [666, 653] on div "Source GPT-4o min.." at bounding box center [787, 656] width 778 height 78
click at [656, 643] on textarea at bounding box center [787, 633] width 773 height 29
paste textarea "what is the full form for SCCM? a. Microsfot Configuration Manager b. System Ce…"
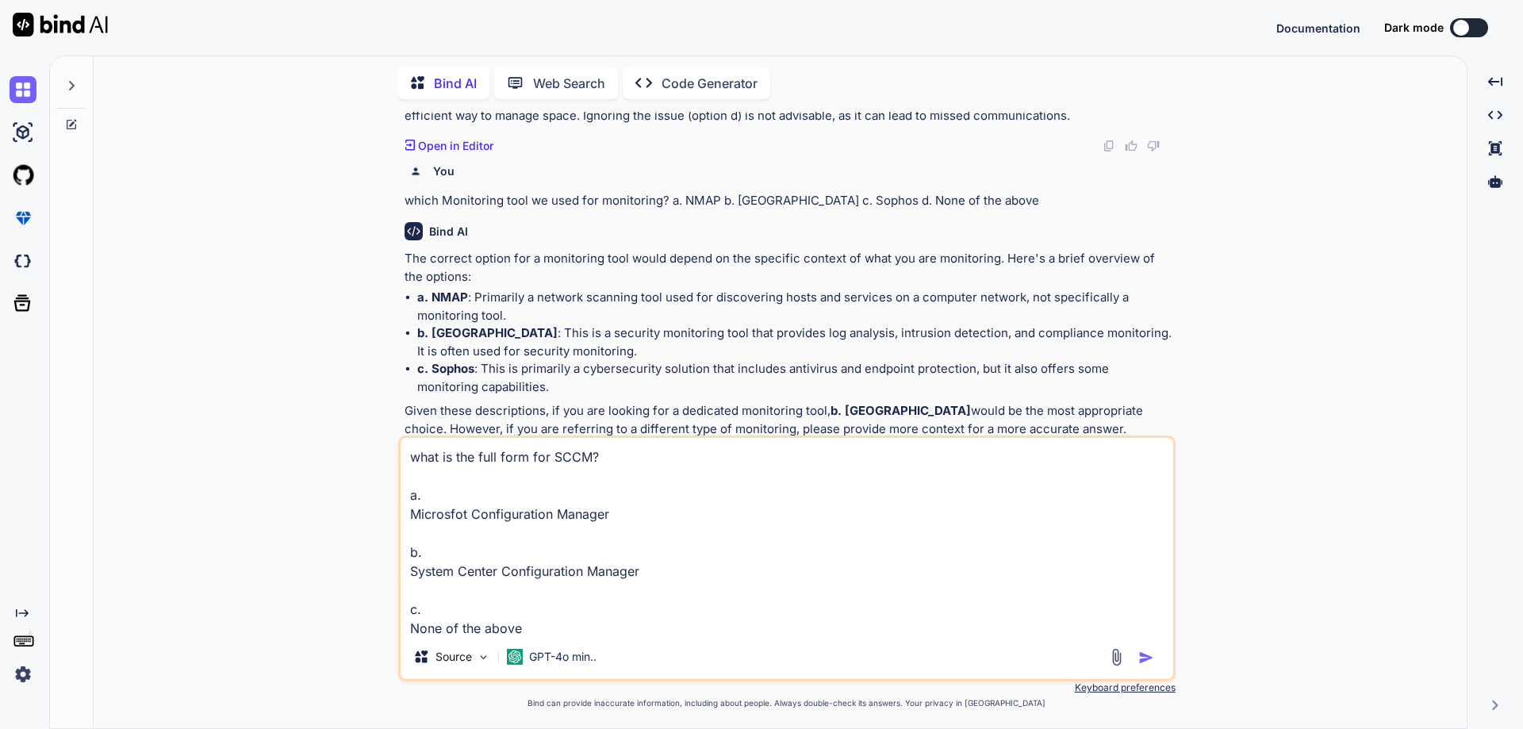
scroll to position [2, 0]
click at [1147, 657] on img "button" at bounding box center [1147, 658] width 16 height 16
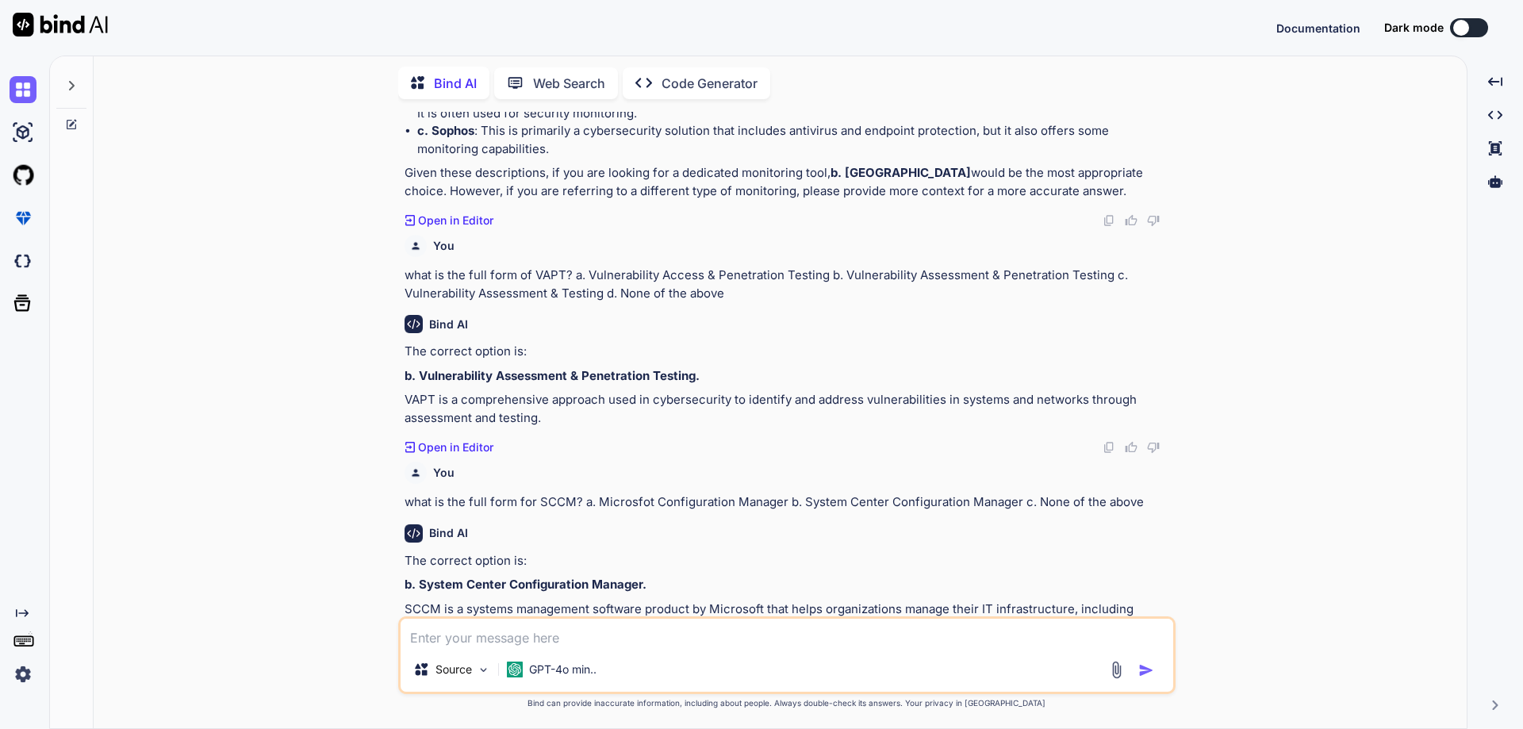
scroll to position [5007, 0]
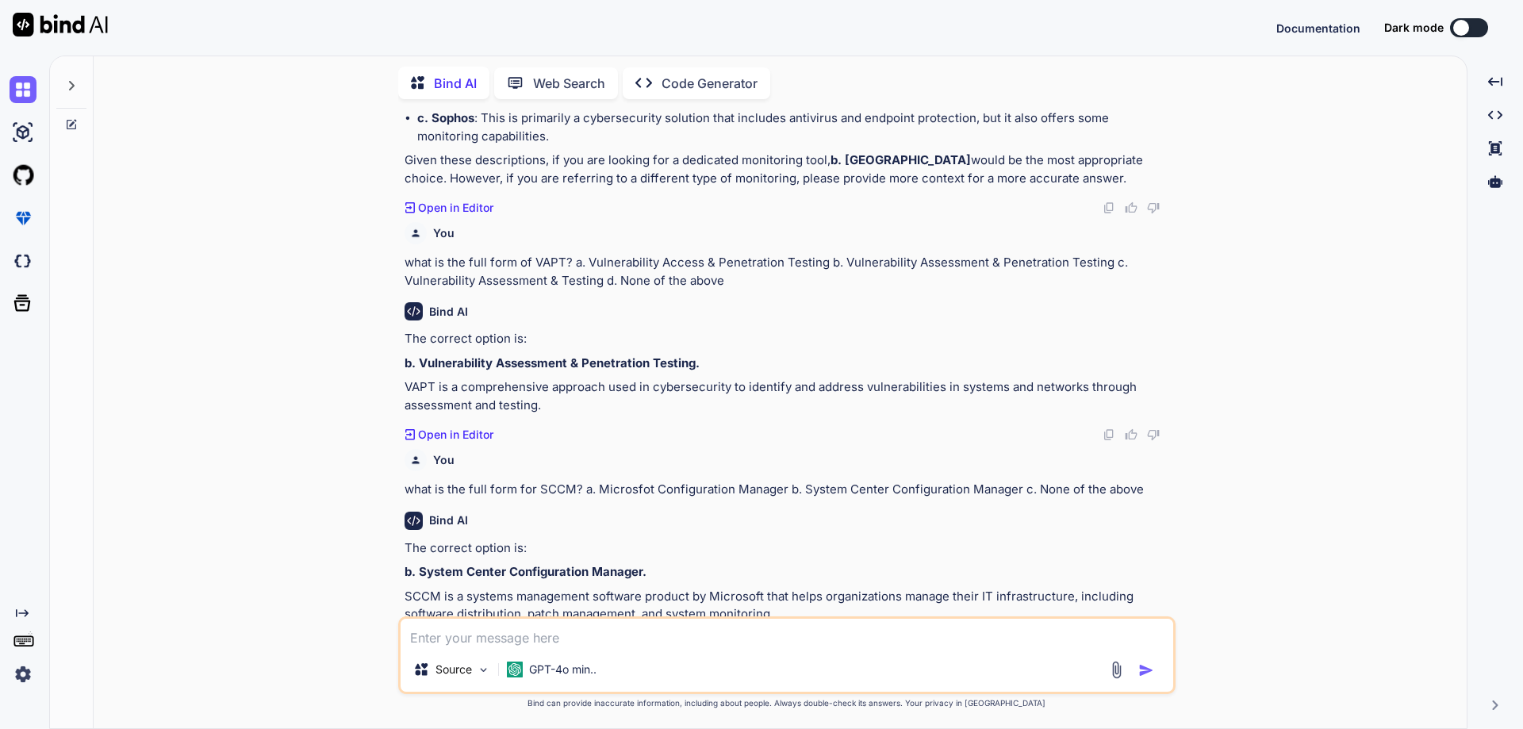
click at [680, 659] on div "Source GPT-4o min.." at bounding box center [787, 673] width 773 height 38
click at [678, 638] on textarea at bounding box center [787, 633] width 773 height 29
paste textarea "which tool used for windows updates and deployments: a. Windows update server b…"
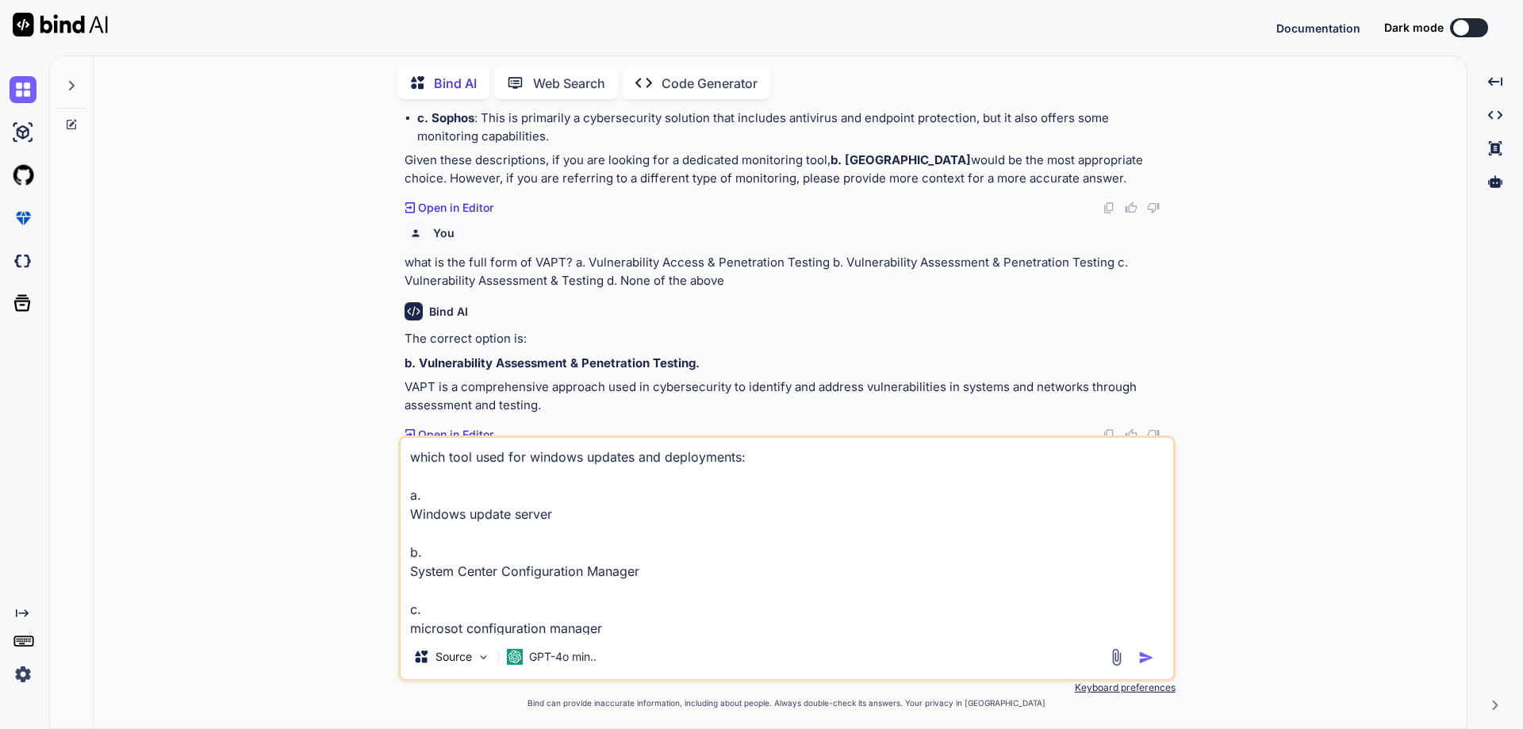
scroll to position [59, 0]
click at [1144, 654] on img "button" at bounding box center [1147, 658] width 16 height 16
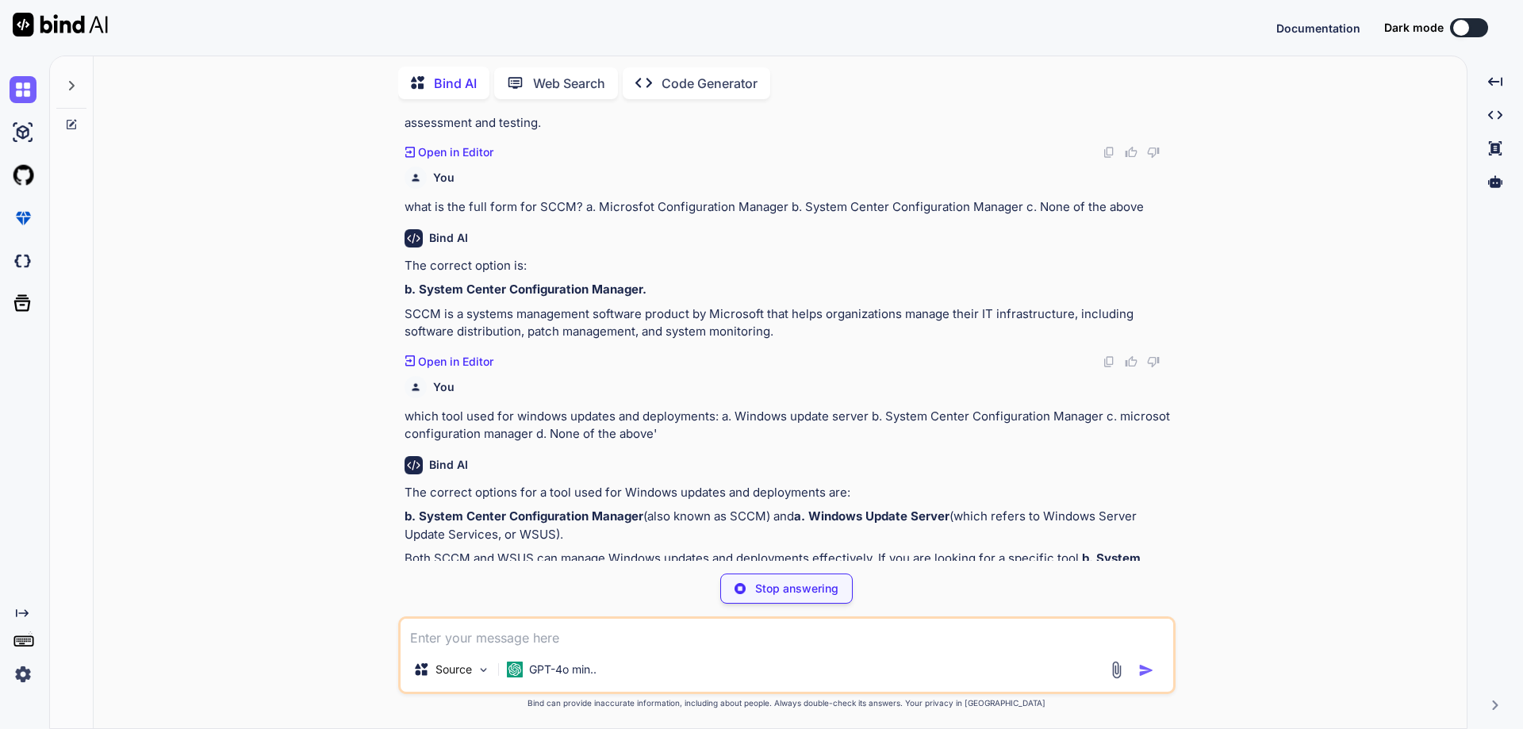
scroll to position [5251, 0]
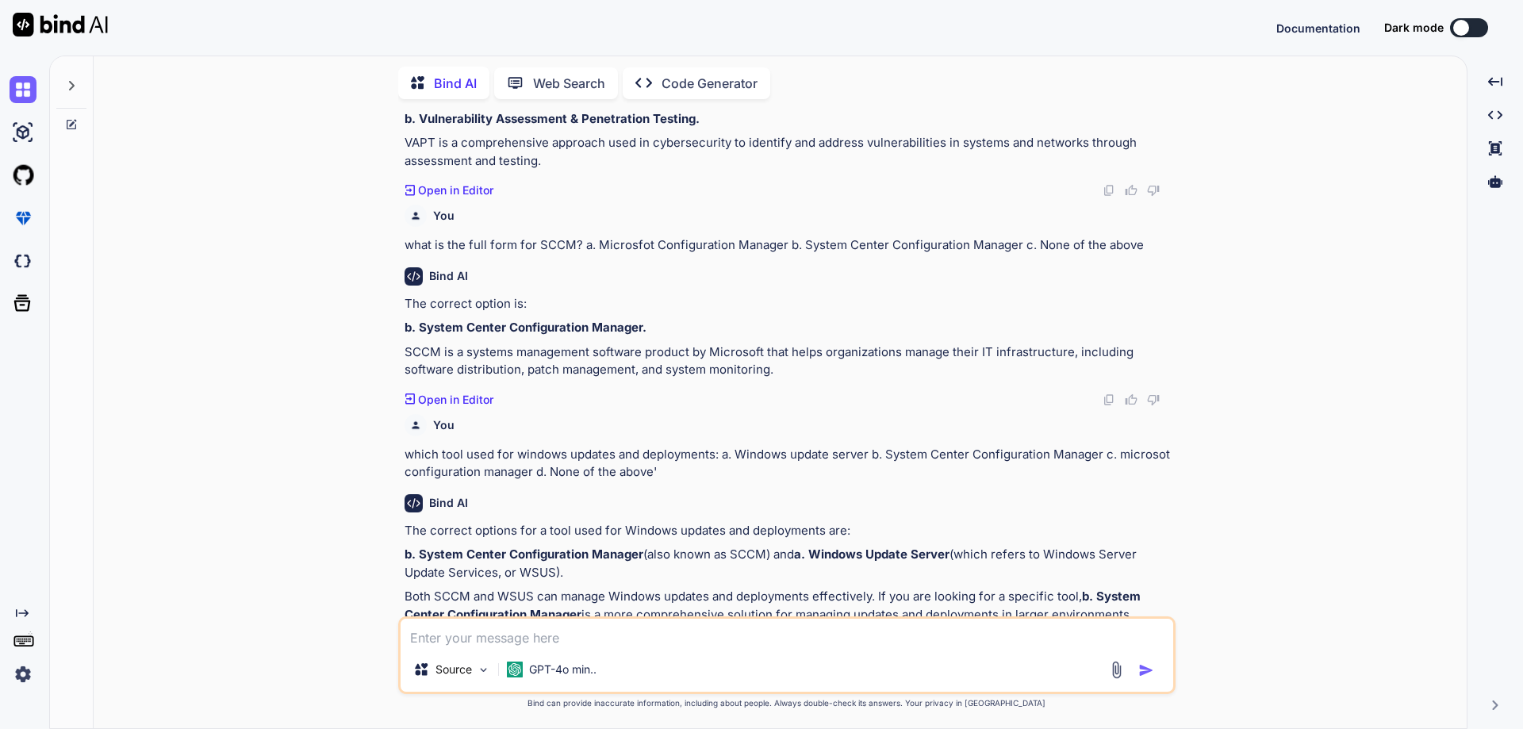
click at [547, 627] on textarea at bounding box center [787, 633] width 773 height 29
paste textarea "which tool used for email services? a. Microsoft Exchange server b. microsost s…"
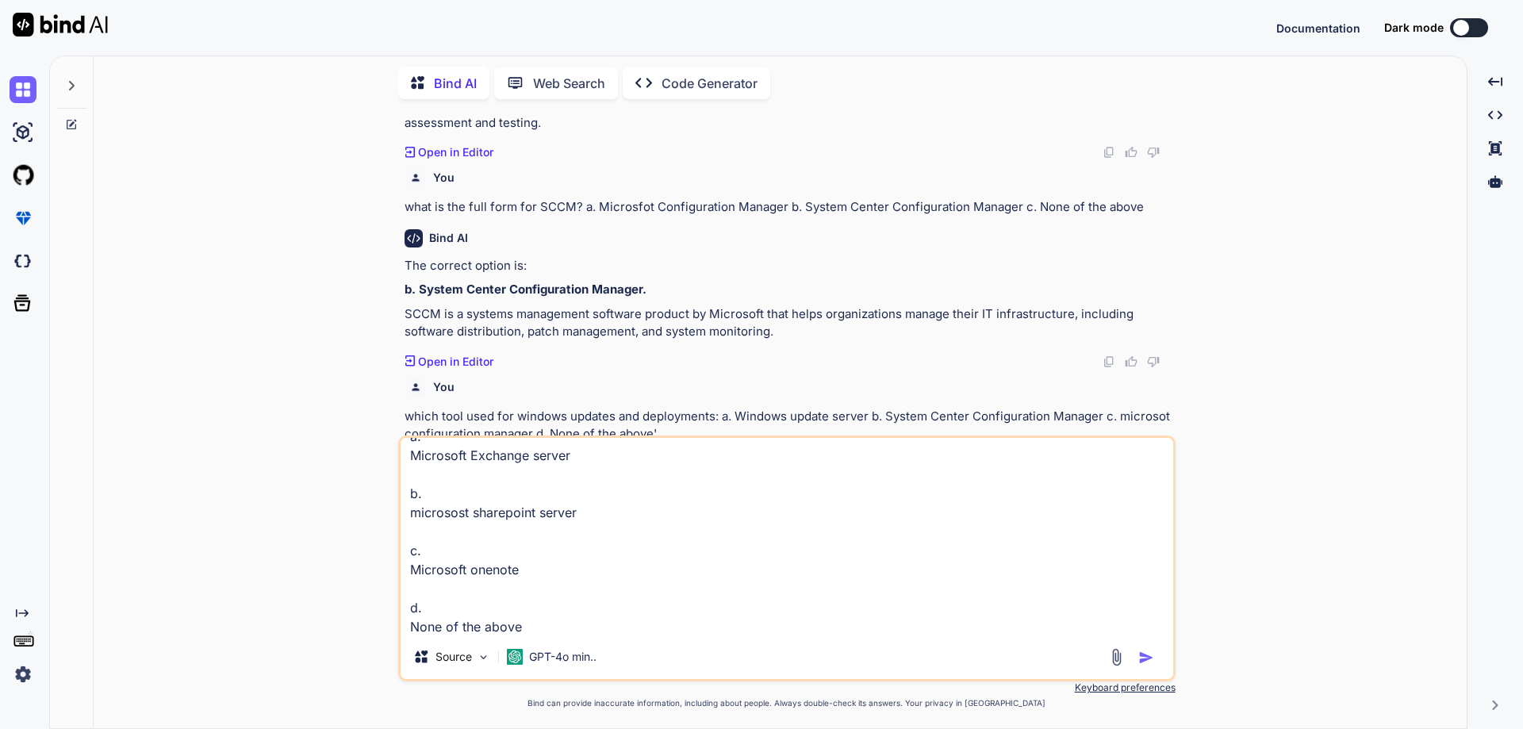
click at [1151, 660] on img "button" at bounding box center [1147, 658] width 16 height 16
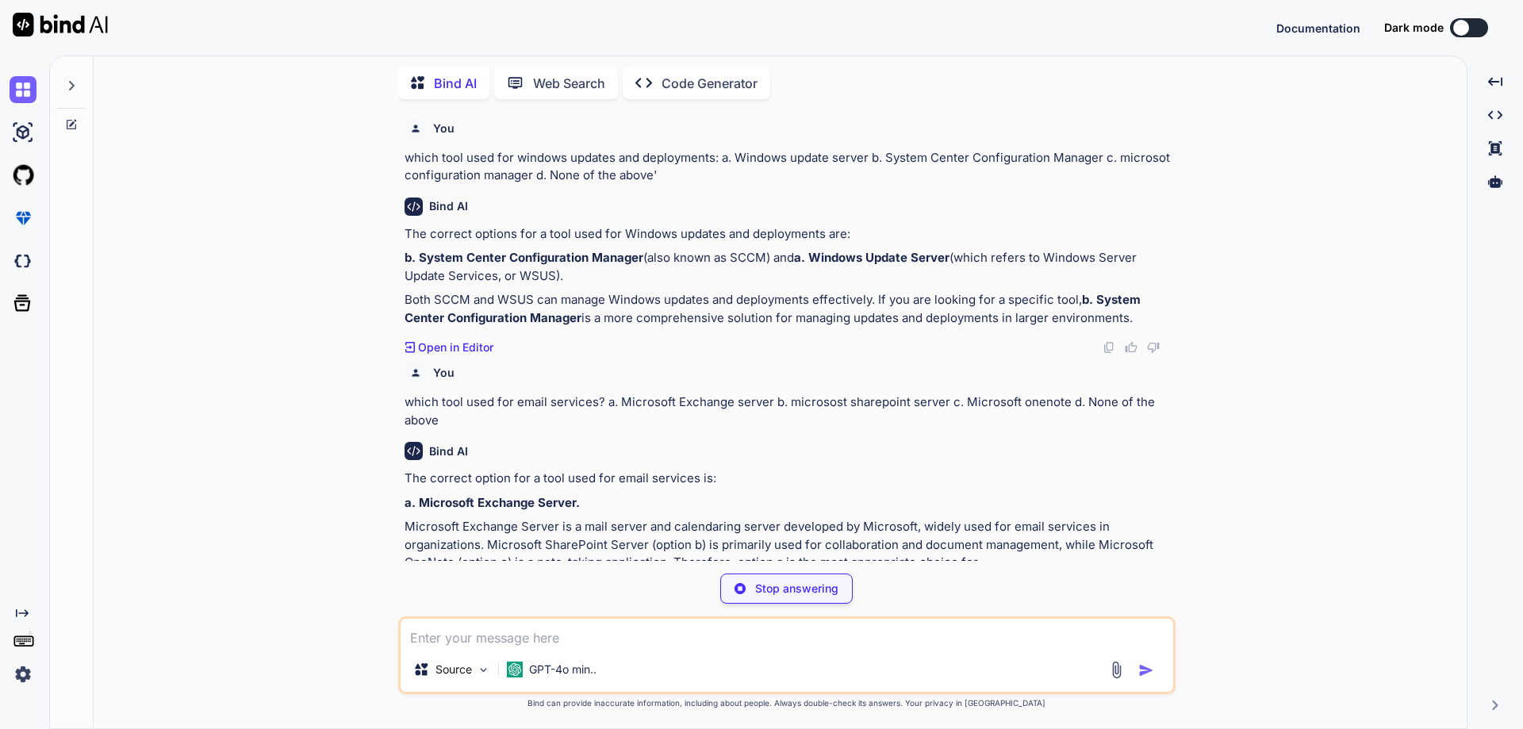
scroll to position [5496, 0]
